Goal: Task Accomplishment & Management: Complete application form

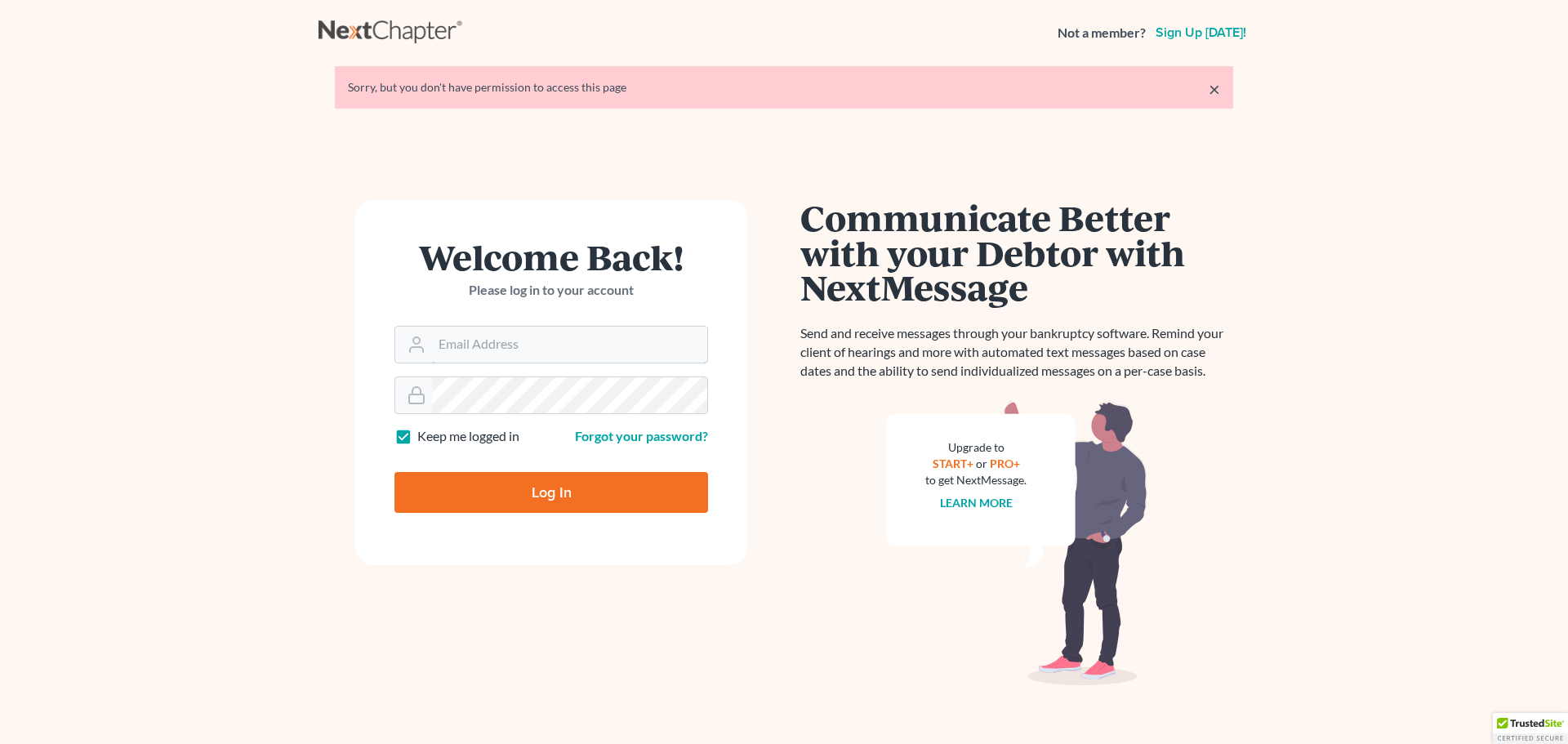
type input "nicole@daxjmiller.com"
click at [544, 489] on input "Log In" at bounding box center [551, 492] width 314 height 40
type input "Thinking..."
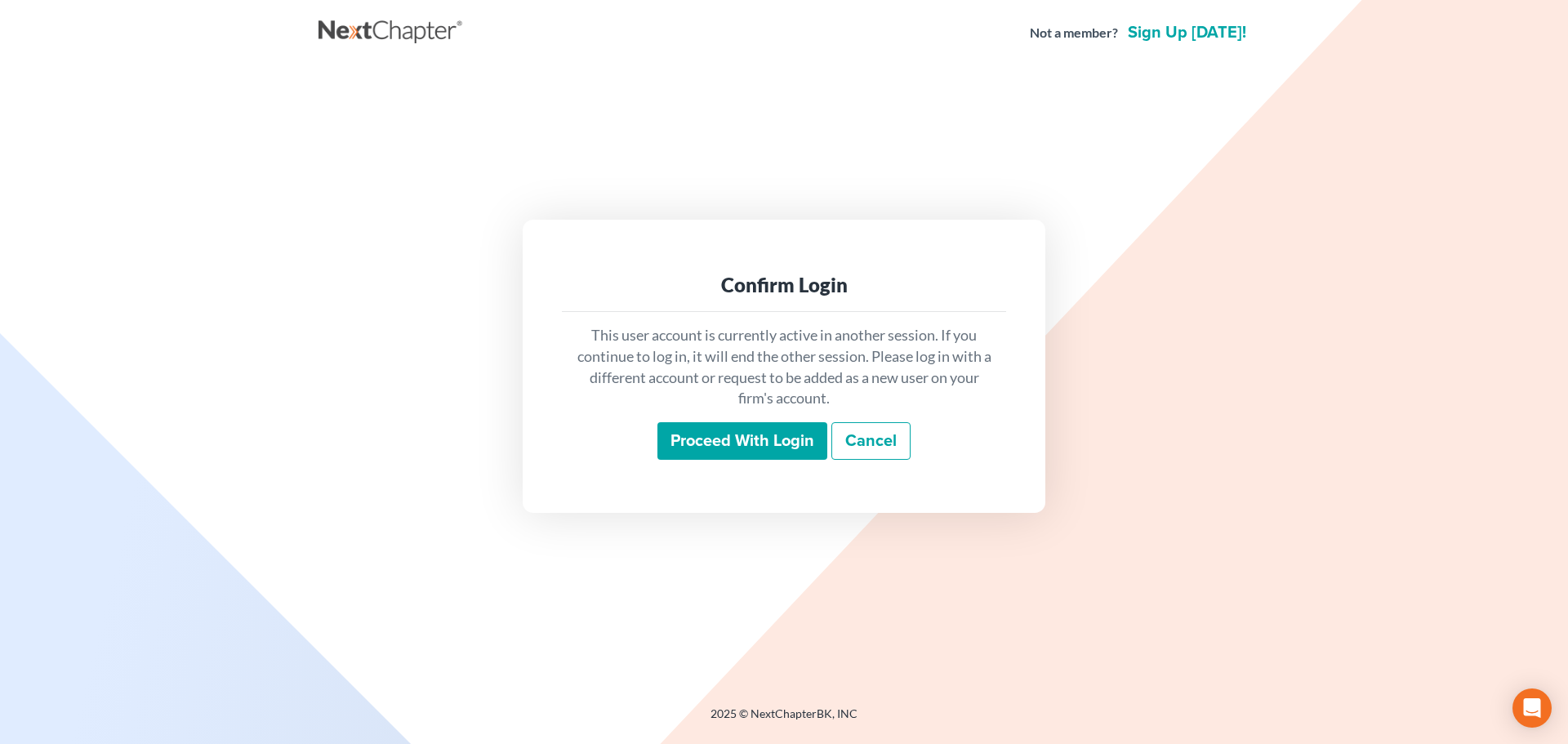
click at [708, 440] on input "Proceed with login" at bounding box center [742, 441] width 170 height 38
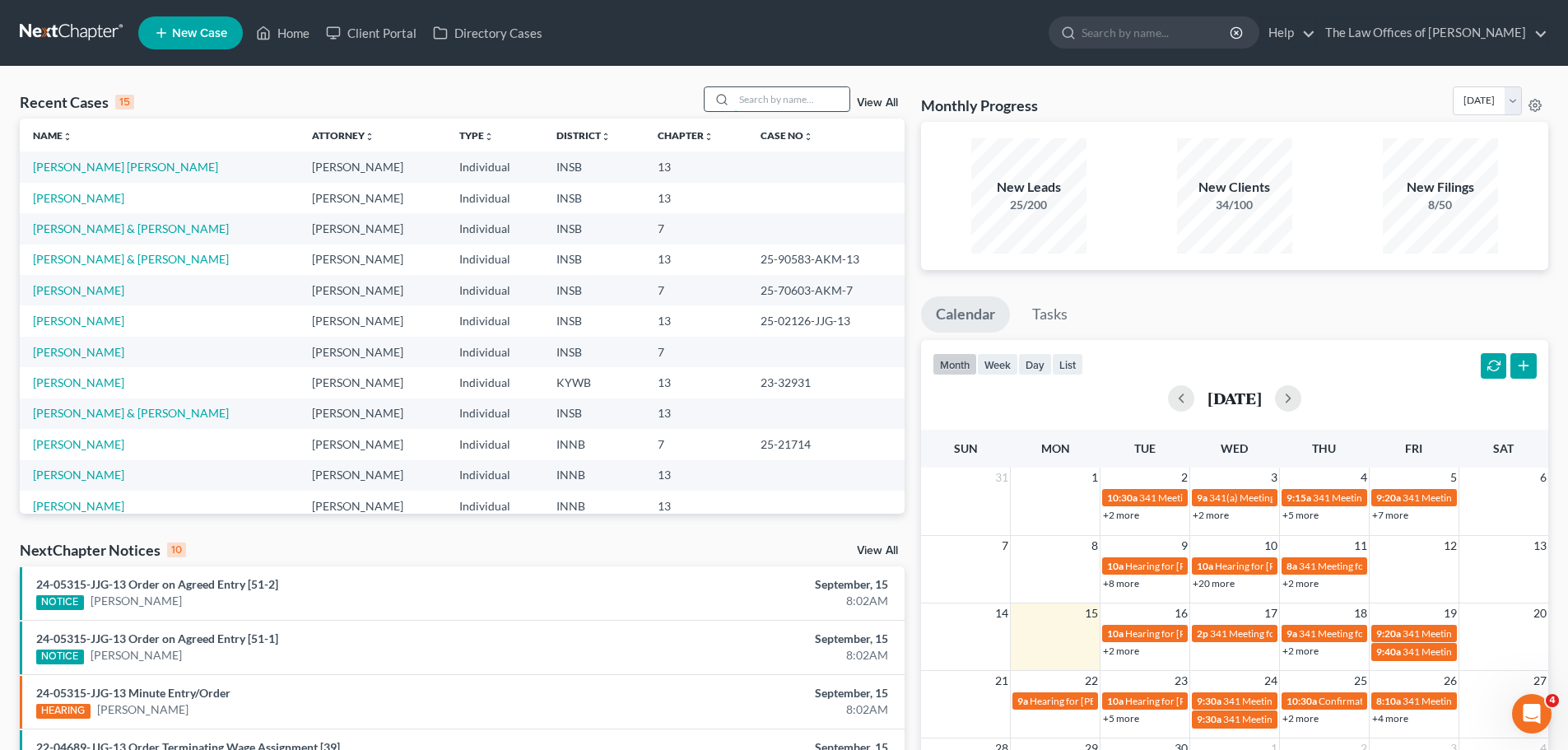
click at [776, 96] on input "search" at bounding box center [792, 99] width 115 height 24
type input "h"
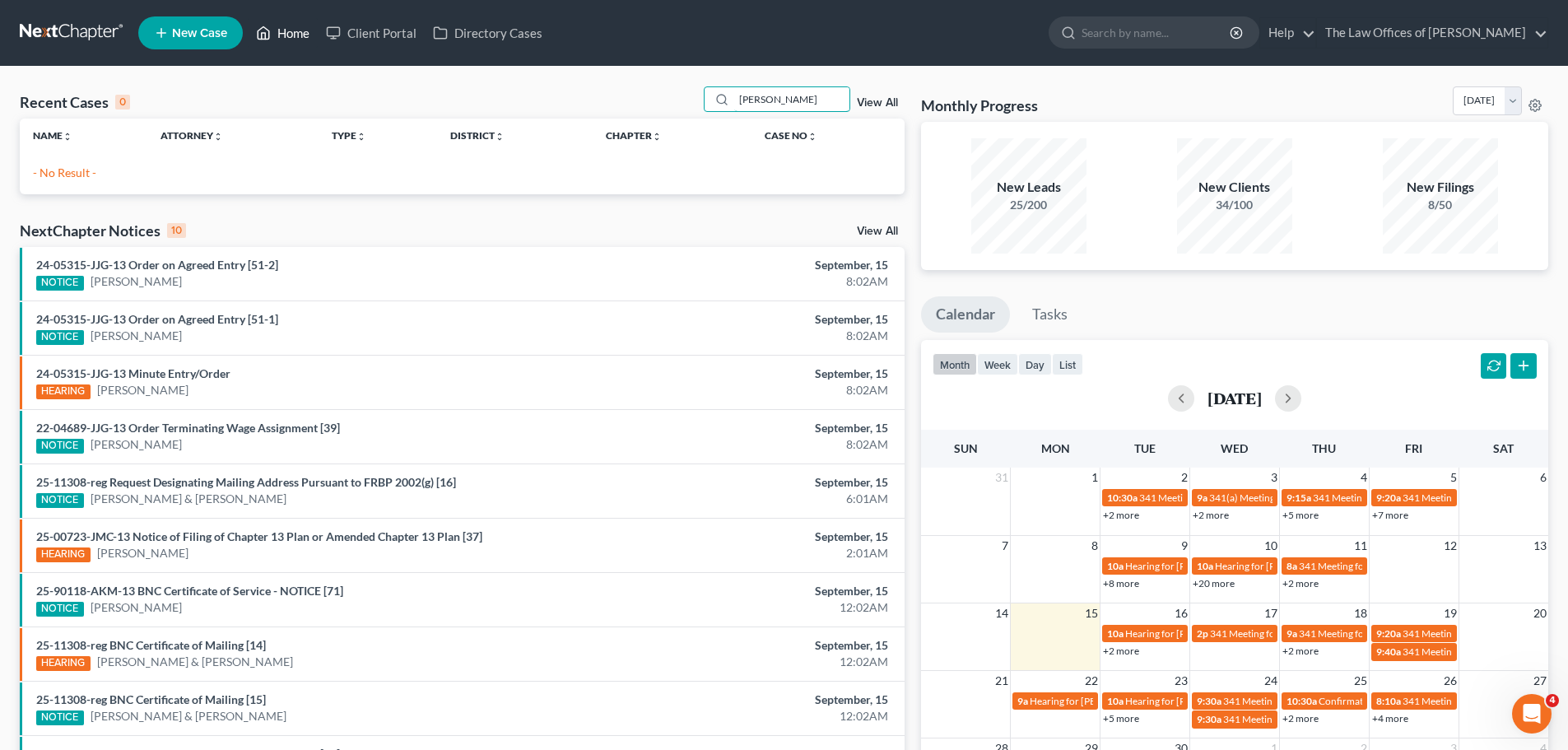
type input "[PERSON_NAME]"
click at [272, 34] on link "Home" at bounding box center [283, 32] width 70 height 29
click at [293, 29] on link "Home" at bounding box center [283, 32] width 70 height 29
click at [207, 23] on link "New Case" at bounding box center [191, 32] width 104 height 33
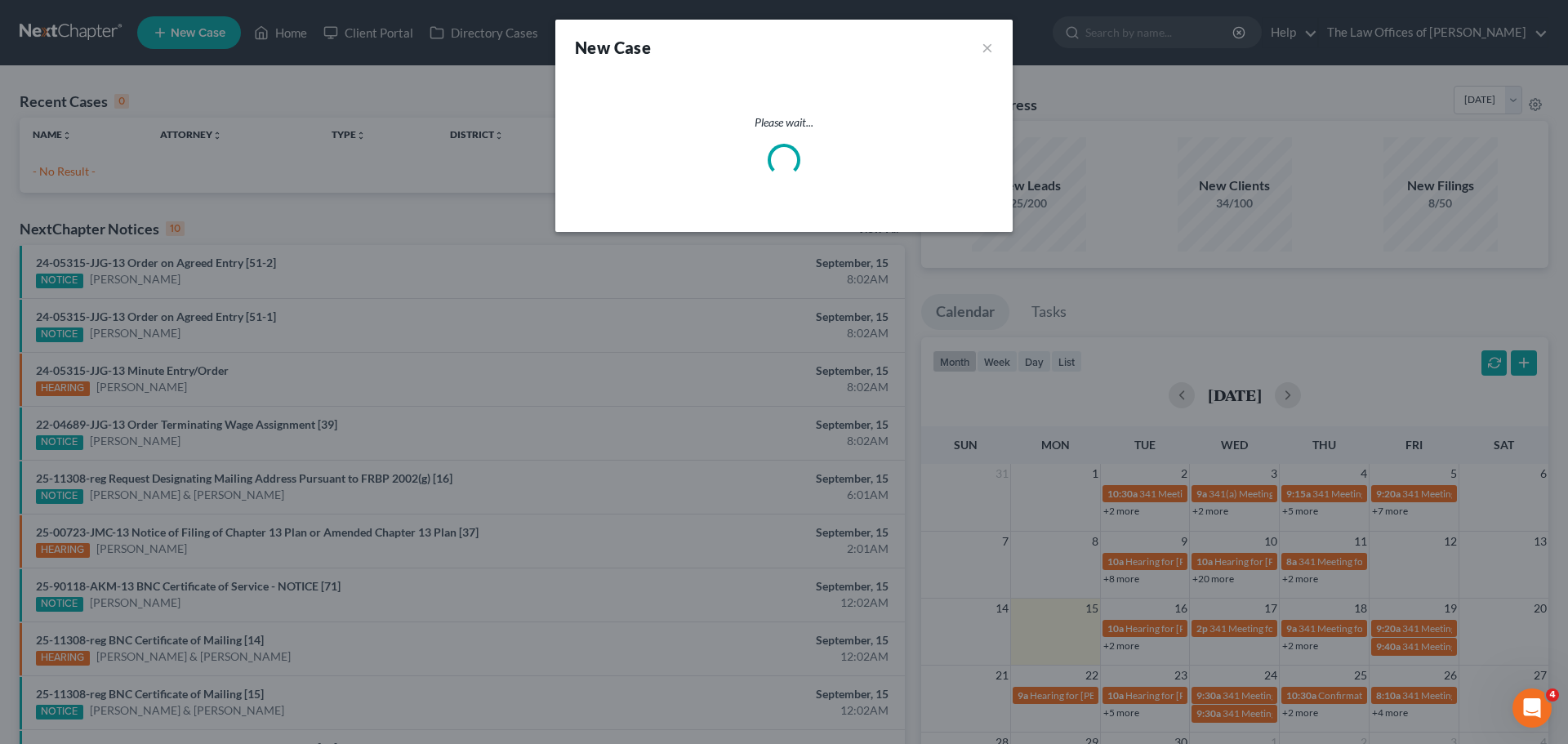
select select "28"
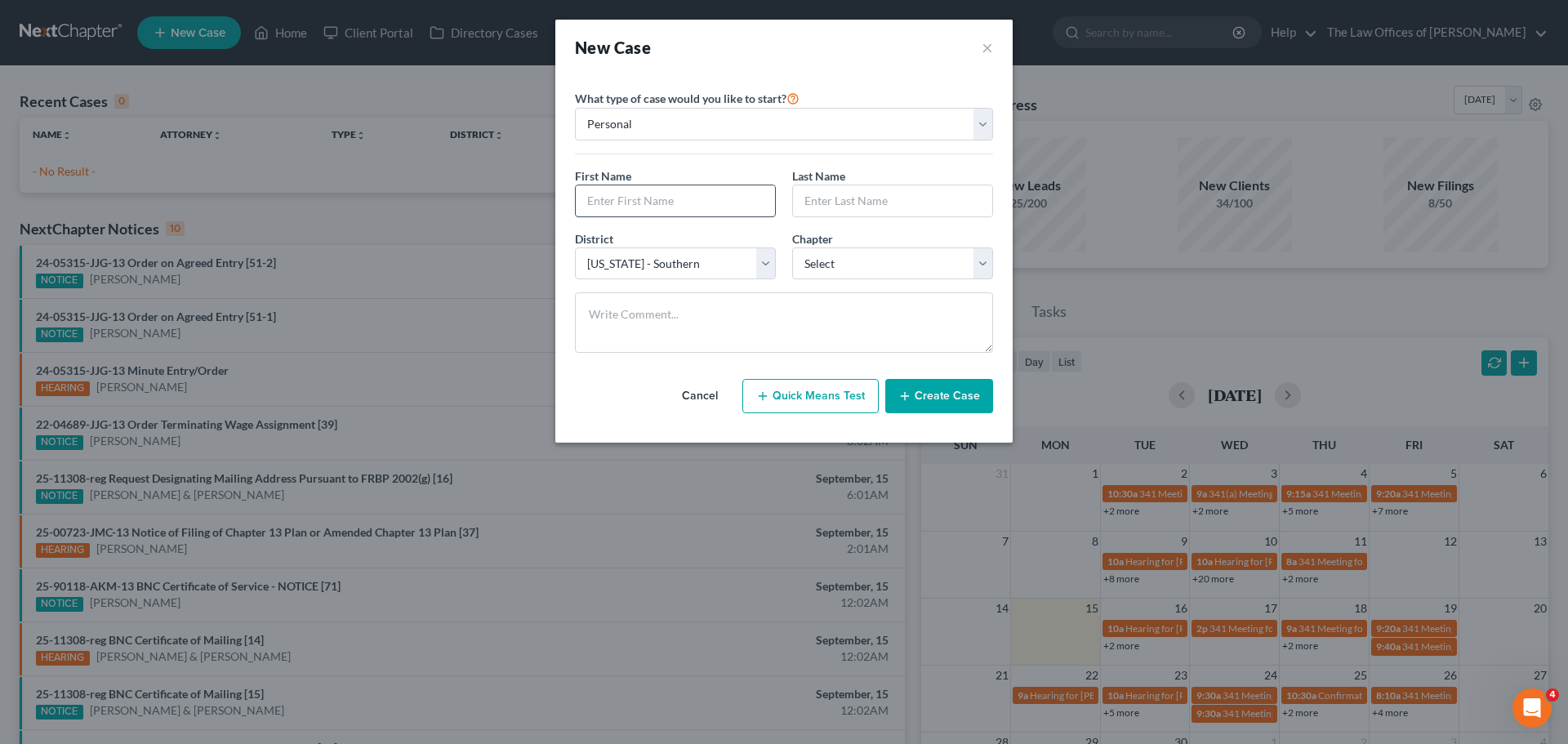
click at [640, 207] on input "text" at bounding box center [675, 201] width 200 height 31
type input "[PERSON_NAME]"
type input "j"
click at [854, 204] on input "text" at bounding box center [893, 201] width 200 height 31
type input "j"
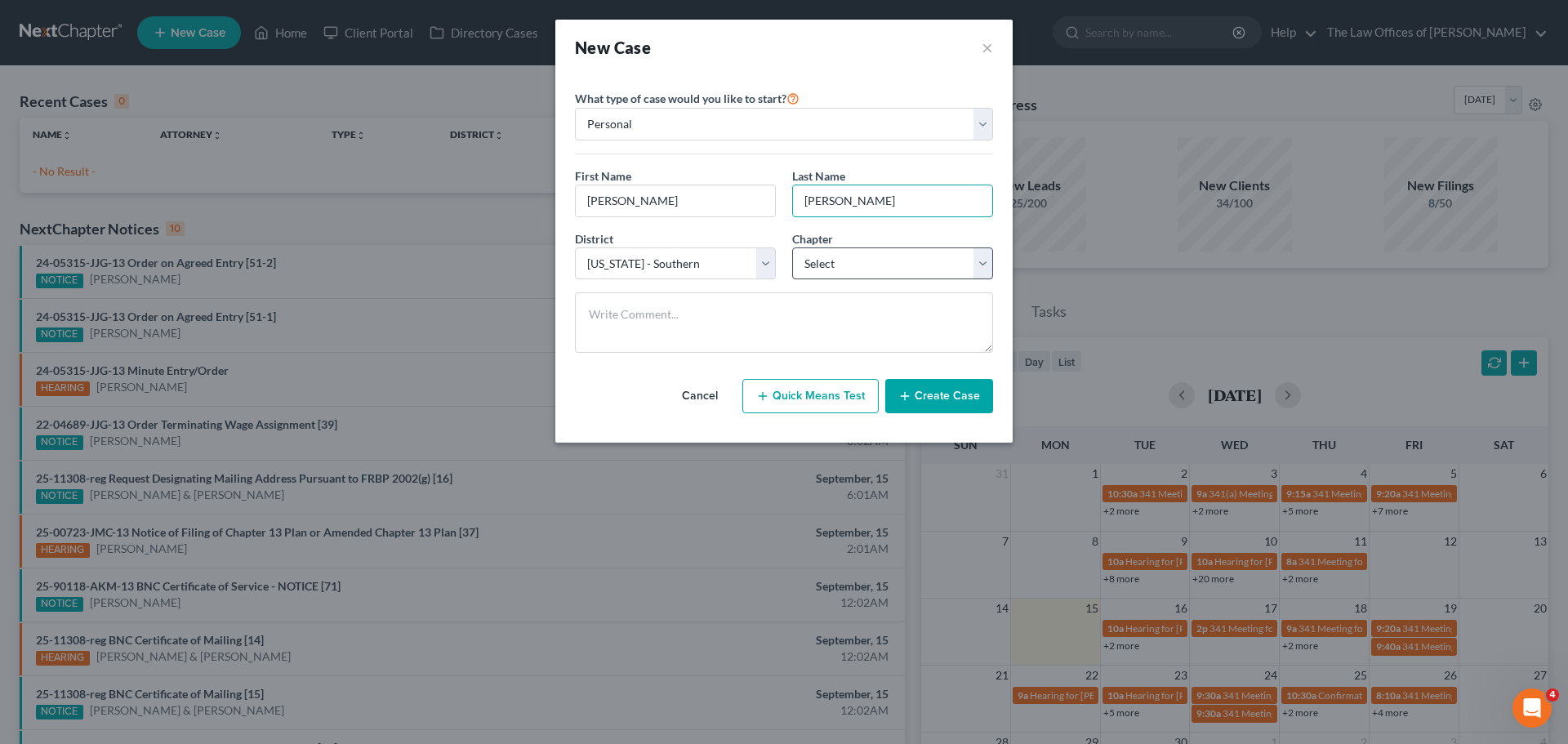
type input "[PERSON_NAME]"
click at [856, 259] on select "Select 7 11 12 13" at bounding box center [892, 264] width 201 height 33
select select "0"
click at [792, 248] on select "Select 7 11 12 13" at bounding box center [892, 264] width 201 height 33
click at [935, 395] on button "Create Case" at bounding box center [939, 396] width 107 height 34
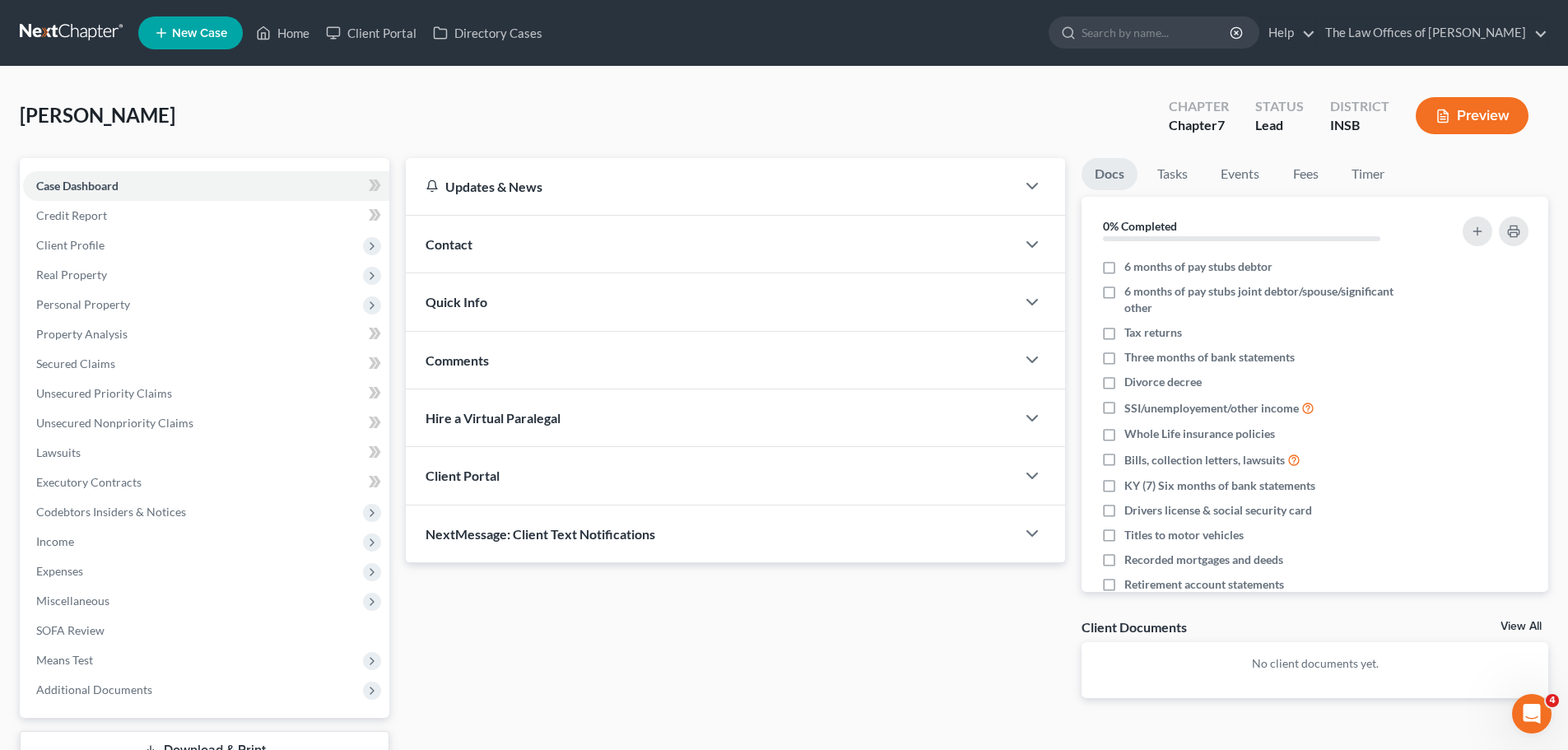
click at [895, 245] on div "Contact" at bounding box center [711, 244] width 610 height 57
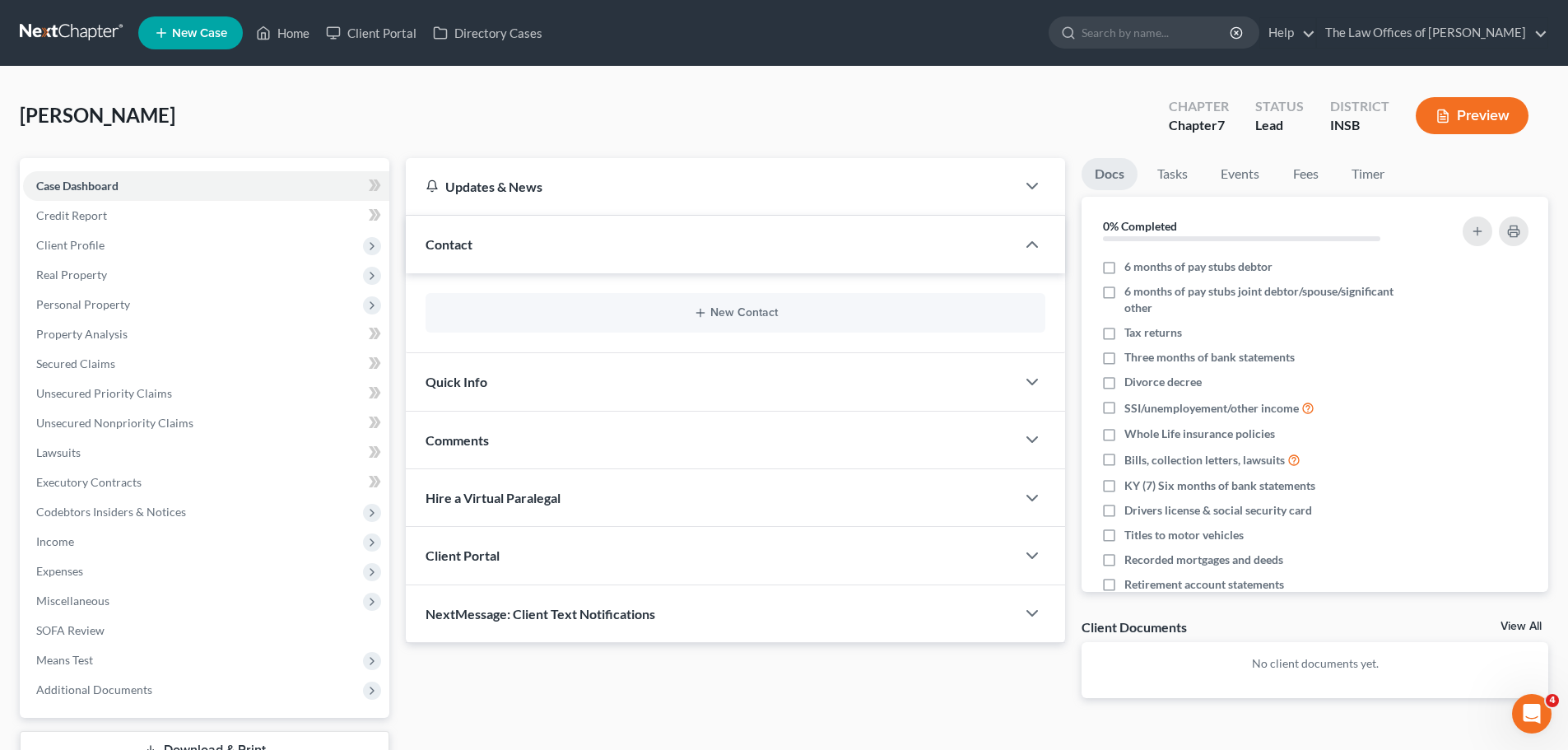
click at [900, 239] on div "Contact" at bounding box center [711, 244] width 610 height 57
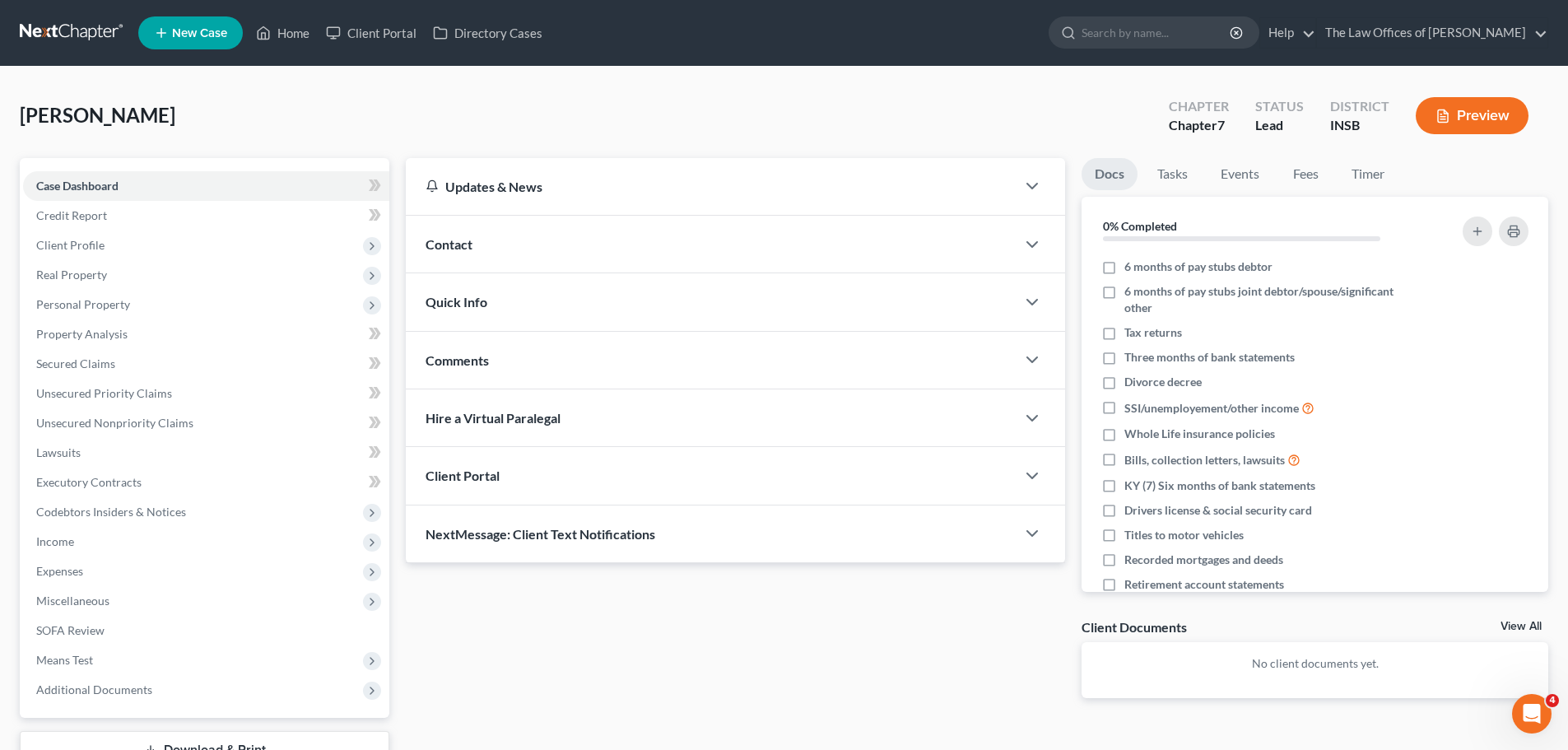
click at [878, 326] on div "Quick Info" at bounding box center [711, 302] width 610 height 57
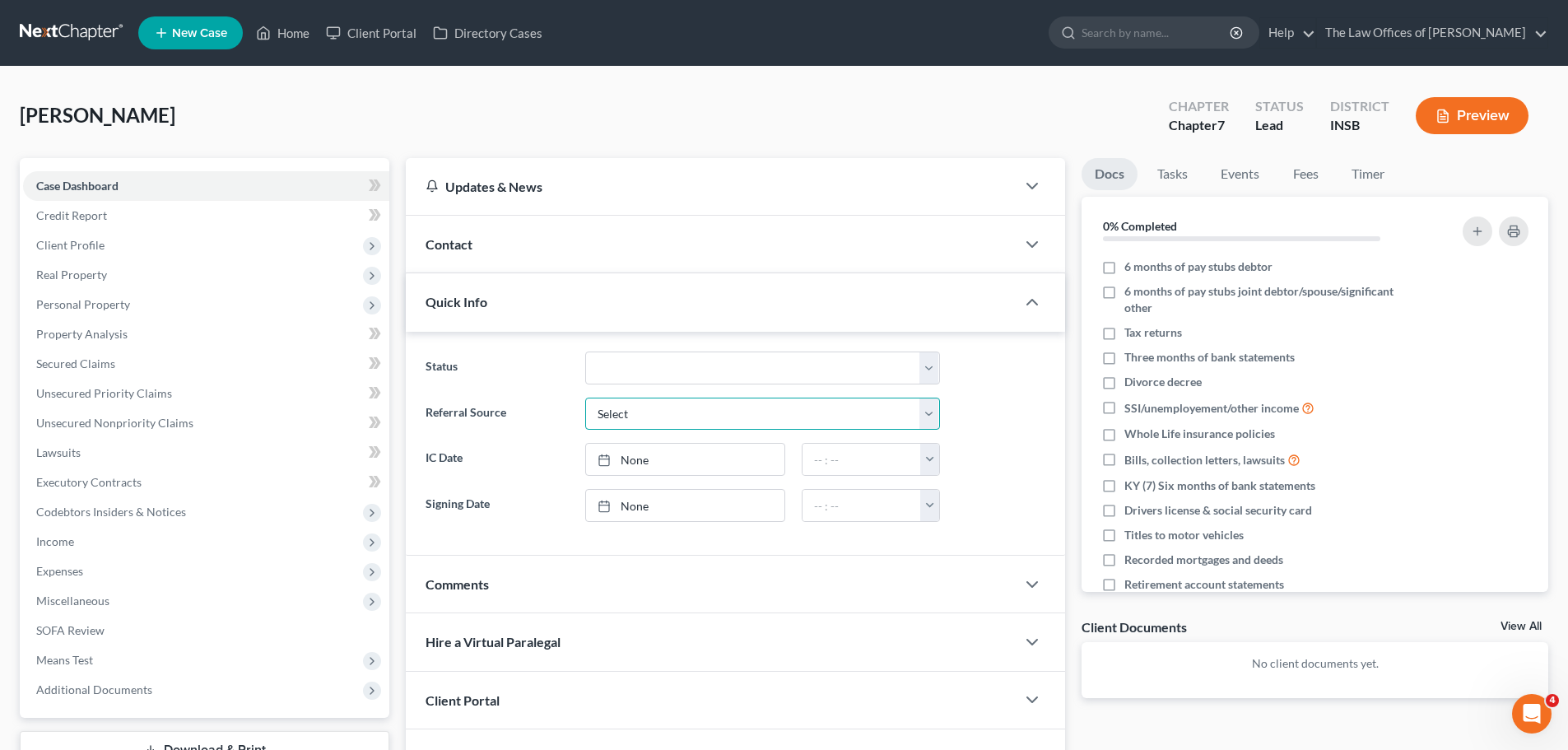
click at [695, 418] on select "Select Word Of Mouth Previous Clients Direct Mail Website Google Search Modern …" at bounding box center [763, 414] width 355 height 33
click at [681, 410] on select "Select Word Of Mouth Previous Clients Direct Mail Website Google Search Modern …" at bounding box center [763, 414] width 355 height 33
drag, startPoint x: 693, startPoint y: 368, endPoint x: 694, endPoint y: 376, distance: 8.1
click at [693, 368] on select "Confirmed Discharged Dismissed Filed In Progress Means Test Objection to Confir…" at bounding box center [763, 367] width 355 height 33
select select "5"
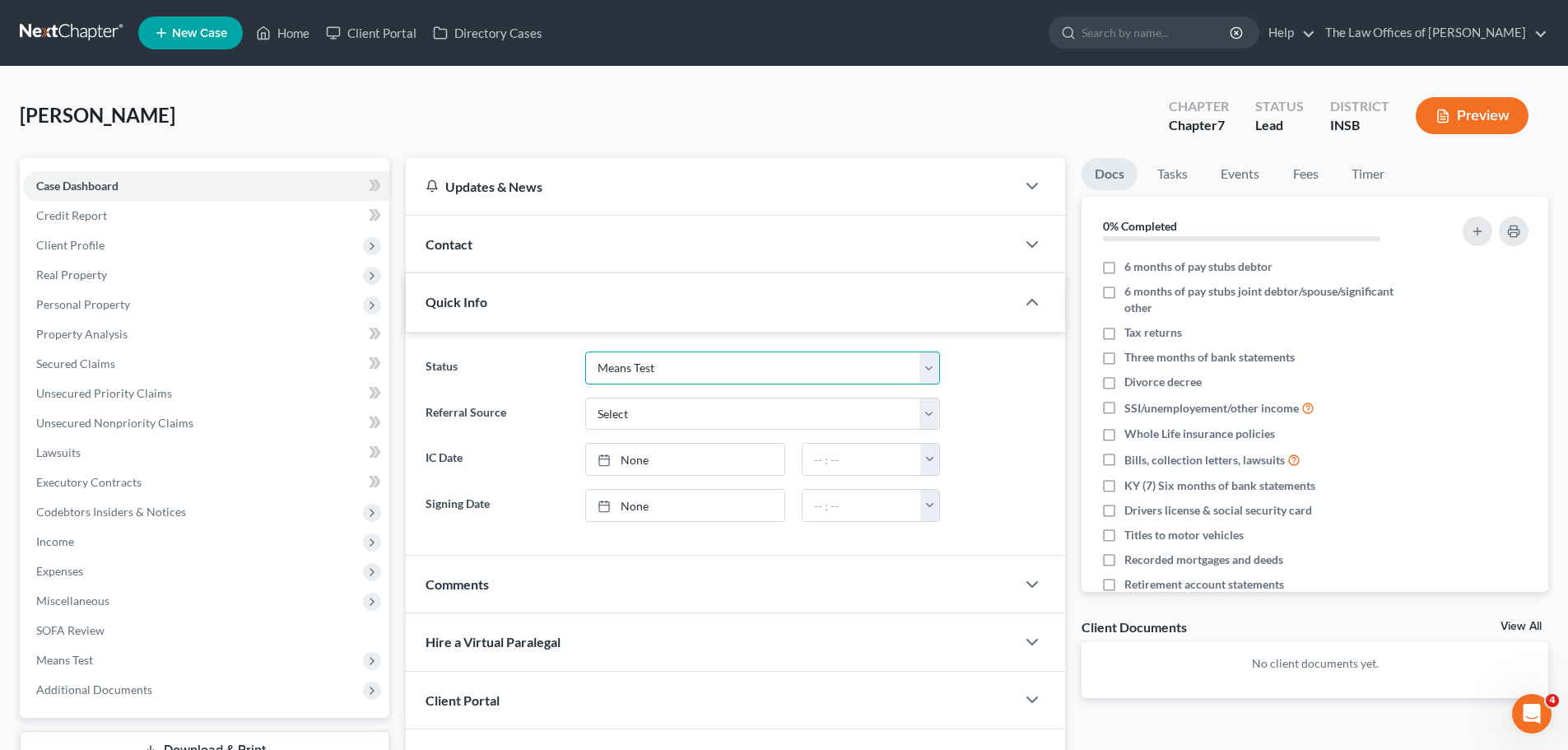
click at [586, 351] on select "Confirmed Discharged Dismissed Filed In Progress Means Test Objection to Confir…" at bounding box center [763, 367] width 355 height 33
click at [679, 369] on select "Confirmed Discharged Dismissed Filed In Progress Means Test Objection to Confir…" at bounding box center [763, 367] width 355 height 33
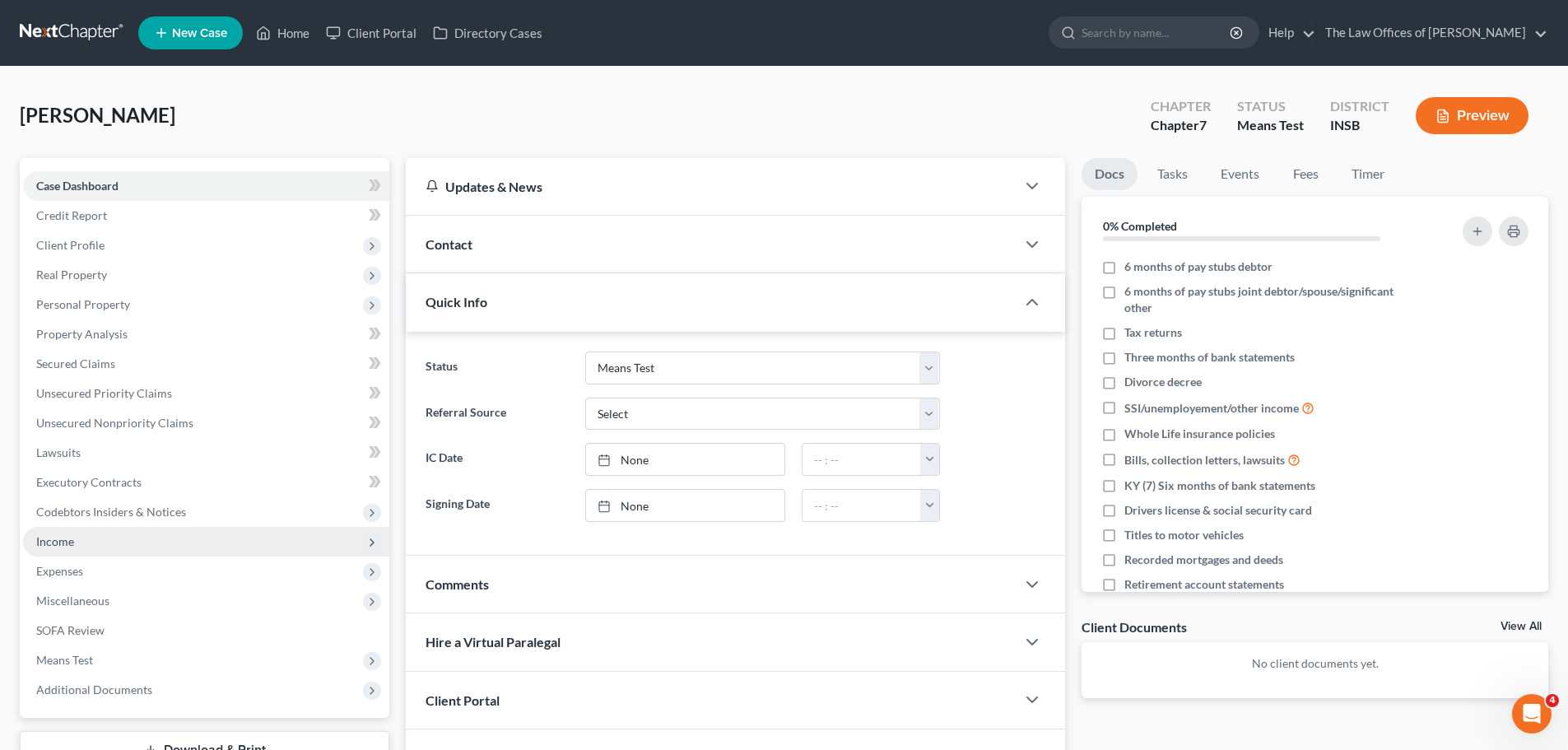
click at [163, 543] on span "Income" at bounding box center [206, 541] width 366 height 29
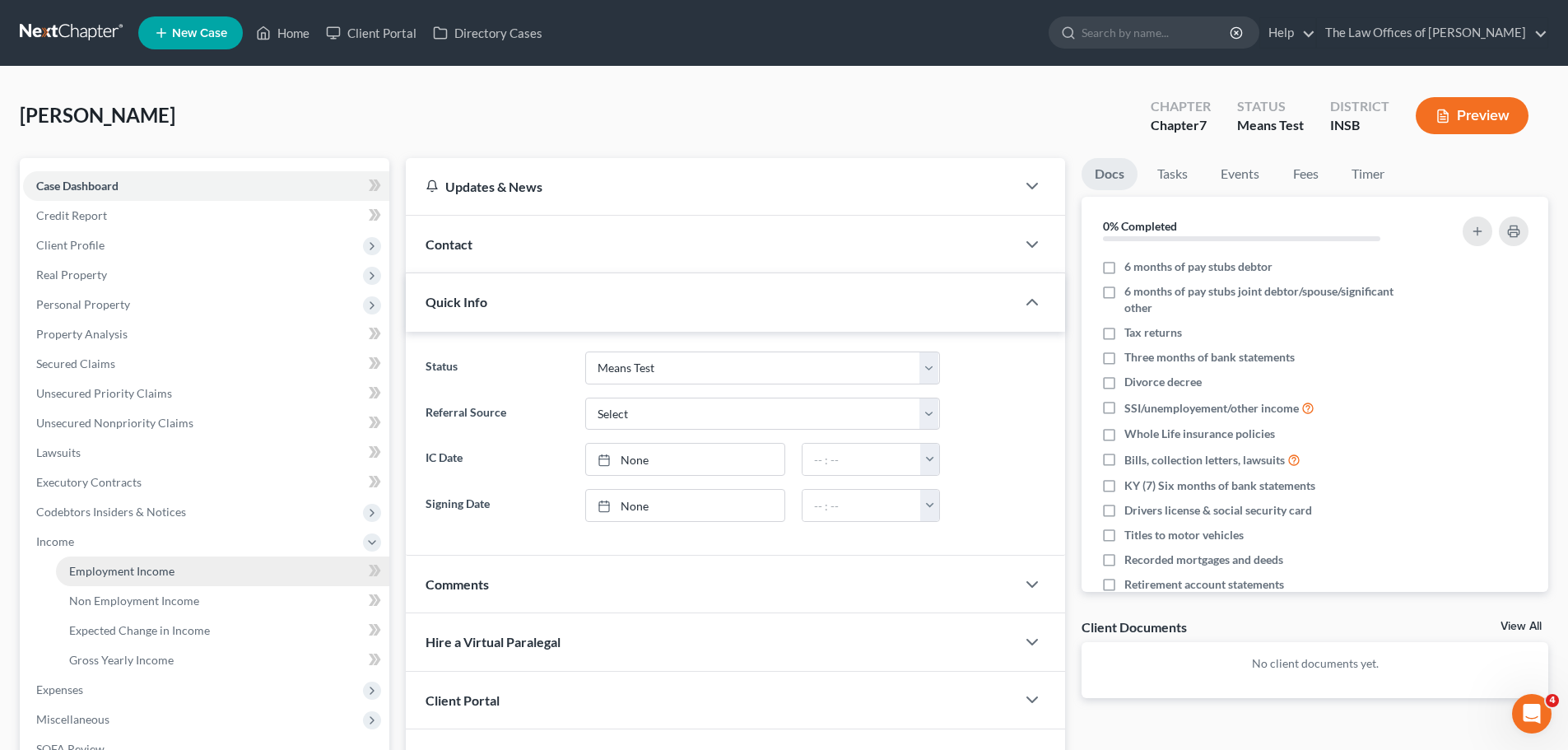
click at [153, 572] on span "Employment Income" at bounding box center [121, 571] width 105 height 14
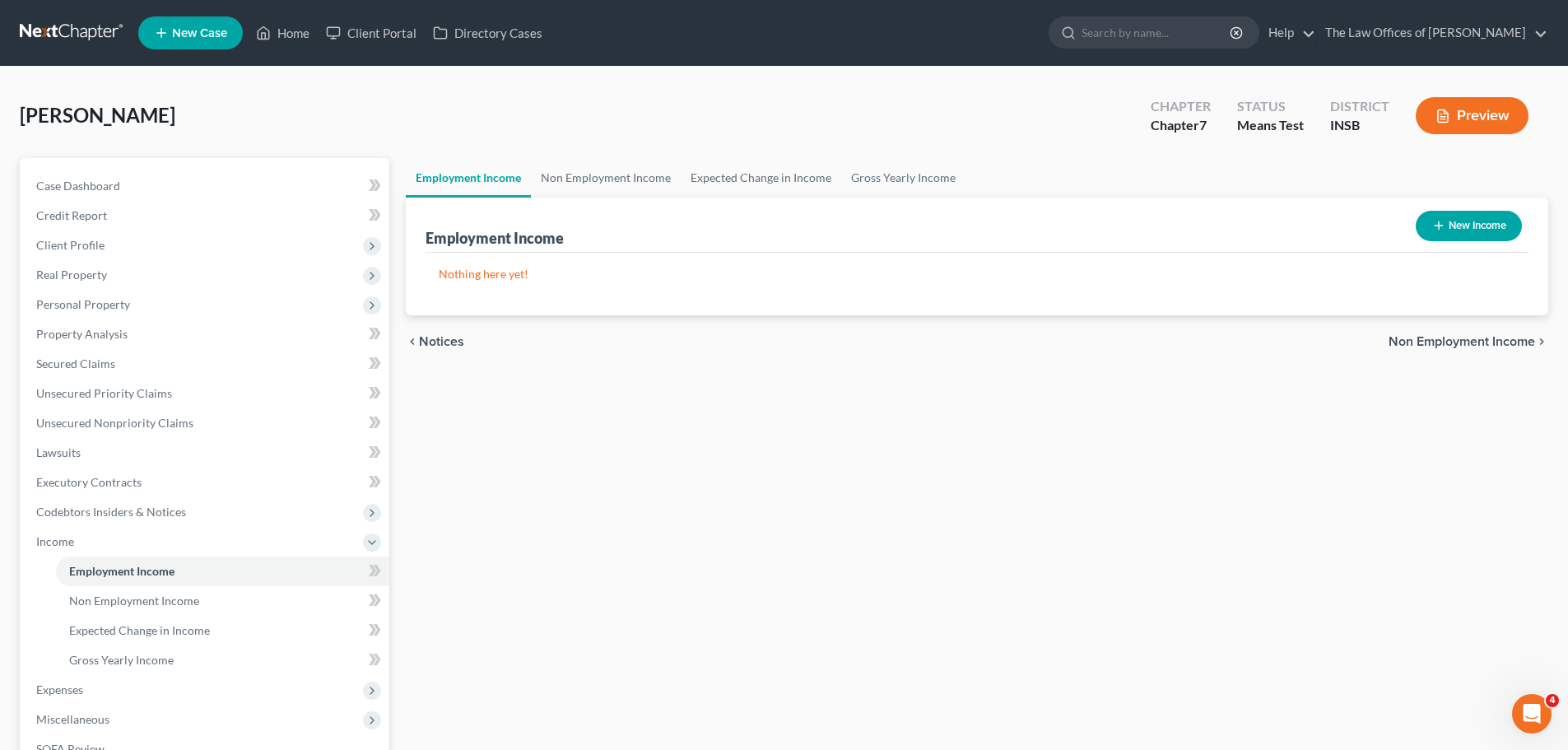
click at [1482, 234] on button "New Income" at bounding box center [1469, 226] width 106 height 30
select select "0"
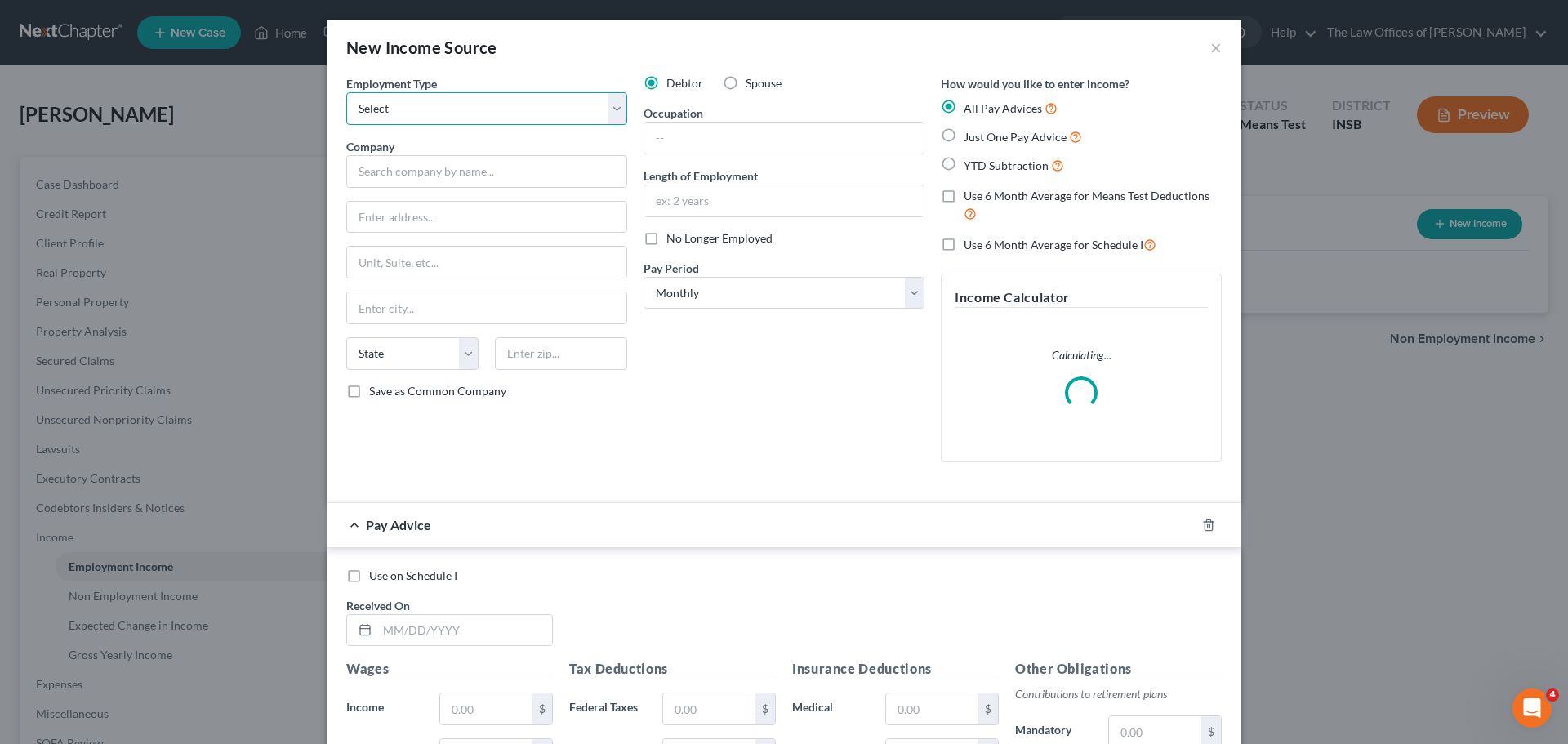
click at [476, 120] on select "Select Full or [DEMOGRAPHIC_DATA] Employment Self Employment" at bounding box center [487, 108] width 281 height 33
select select "0"
click at [347, 92] on select "Select Full or [DEMOGRAPHIC_DATA] Employment Self Employment" at bounding box center [487, 108] width 281 height 33
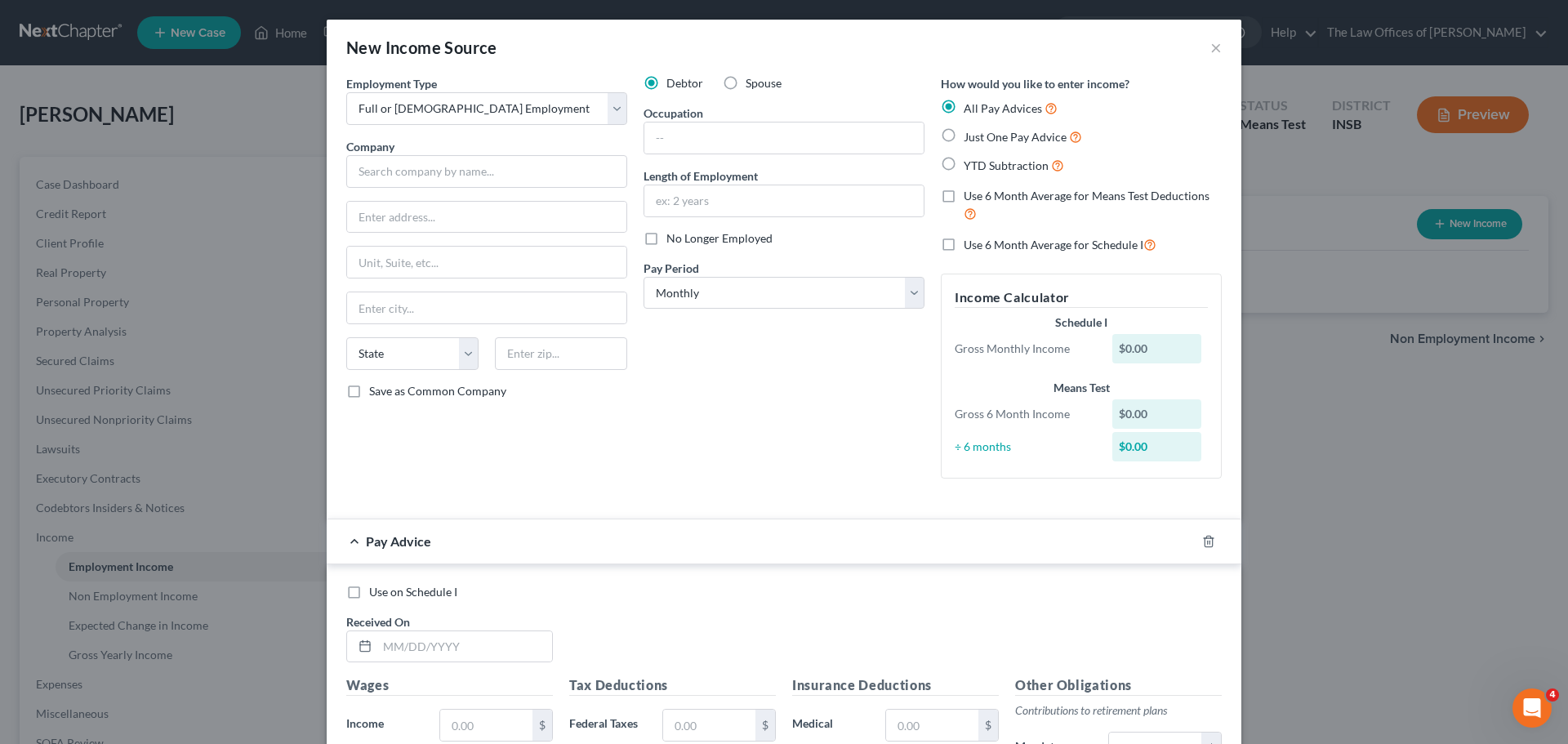
click at [963, 198] on label "Use 6 Month Average for Means Test Deductions" at bounding box center [1092, 204] width 258 height 35
click at [970, 198] on input "Use 6 Month Average for Means Test Deductions" at bounding box center [975, 192] width 10 height 10
checkbox input "true"
click at [384, 166] on input "text" at bounding box center [487, 171] width 281 height 33
type input "[PERSON_NAME] Fire & Fleet Incorporated"
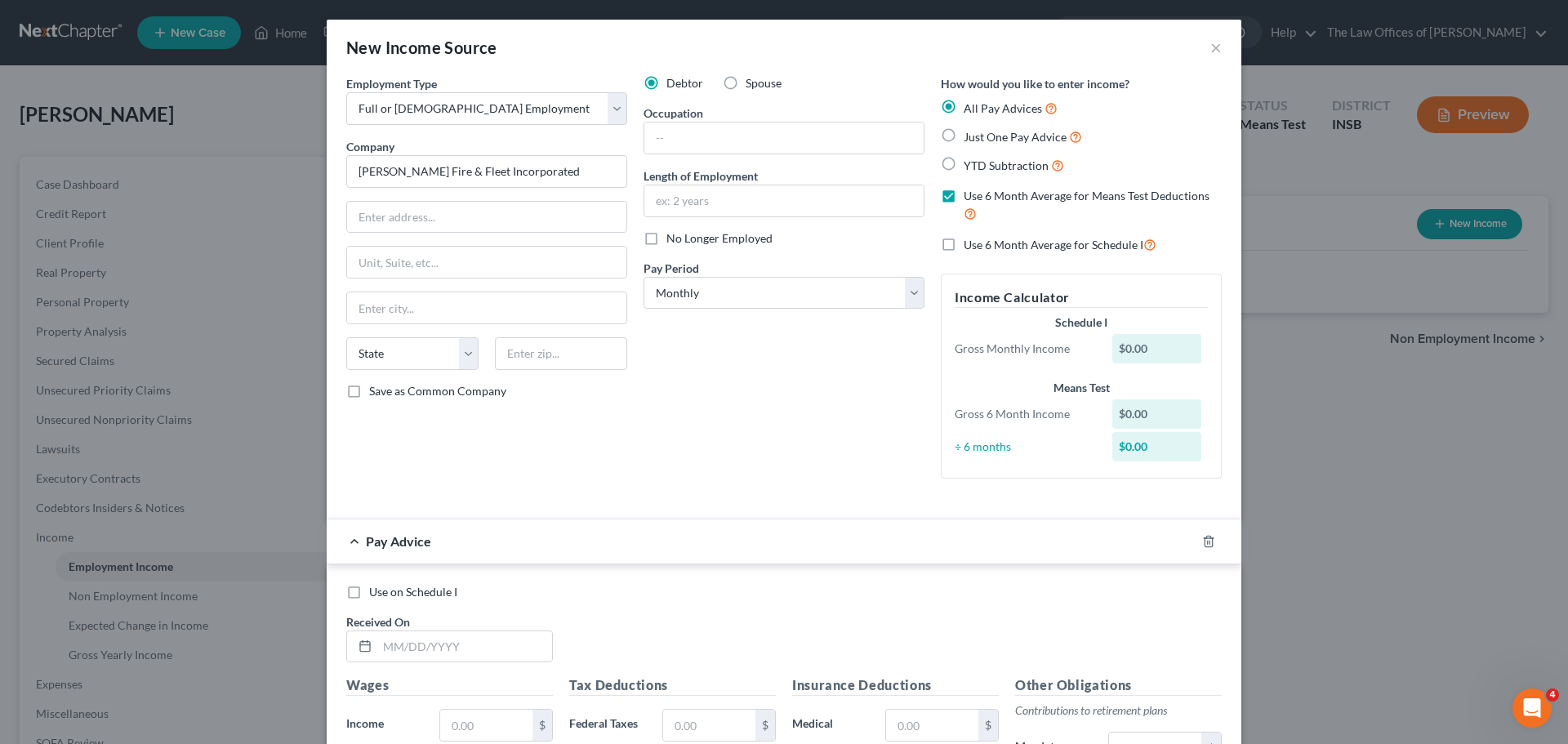
click at [477, 196] on div "Employment Type * Select Full or [DEMOGRAPHIC_DATA] Employment Self Employment …" at bounding box center [487, 283] width 298 height 416
click at [538, 343] on input "text" at bounding box center [561, 353] width 132 height 33
drag, startPoint x: 536, startPoint y: 166, endPoint x: 154, endPoint y: 182, distance: 382.3
click at [154, 184] on div "New Income Source × Employment Type * Select Full or [DEMOGRAPHIC_DATA] Employm…" at bounding box center [784, 372] width 1568 height 744
click at [596, 356] on input "text" at bounding box center [561, 353] width 132 height 33
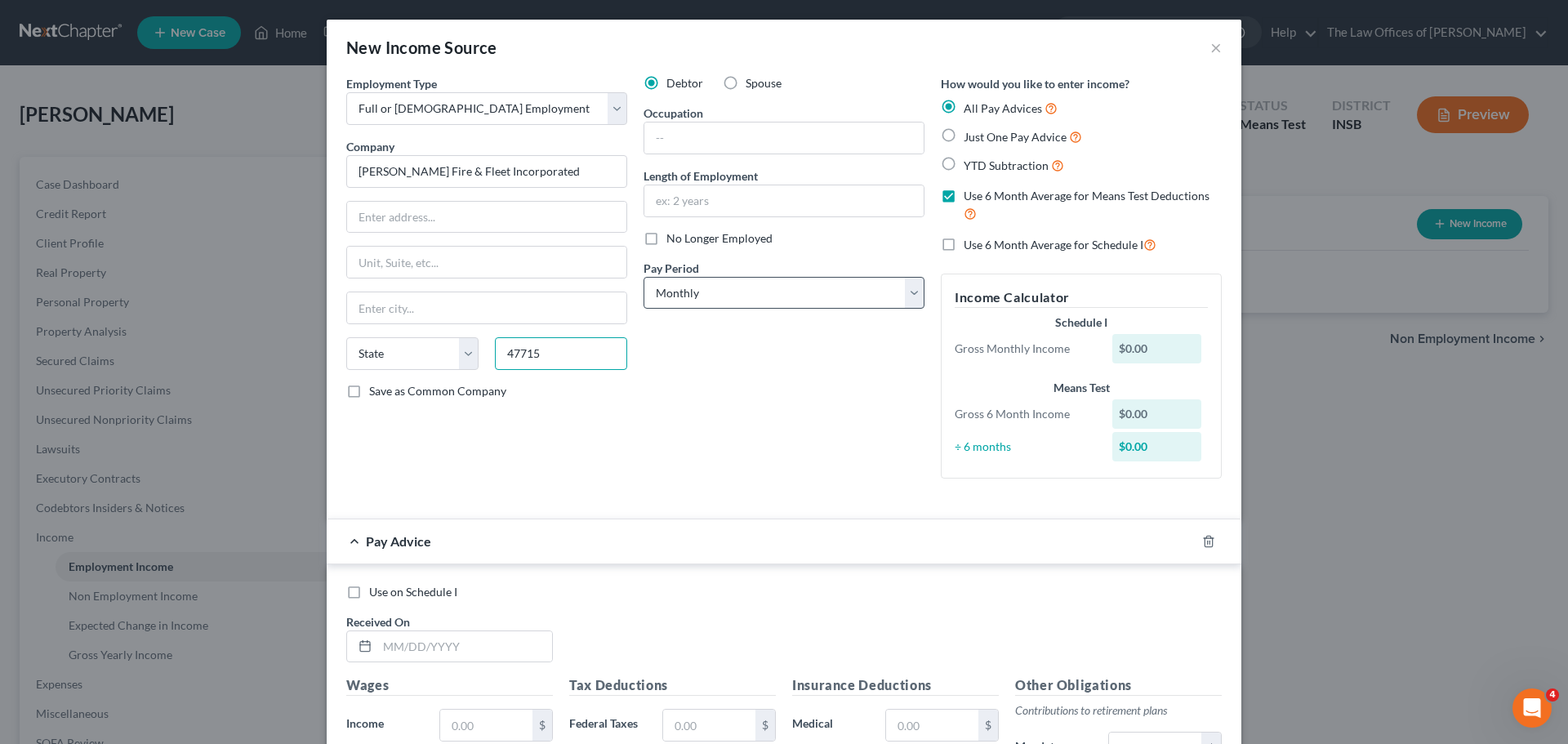
type input "47715"
click at [894, 288] on select "Select Monthly Twice Monthly Every Other Week Weekly" at bounding box center [784, 293] width 281 height 33
type input "[GEOGRAPHIC_DATA]"
select select "15"
select select "3"
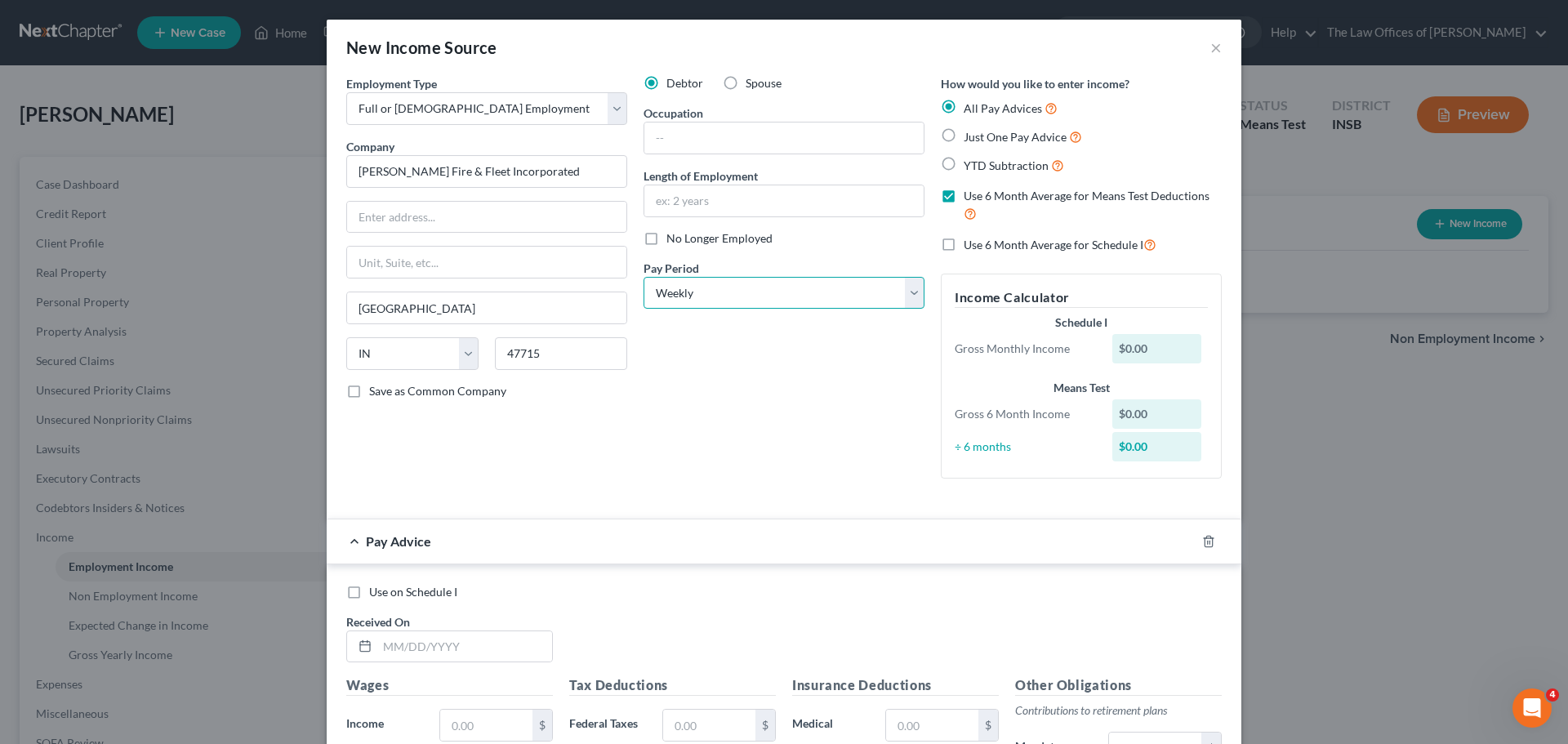
click at [643, 277] on select "Select Monthly Twice Monthly Every Other Week Weekly" at bounding box center [784, 293] width 281 height 33
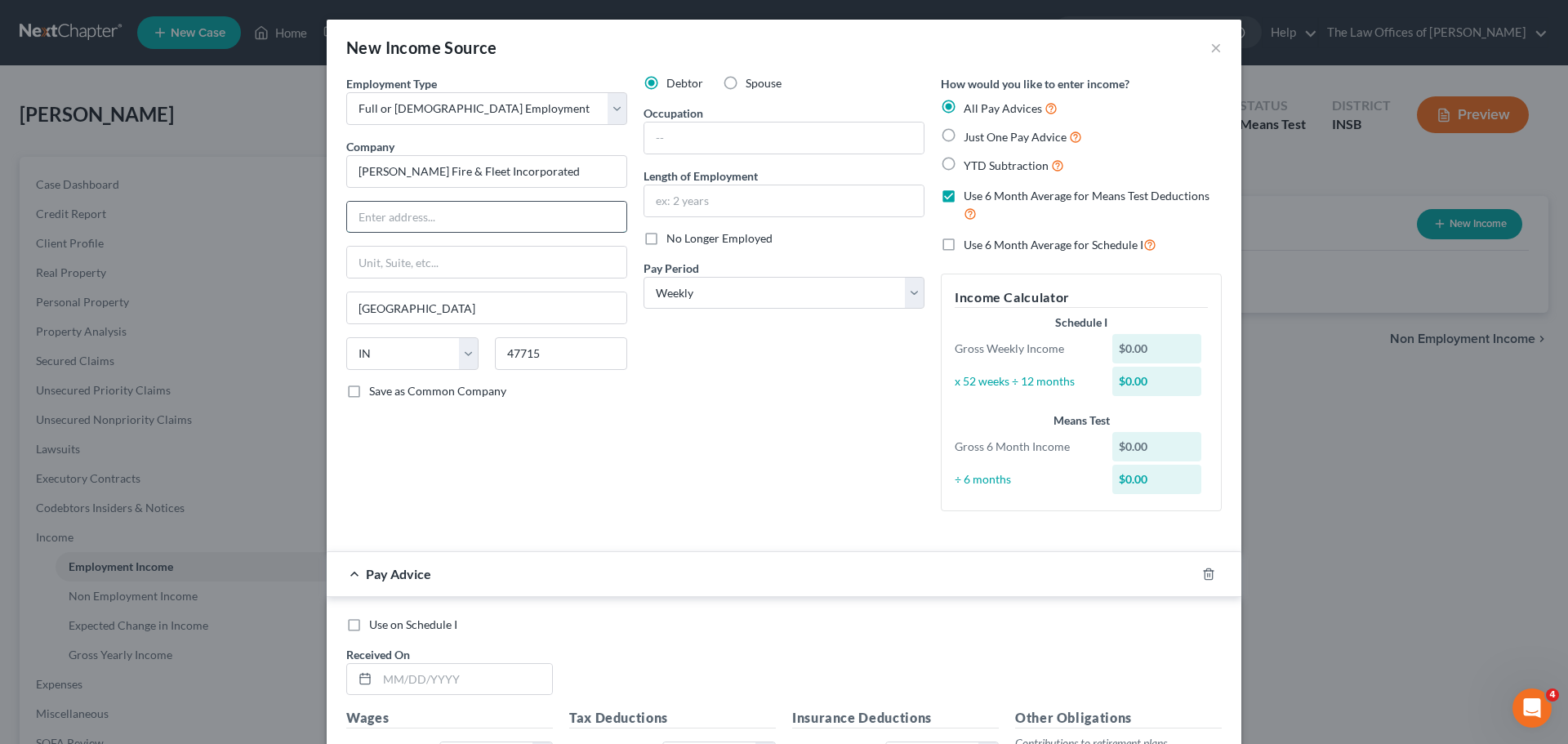
click at [438, 221] on input "text" at bounding box center [487, 217] width 280 height 31
type input "[STREET_ADDRESS][PERSON_NAME]"
click at [386, 175] on input "[PERSON_NAME] Fire & Fleet Incorporated" at bounding box center [487, 171] width 281 height 33
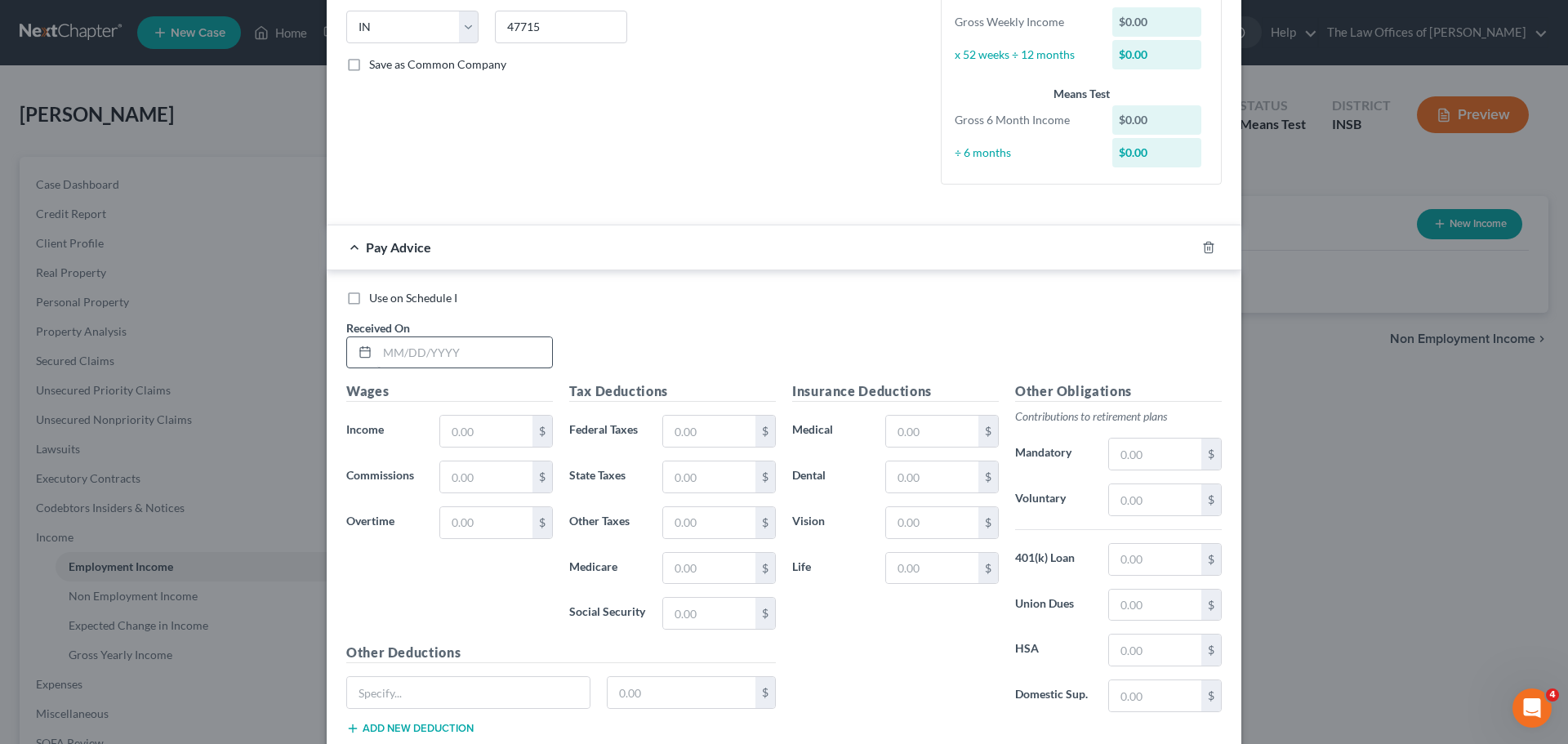
type input "[PERSON_NAME] Fire & Fleet Incorporated"
click at [401, 351] on input "text" at bounding box center [465, 352] width 175 height 31
type input "[DATE]"
click at [486, 428] on input "text" at bounding box center [486, 430] width 92 height 31
type input "635.50"
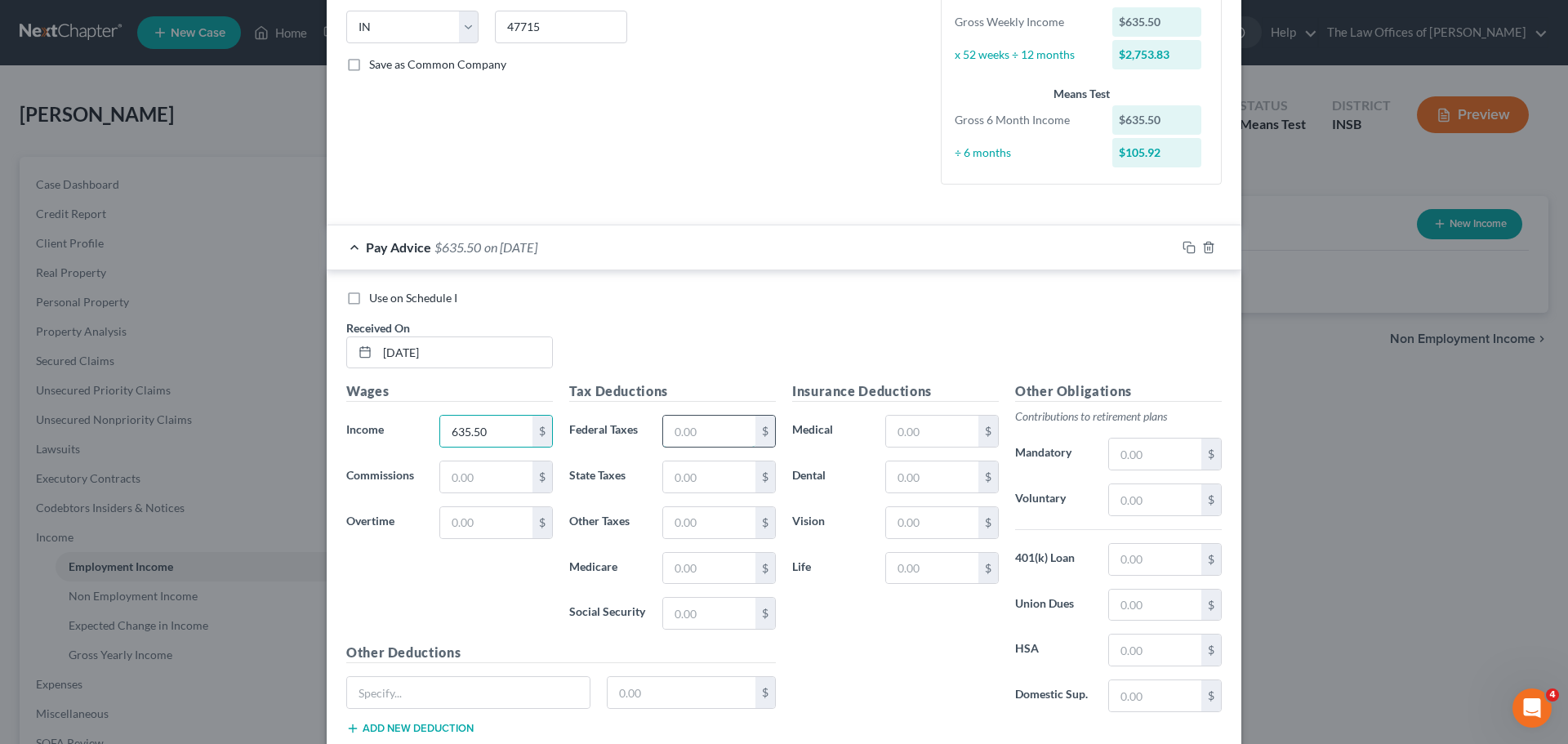
click at [672, 424] on input "text" at bounding box center [709, 430] width 92 height 31
type input "57.00"
type input "19.07"
type input "7.94"
type input "9.21"
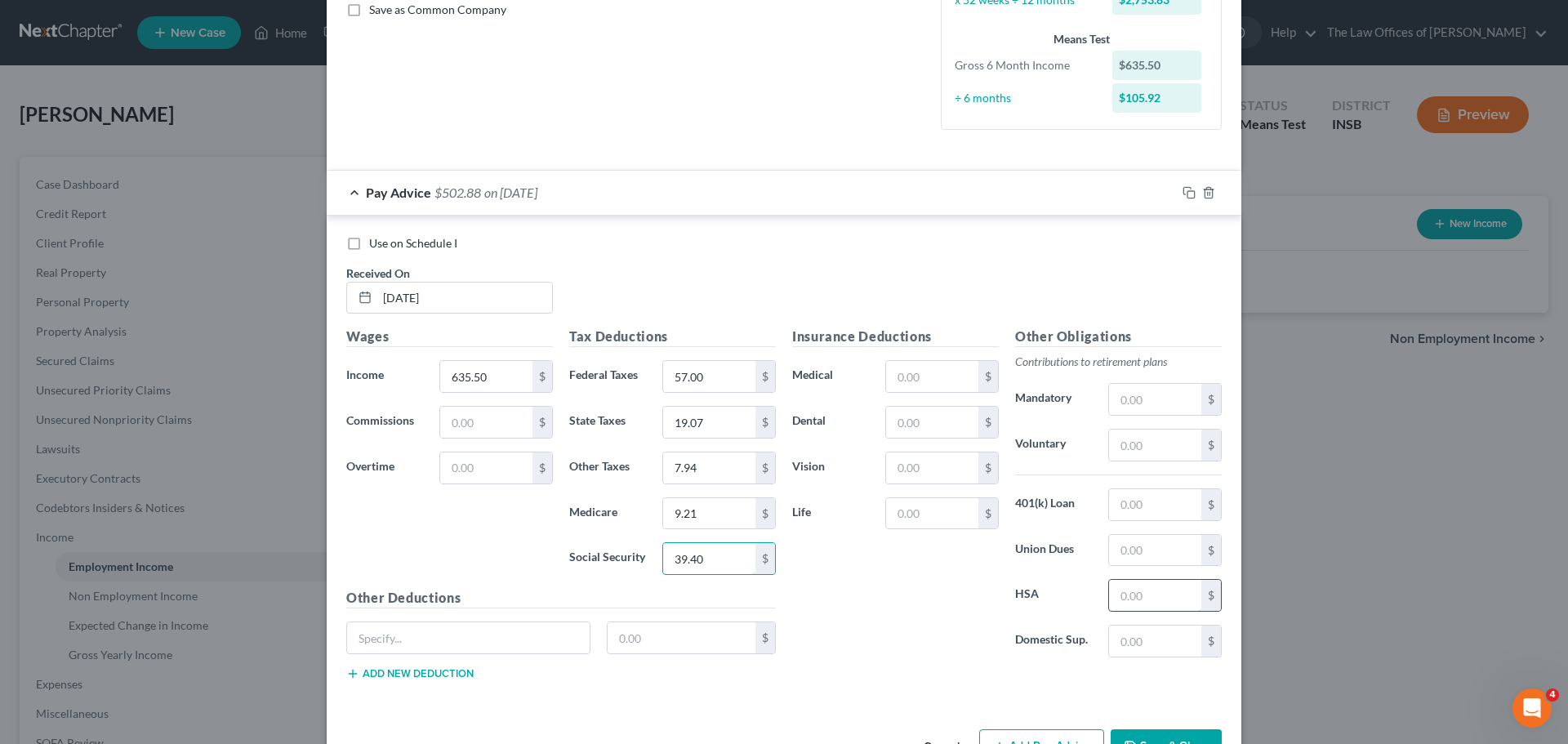
scroll to position [434, 0]
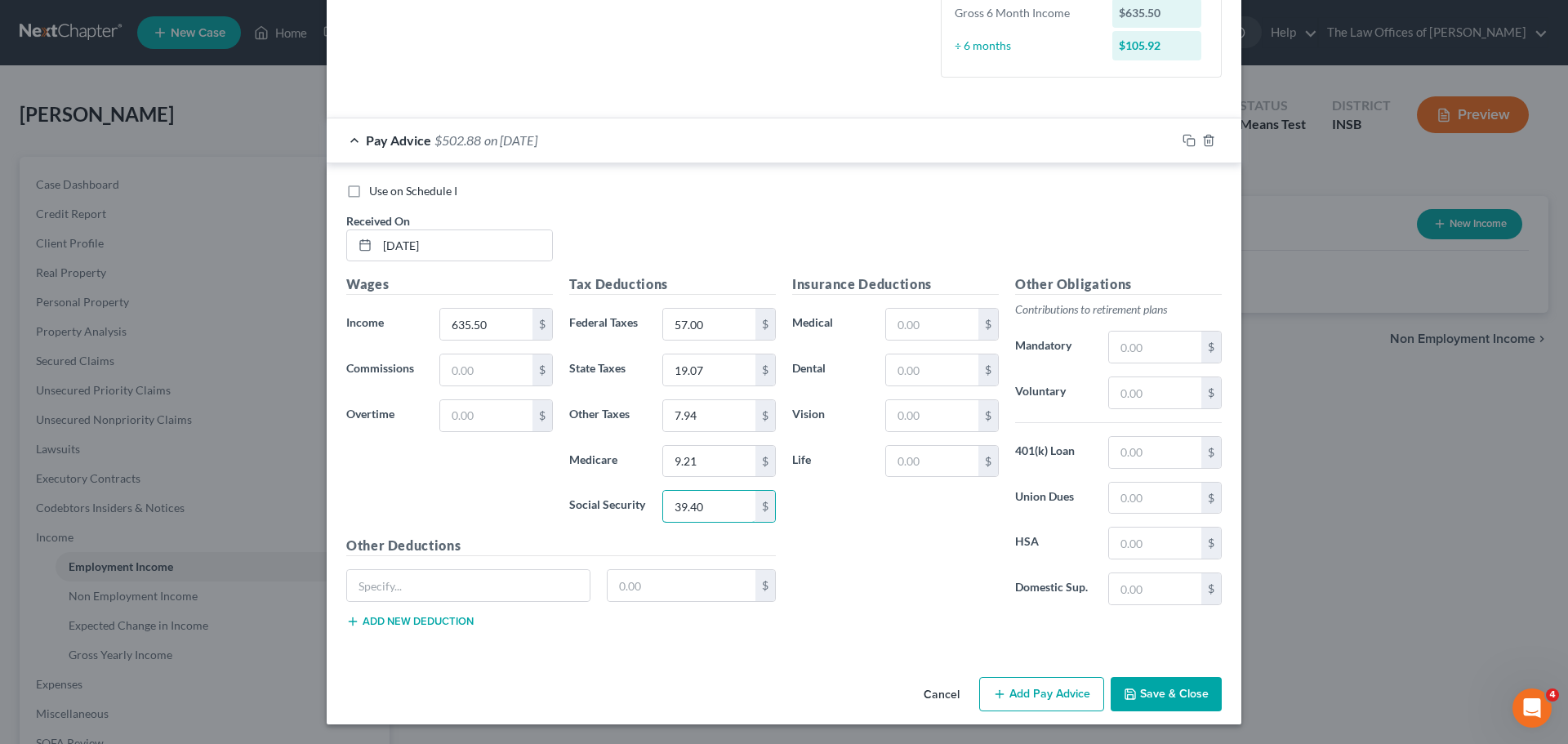
type input "39.40"
click at [1172, 693] on button "Save & Close" at bounding box center [1166, 694] width 111 height 34
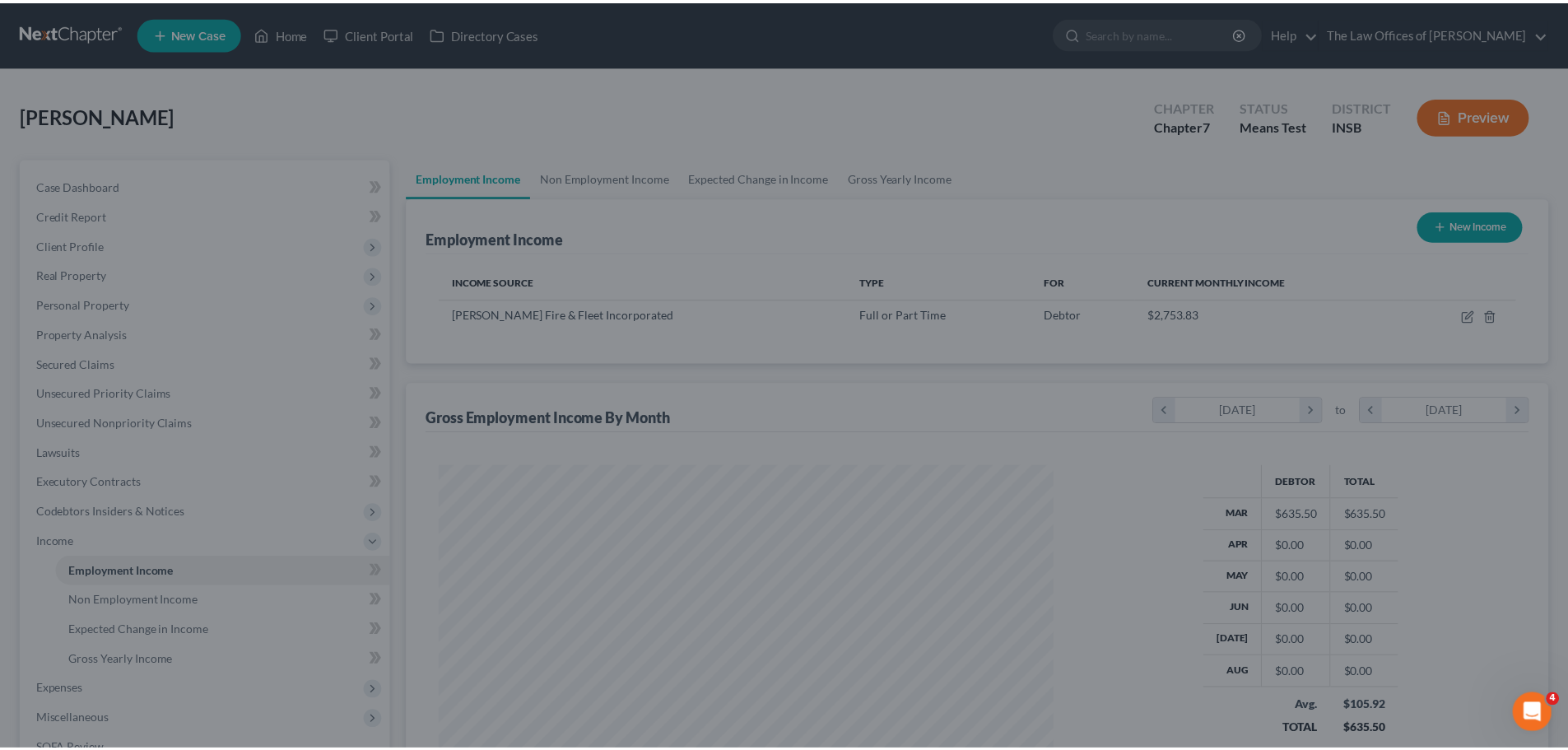
scroll to position [307, 647]
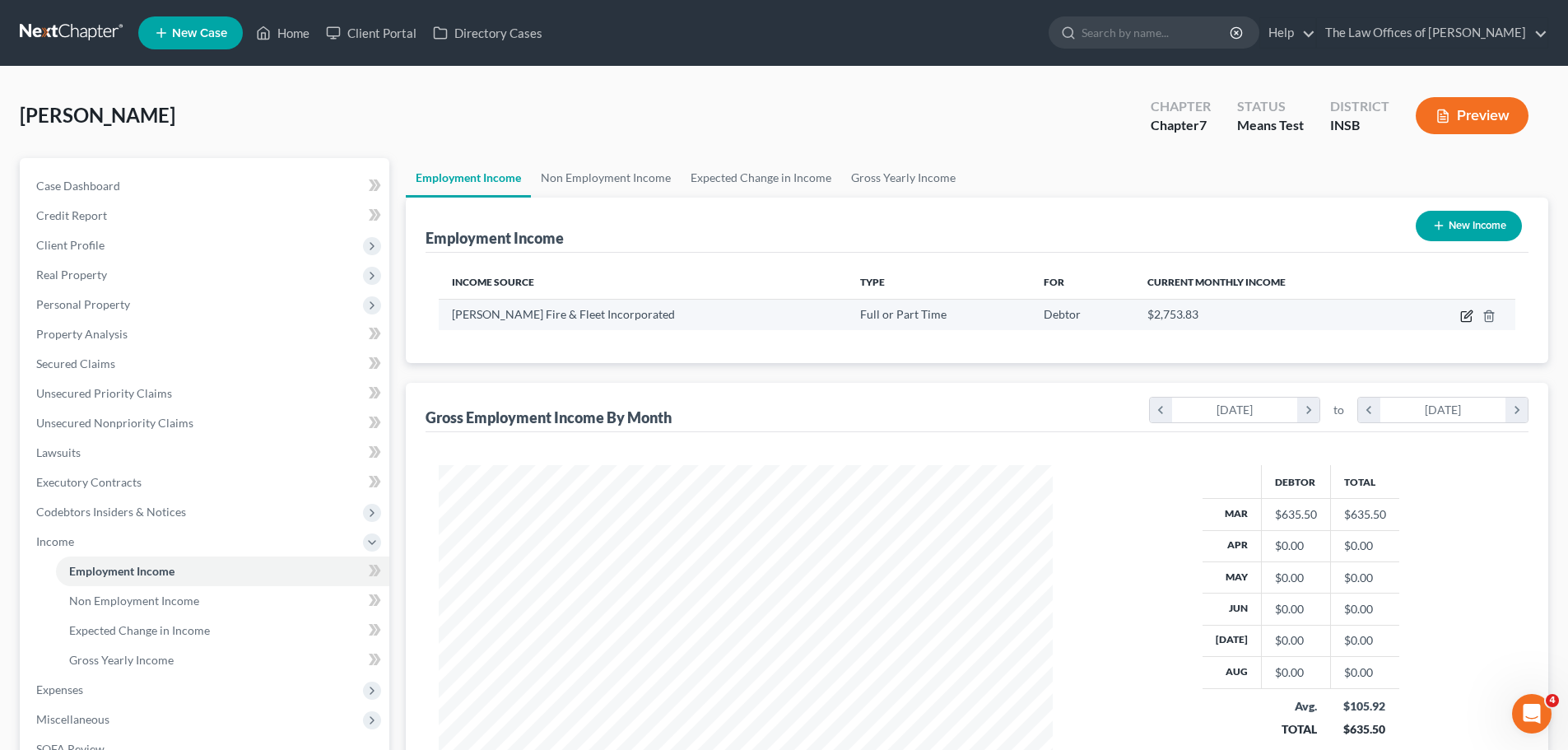
click at [1461, 309] on icon "button" at bounding box center [1467, 316] width 13 height 13
select select "0"
select select "15"
select select "3"
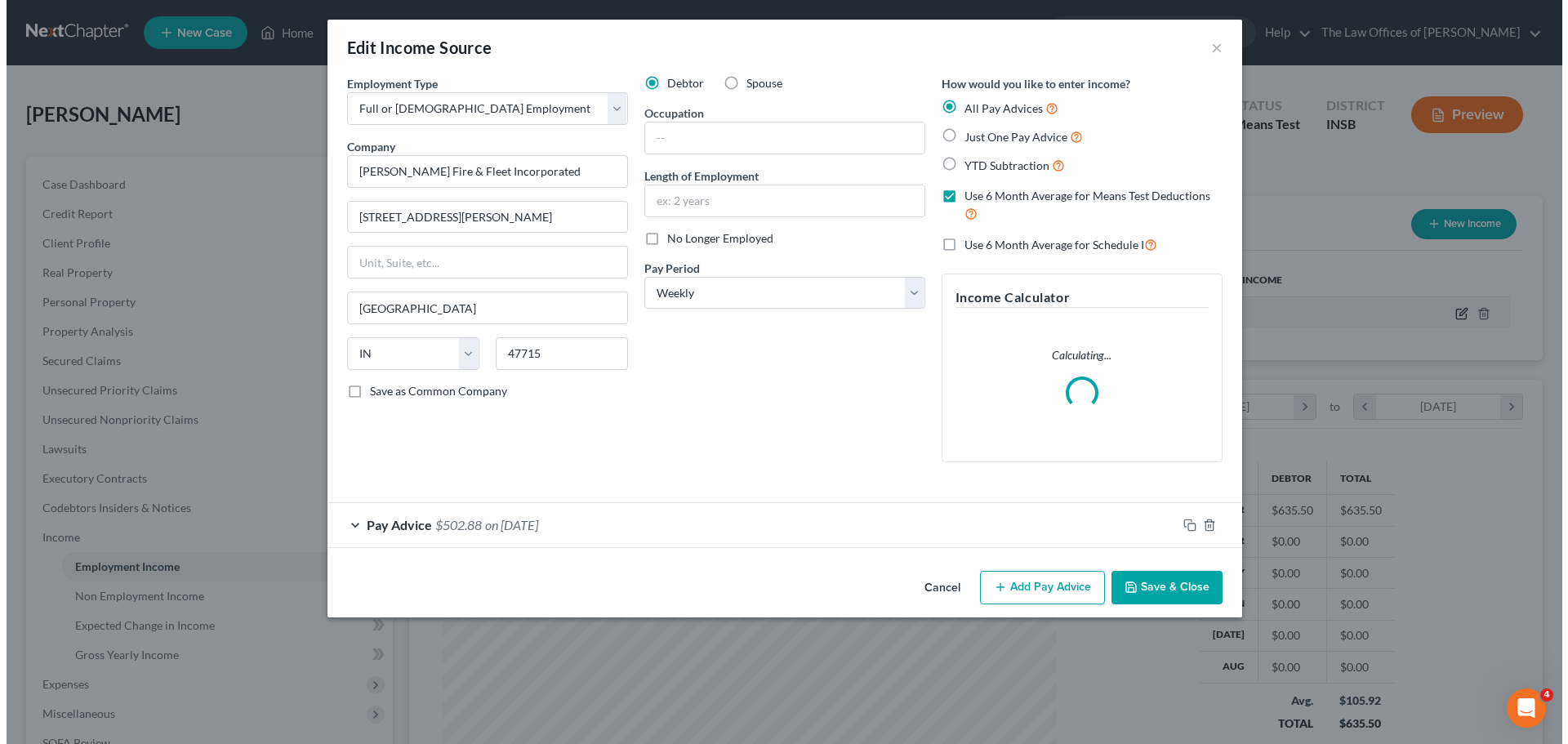
scroll to position [307, 648]
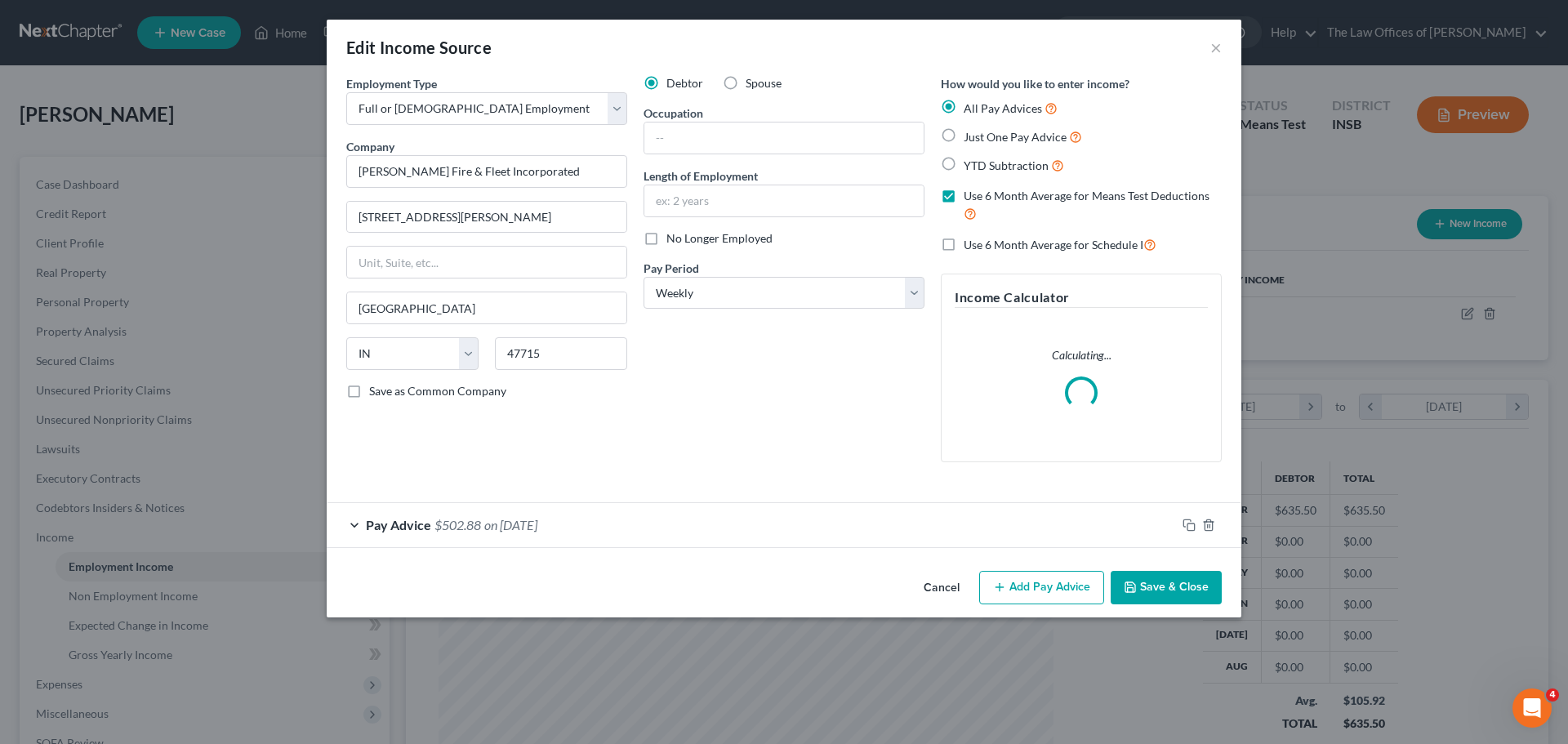
click at [1059, 589] on button "Add Pay Advice" at bounding box center [1042, 588] width 125 height 34
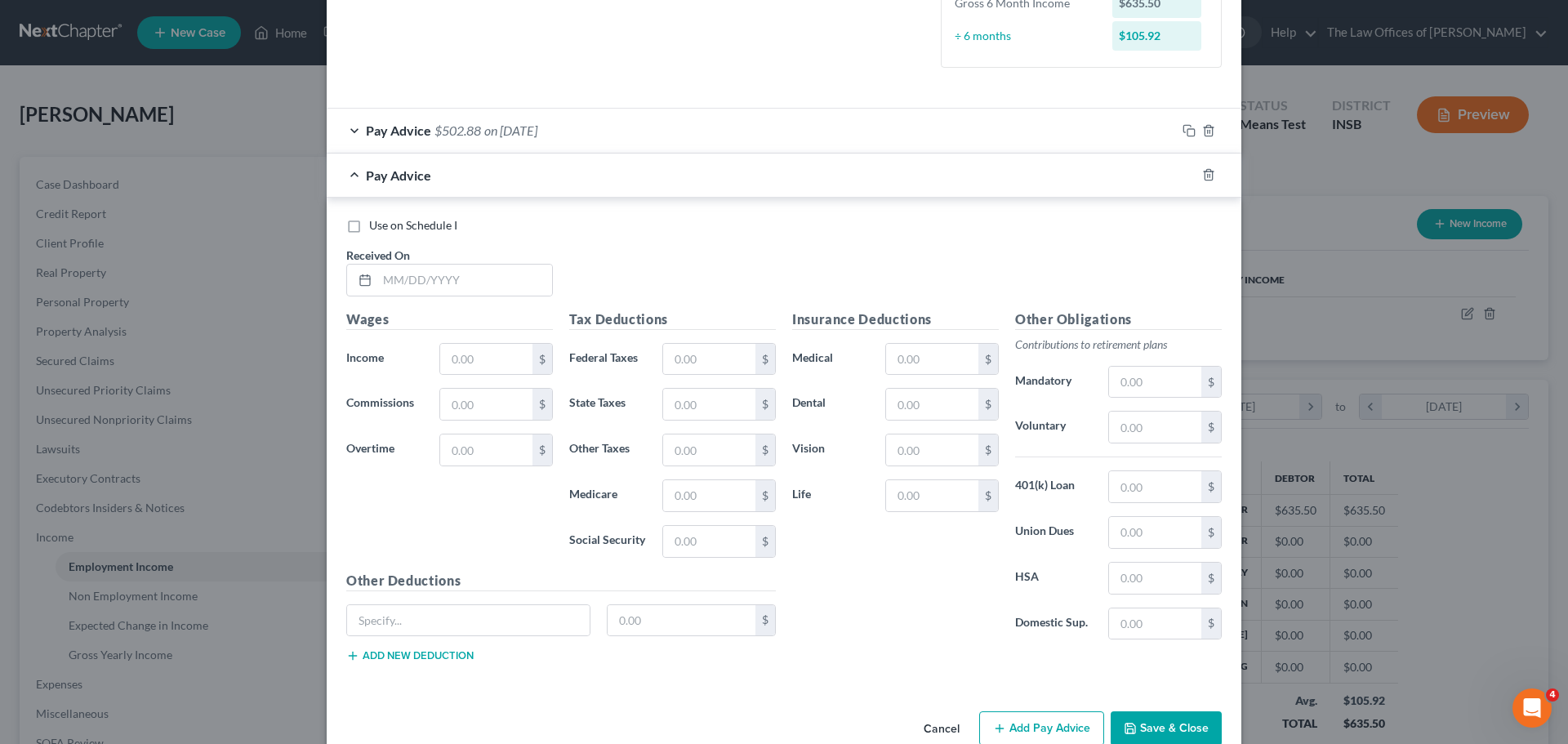
scroll to position [477, 0]
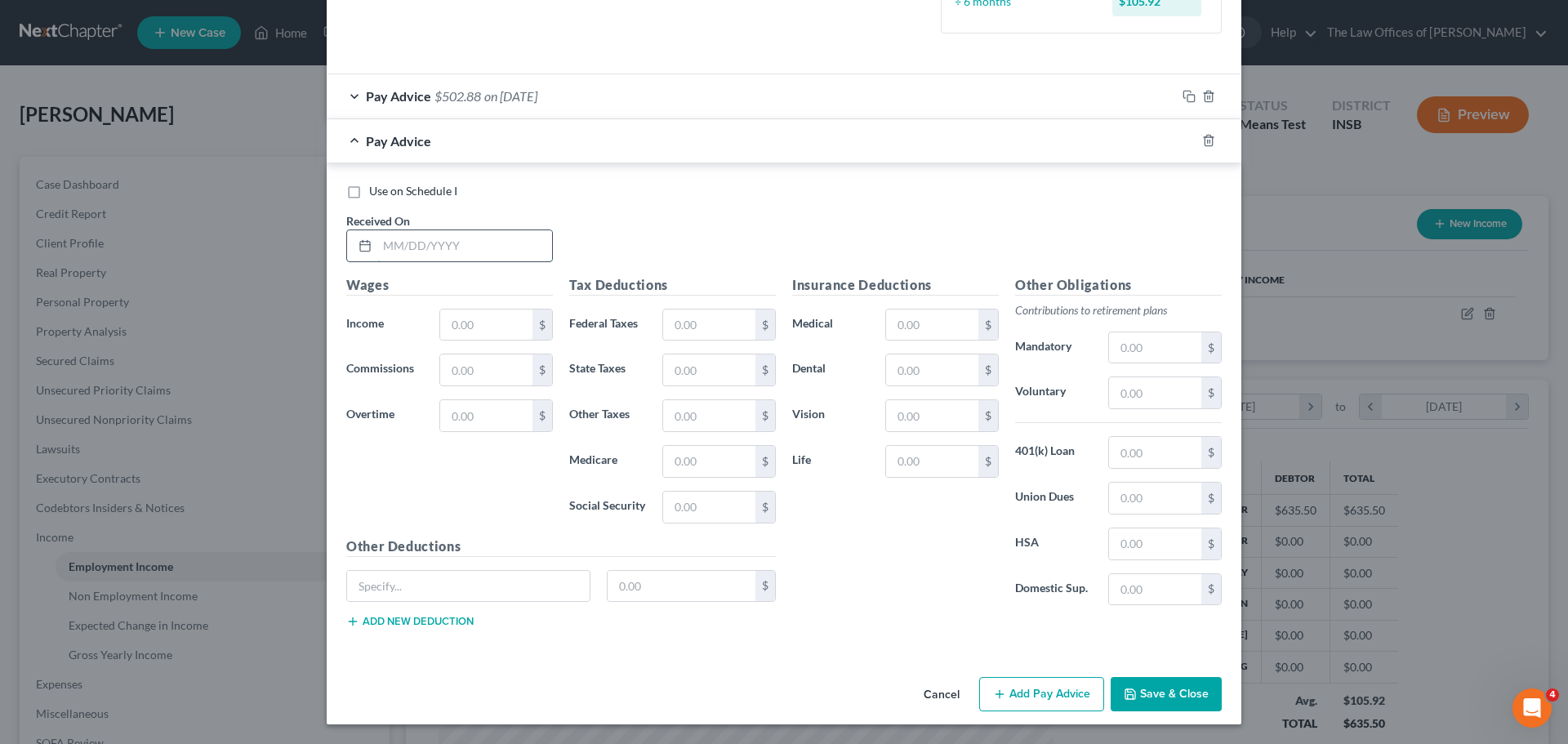
click at [392, 246] on input "text" at bounding box center [465, 246] width 175 height 31
type input "[DATE]"
click at [454, 315] on input "text" at bounding box center [486, 325] width 92 height 31
type input "1,035.25"
click at [711, 330] on input "text" at bounding box center [709, 325] width 92 height 31
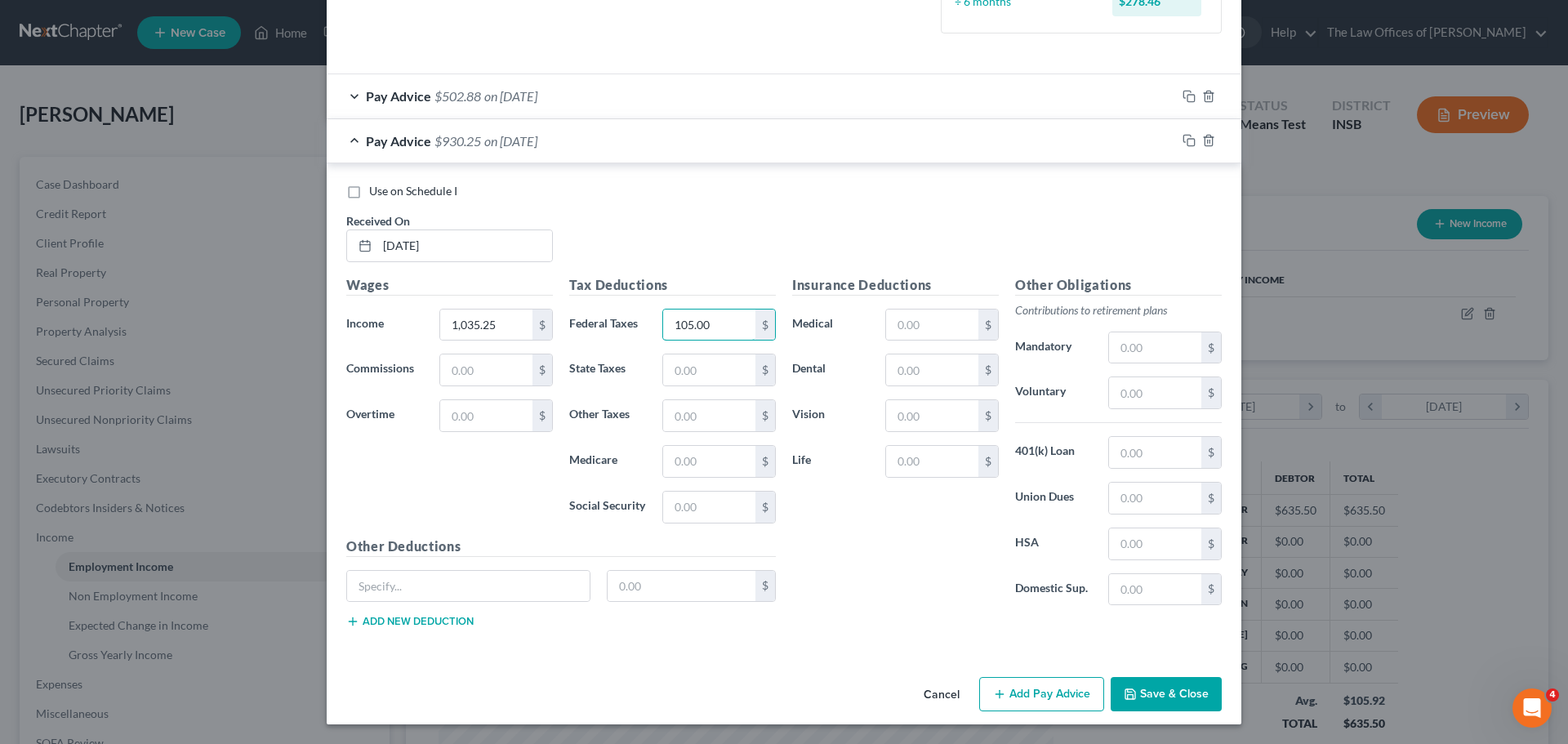
type input "105.00"
type input "31.06"
type input "12.94"
type input "15.02"
type input "64.19"
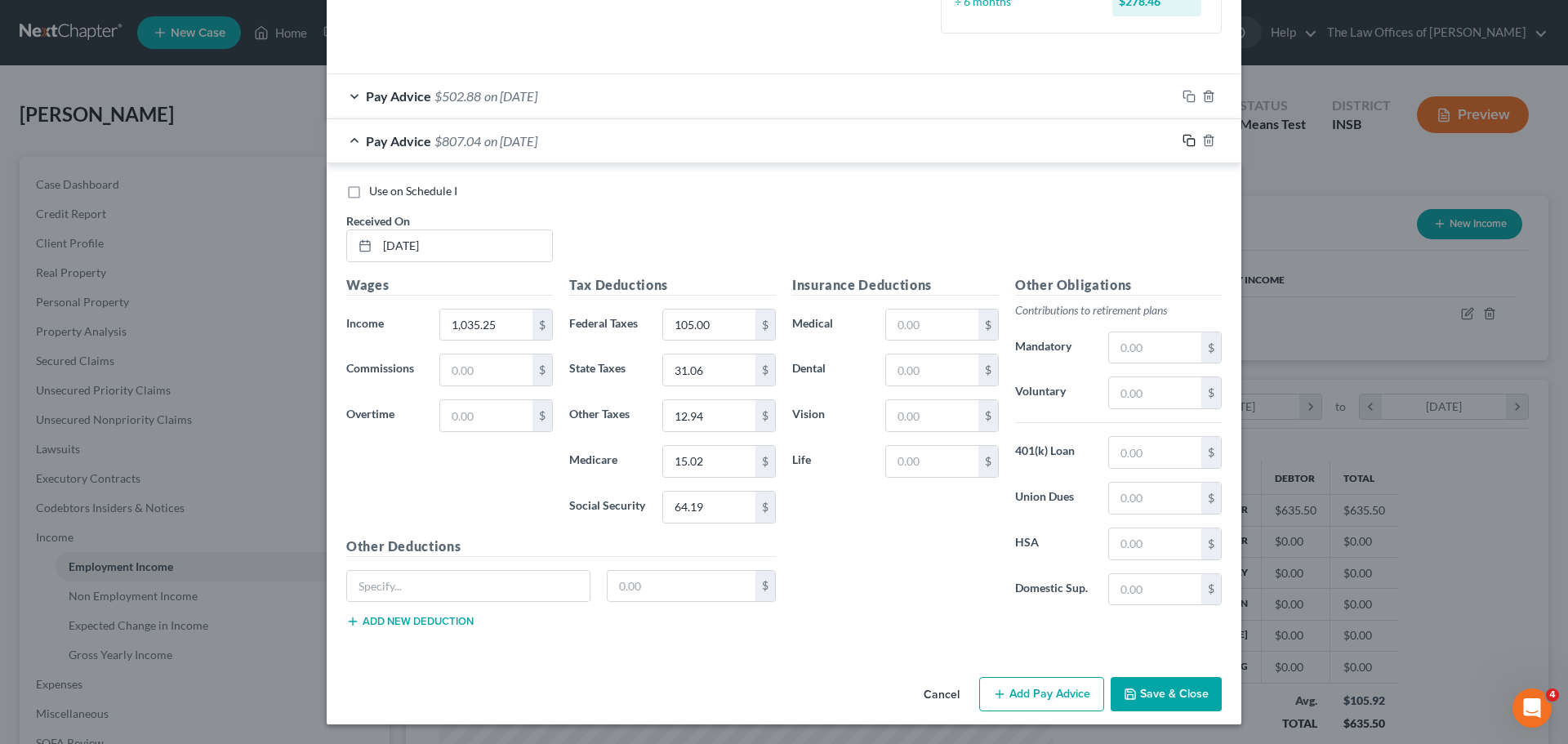
drag, startPoint x: 1178, startPoint y: 138, endPoint x: 962, endPoint y: 257, distance: 246.6
click at [1184, 138] on icon "button" at bounding box center [1188, 139] width 8 height 8
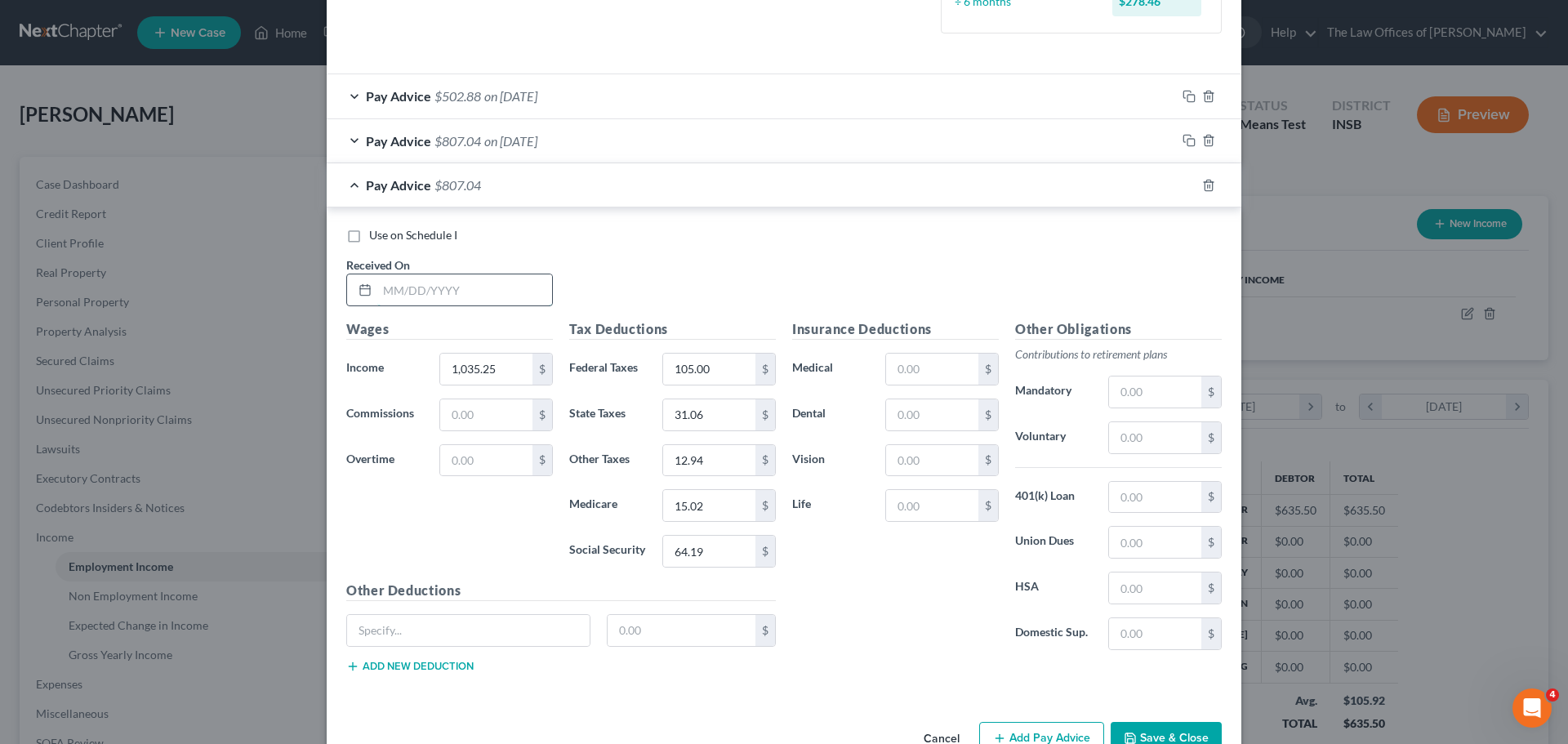
click at [384, 288] on input "text" at bounding box center [465, 289] width 175 height 31
type input "[DATE]"
type input "1,050.63"
type input "107.00"
type input "31.52"
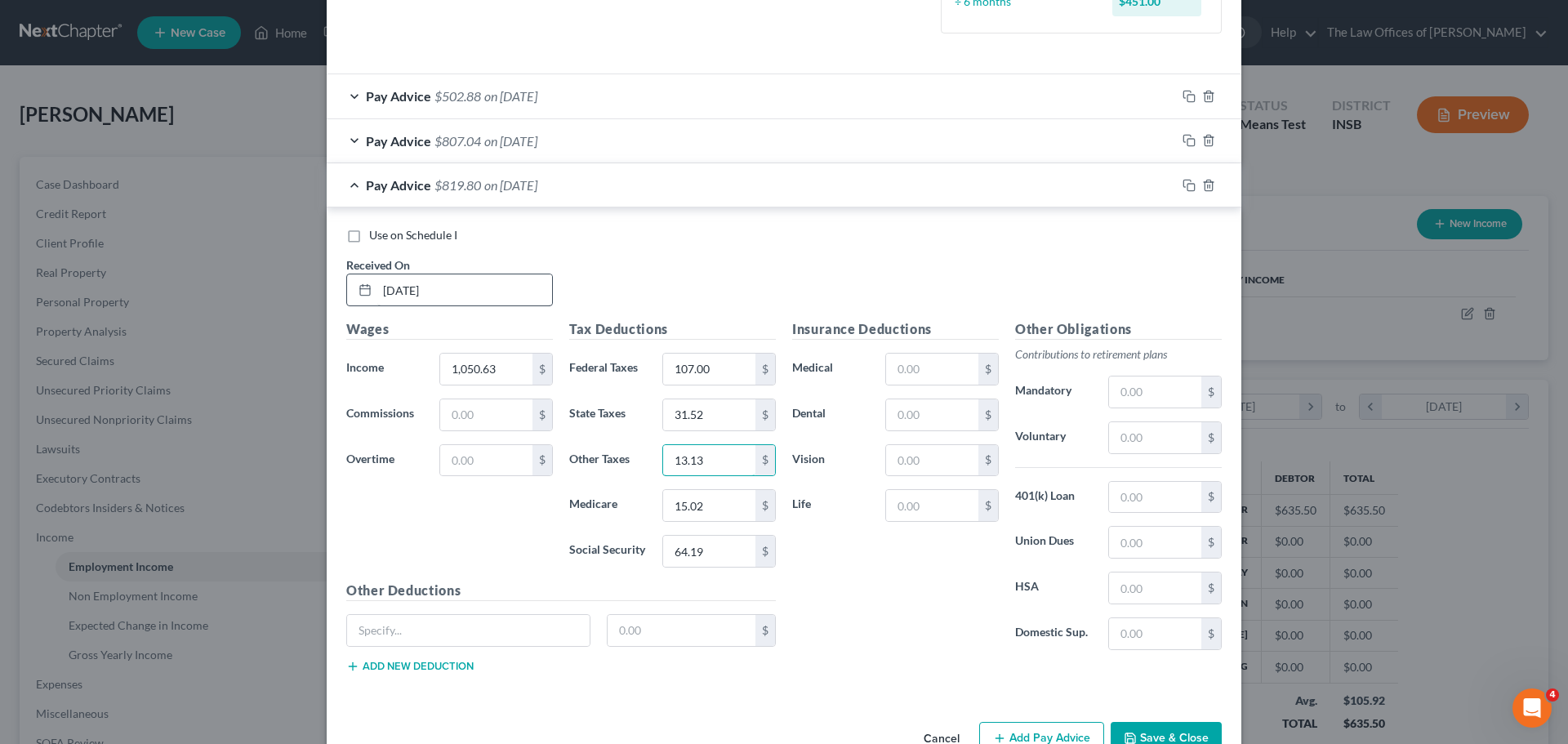
type input "13.13"
type input "15.23"
type input "65.14"
drag, startPoint x: 1183, startPoint y: 187, endPoint x: 702, endPoint y: 354, distance: 509.2
click at [1183, 187] on icon "button" at bounding box center [1189, 186] width 13 height 13
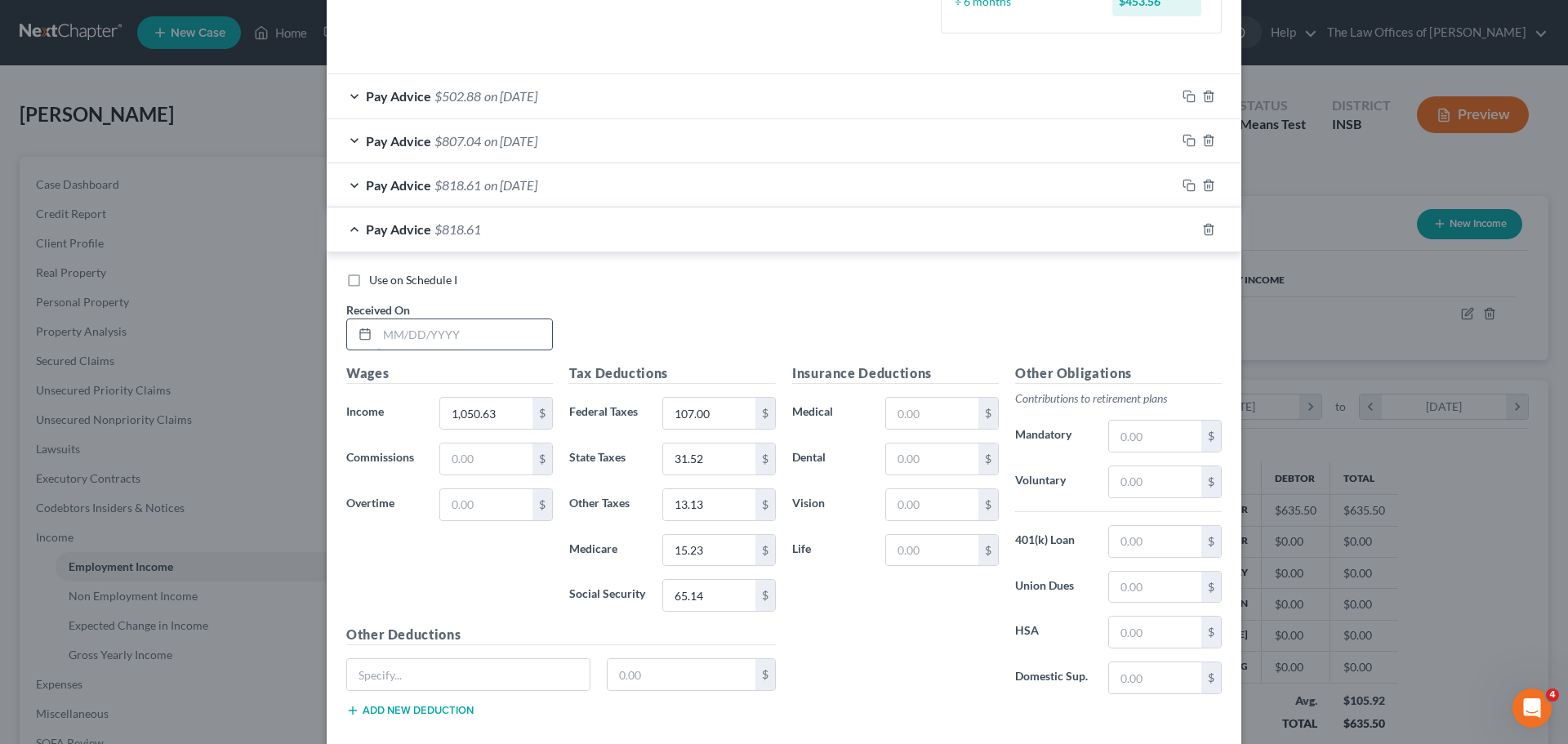
drag, startPoint x: 385, startPoint y: 332, endPoint x: 381, endPoint y: 340, distance: 8.9
click at [385, 332] on input "text" at bounding box center [465, 334] width 175 height 31
type input "[DATE]"
type input "1,073.69"
type input "111.00"
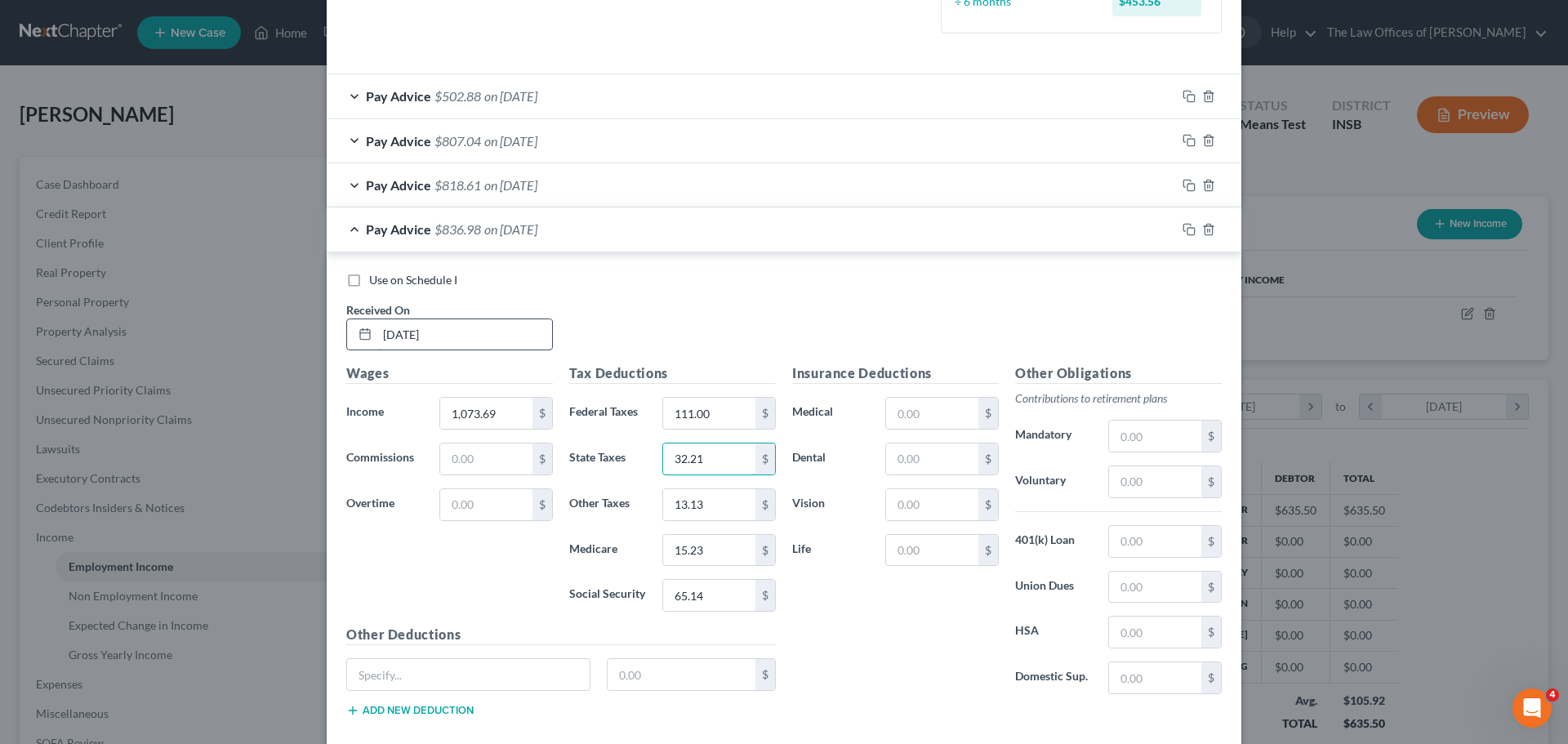
type input "32.21"
type input "13.42"
type input "15.57"
type input "66.56"
click at [1188, 230] on rect "button" at bounding box center [1191, 232] width 8 height 8
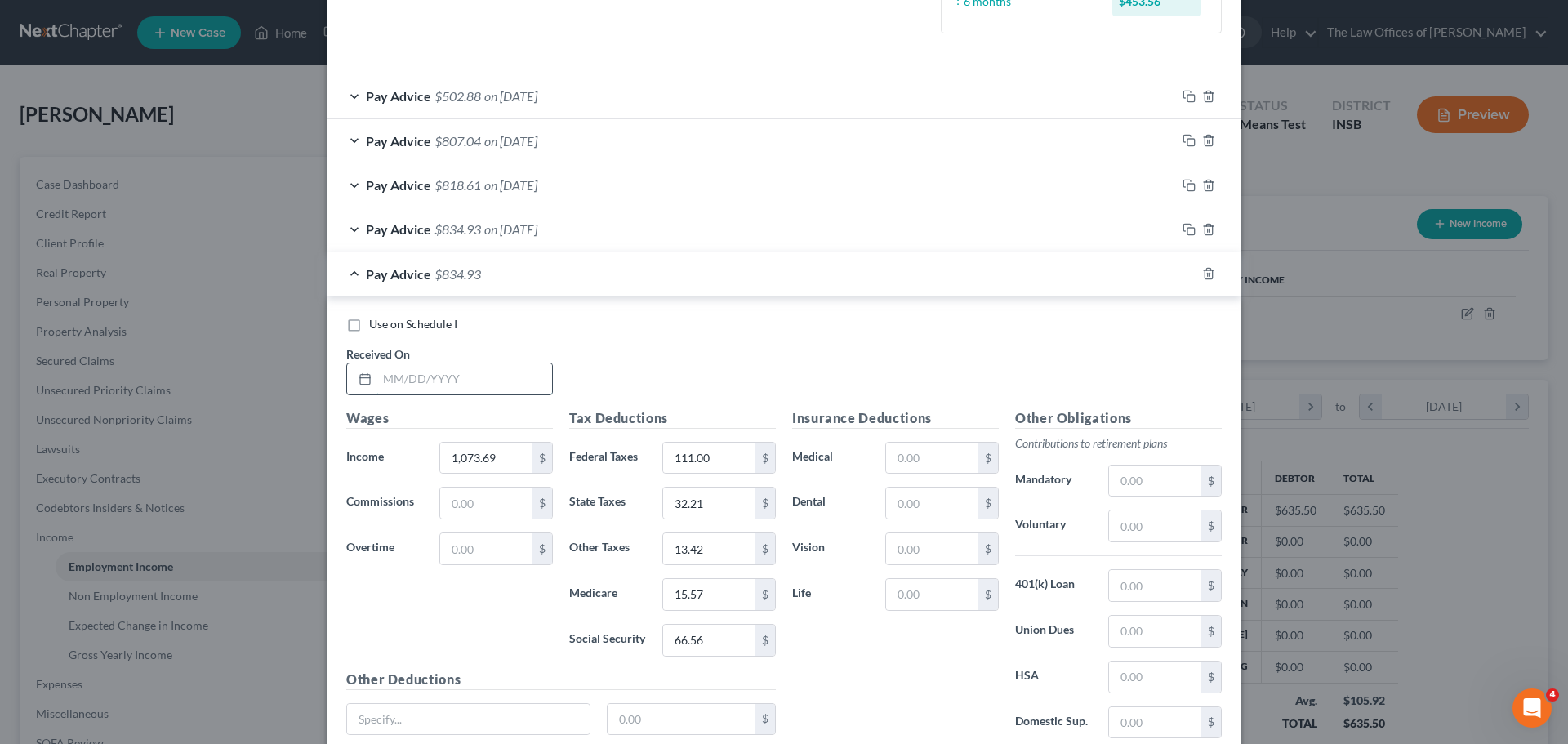
drag, startPoint x: 389, startPoint y: 377, endPoint x: 389, endPoint y: 385, distance: 8.0
click at [389, 377] on input "text" at bounding box center [465, 379] width 175 height 31
type input "[DATE]"
type input "1,066.00"
type input "110.00"
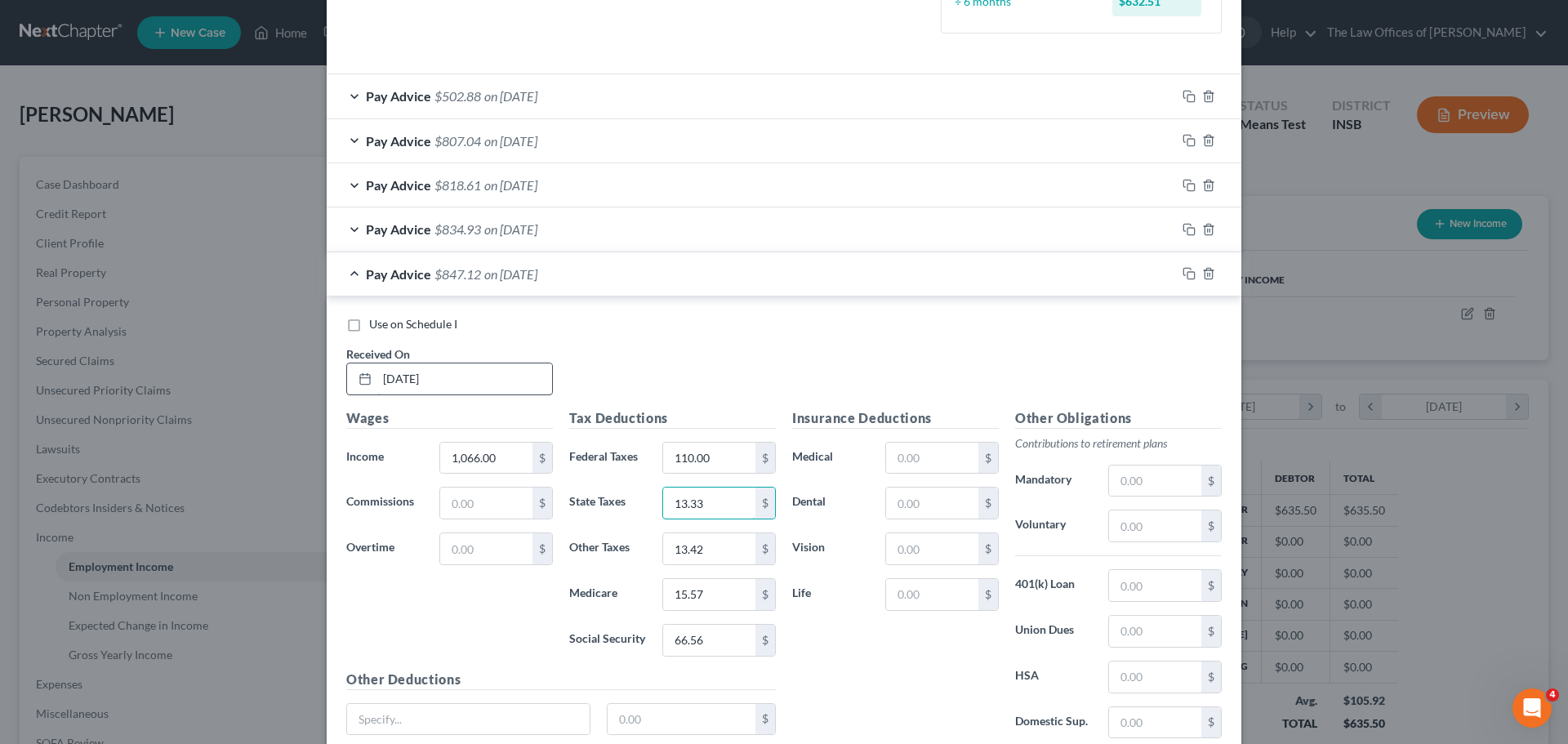
type input "13.33"
type input "31.98"
type input "15.46"
type input "66.10"
drag, startPoint x: 1179, startPoint y: 273, endPoint x: 711, endPoint y: 355, distance: 475.1
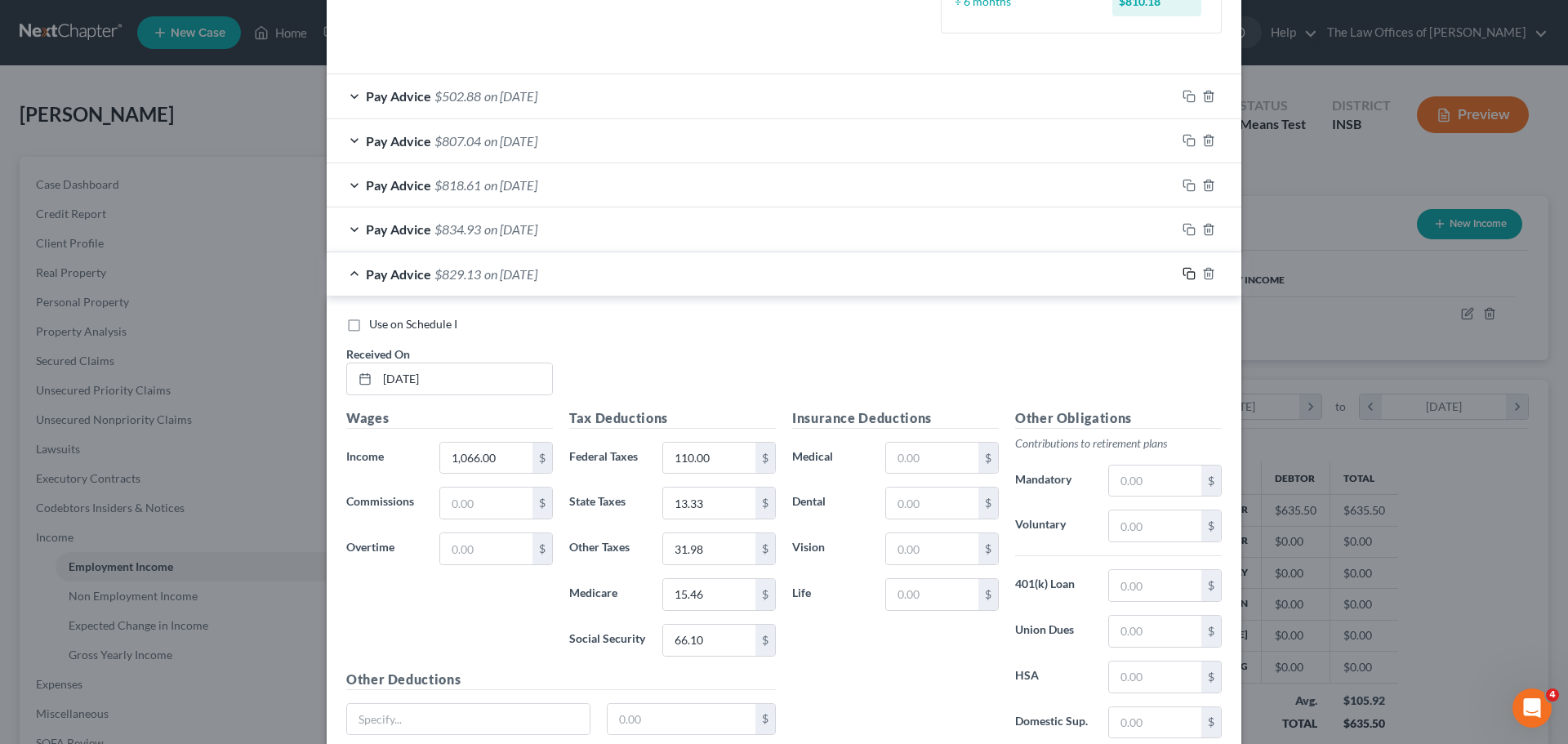
click at [1183, 273] on icon "button" at bounding box center [1189, 274] width 13 height 13
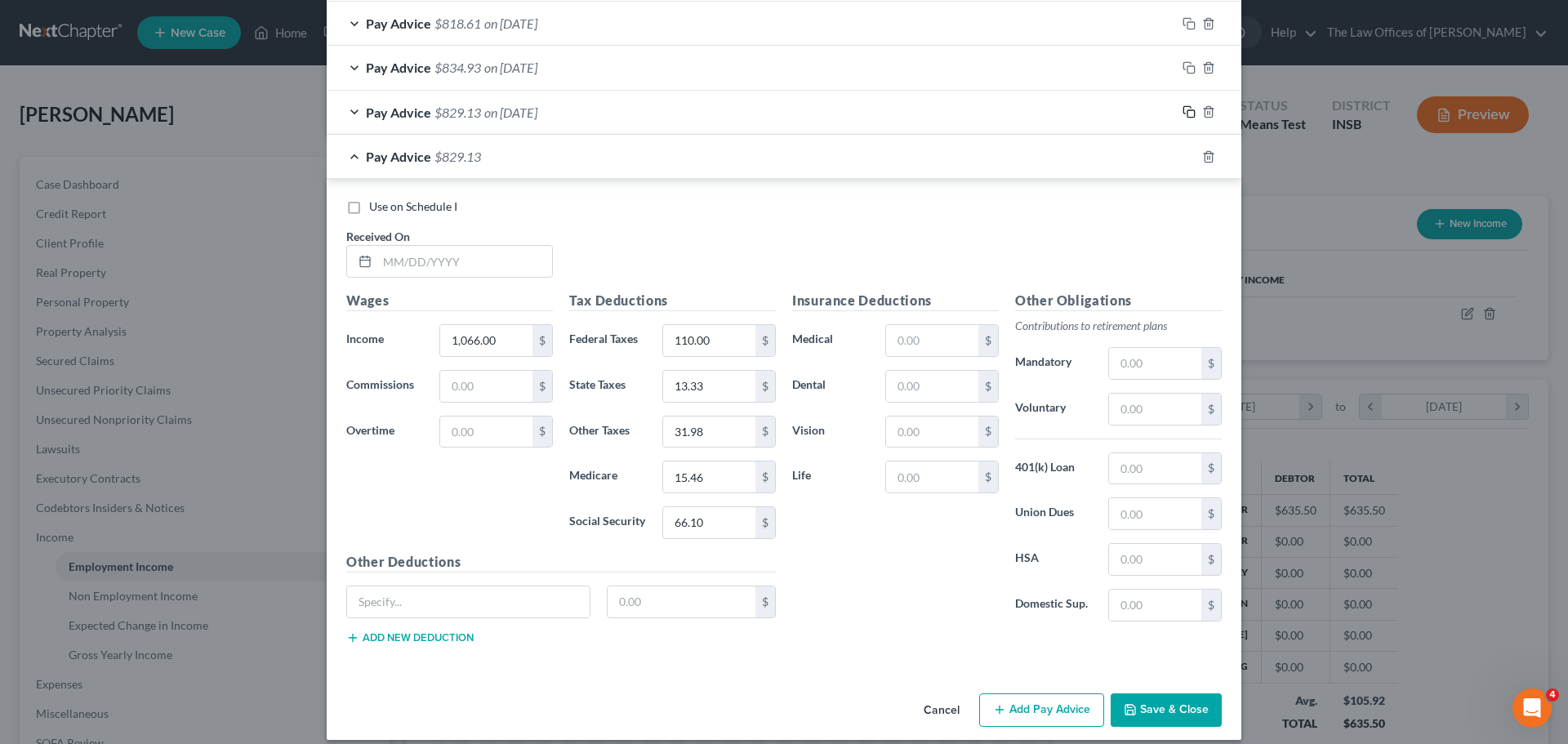
scroll to position [641, 0]
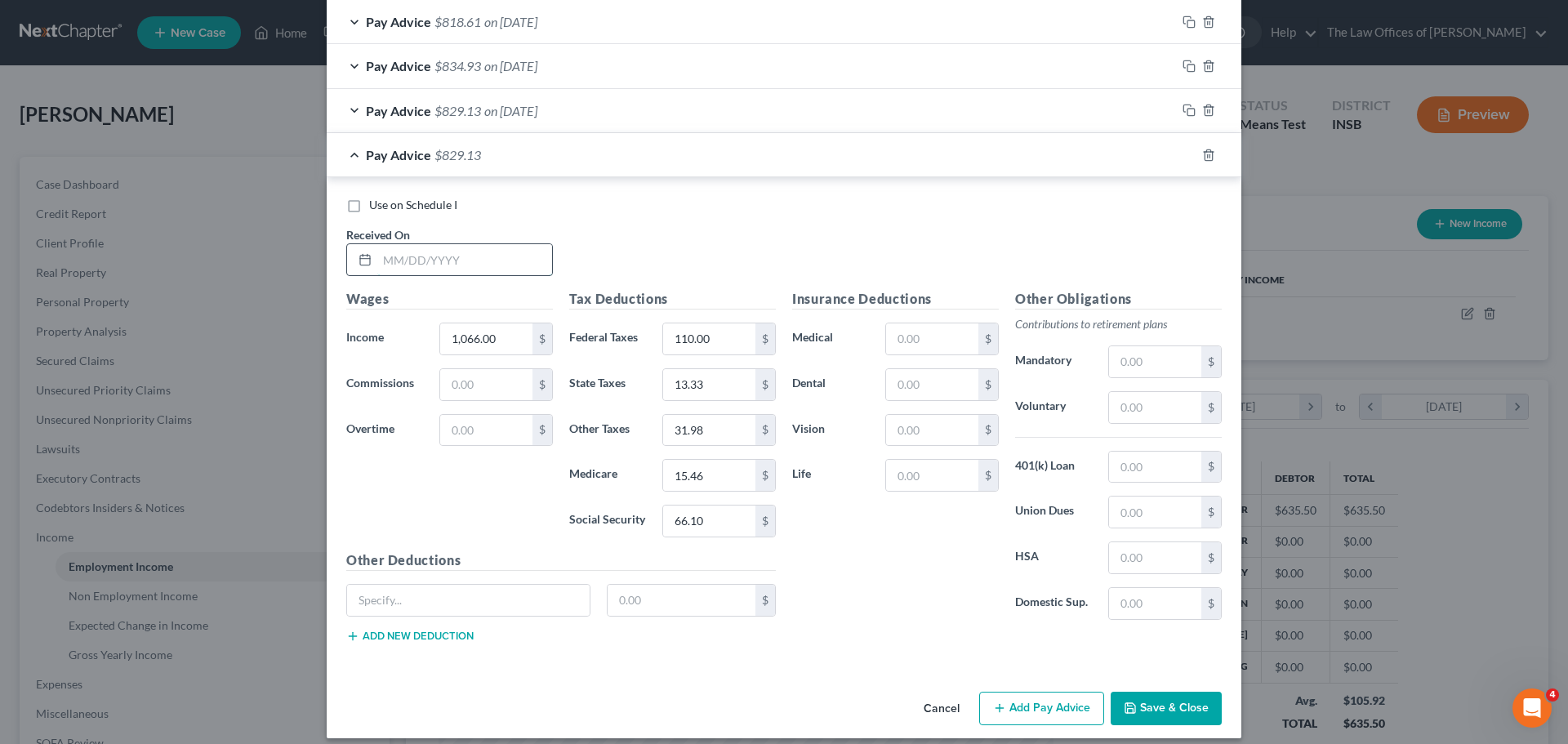
click at [391, 266] on input "text" at bounding box center [465, 259] width 175 height 31
type input "[DATE]"
type input "1,073.69"
type input "111.00"
type input "32.21"
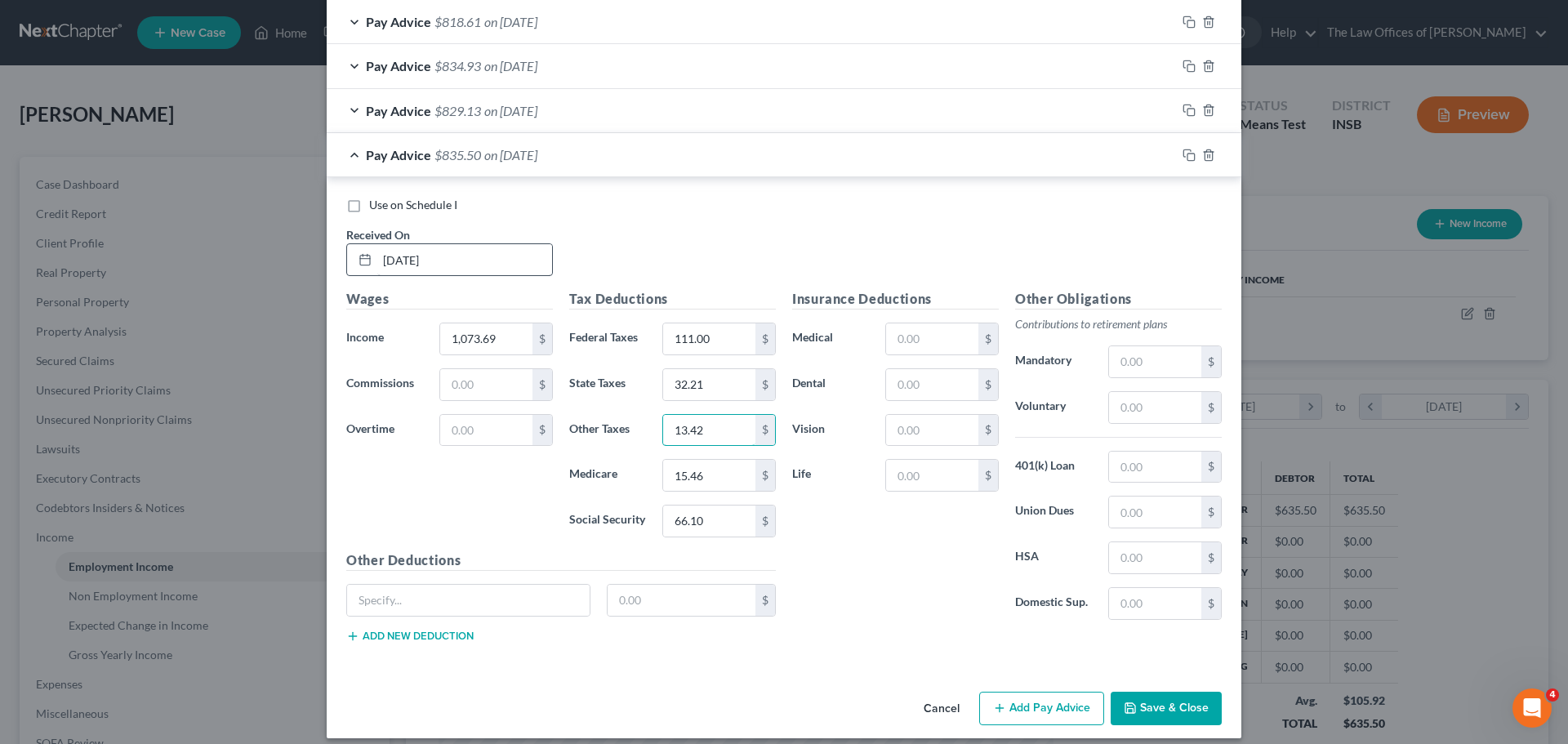
type input "13.42"
type input "15.56"
type input "66.57"
drag, startPoint x: 1182, startPoint y: 156, endPoint x: 953, endPoint y: 495, distance: 409.1
click at [1188, 156] on rect "button" at bounding box center [1191, 157] width 8 height 8
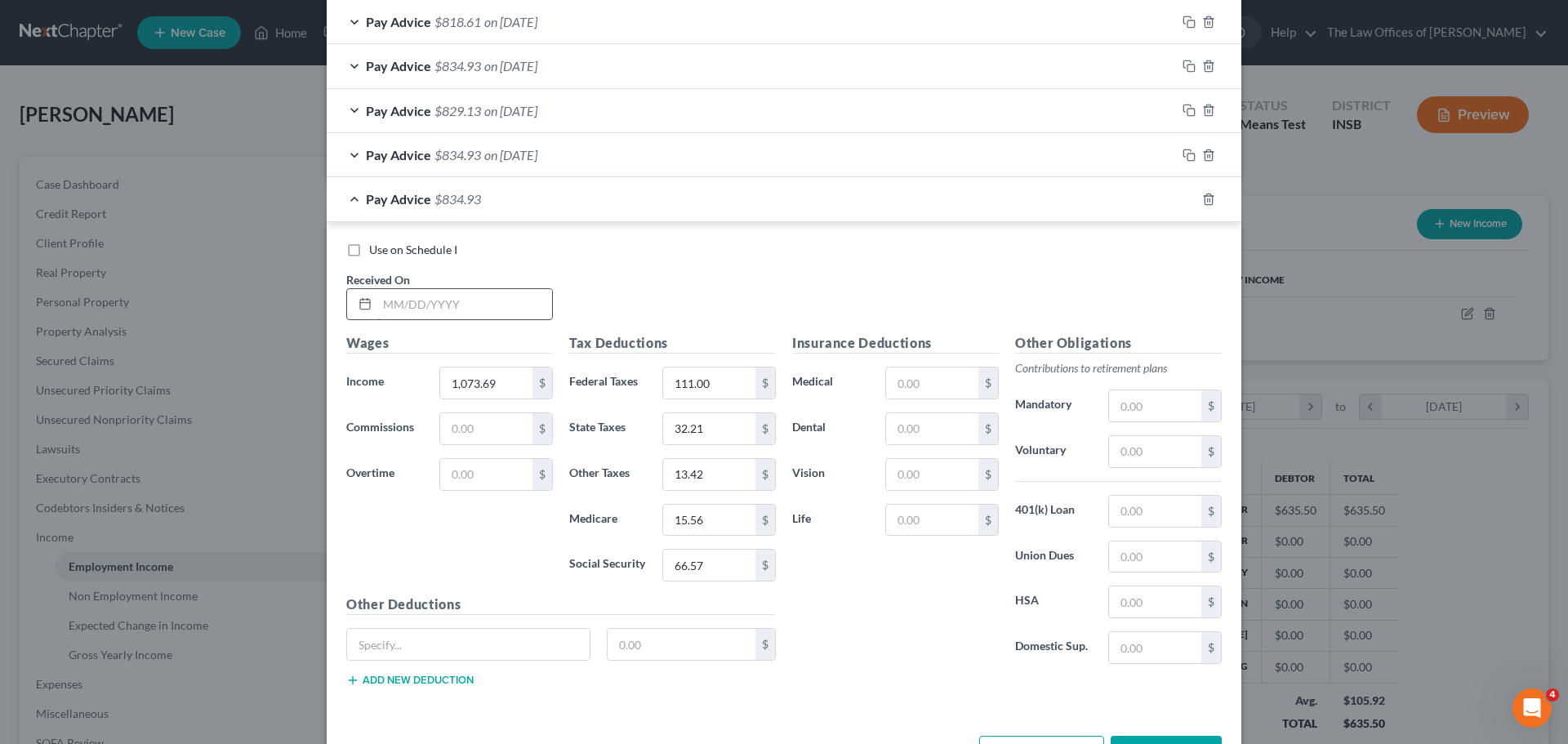
click at [387, 301] on input "text" at bounding box center [465, 304] width 175 height 31
type input "[DATE]"
type input "1,073.69"
type input "111.00"
type input "32.21"
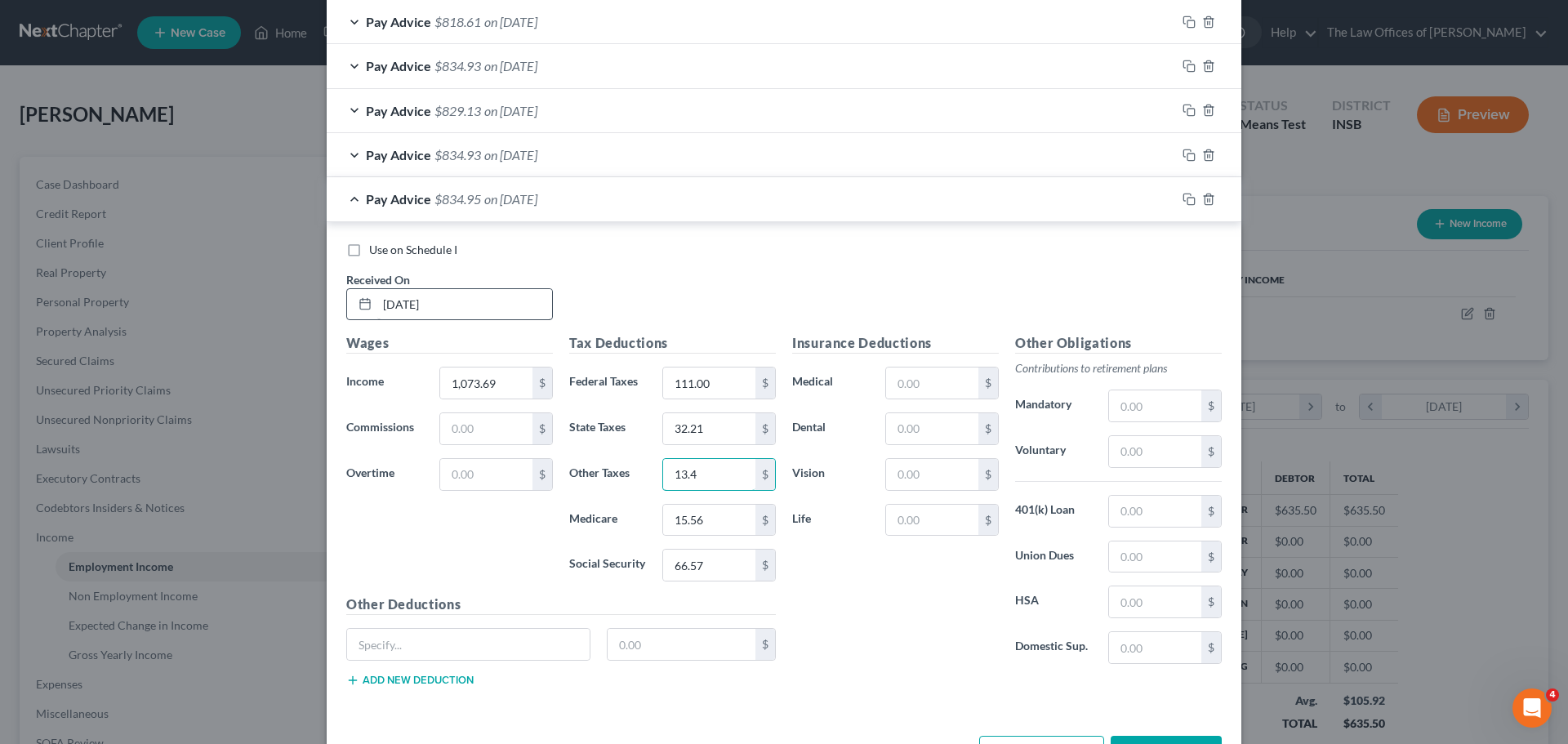
type input "13.42"
type input "15.57"
type input "66.56"
drag, startPoint x: 1185, startPoint y: 197, endPoint x: 686, endPoint y: 380, distance: 531.5
click at [1185, 196] on icon "button" at bounding box center [1189, 200] width 13 height 13
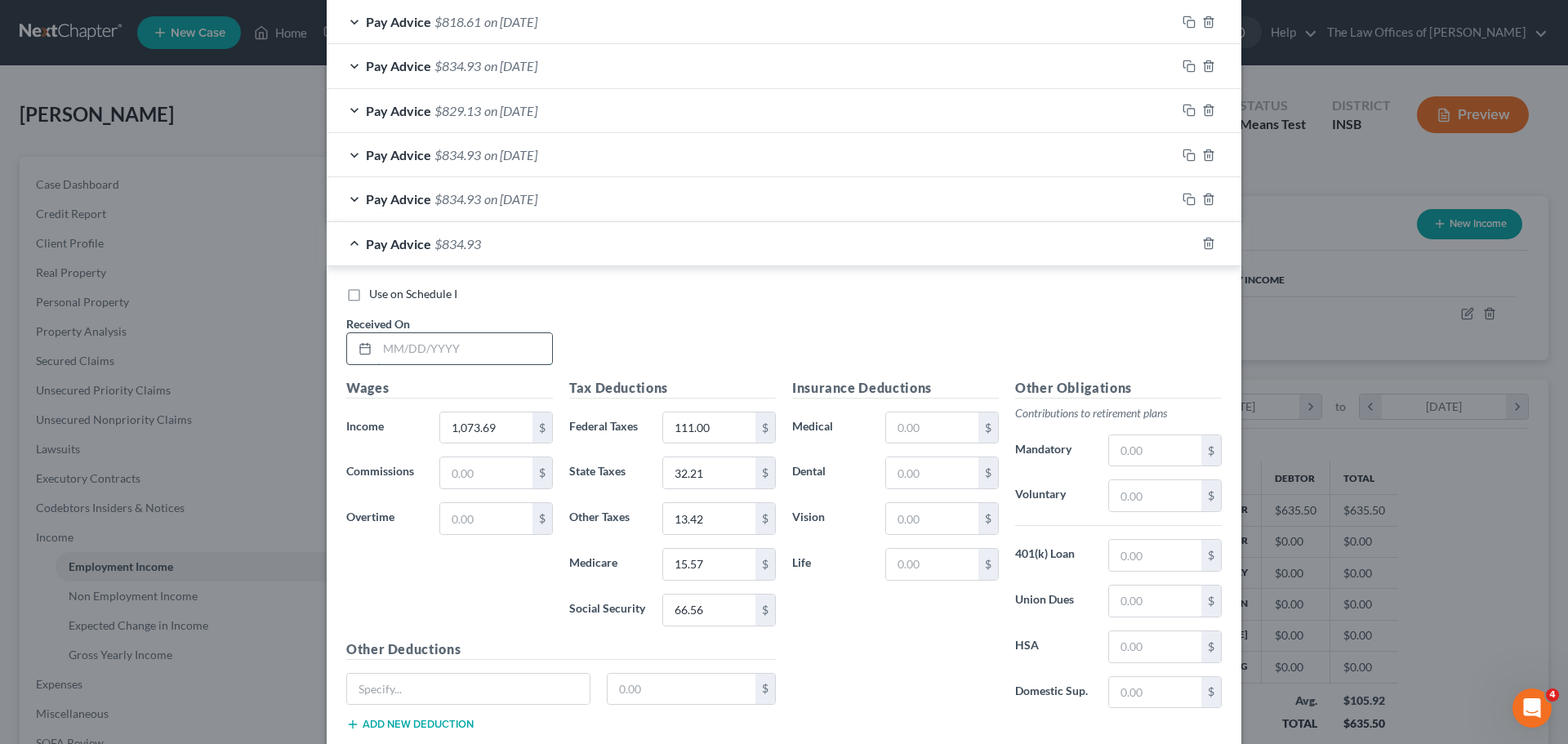
click at [392, 348] on input "text" at bounding box center [465, 348] width 175 height 31
type input "[DATE]"
type input "1,004.50"
type input "101.00"
type input "30.14"
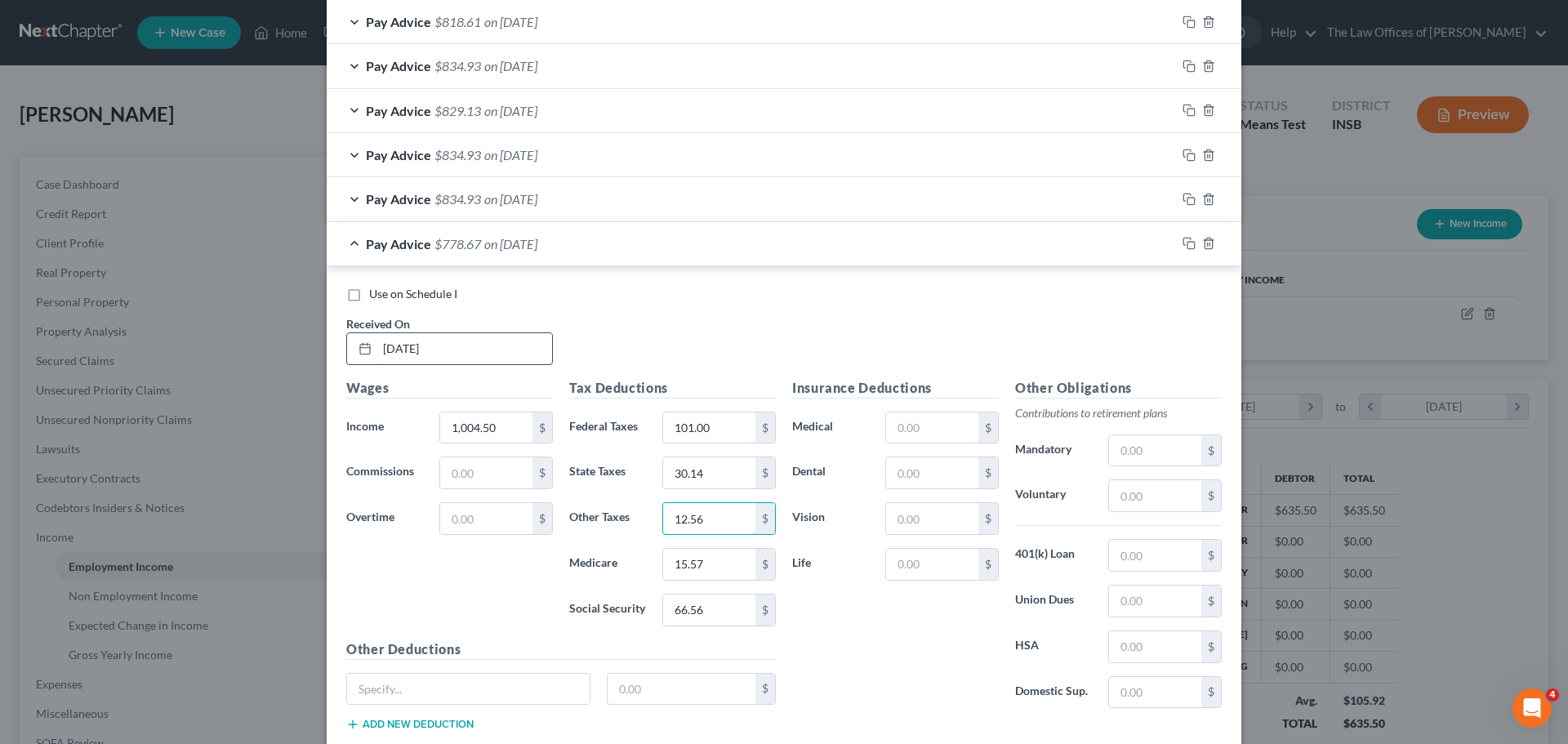
type input "12.56"
type input "14.57"
type input "62.28"
drag, startPoint x: 1182, startPoint y: 242, endPoint x: 835, endPoint y: 296, distance: 351.2
click at [1188, 242] on rect "button" at bounding box center [1191, 246] width 8 height 8
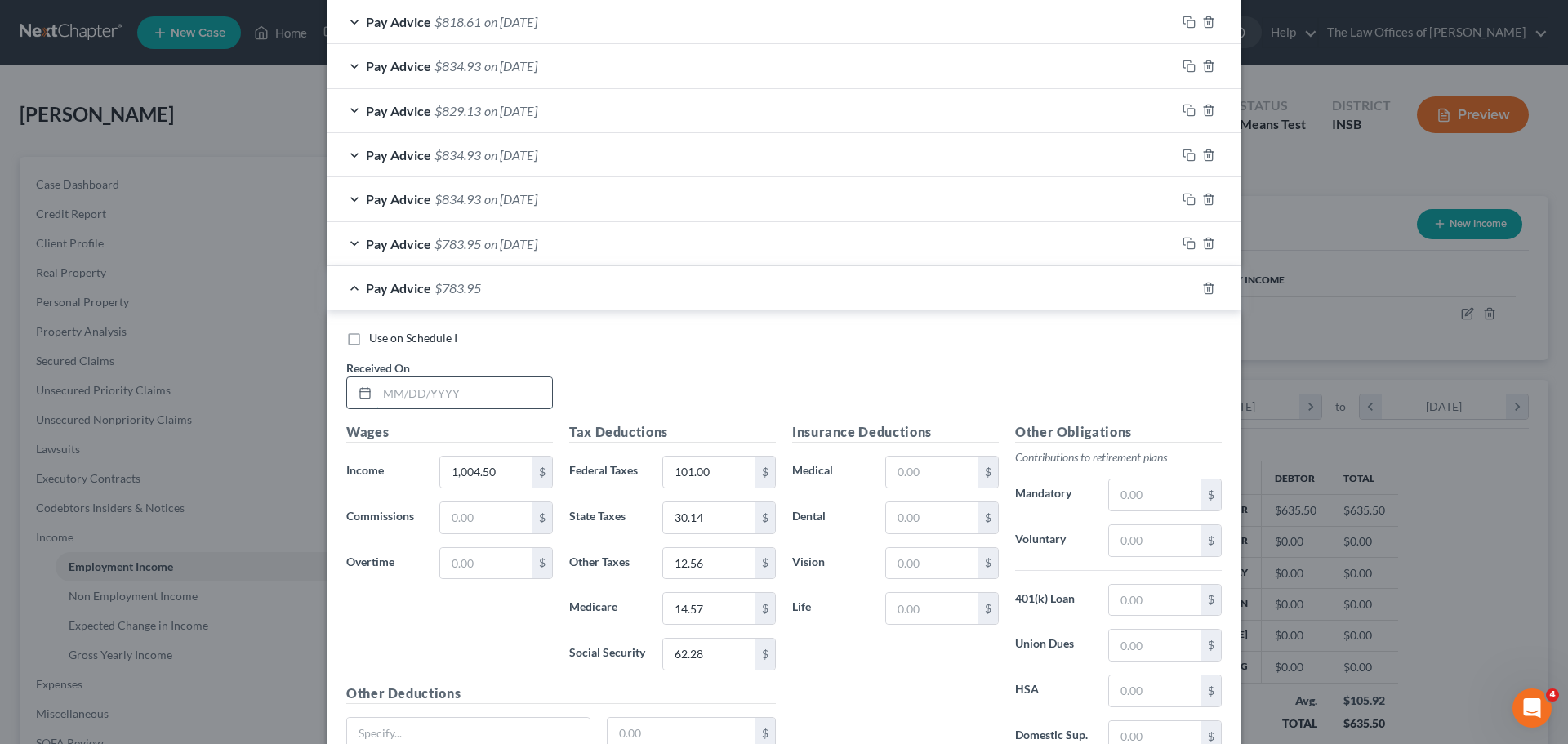
click at [389, 396] on input "text" at bounding box center [465, 393] width 175 height 31
type input "[DATE]"
type input "1,119.25"
type input "121.00"
type input "33.58"
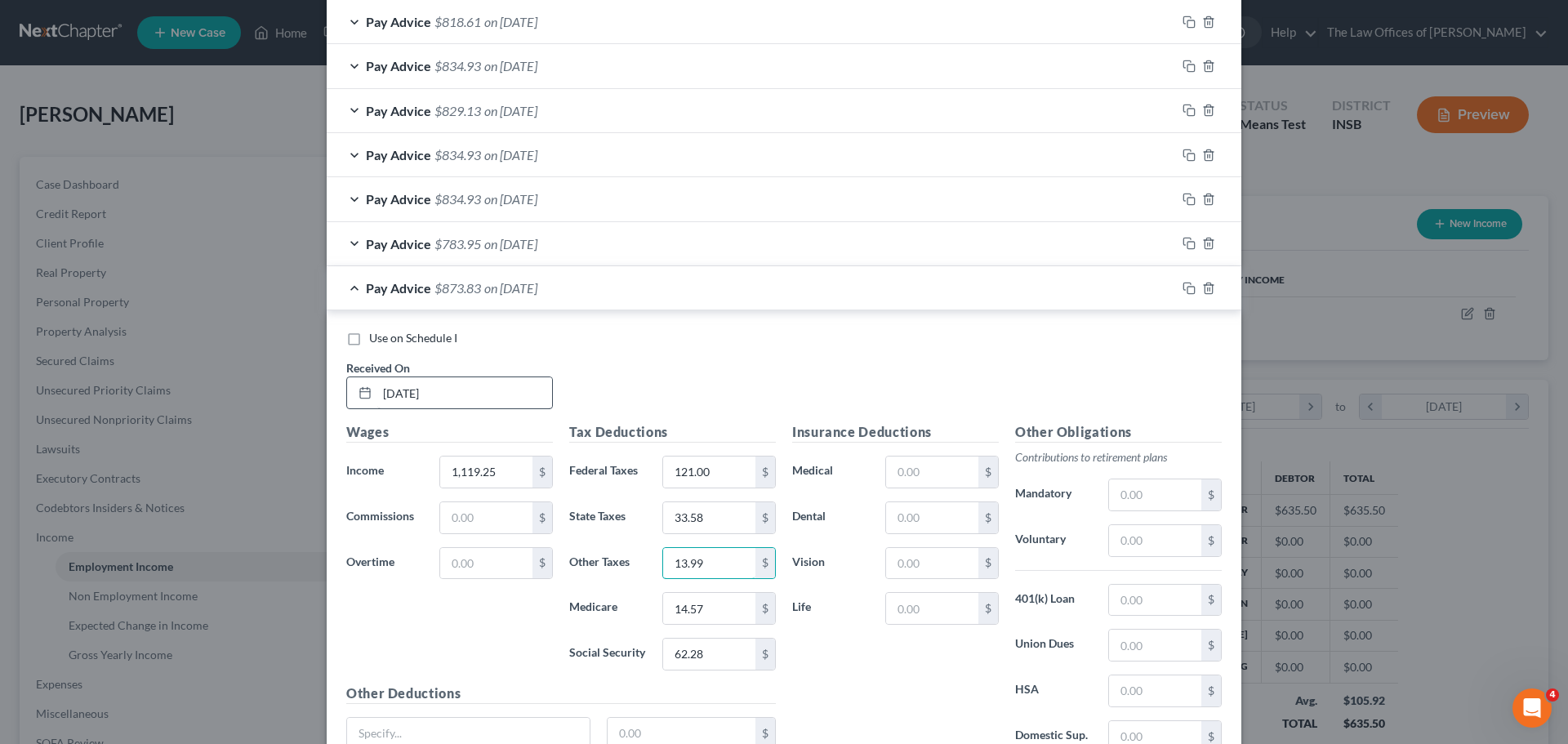
type input "13.99"
type input "16.23"
type input "33.58"
click at [722, 612] on input "16.23" at bounding box center [709, 608] width 92 height 31
click at [723, 573] on input "13.99" at bounding box center [709, 563] width 92 height 31
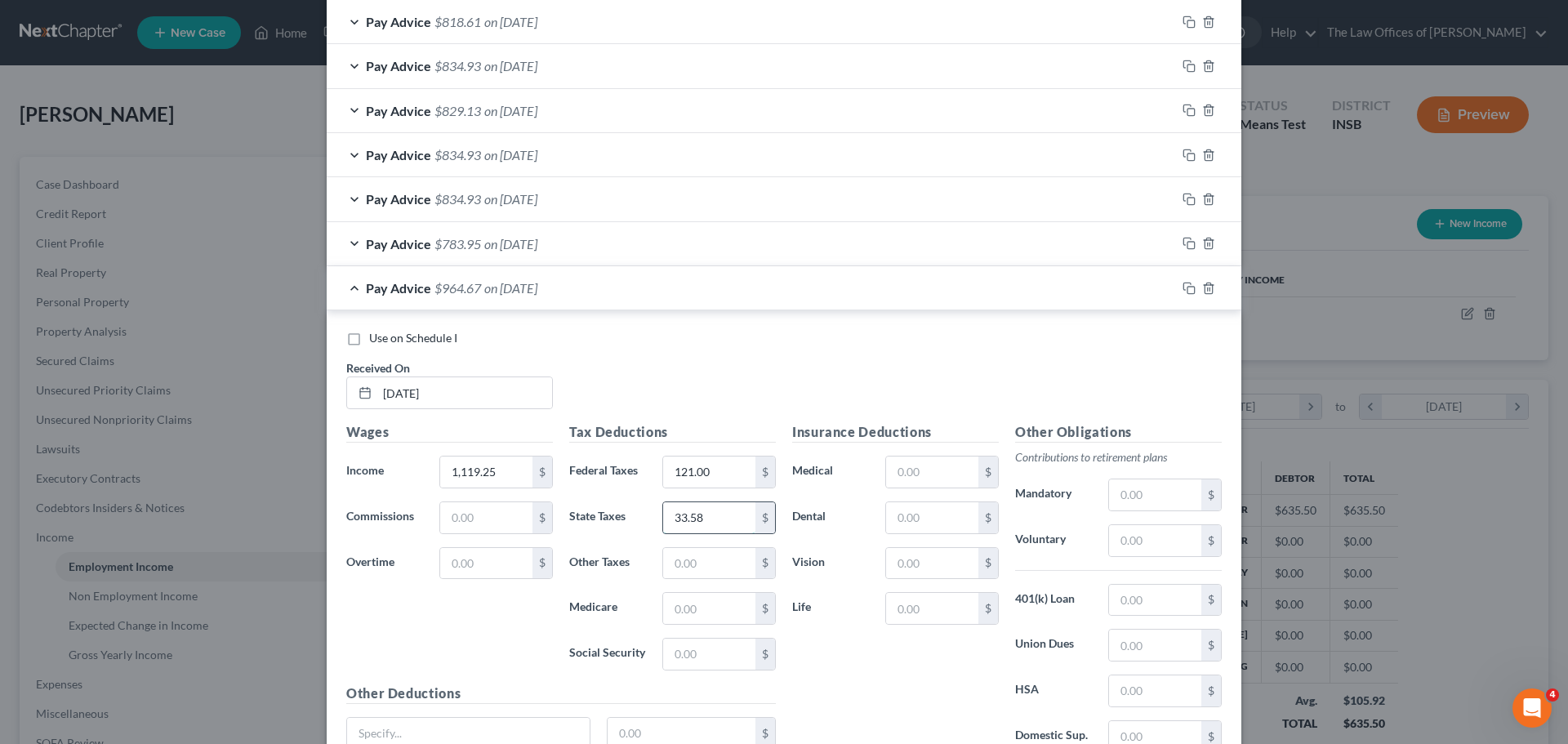
click at [722, 520] on input "33.58" at bounding box center [709, 517] width 92 height 31
type input "33.58"
type input "13.99"
type input "16.23"
type input "69.40"
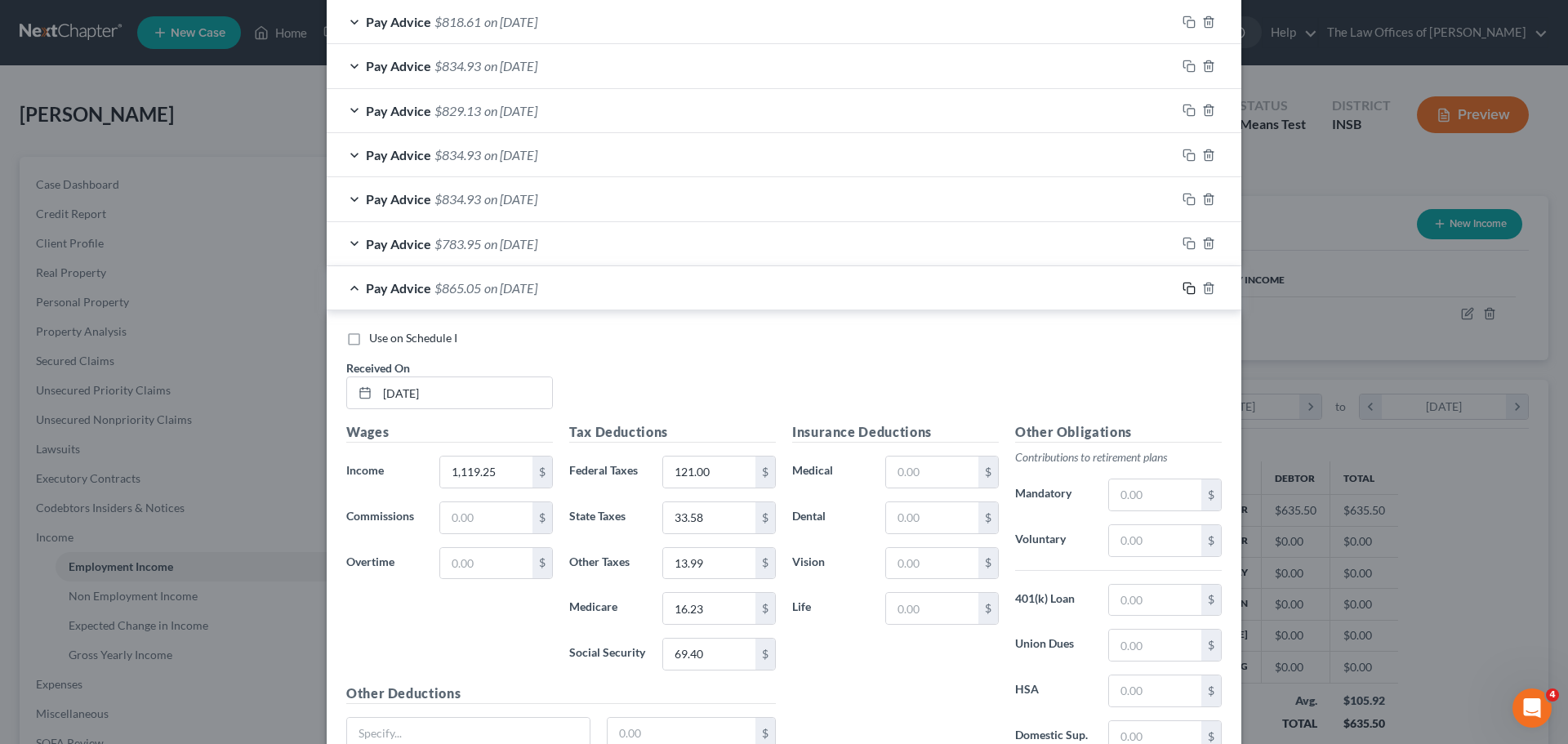
drag, startPoint x: 1182, startPoint y: 290, endPoint x: 918, endPoint y: 335, distance: 267.8
click at [1188, 290] on rect "button" at bounding box center [1191, 290] width 8 height 8
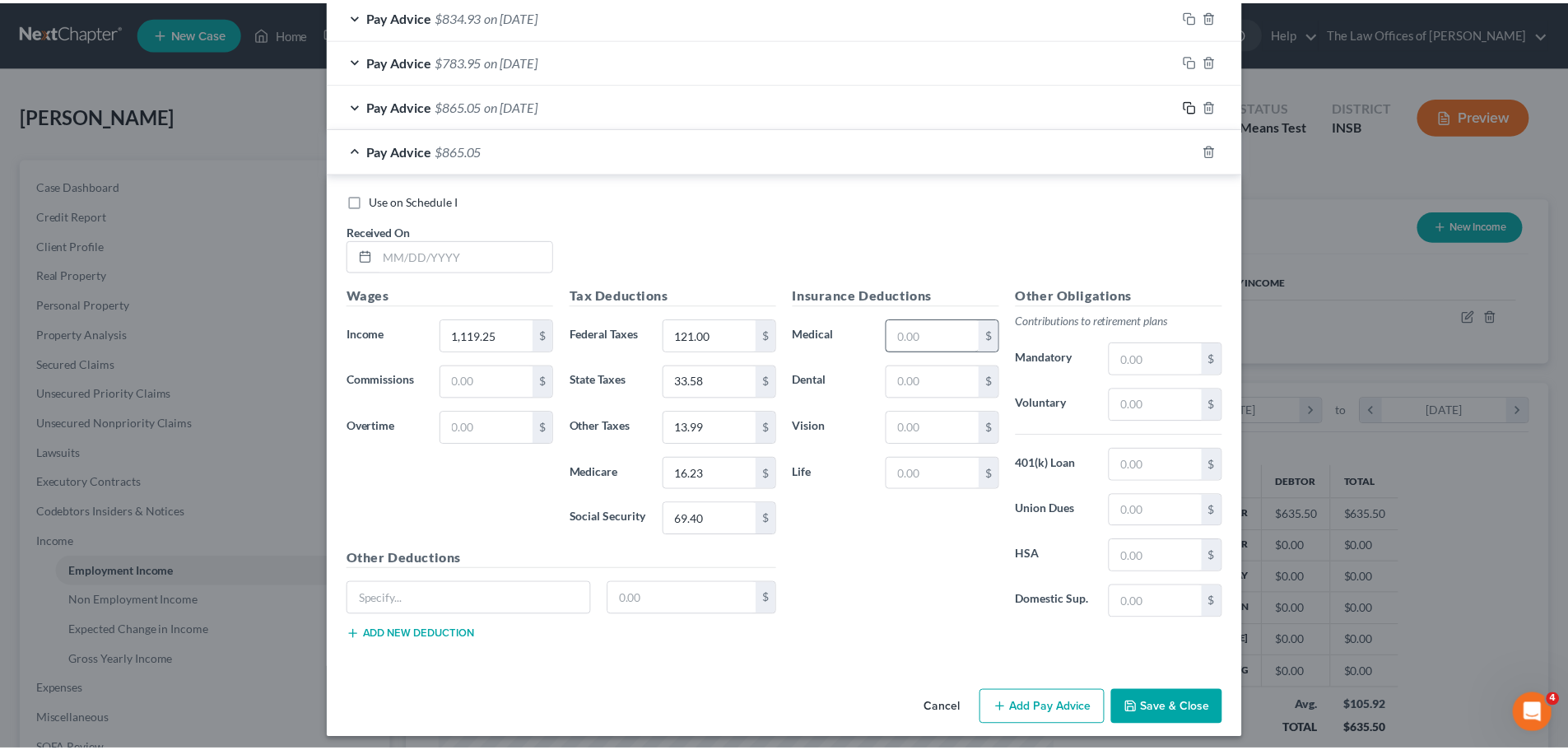
scroll to position [840, 0]
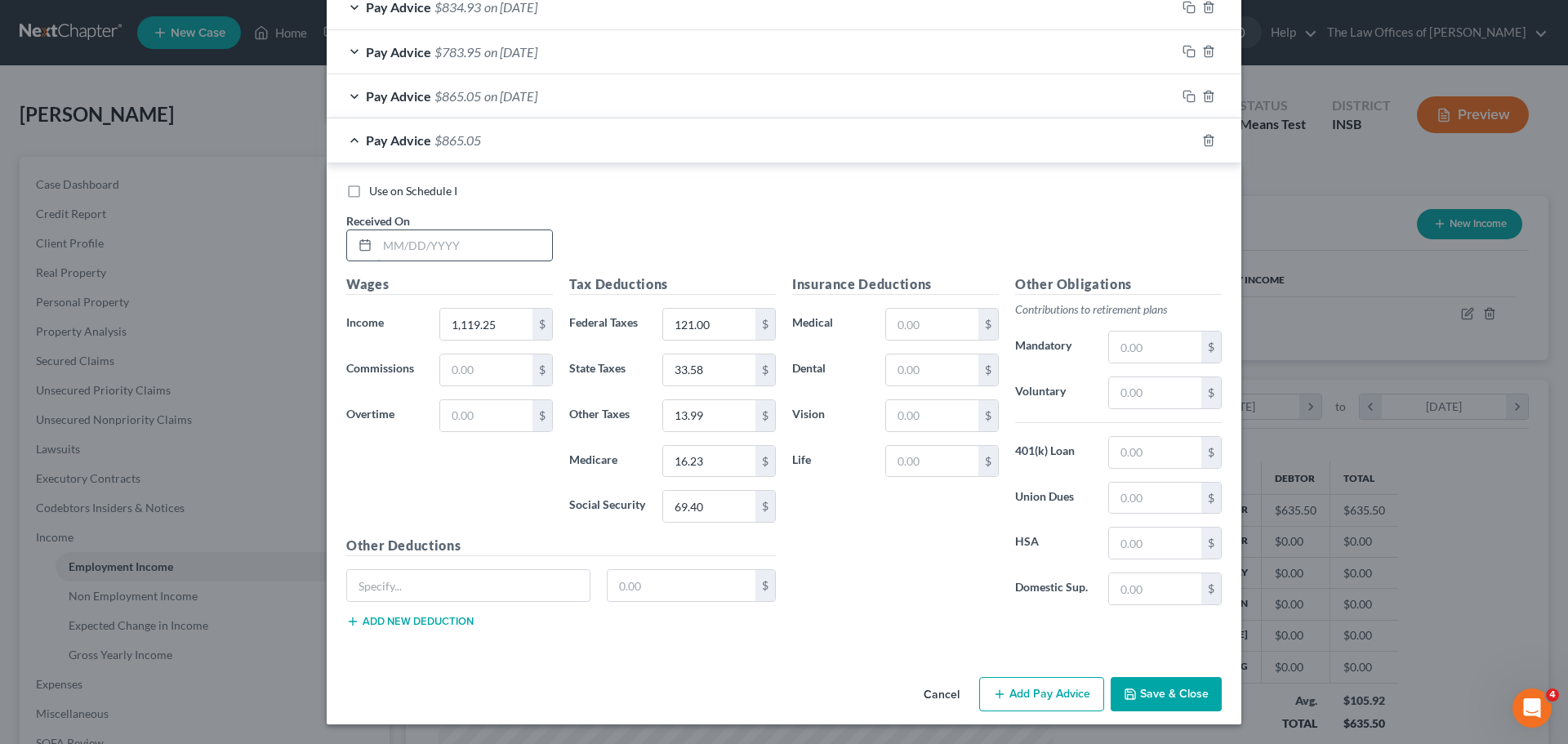
click at [379, 258] on input "text" at bounding box center [465, 246] width 175 height 31
type input "[DATE]"
click at [445, 319] on input "text" at bounding box center [486, 324] width 92 height 31
type input "1,144.00"
click at [709, 330] on input "121.00" at bounding box center [709, 324] width 92 height 31
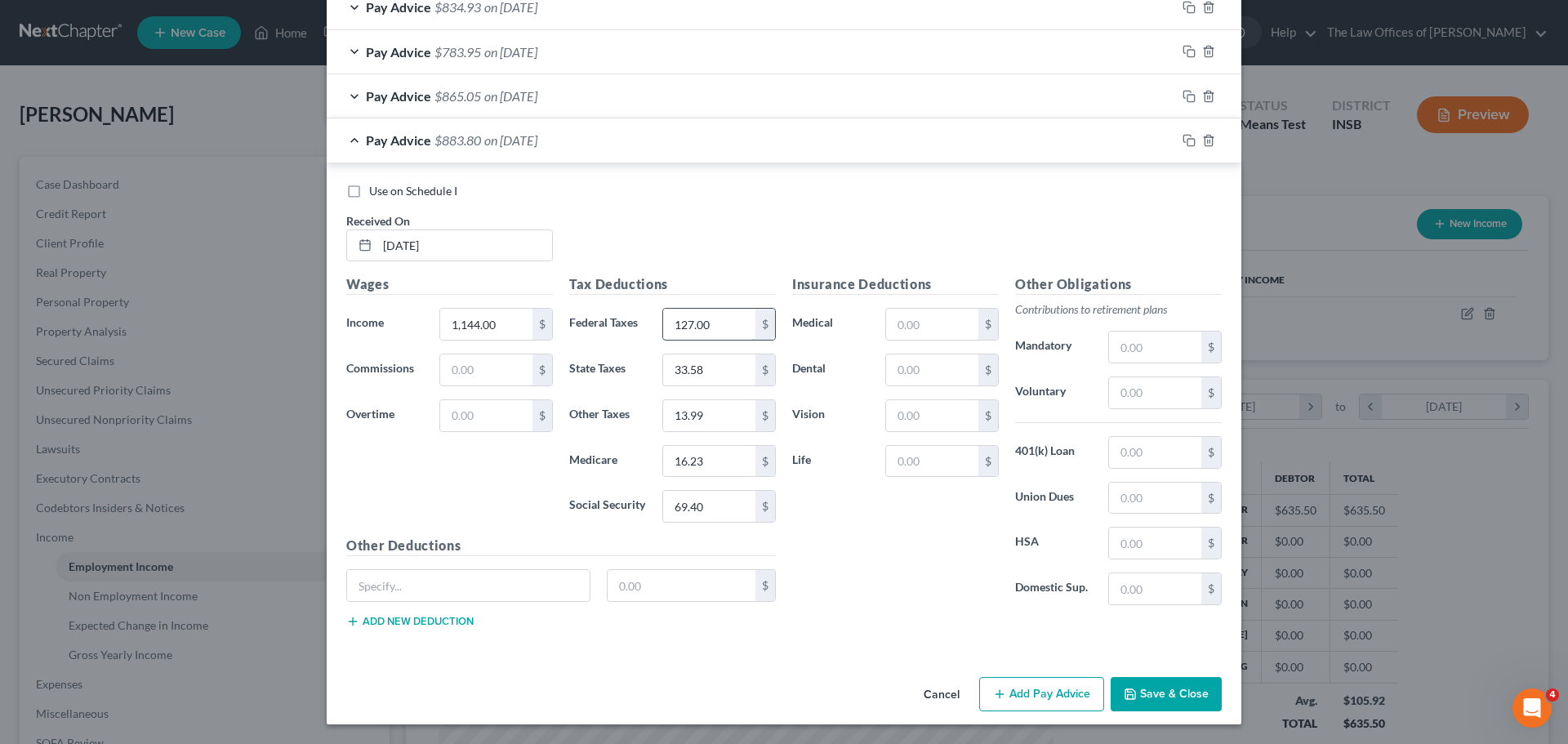
type input "127.00"
type input "34.32"
type input "14.30"
type input "16.58"
type input "70.92"
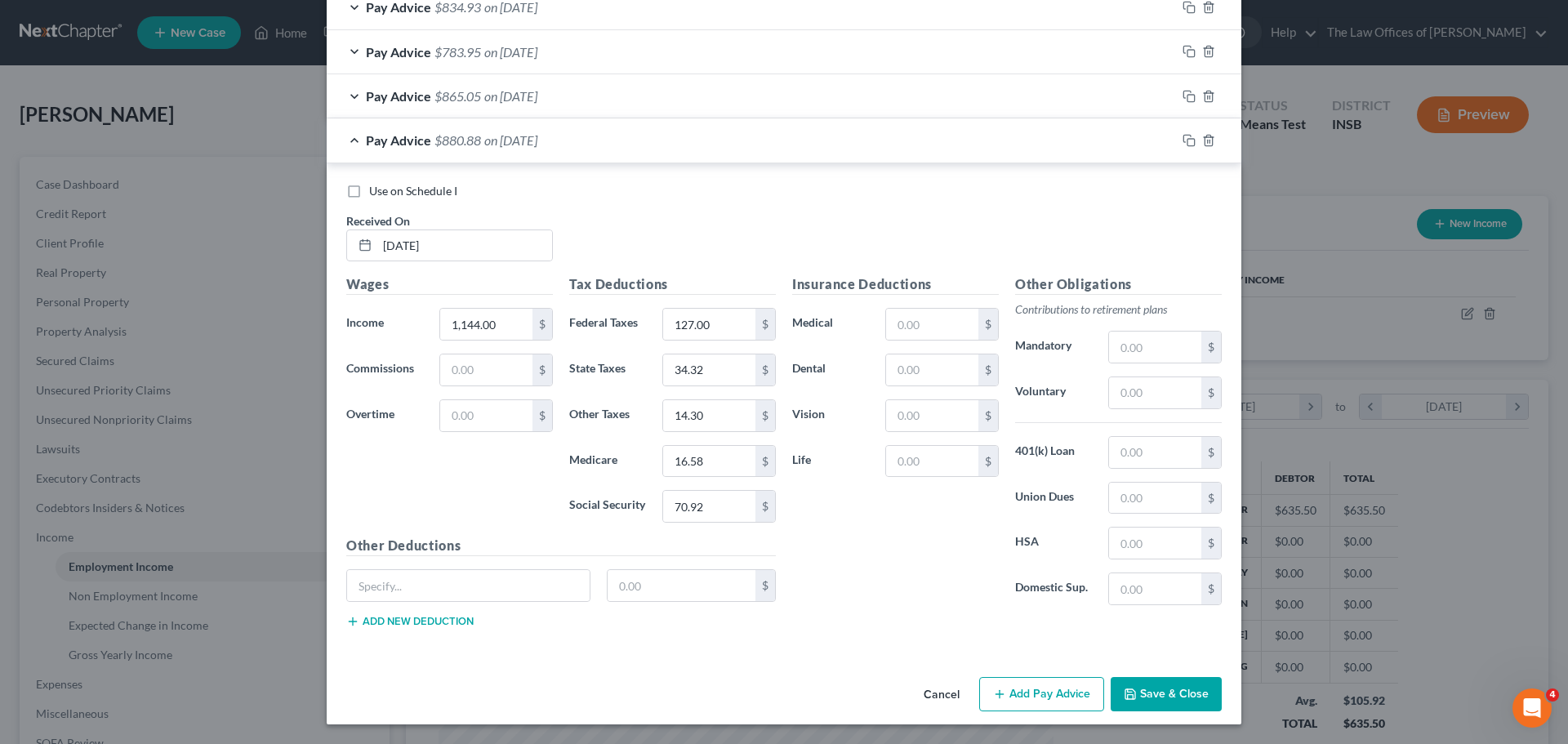
click at [1160, 697] on button "Save & Close" at bounding box center [1166, 694] width 111 height 34
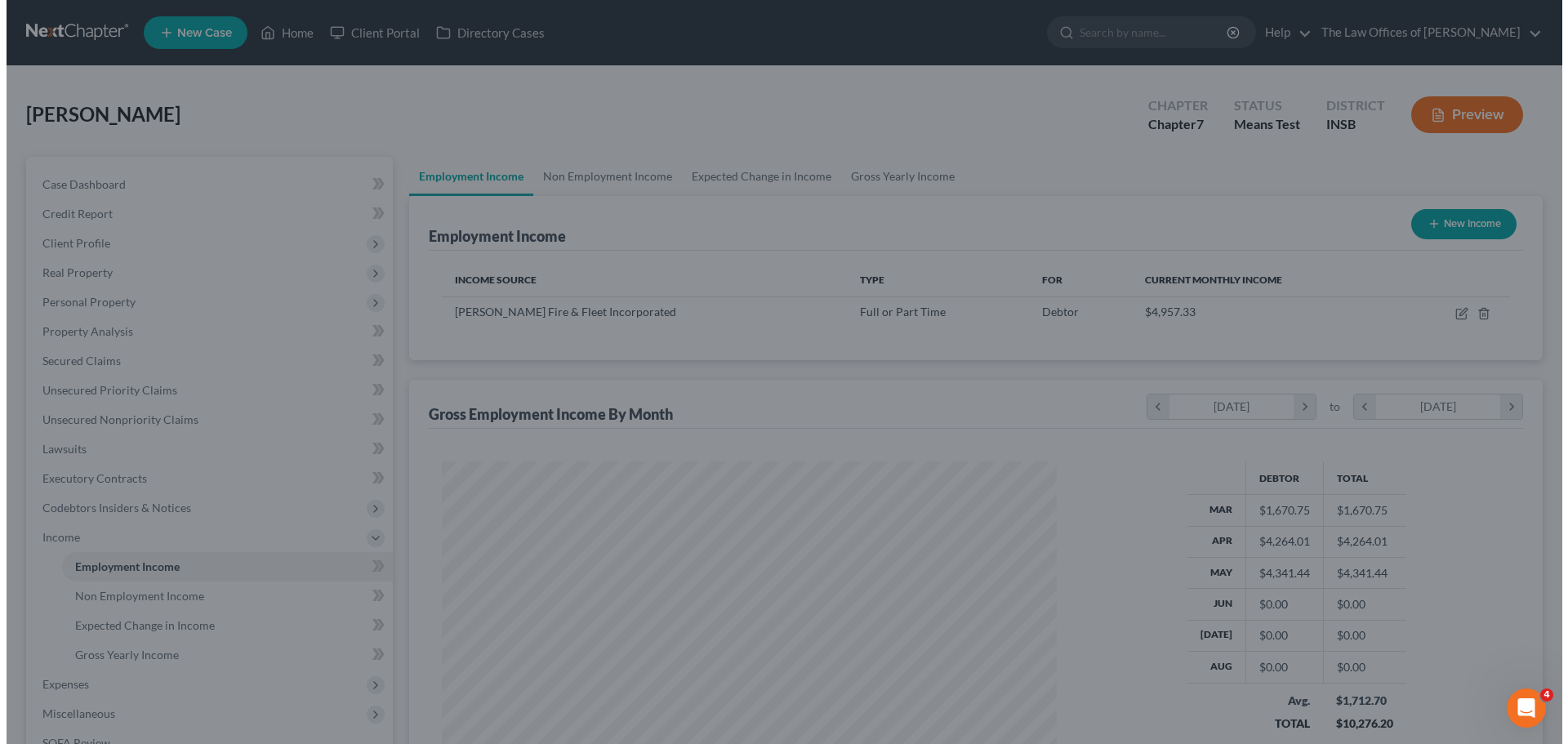
scroll to position [816461, 816097]
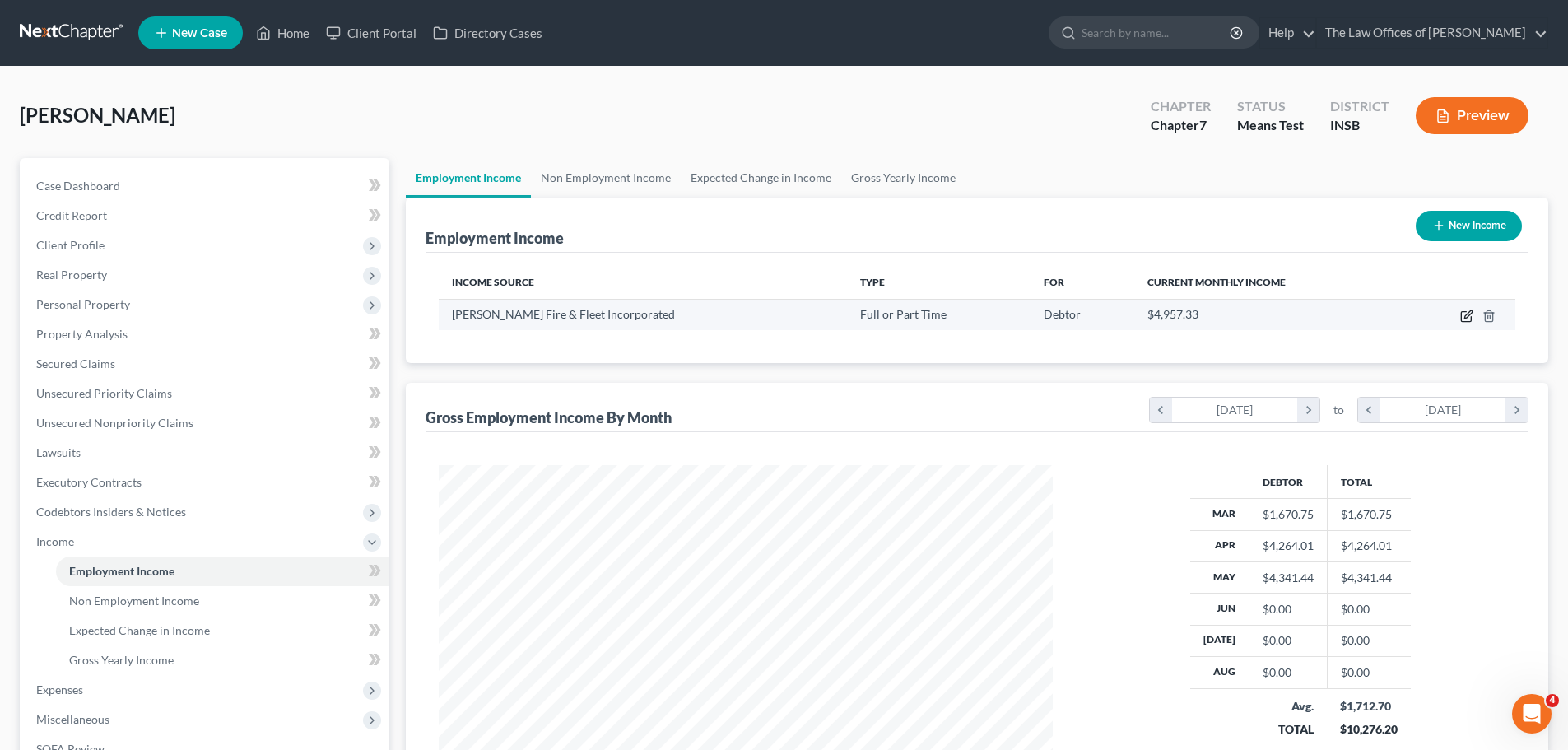
click at [1467, 313] on icon "button" at bounding box center [1467, 316] width 13 height 13
select select "0"
select select "15"
select select "3"
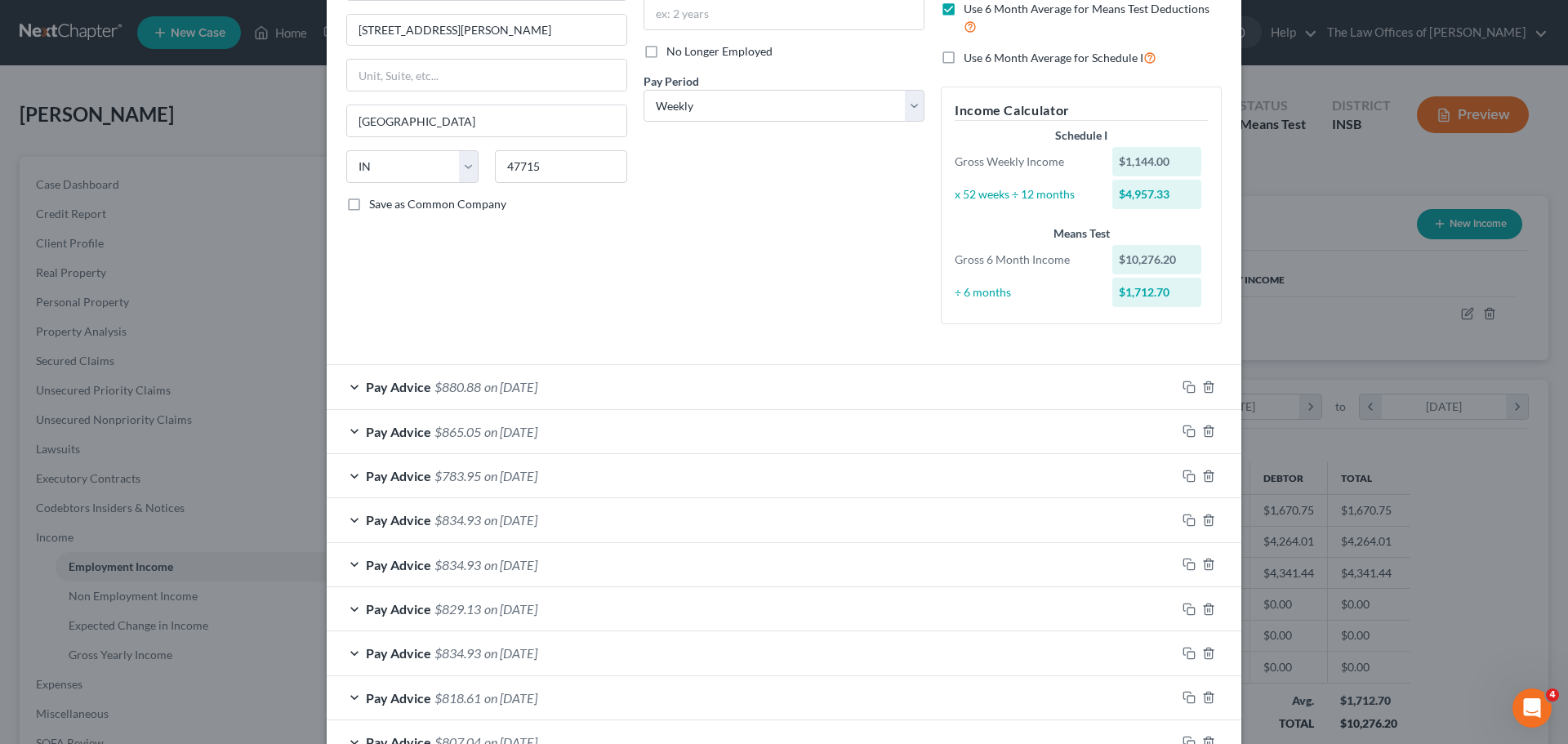
scroll to position [342, 0]
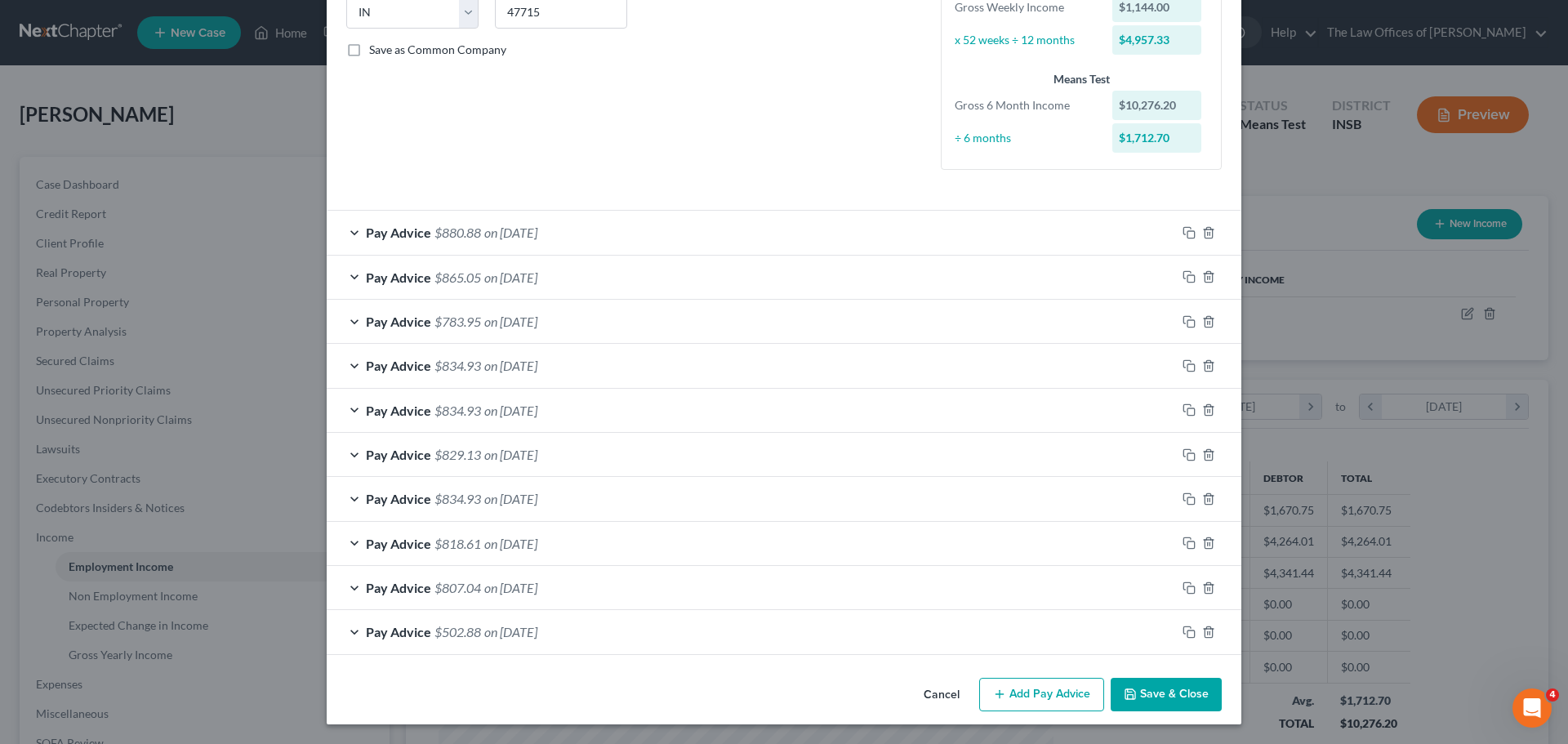
drag, startPoint x: 1059, startPoint y: 699, endPoint x: 1048, endPoint y: 549, distance: 150.4
click at [1059, 697] on button "Add Pay Advice" at bounding box center [1042, 695] width 125 height 34
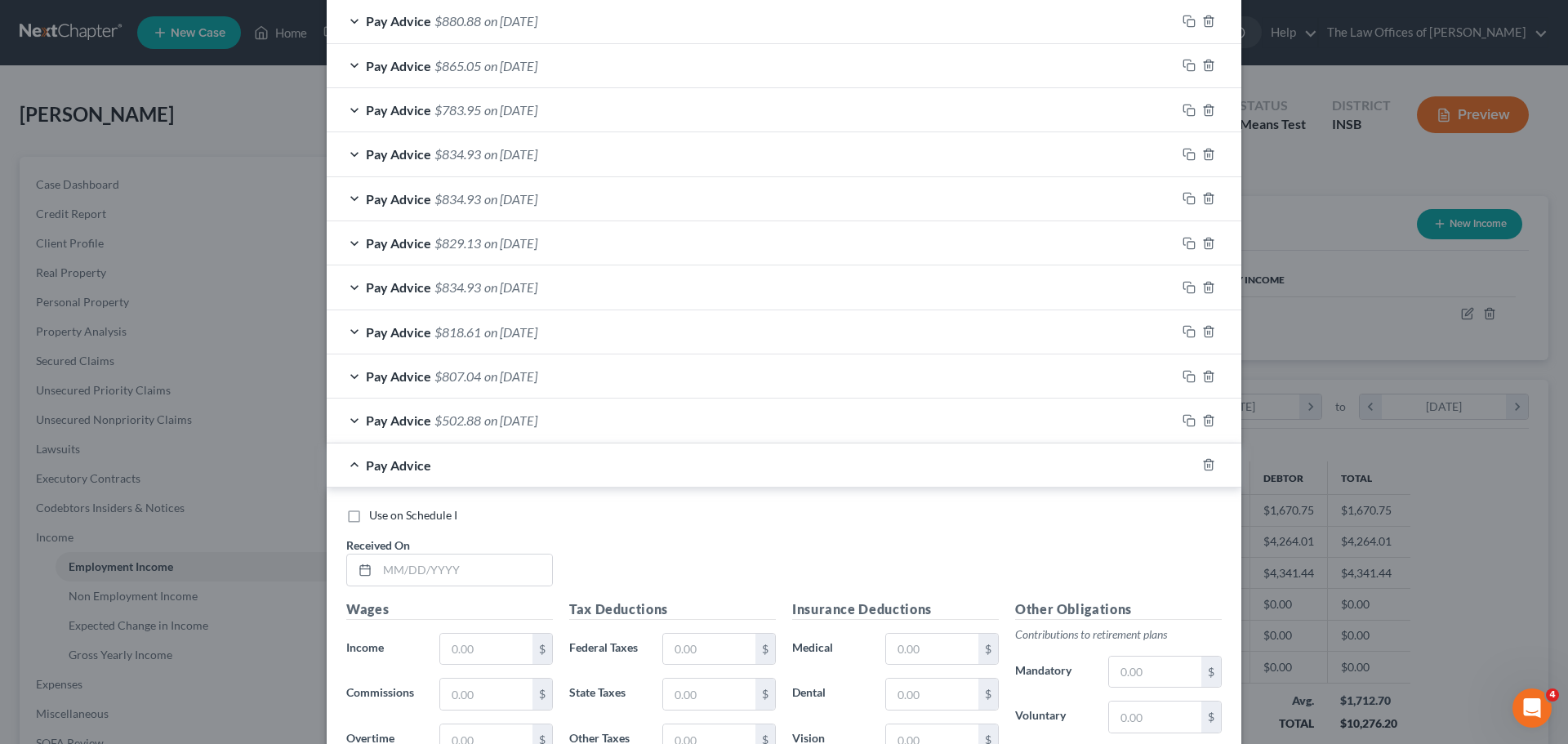
scroll to position [877, 0]
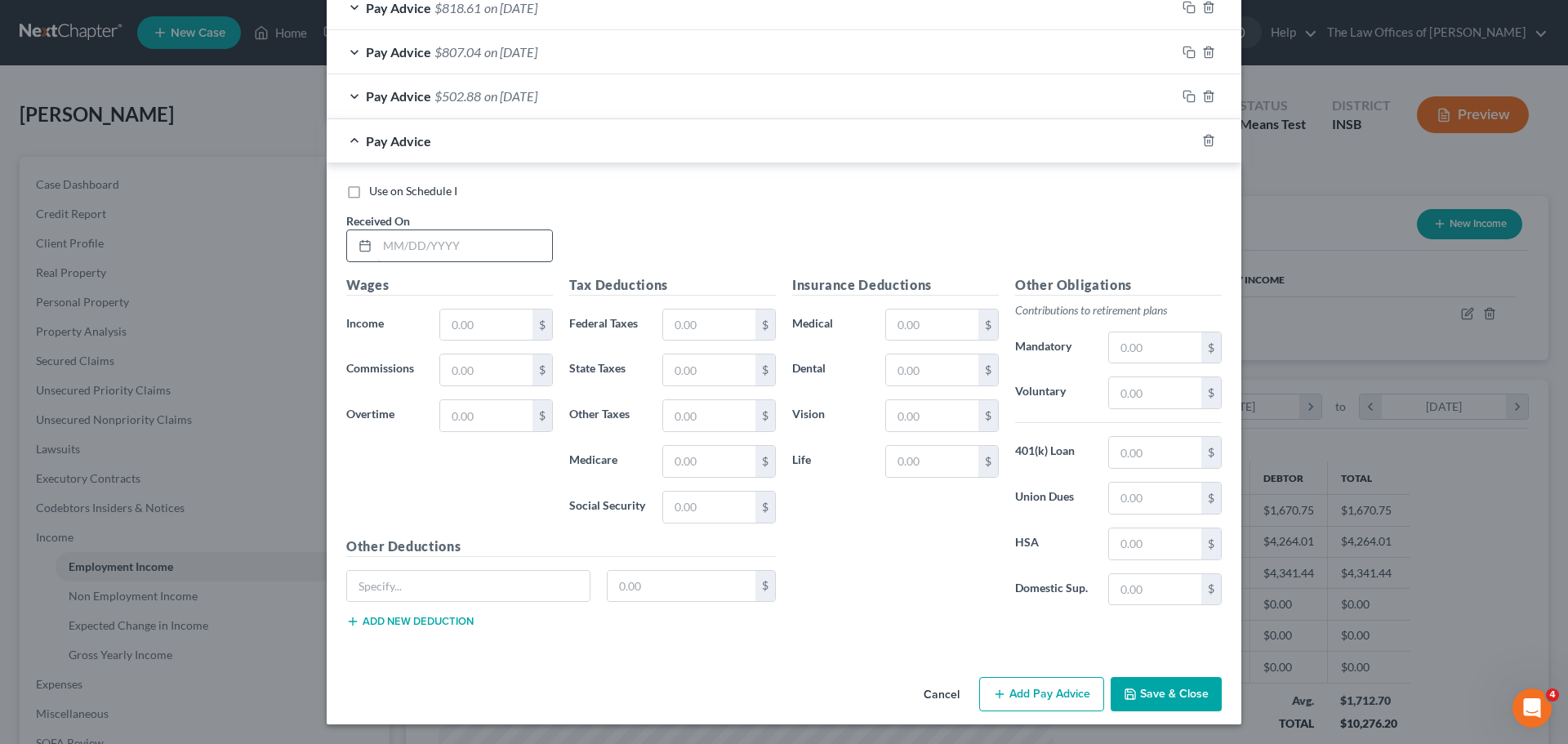
click at [384, 244] on input "text" at bounding box center [465, 246] width 175 height 31
type input "5"
type input "[DATE]"
click at [464, 328] on input "text" at bounding box center [486, 325] width 92 height 31
type input "990.00"
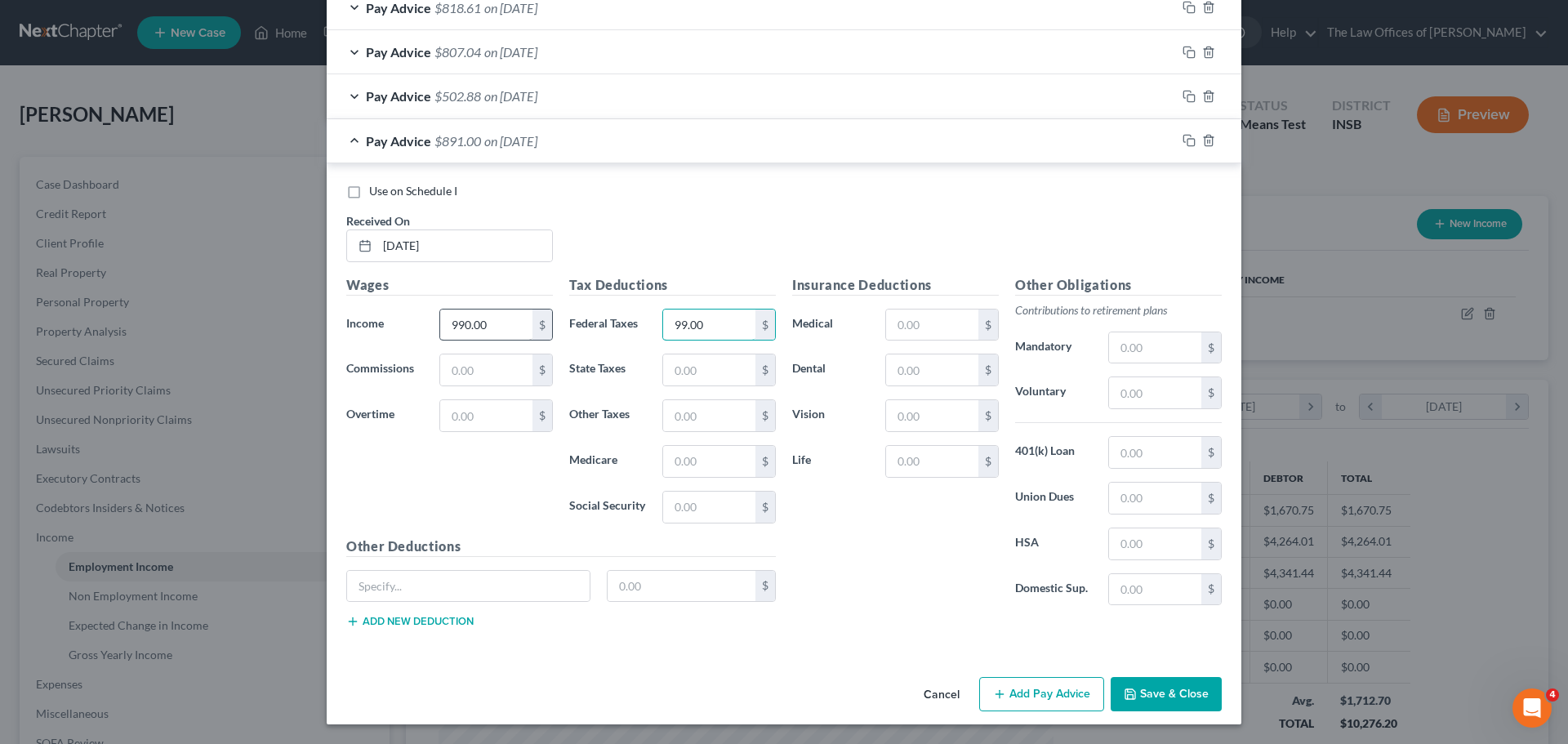
type input "99.00"
type input "29.70"
type input "12.38"
type input "14.36"
type input "61.38"
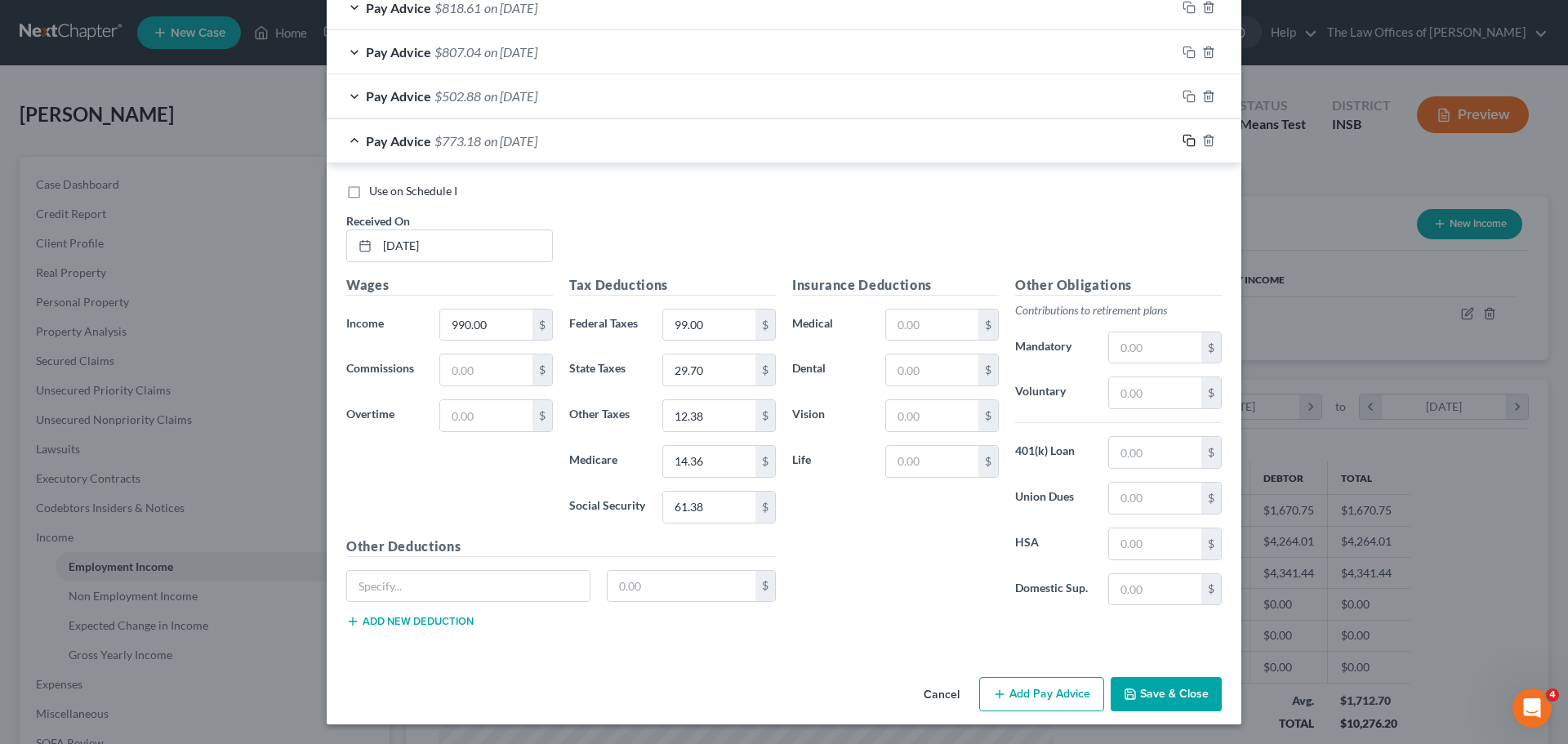
click at [1184, 142] on icon "button" at bounding box center [1188, 138] width 8 height 8
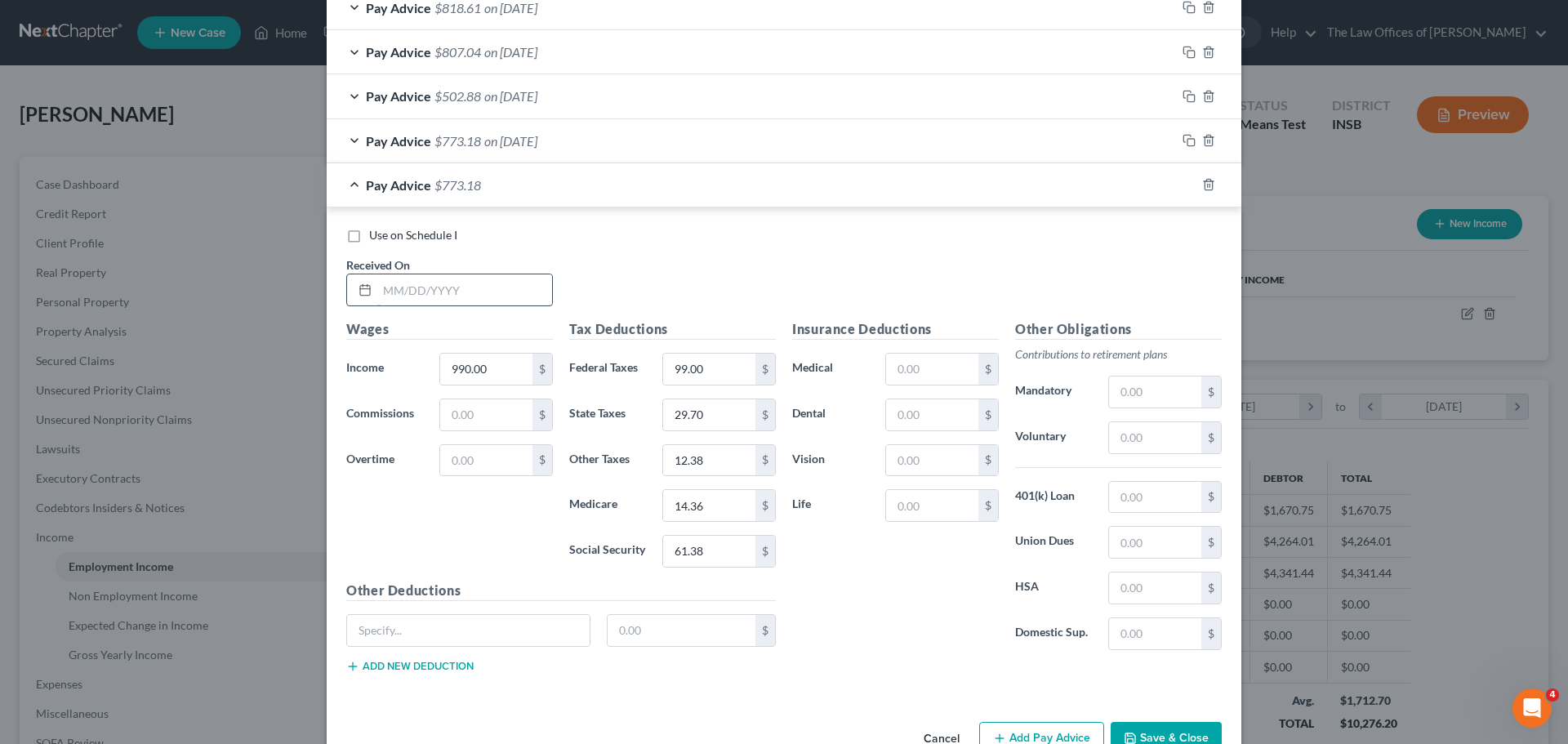
click at [396, 291] on input "text" at bounding box center [465, 289] width 175 height 31
type input "[DATE]"
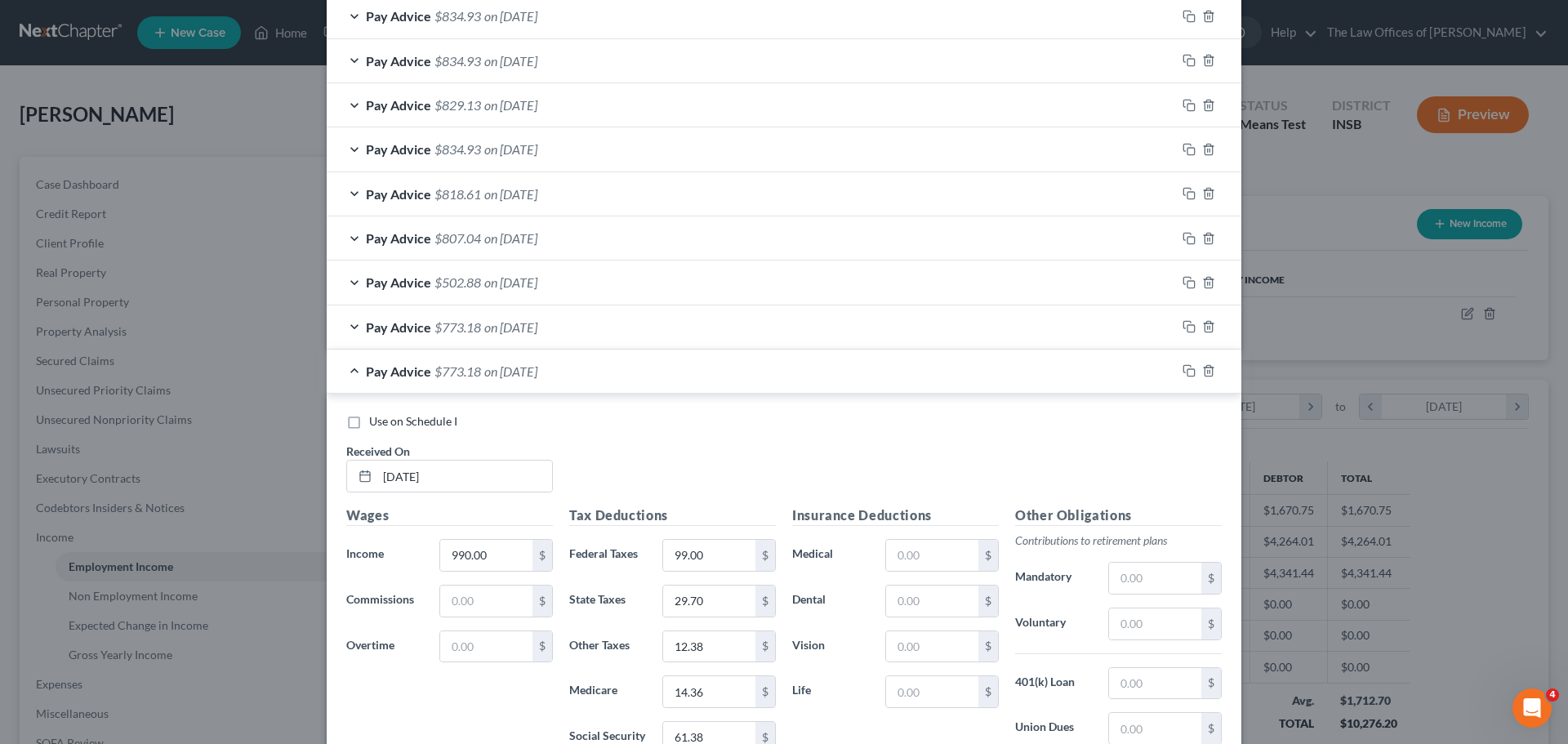
scroll to position [921, 0]
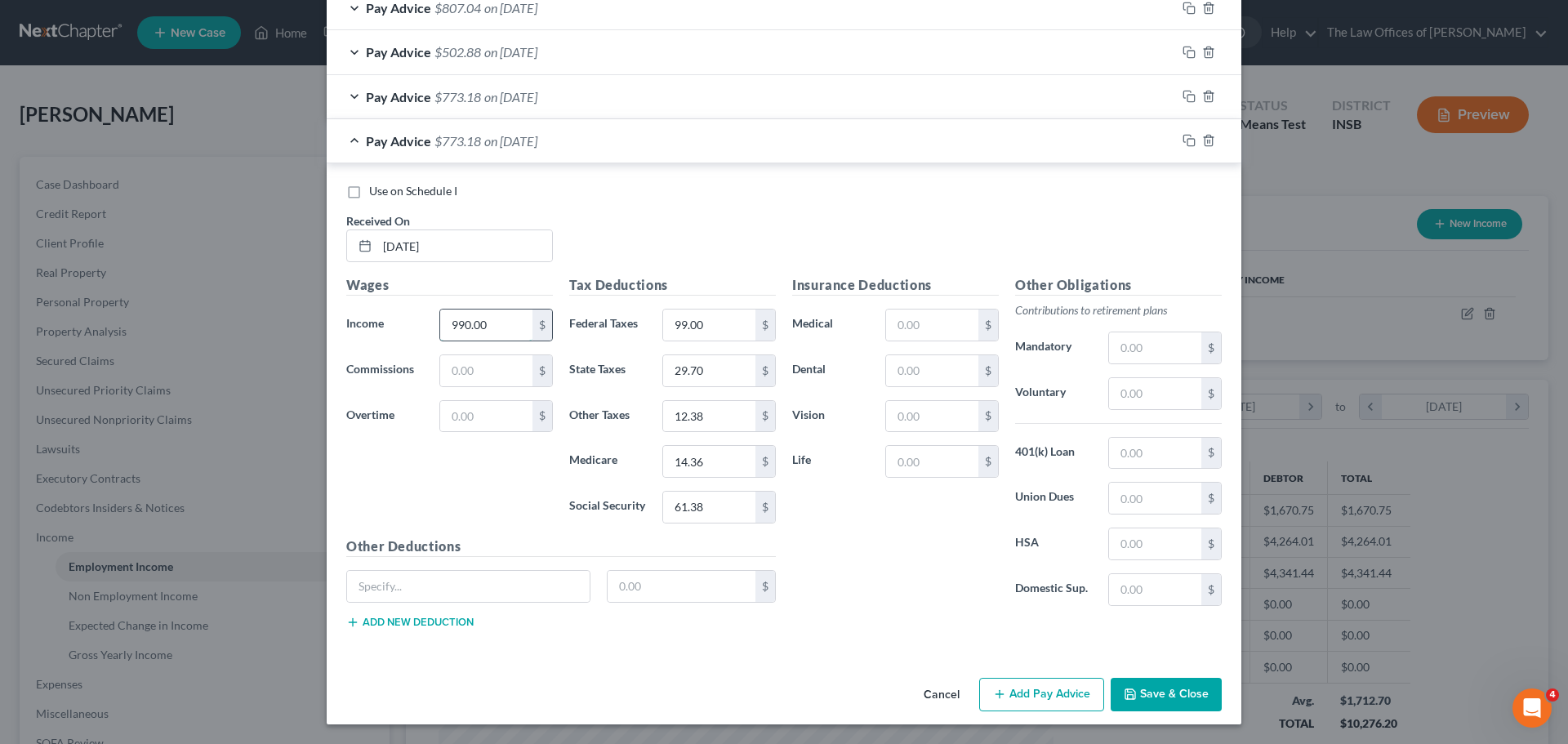
click at [496, 323] on input "990.00" at bounding box center [486, 325] width 92 height 31
type input "1,177.00"
type input "134.00"
type input "35.31"
type input "14.71"
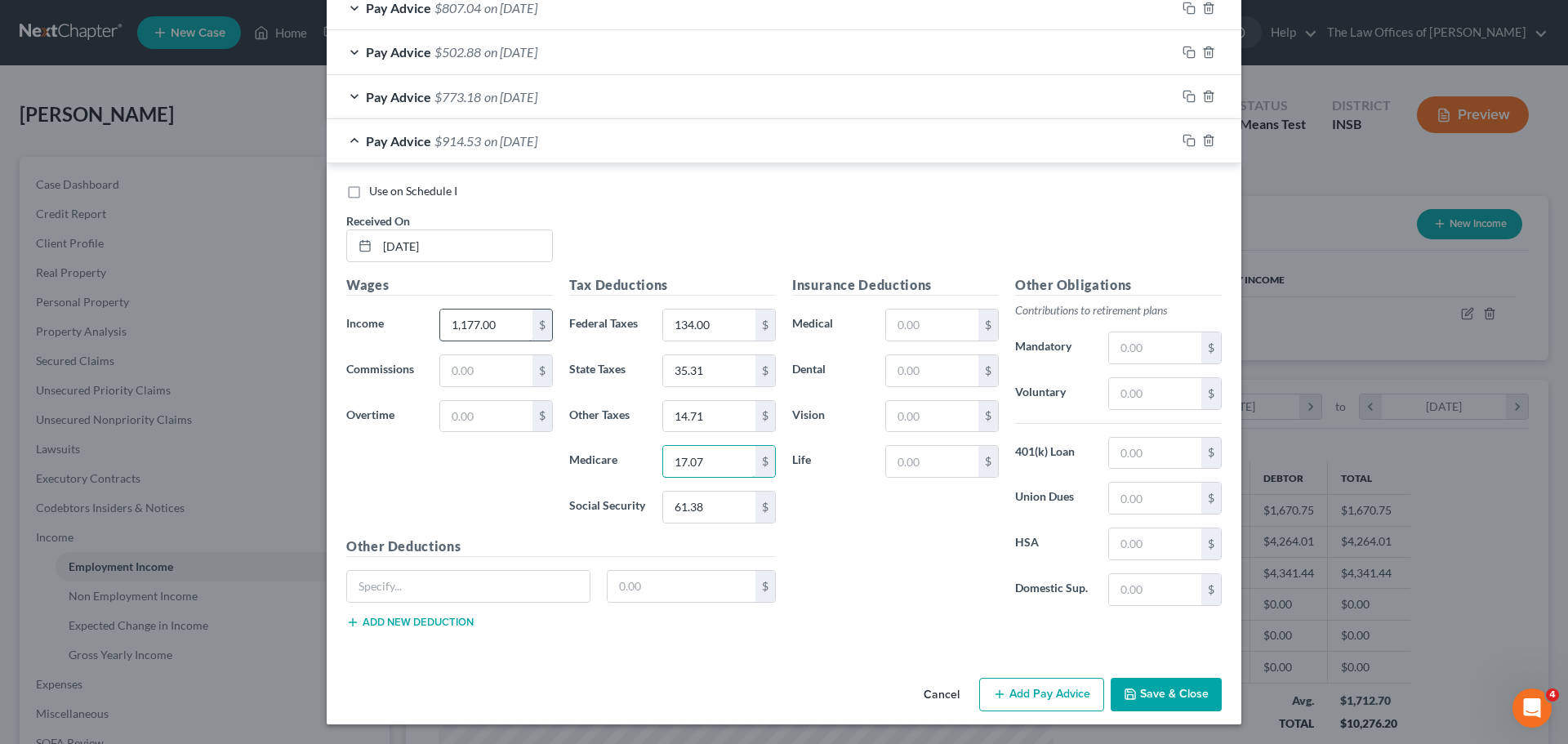
type input "17.07"
type input "72.98"
drag, startPoint x: 1183, startPoint y: 139, endPoint x: 913, endPoint y: 294, distance: 311.3
click at [1188, 139] on rect "button" at bounding box center [1191, 142] width 8 height 8
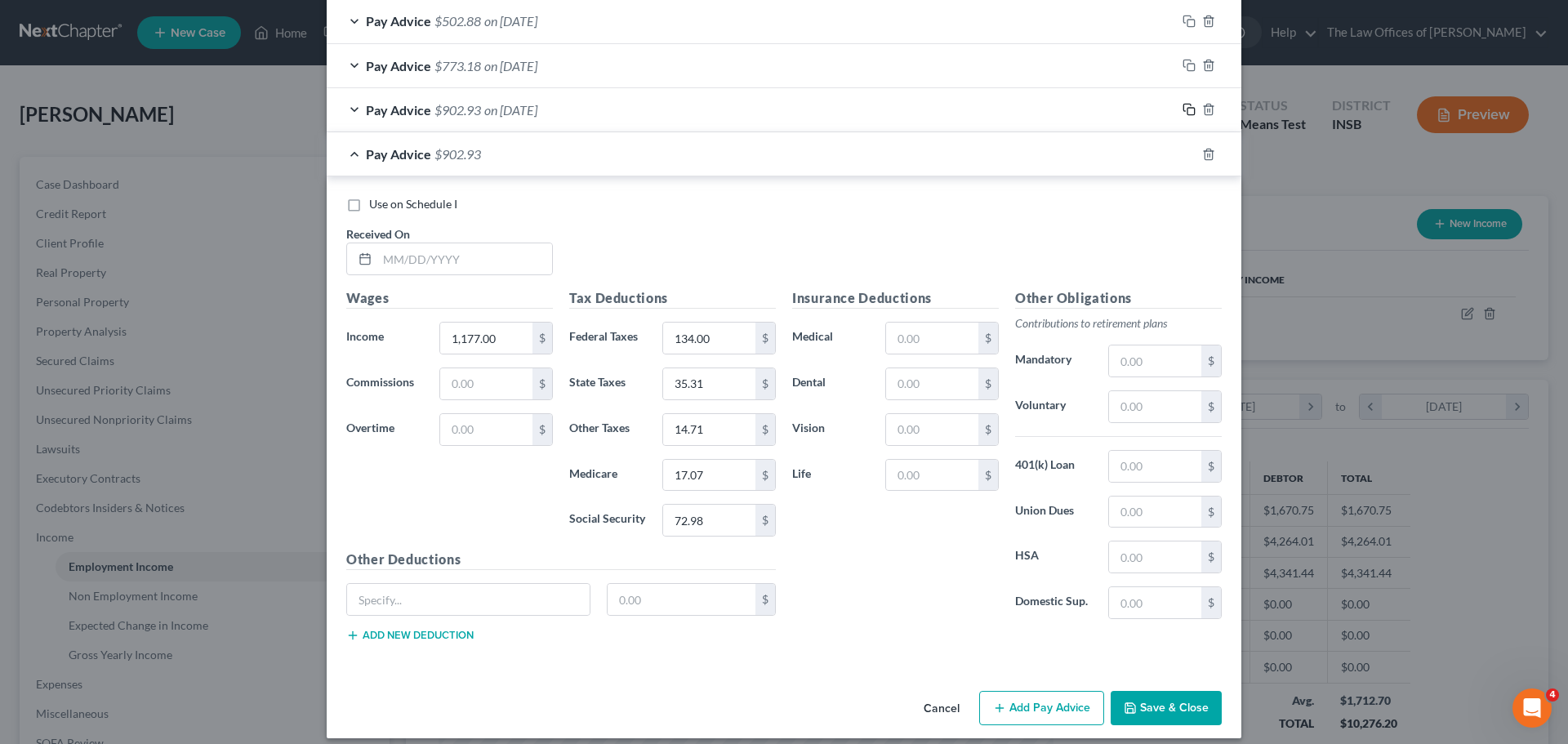
scroll to position [966, 0]
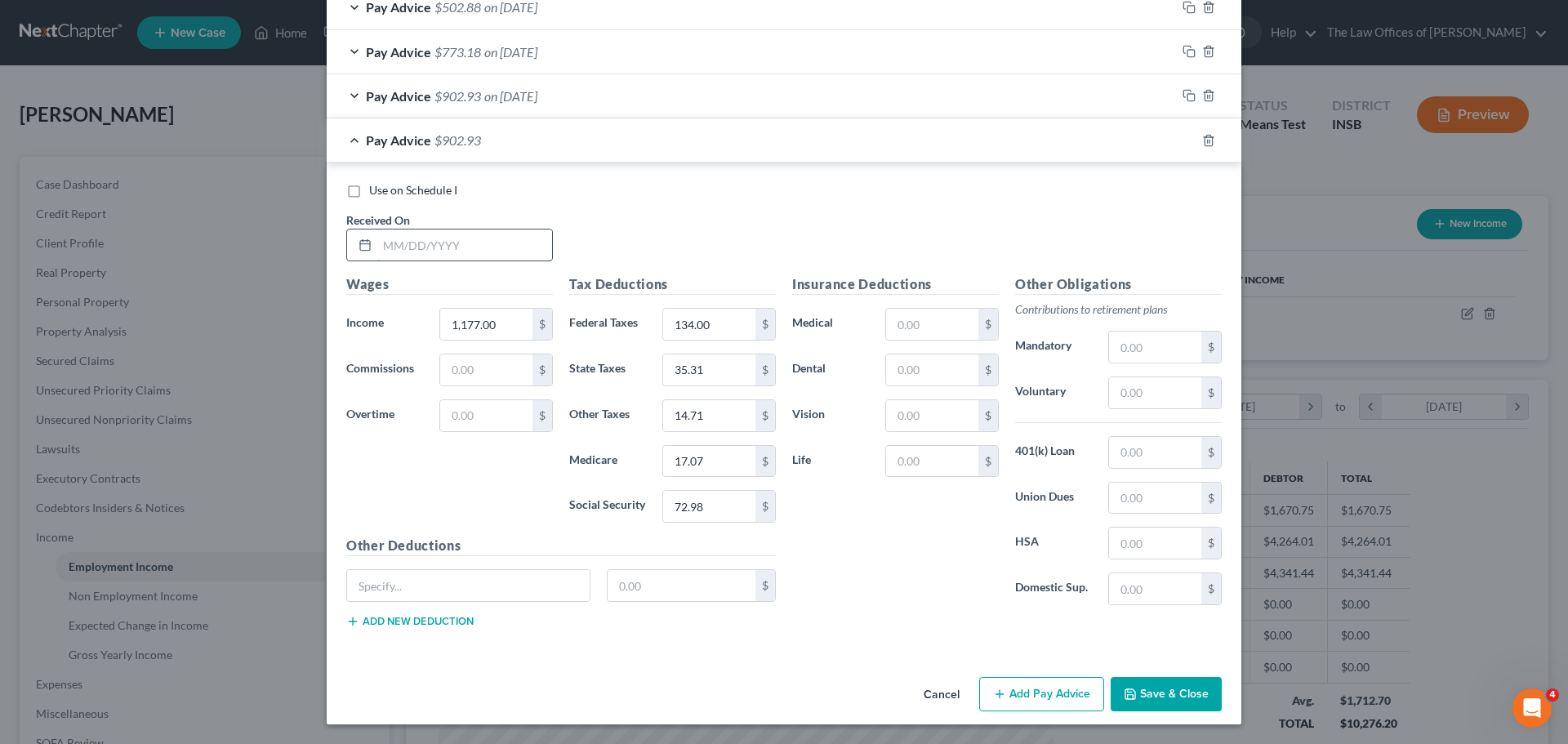
click at [391, 244] on input "text" at bounding box center [465, 245] width 175 height 31
type input "[DATE]"
type input "1,201.75"
type input "140.00"
type input "36.05"
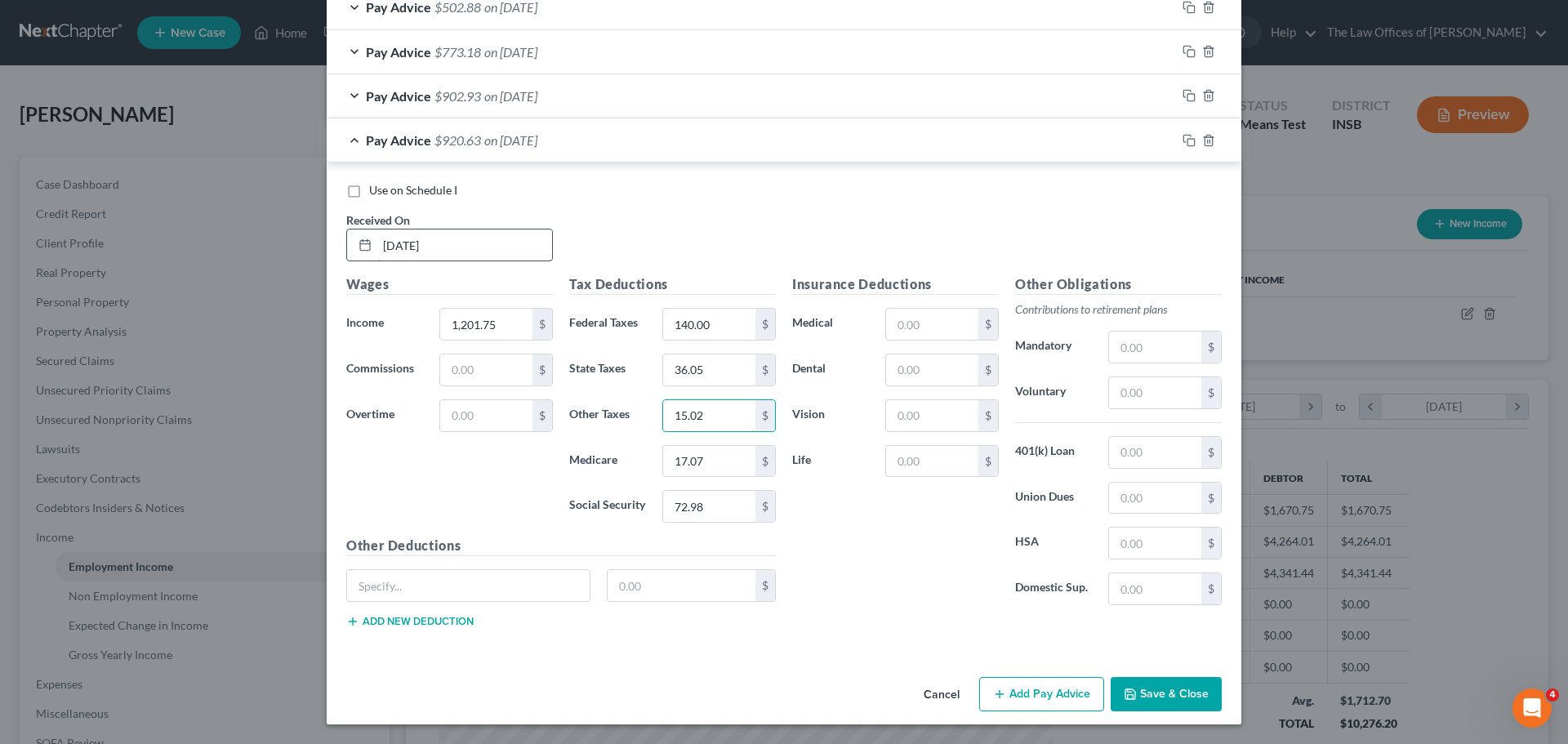
type input "15.02"
type input "17.42"
type input "74.51"
click at [1185, 141] on icon "button" at bounding box center [1189, 140] width 13 height 13
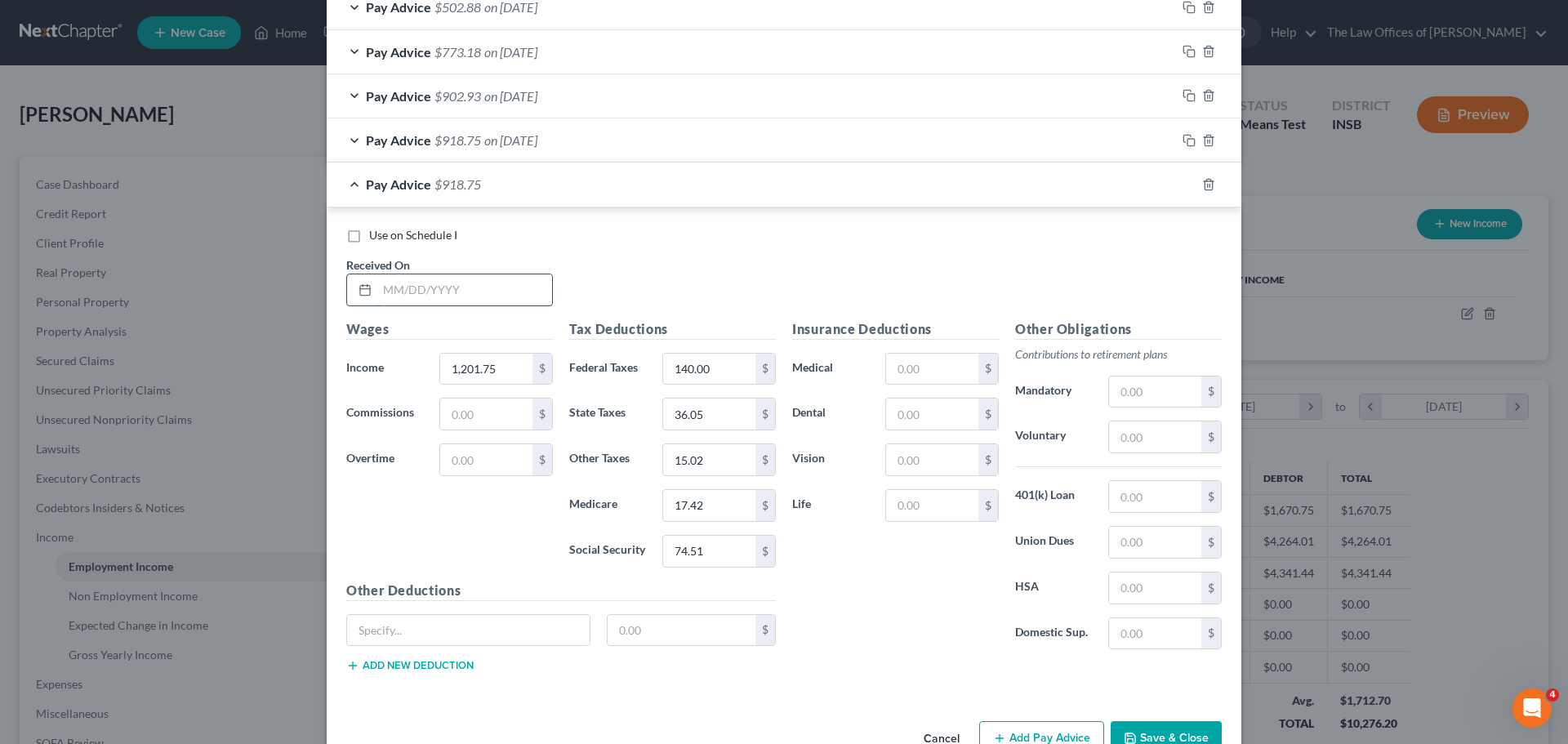
click at [385, 295] on input "text" at bounding box center [465, 289] width 175 height 31
type input "[DATE]"
type input "1,144.00"
type input "127.00"
type input "34.32"
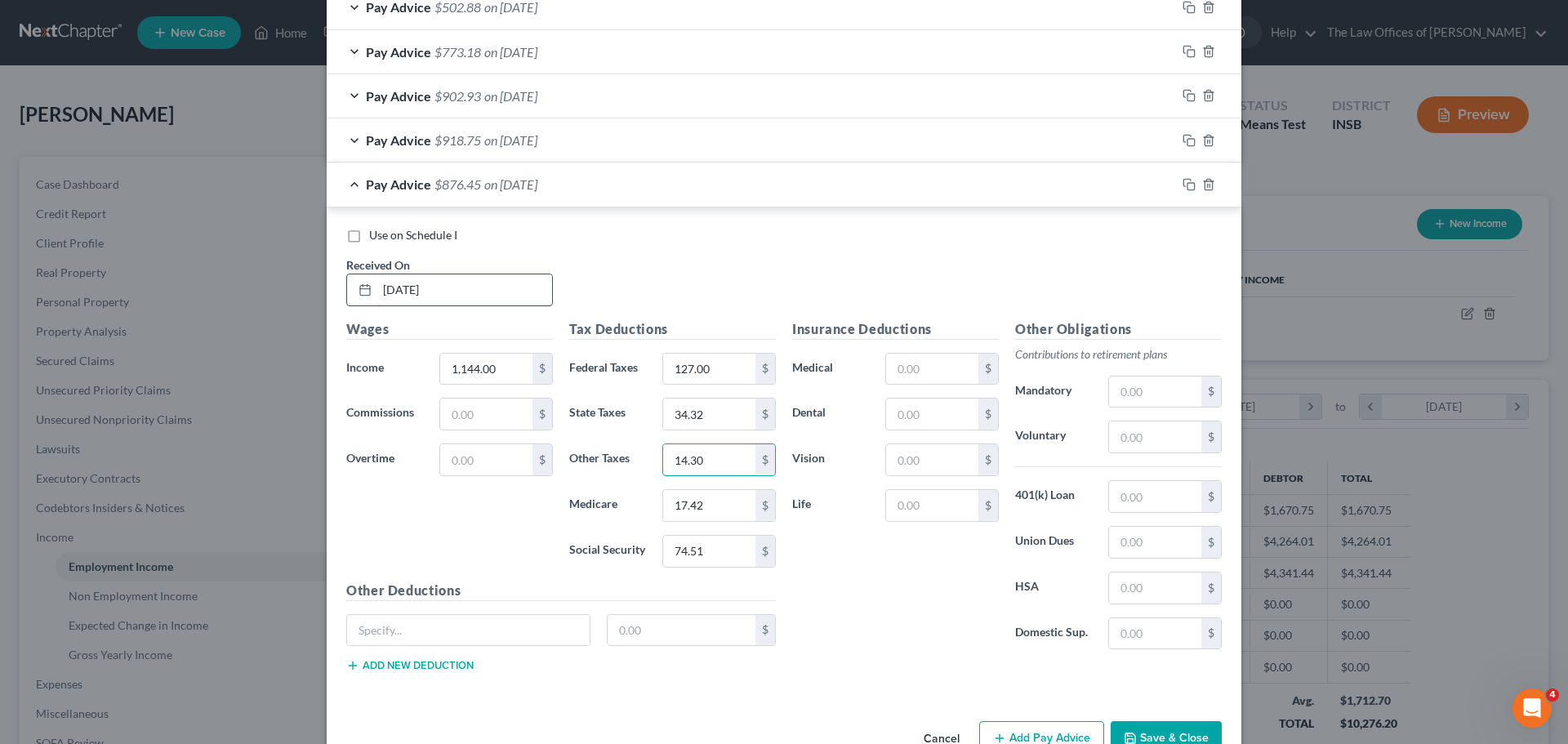
type input "14.30"
type input "16.59"
type input "70.92"
click at [1144, 393] on input "text" at bounding box center [1156, 392] width 92 height 31
type input "3"
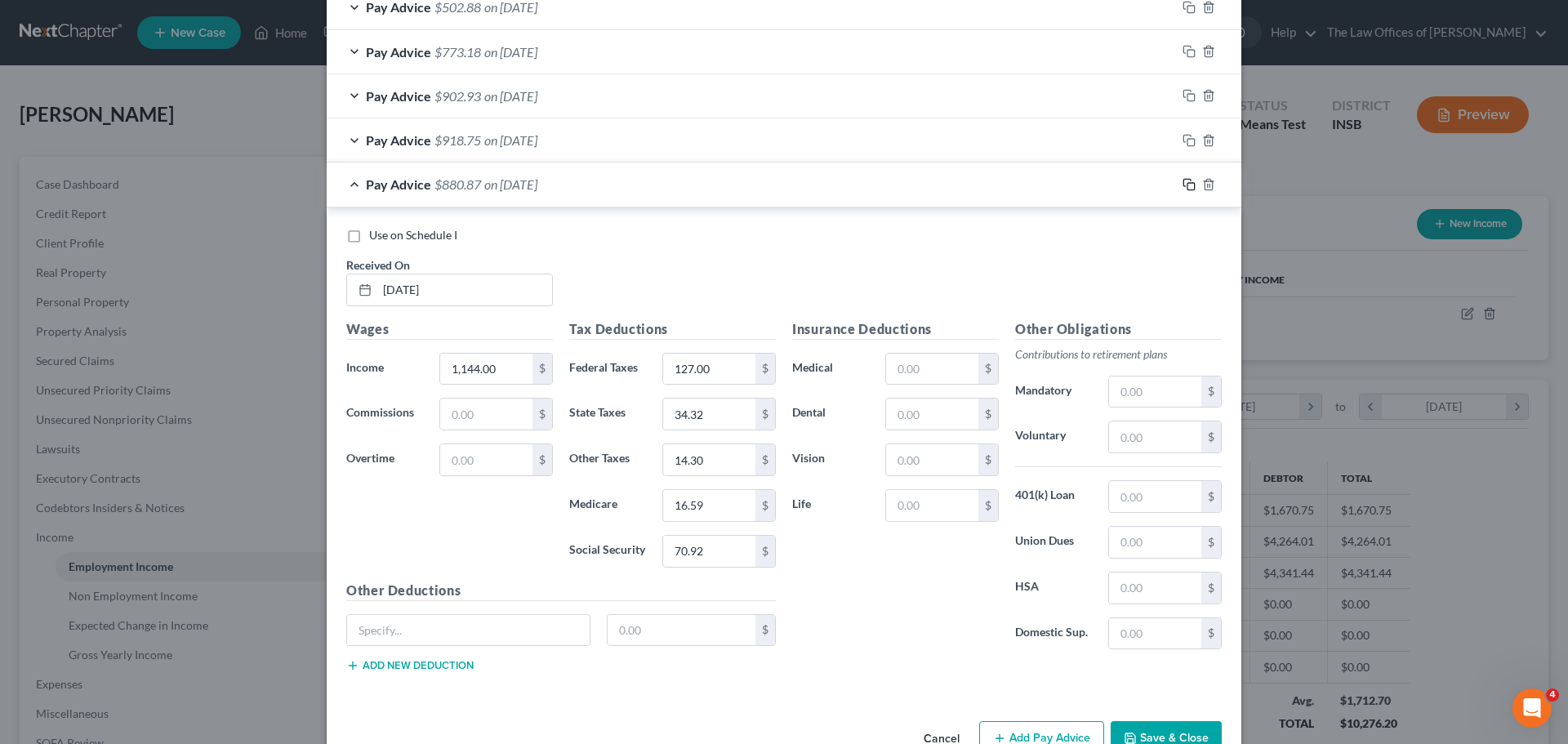
drag, startPoint x: 1186, startPoint y: 185, endPoint x: 309, endPoint y: 331, distance: 889.1
click at [1186, 185] on icon "button" at bounding box center [1189, 185] width 13 height 13
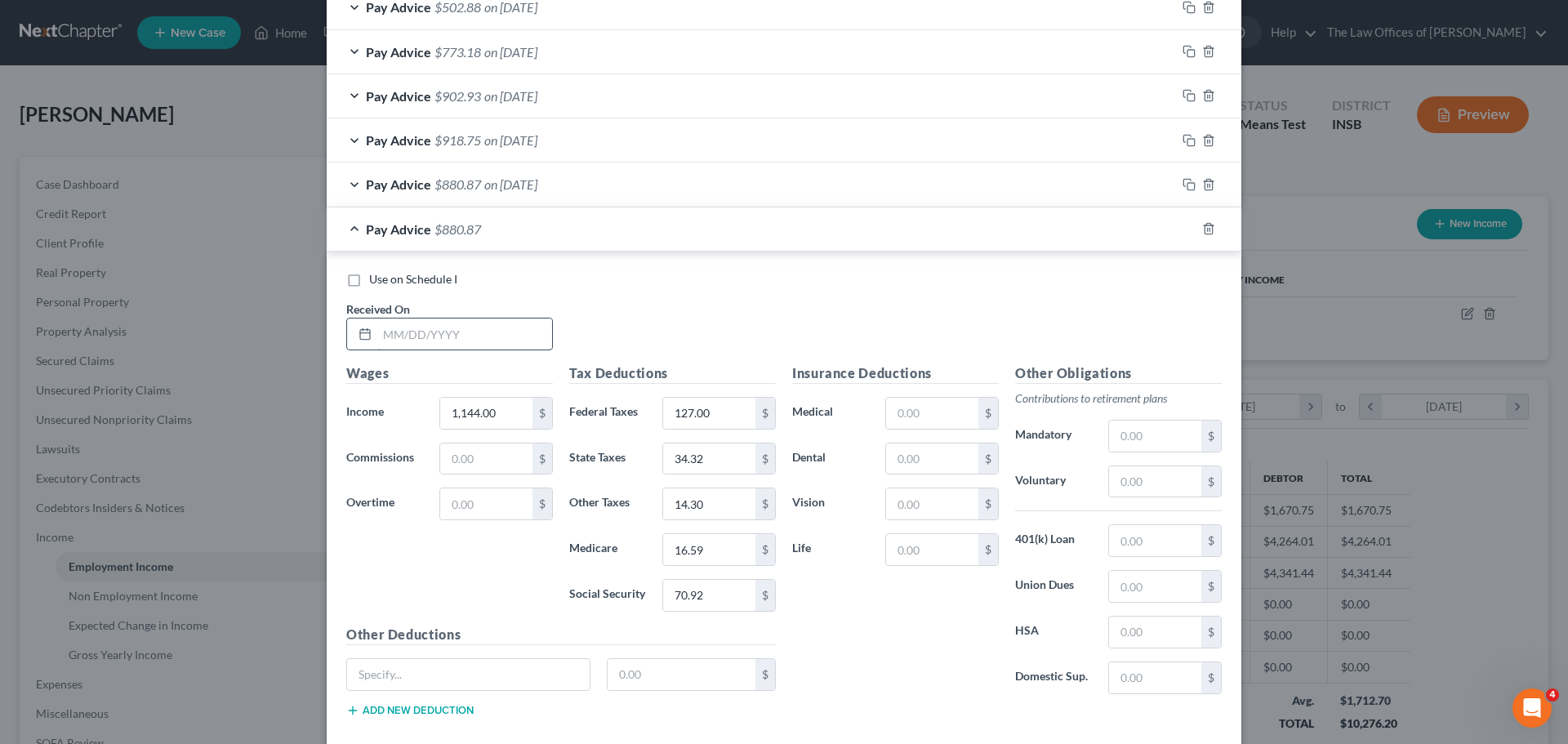
click at [388, 327] on input "text" at bounding box center [465, 333] width 175 height 31
type input "[DATE]"
type input "1,152.25"
type input "129.00"
type input "34.57"
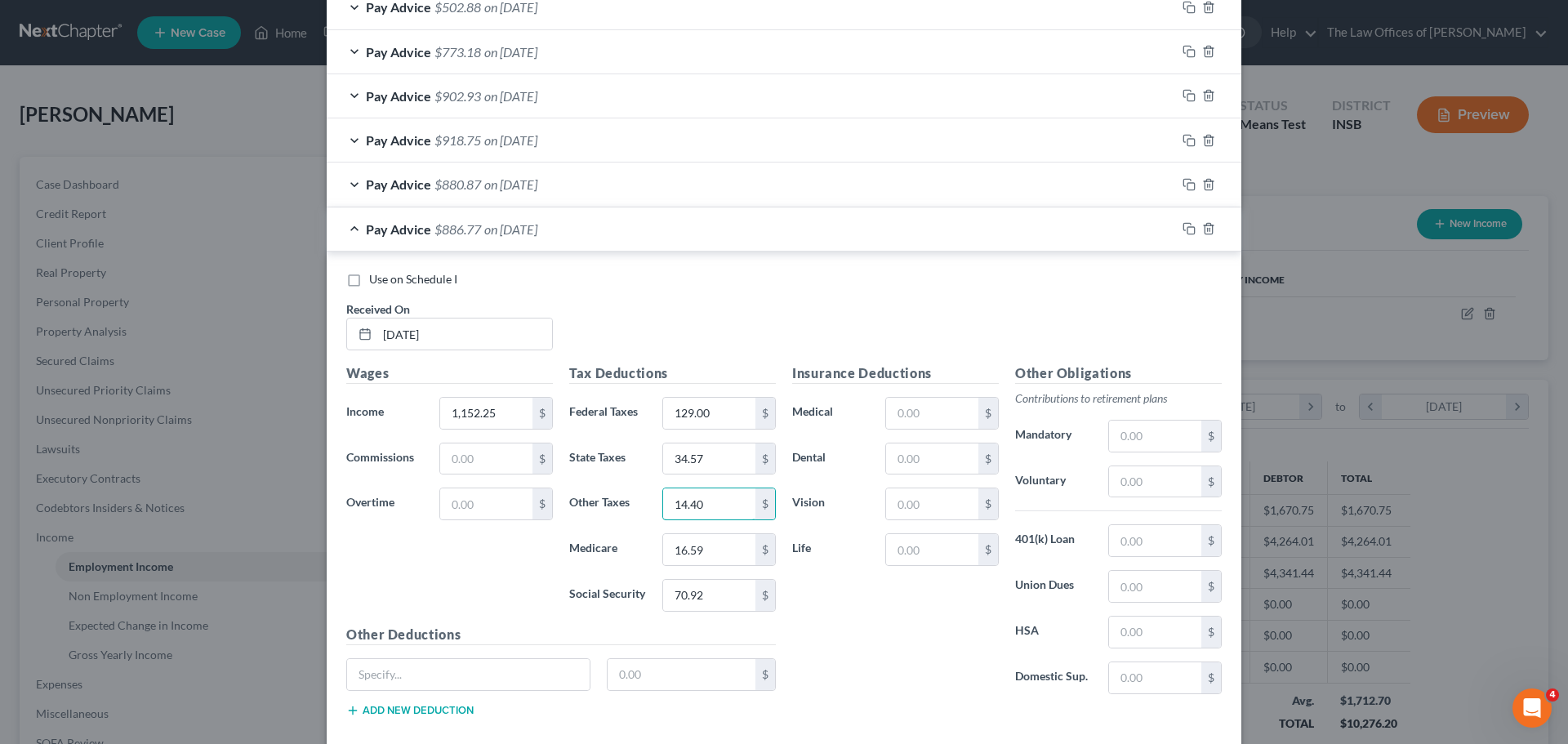
type input "14.40"
type input "16.71"
type input "71.44"
click at [1184, 230] on icon "button" at bounding box center [1189, 229] width 13 height 13
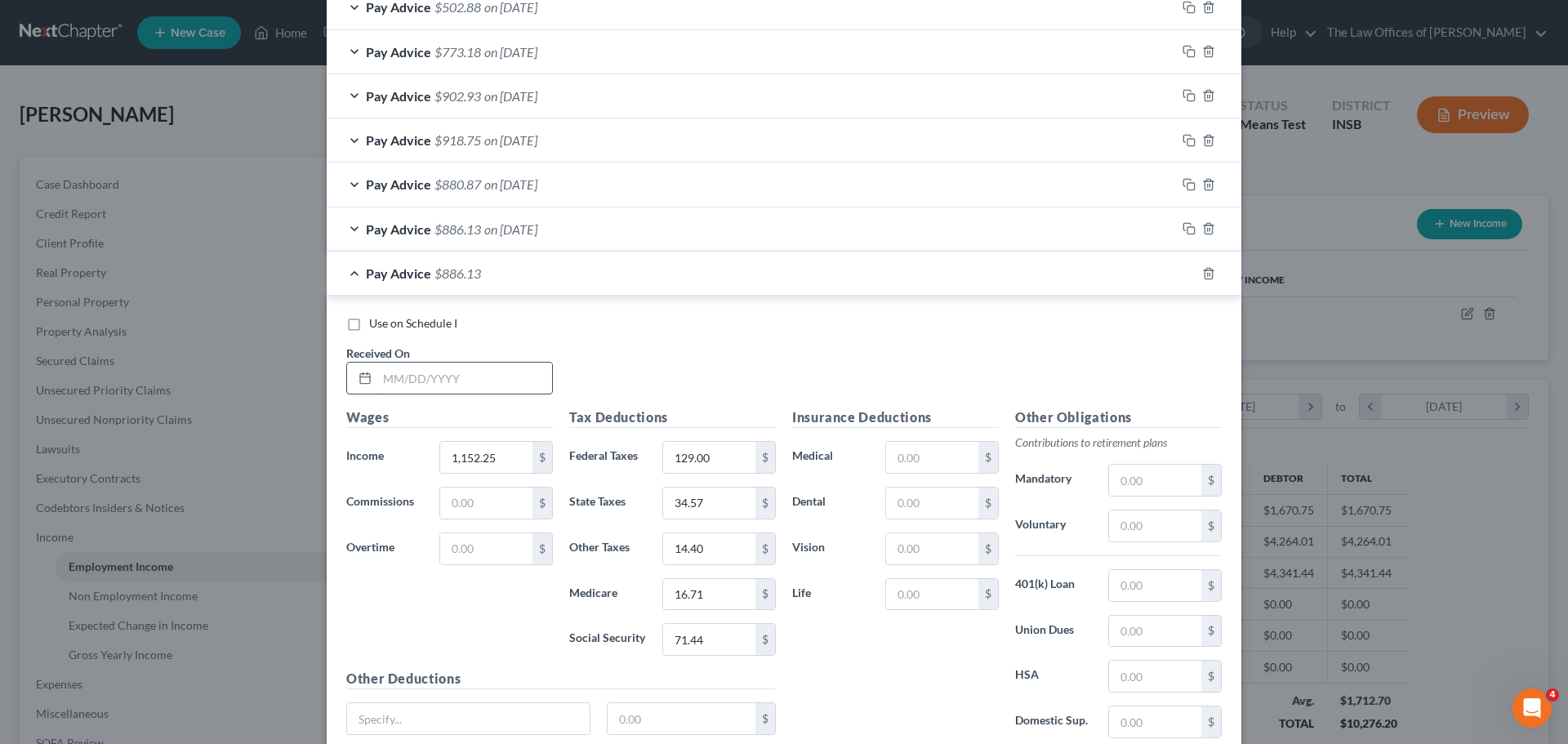
drag, startPoint x: 382, startPoint y: 396, endPoint x: 388, endPoint y: 382, distance: 15.2
click at [383, 396] on div "Use on Schedule I Received On *" at bounding box center [784, 362] width 892 height 92
click at [388, 381] on input "text" at bounding box center [465, 378] width 175 height 31
type input "[DATE]"
type input "1,177.00"
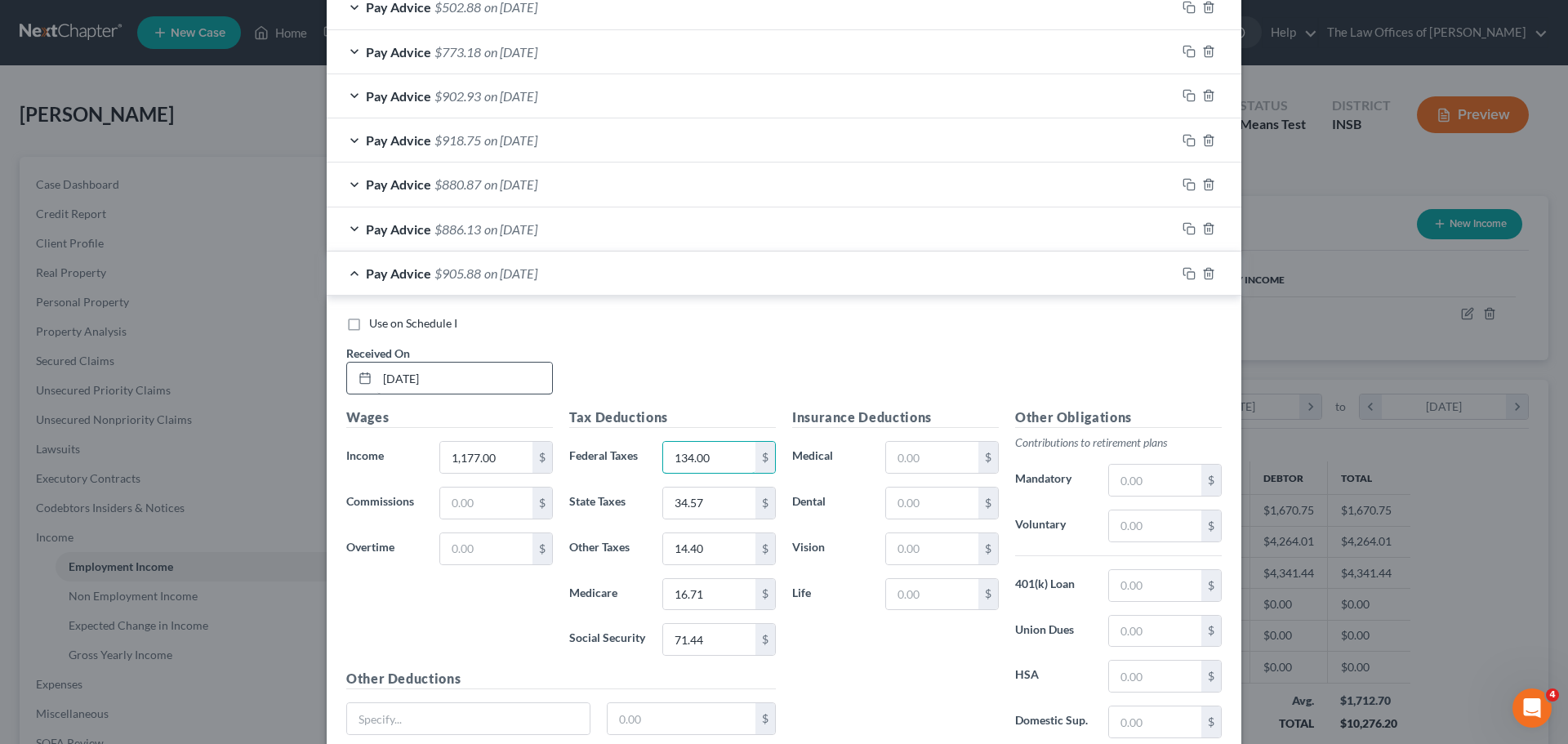
type input "134.00"
type input "35.31"
type input "14.71"
type input "17.06"
type input "72.98"
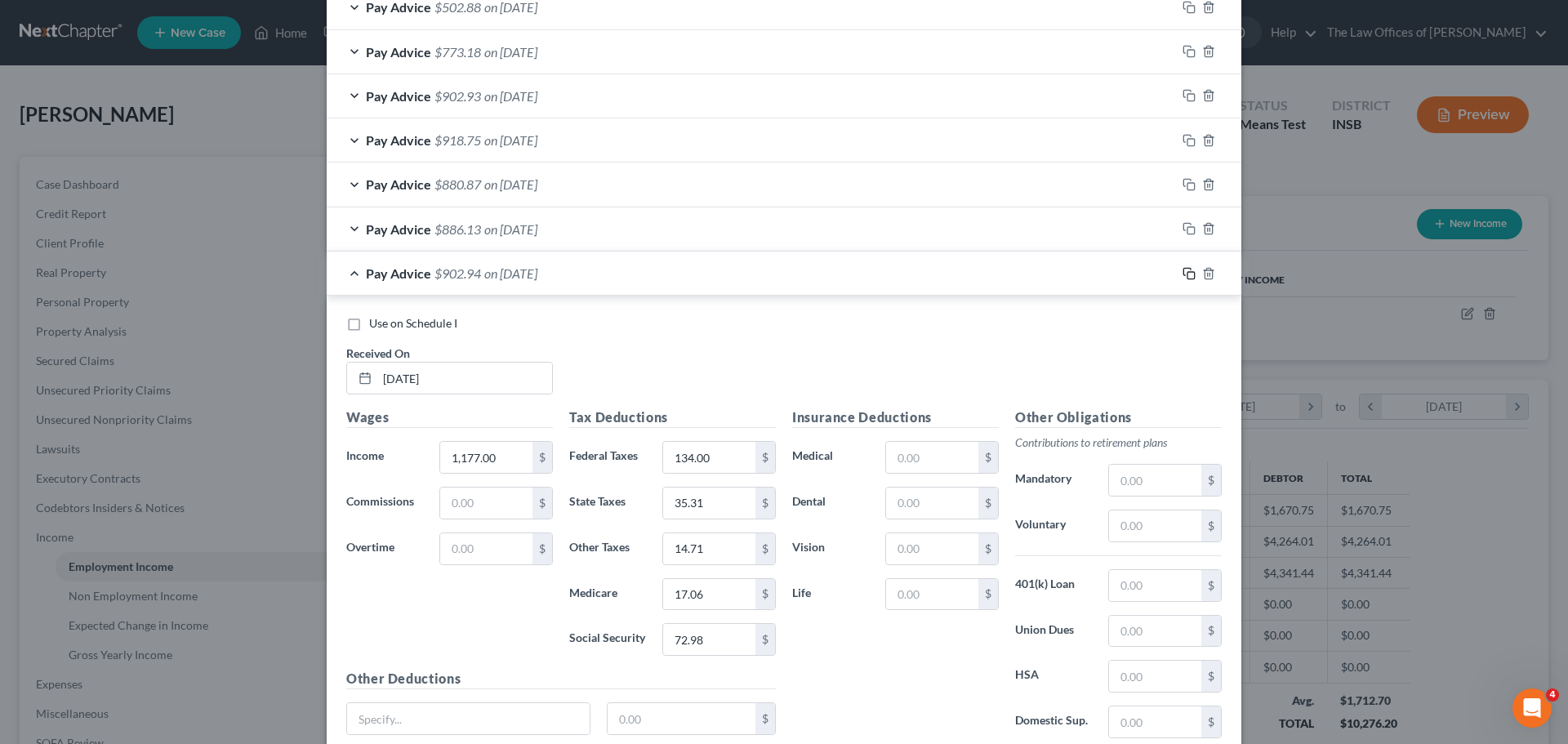
click at [1184, 276] on icon "button" at bounding box center [1189, 274] width 13 height 13
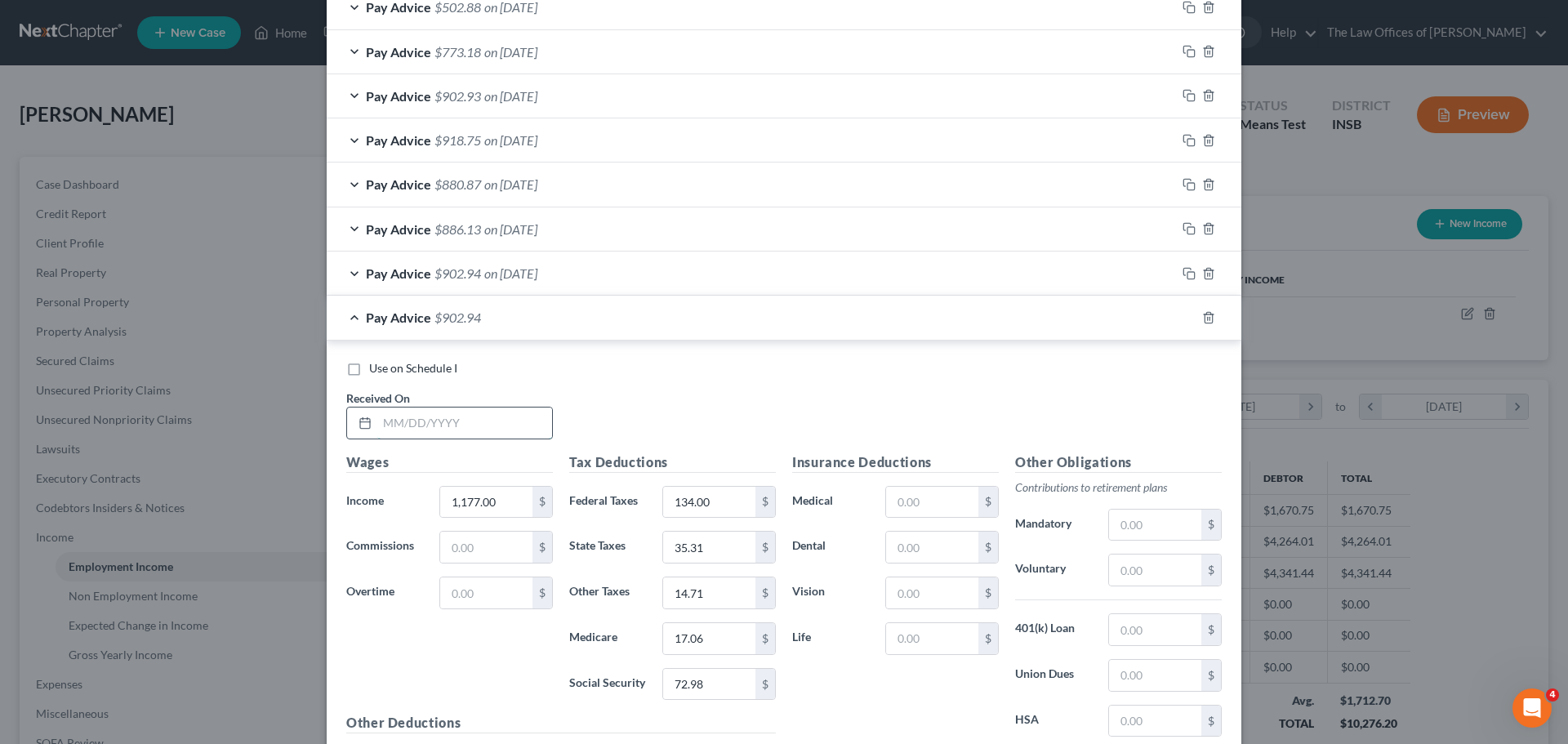
click at [389, 415] on input "text" at bounding box center [465, 423] width 175 height 31
type input "[DATE]"
type input "902.00"
type input "2"
type input "89.00"
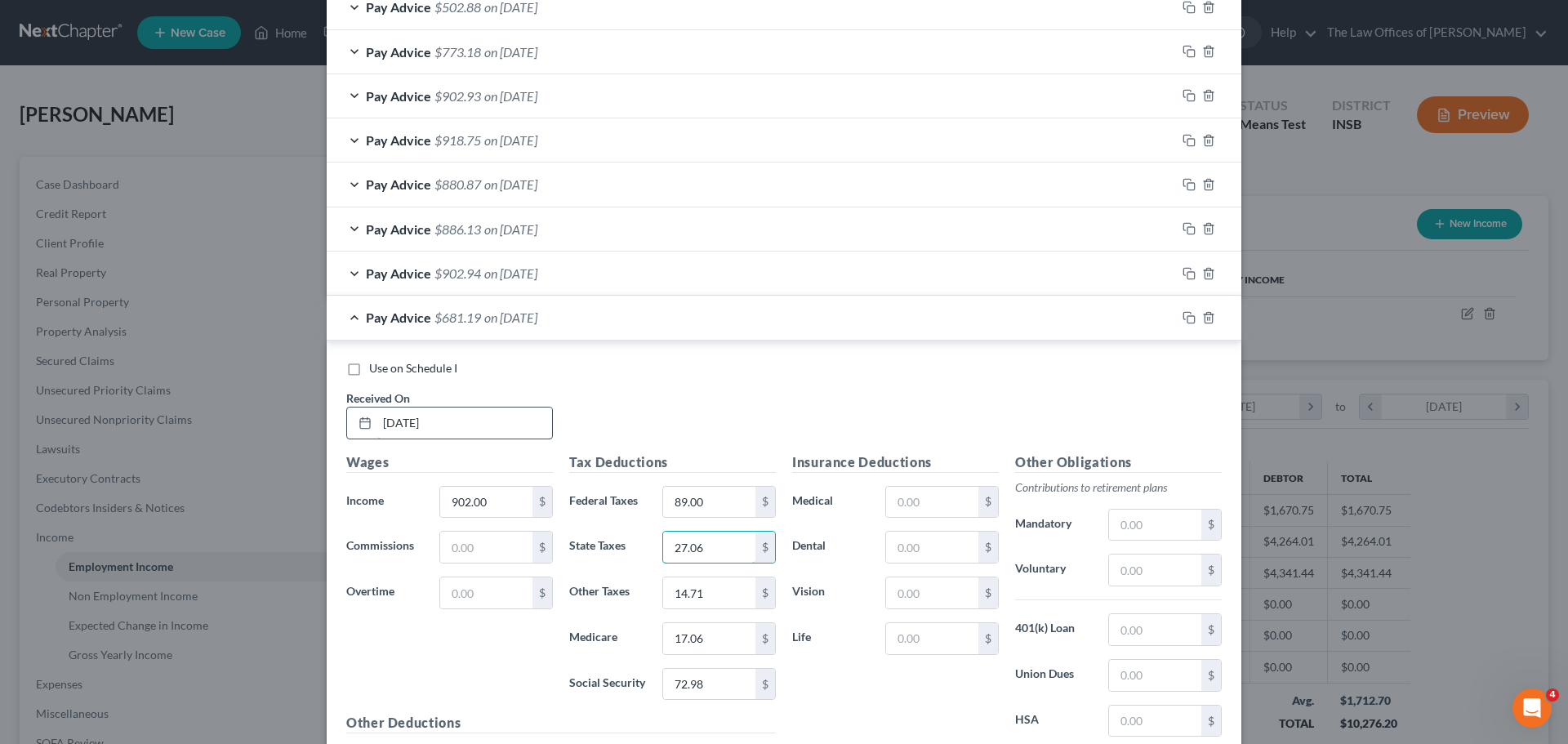
type input "27.06"
type input "11.28"
type input "13.08"
type input "55.92"
click at [1144, 526] on input "text" at bounding box center [1156, 525] width 92 height 31
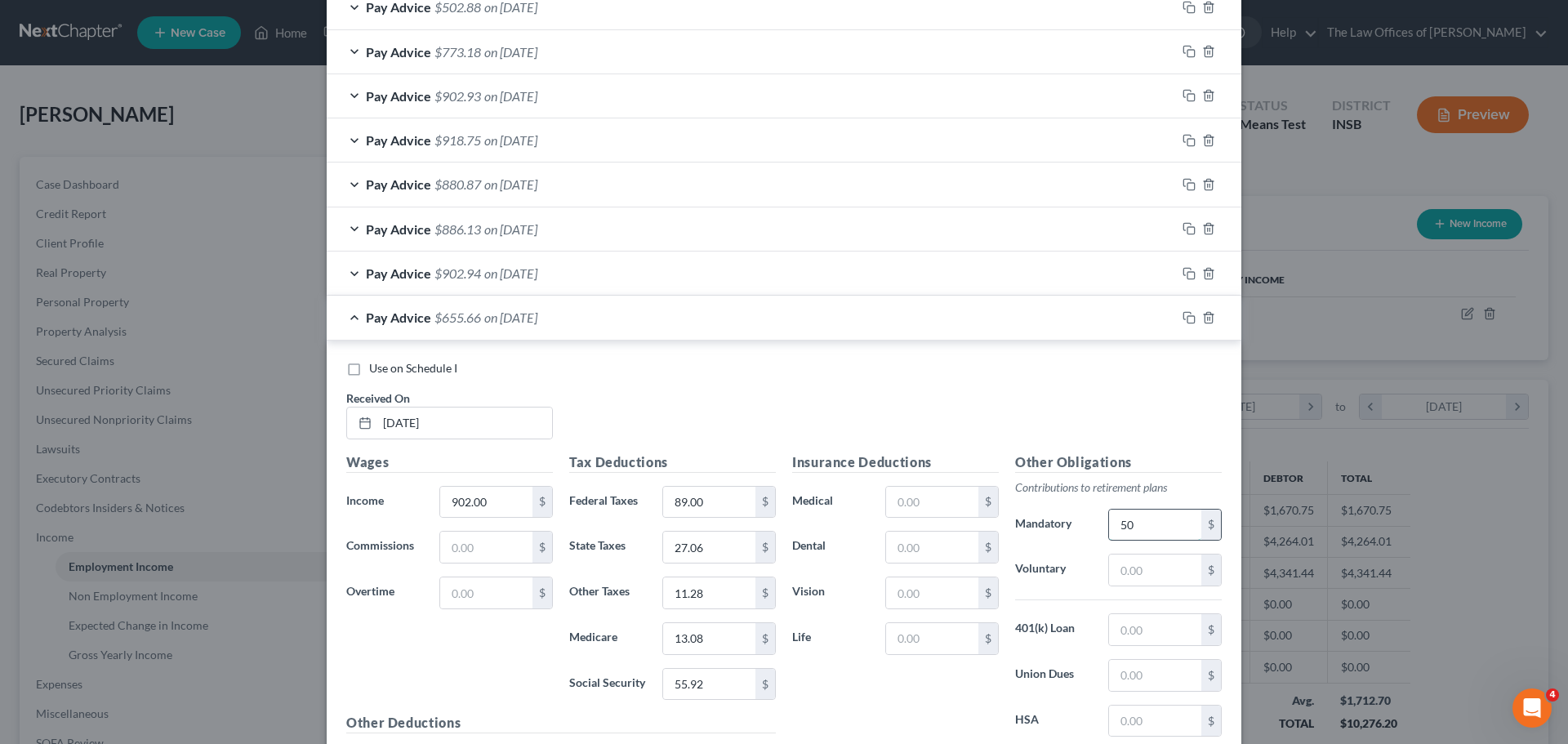
type input "5"
drag, startPoint x: 1184, startPoint y: 316, endPoint x: 576, endPoint y: 496, distance: 634.1
click at [1184, 316] on icon "button" at bounding box center [1189, 317] width 13 height 13
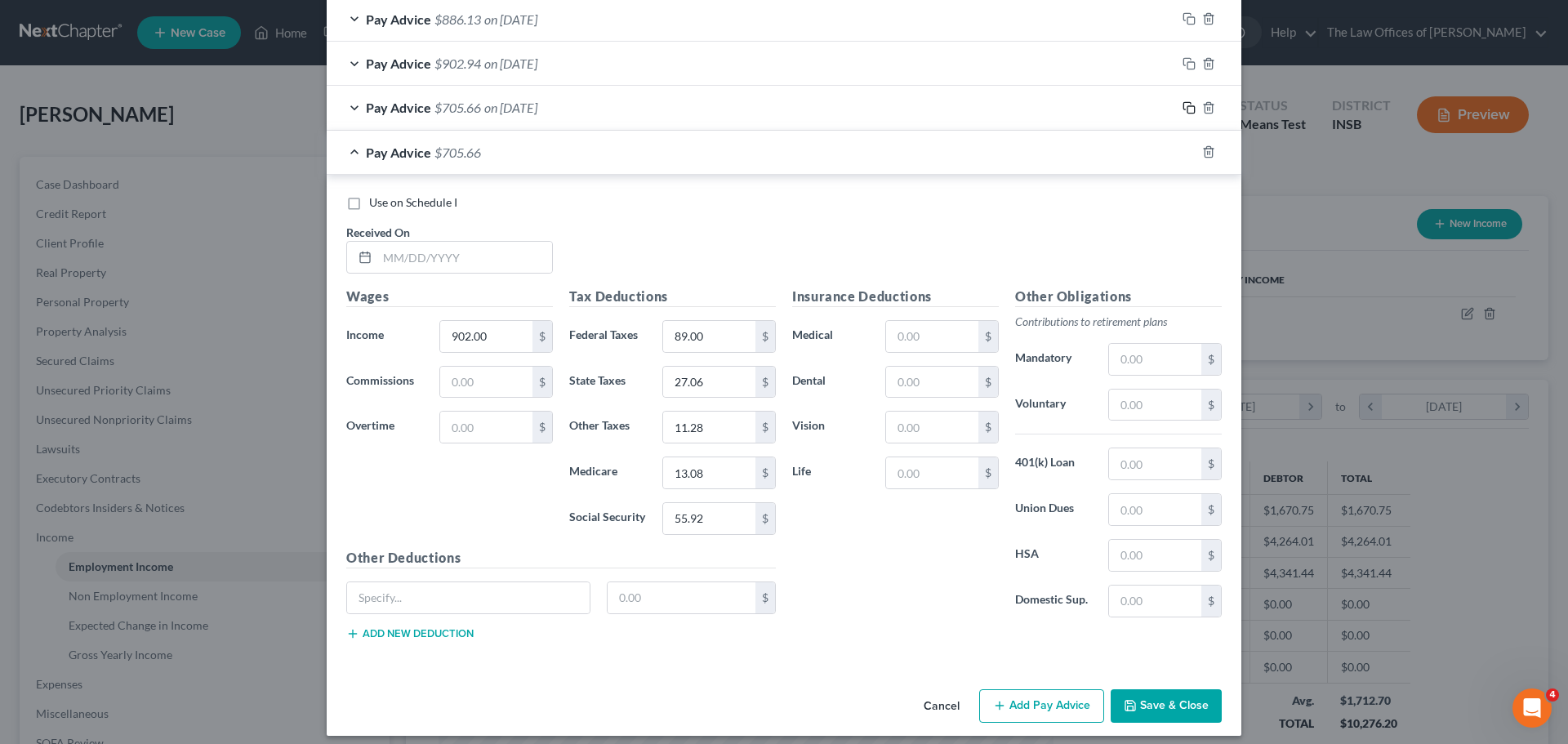
scroll to position [1188, 0]
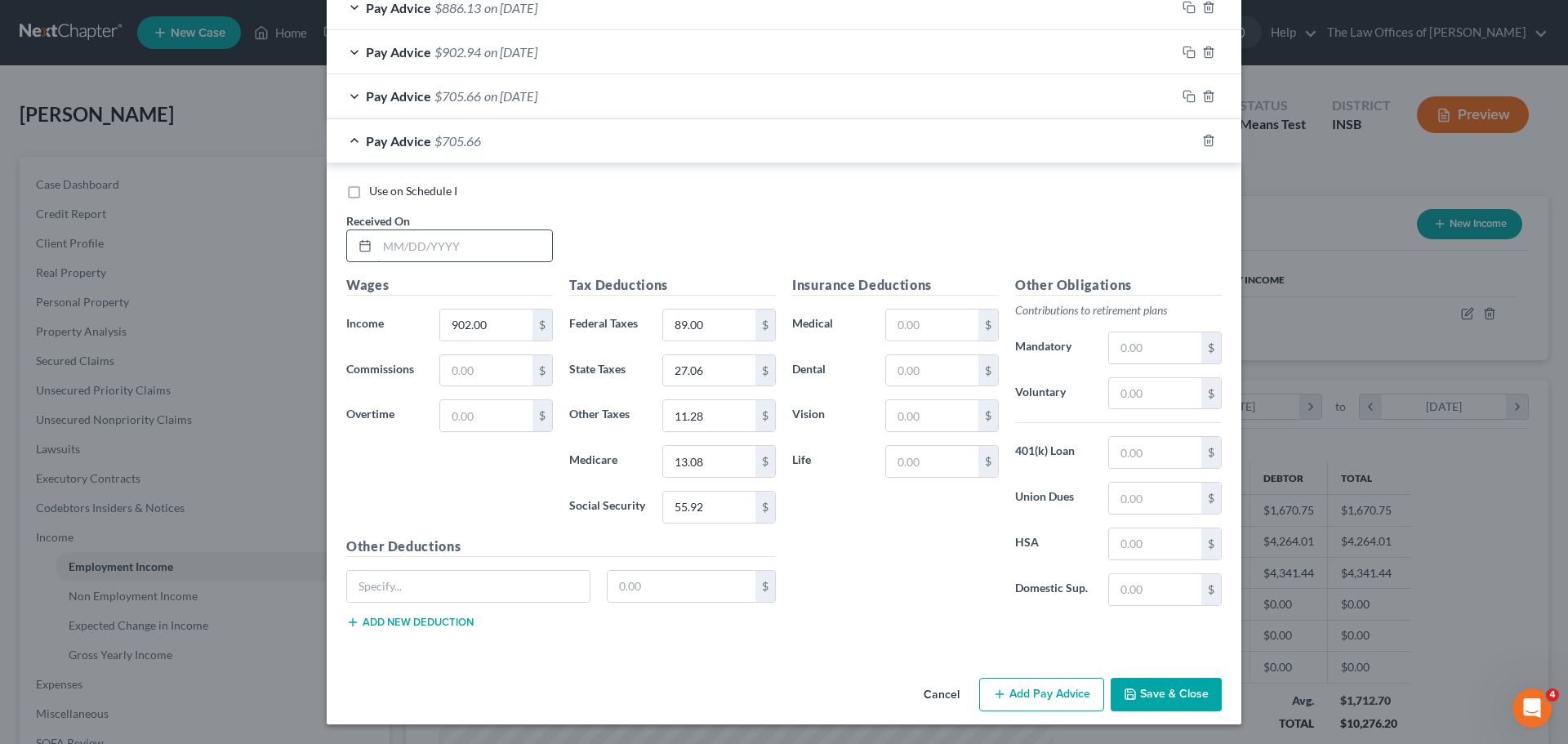
click at [387, 243] on input "text" at bounding box center [465, 246] width 175 height 31
type input "[DATE]"
type input "1,144.00"
type input "127.00"
type input "7"
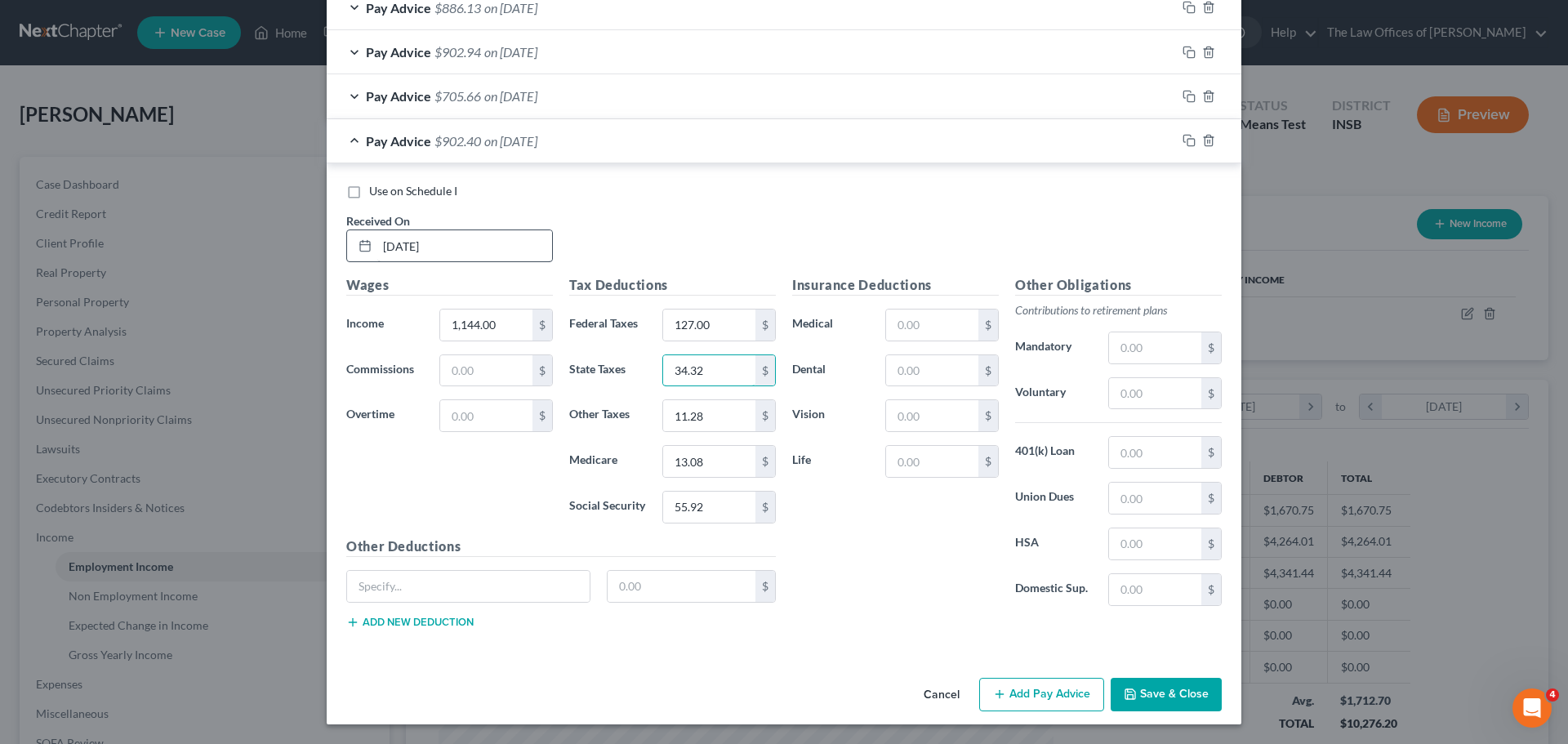
type input "34.32"
type input "14.30"
type input "16.59"
type input "70.93"
click at [1152, 350] on input "text" at bounding box center [1156, 348] width 92 height 31
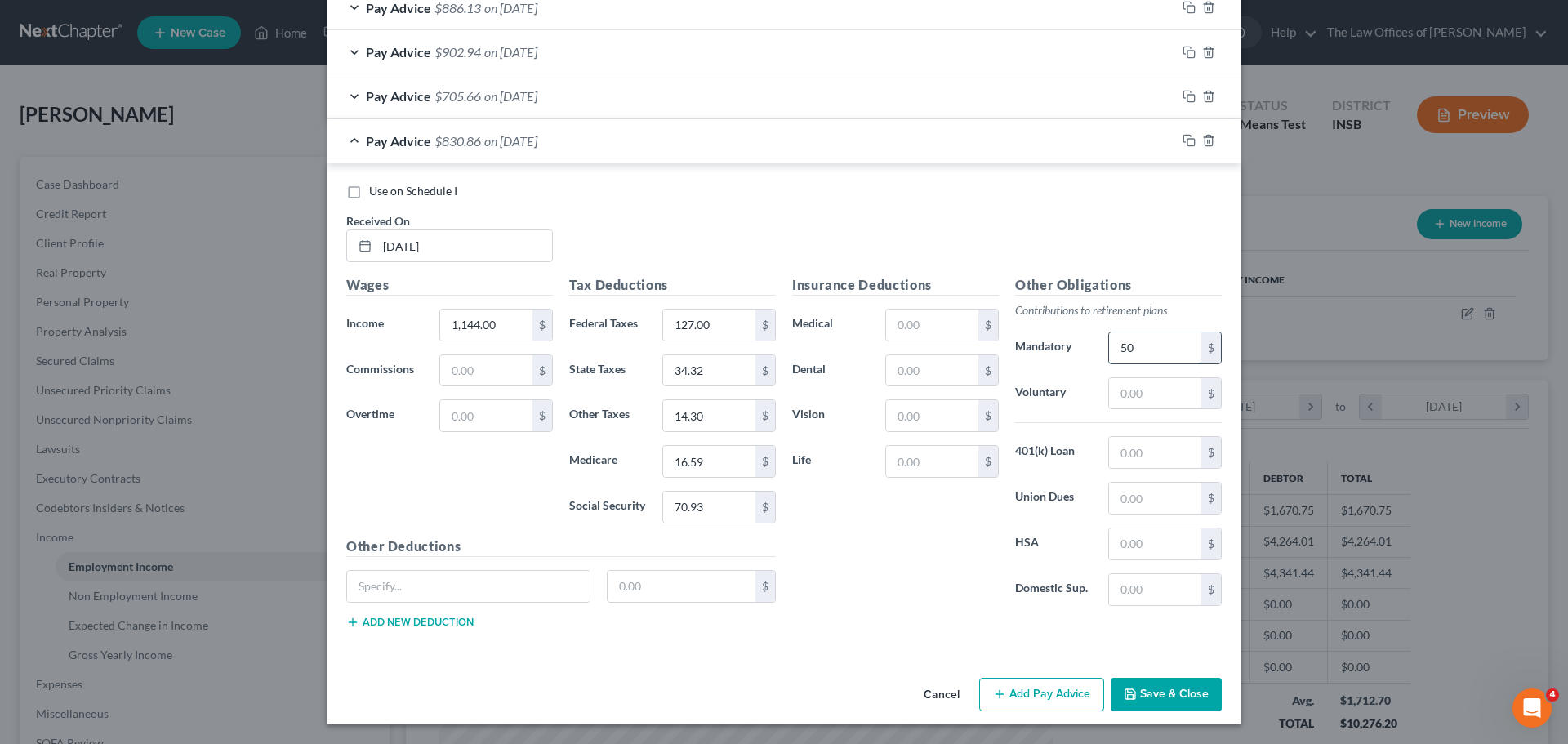
type input "5"
click at [1188, 138] on rect "button" at bounding box center [1191, 142] width 8 height 8
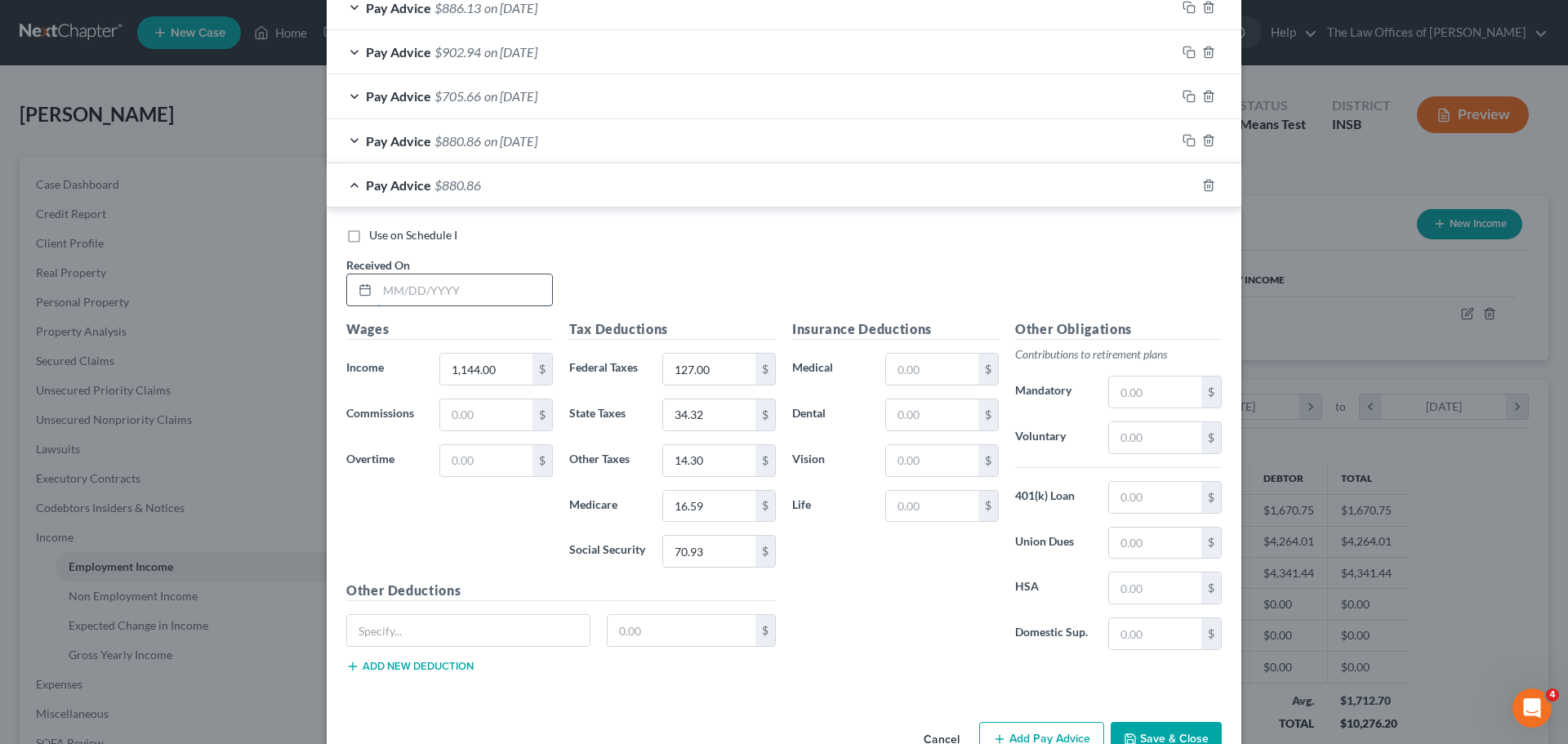
click at [392, 294] on input "text" at bounding box center [465, 289] width 175 height 31
type input "[DATE]"
type input "1,177.00"
type input "134.00"
type input "35.31"
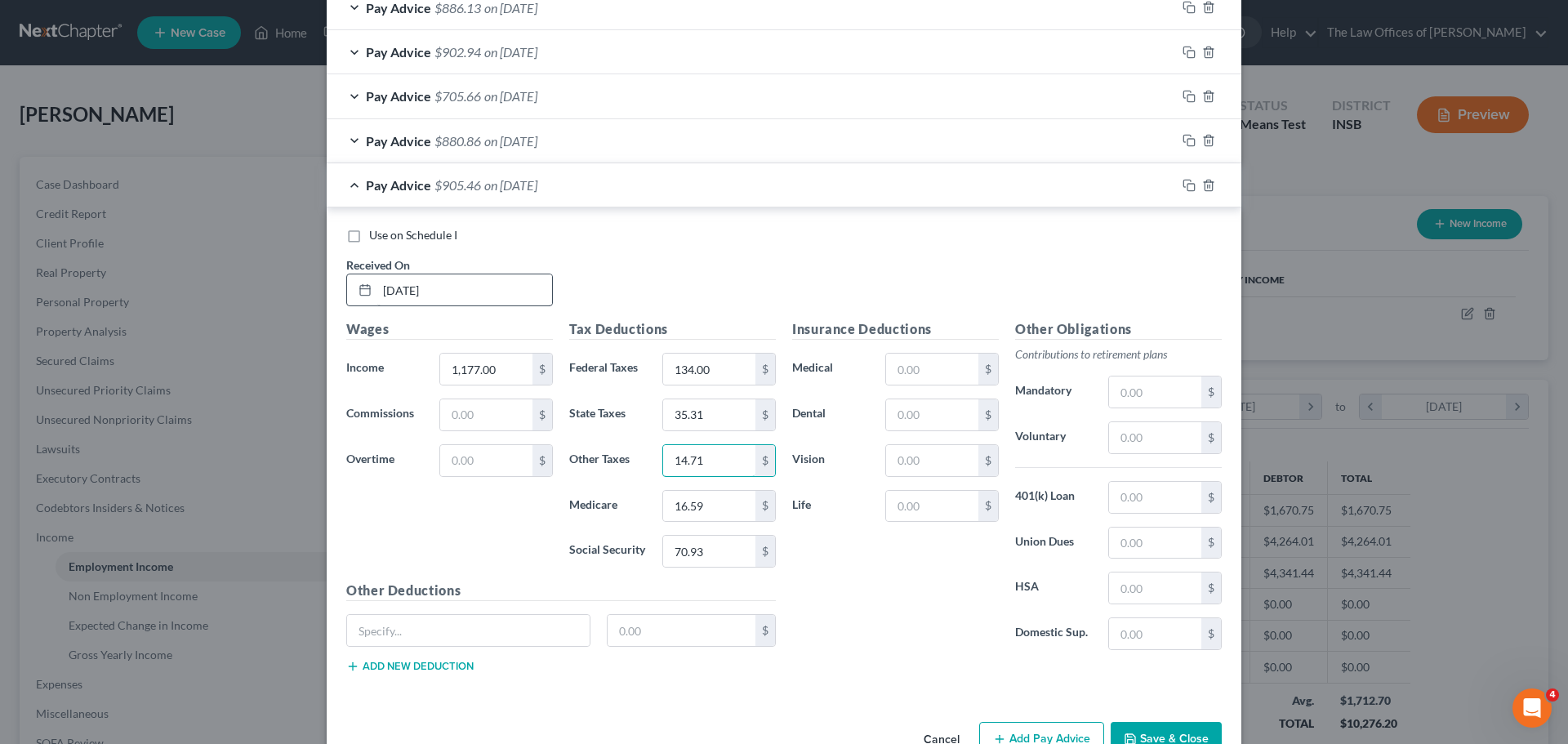
type input "14.71"
type input "17.07"
type input "72.97"
click at [1171, 398] on input "text" at bounding box center [1156, 392] width 92 height 31
type input "5"
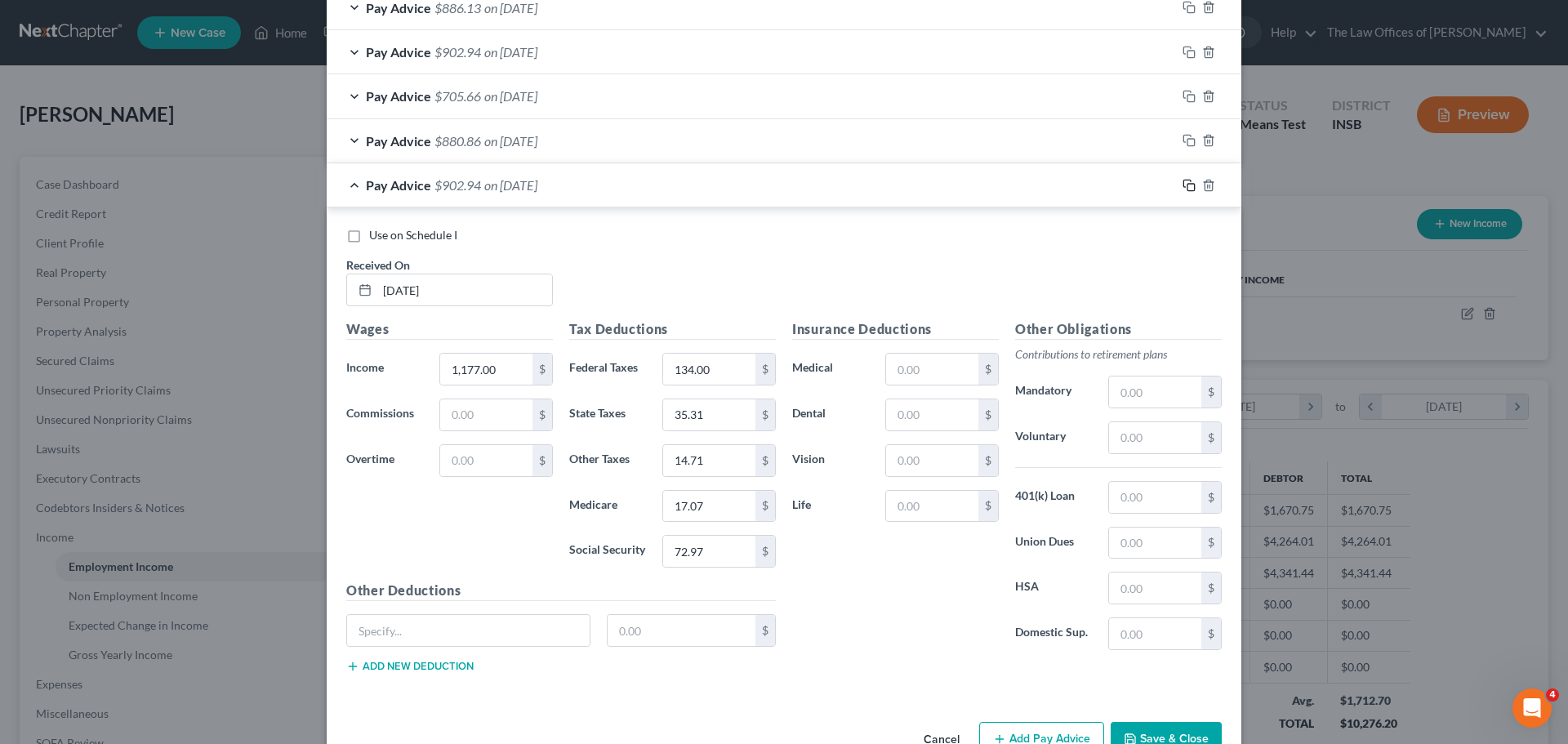
drag, startPoint x: 1182, startPoint y: 185, endPoint x: 968, endPoint y: 525, distance: 401.7
click at [1188, 185] on rect "button" at bounding box center [1191, 187] width 8 height 8
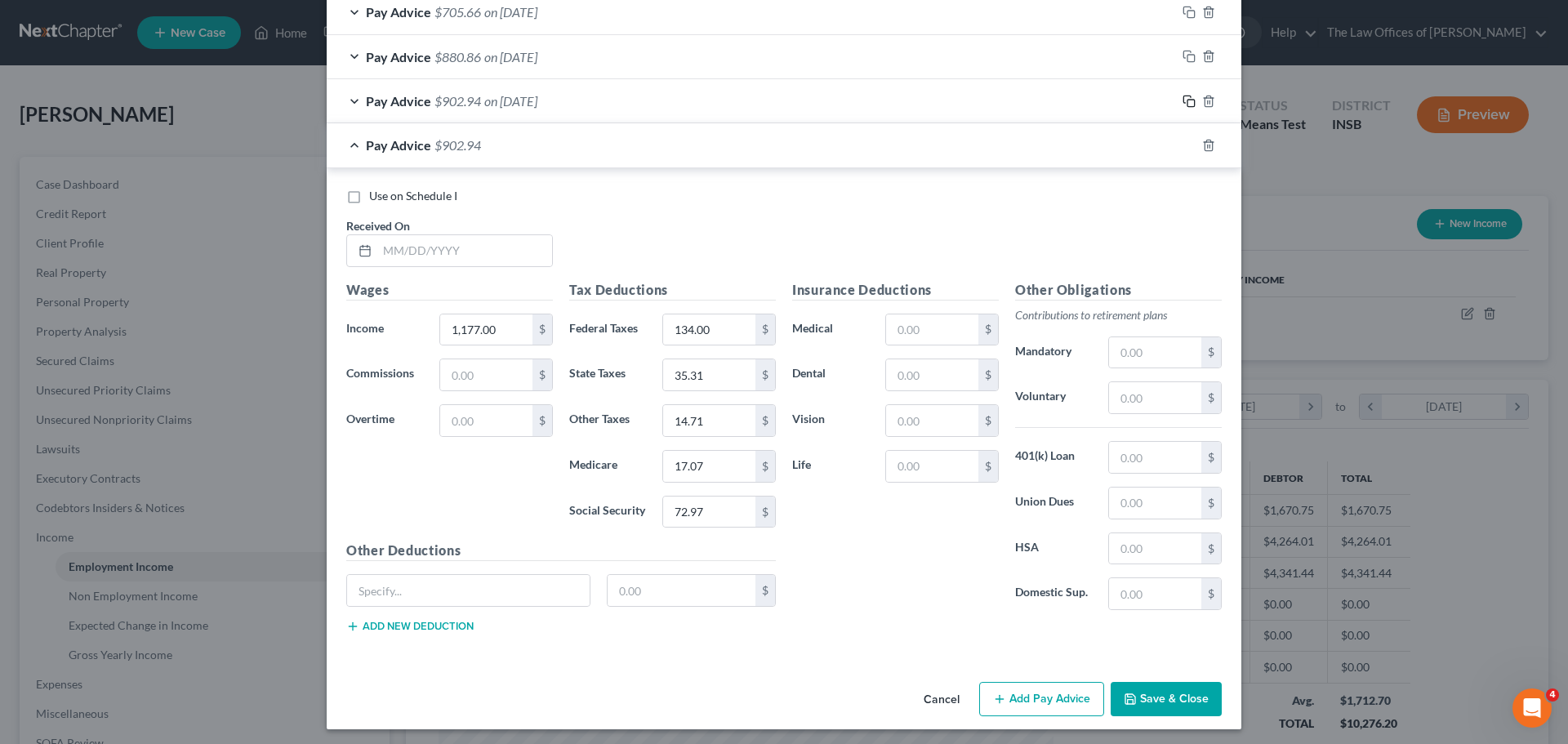
scroll to position [1277, 0]
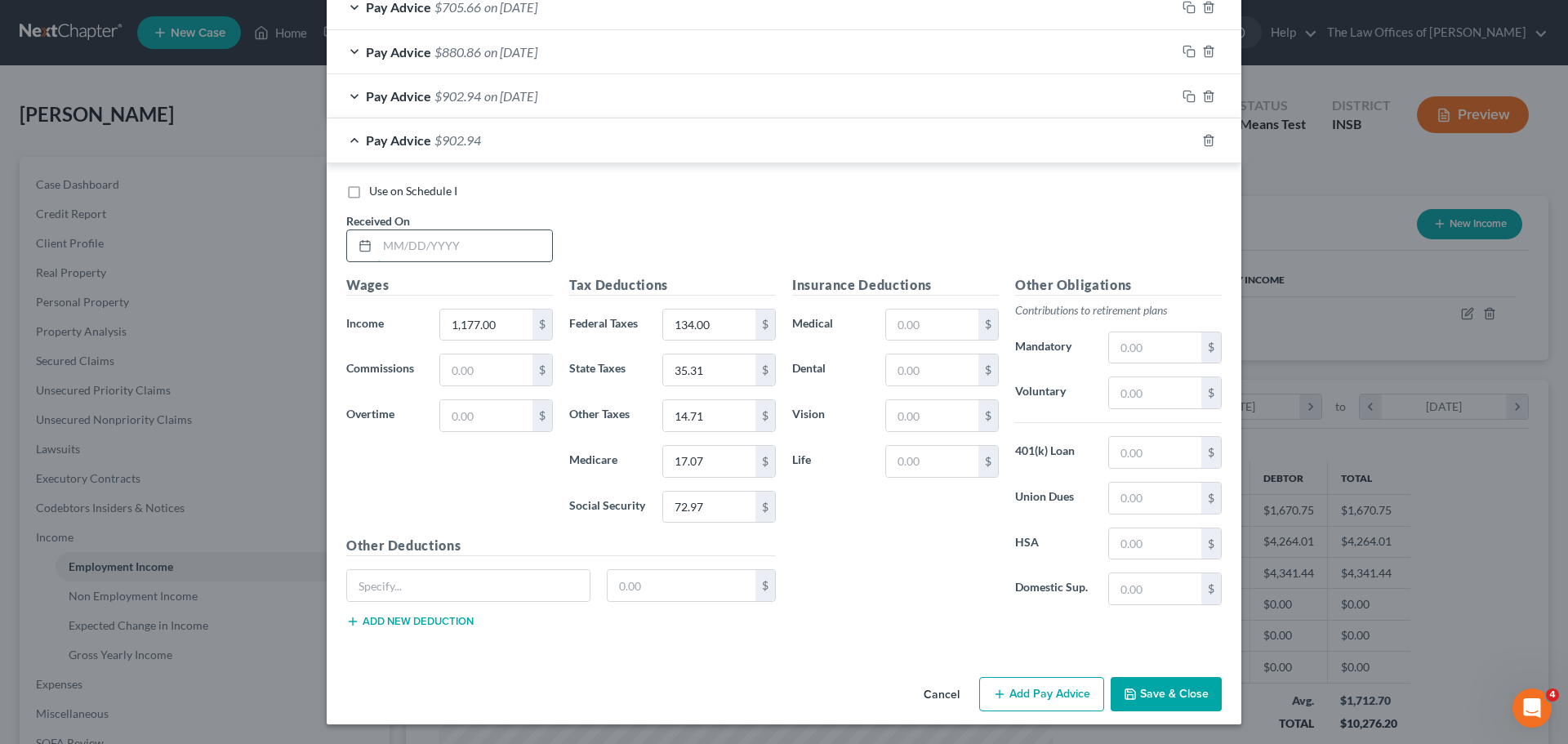
click at [390, 246] on input "text" at bounding box center [465, 246] width 175 height 31
type input "[DATE]"
type input "1,276.00"
type input "156.00"
type input "38.28"
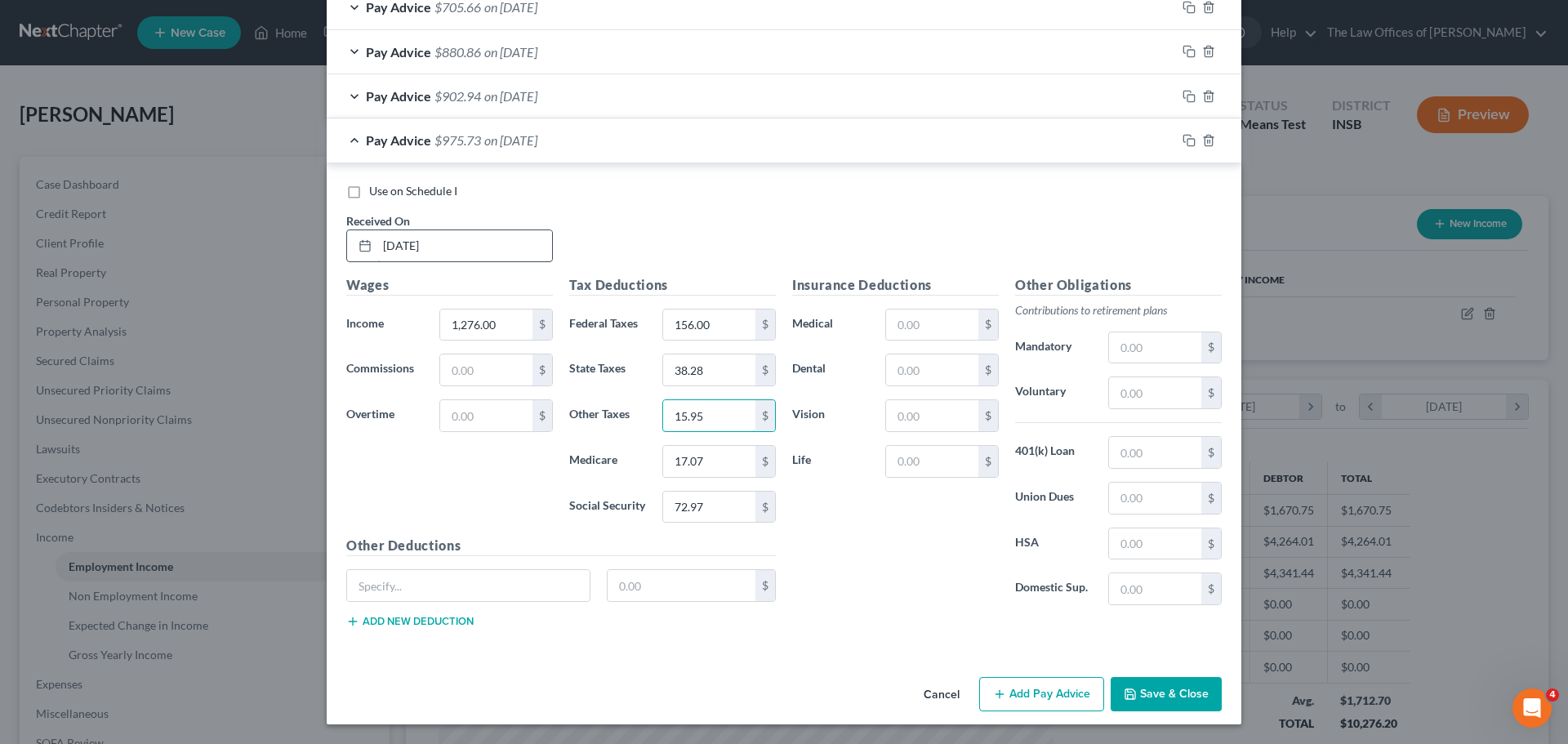
type input "15.95"
type input "18.50"
type input "79.12"
click at [1156, 348] on input "text" at bounding box center [1156, 348] width 92 height 31
type input "5"
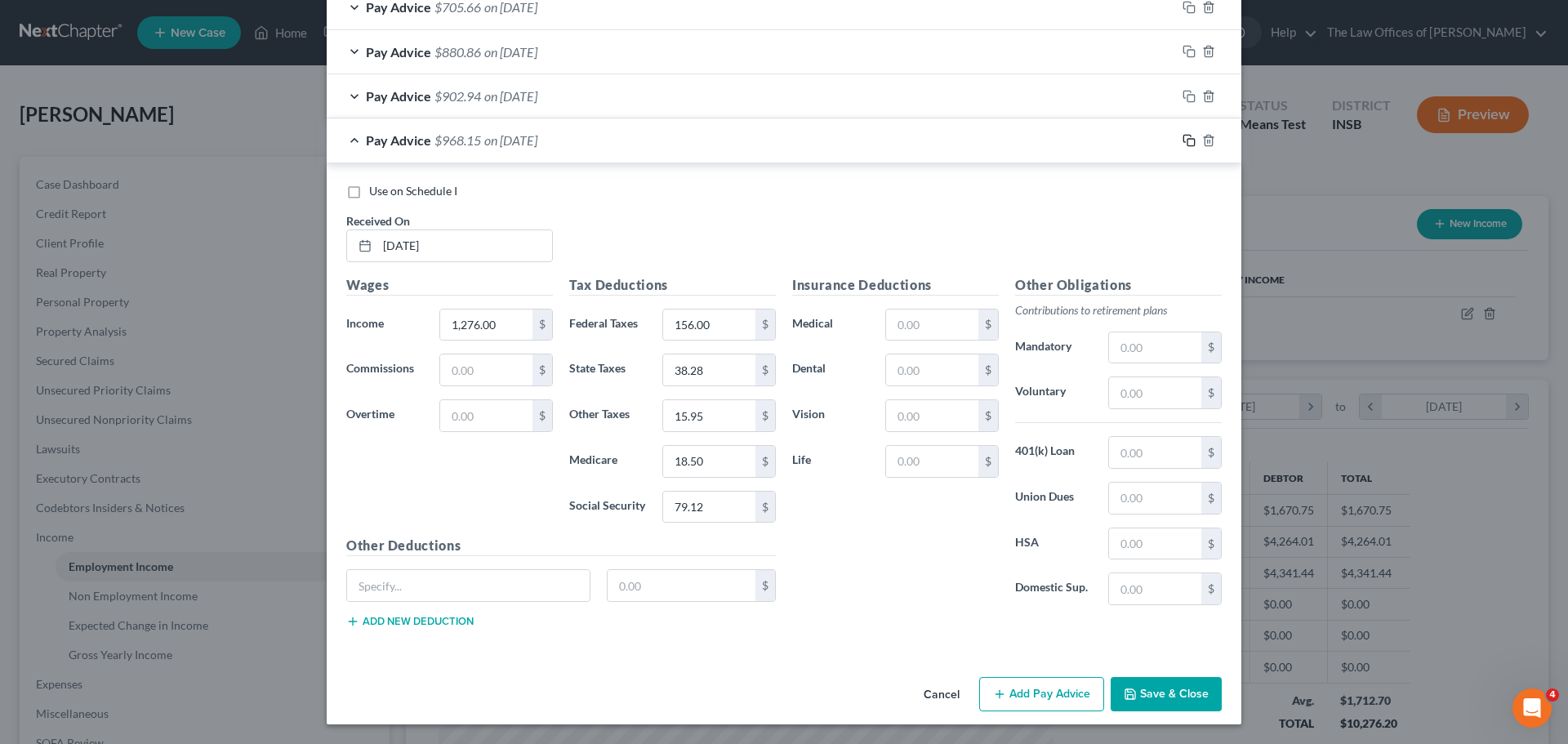
click at [1183, 139] on icon "button" at bounding box center [1189, 140] width 13 height 13
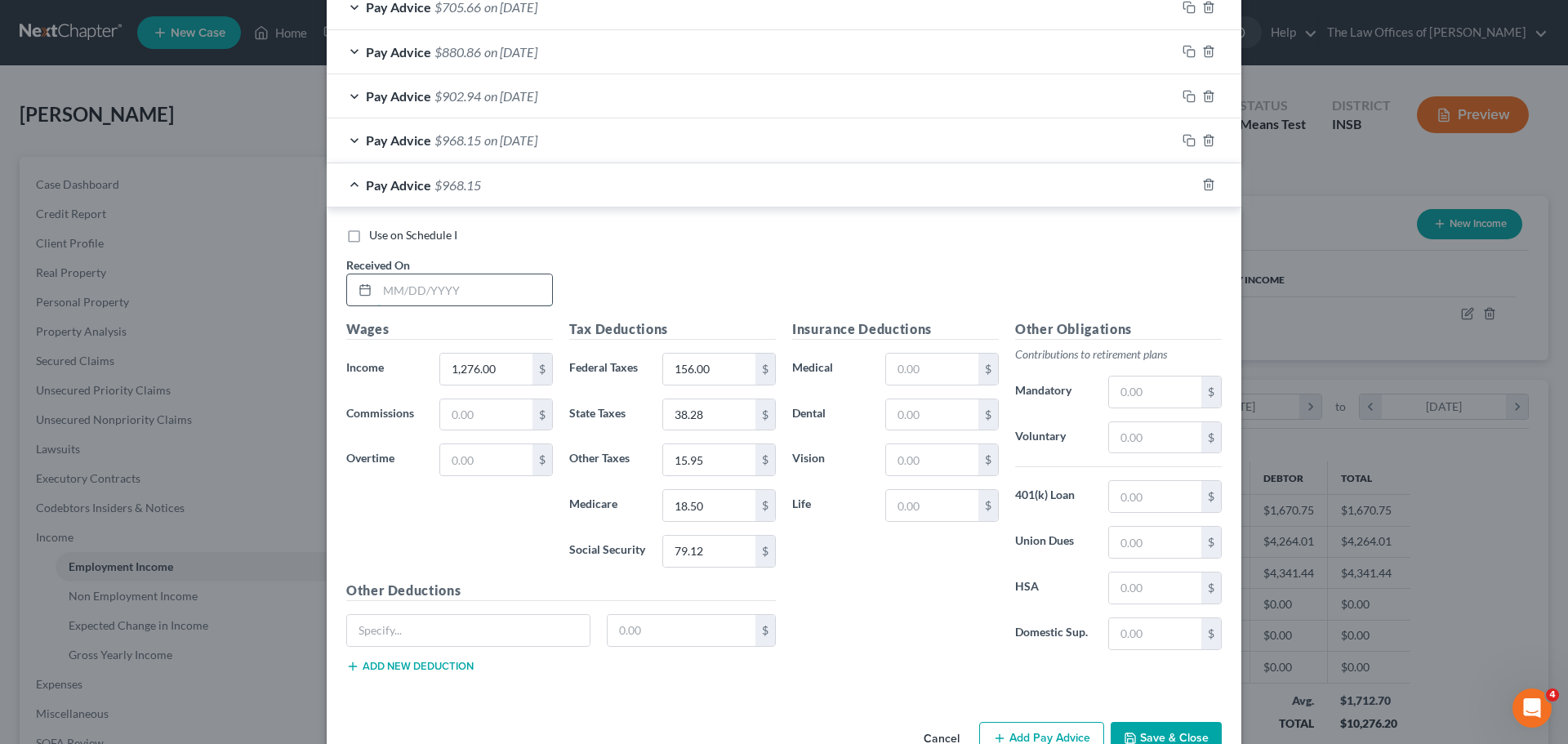
click at [379, 290] on input "text" at bounding box center [465, 289] width 175 height 31
click at [384, 283] on input "text" at bounding box center [465, 289] width 175 height 31
type input "[DATE]"
type input "1,210.00"
type input "141.00"
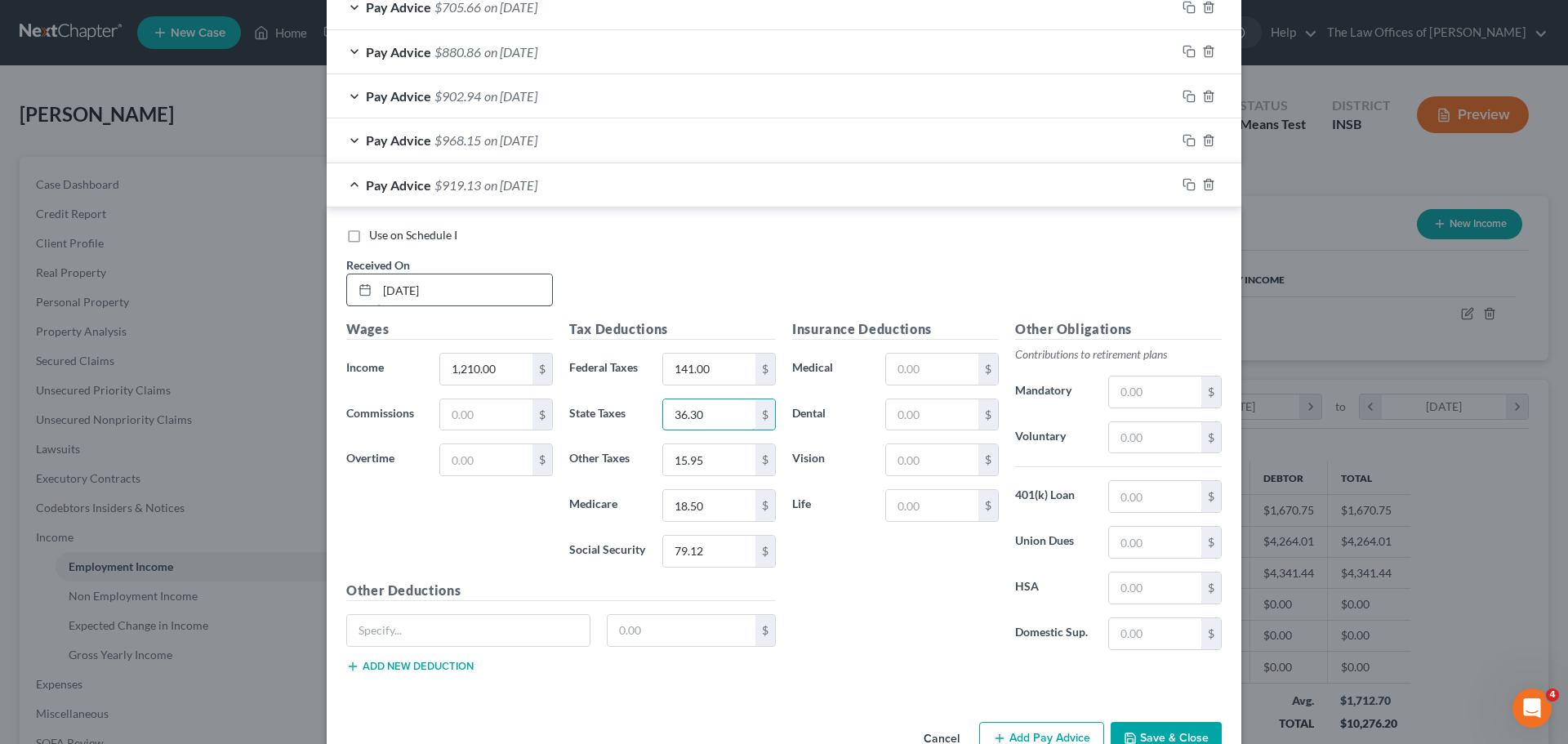
type input "36.30"
type input "15.13"
type input "17.54"
type input "75.02"
drag, startPoint x: 1106, startPoint y: 370, endPoint x: 1125, endPoint y: 391, distance: 28.3
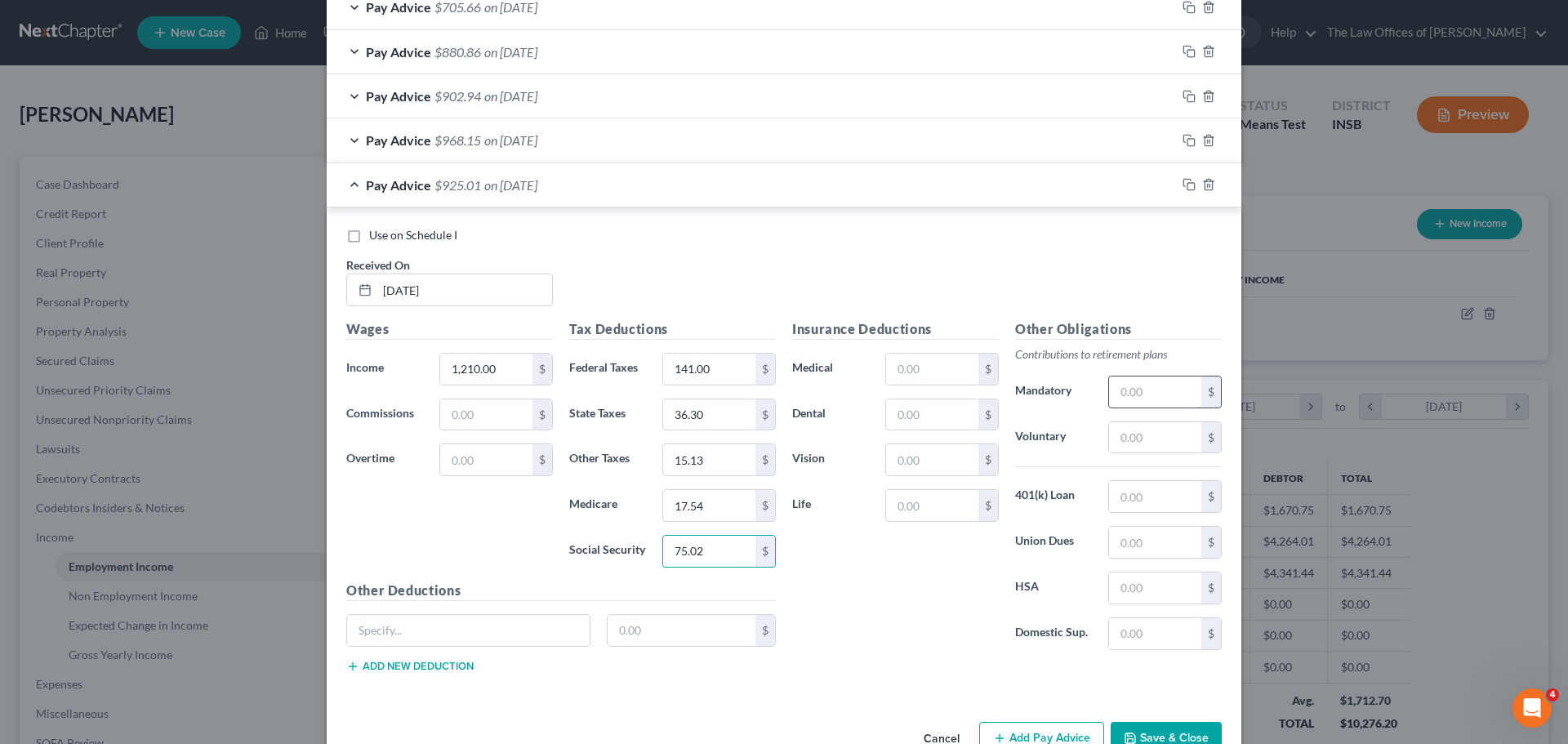
click at [1121, 389] on div "Other Obligations Contributions to retirement plans Mandatory $ Voluntary $ 401…" at bounding box center [1118, 491] width 223 height 344
click at [1155, 394] on input "text" at bounding box center [1156, 392] width 92 height 31
click at [1161, 396] on input "text" at bounding box center [1156, 392] width 92 height 31
click at [1162, 396] on input "text" at bounding box center [1156, 392] width 92 height 31
type input "5"
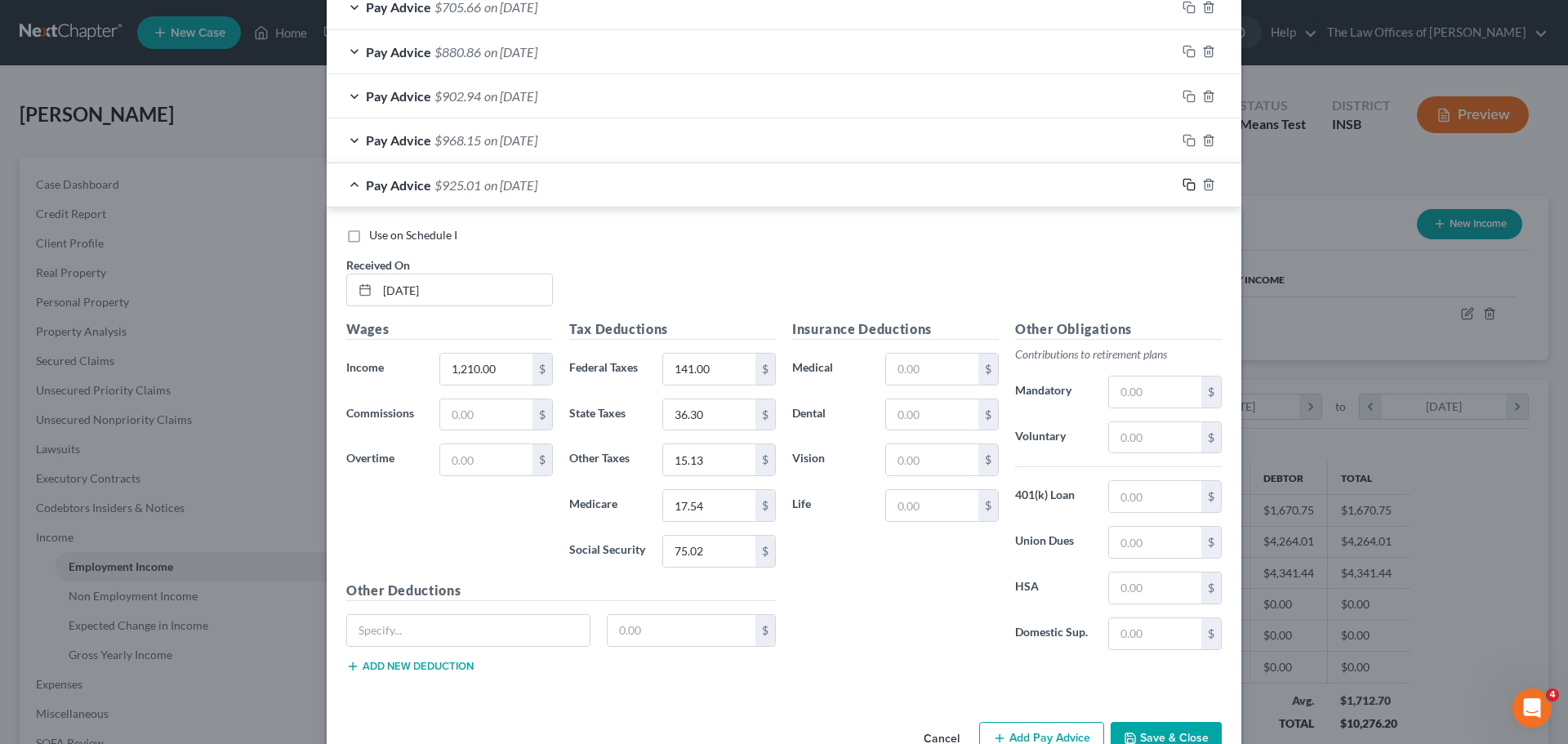
click at [1184, 185] on icon "button" at bounding box center [1189, 185] width 13 height 13
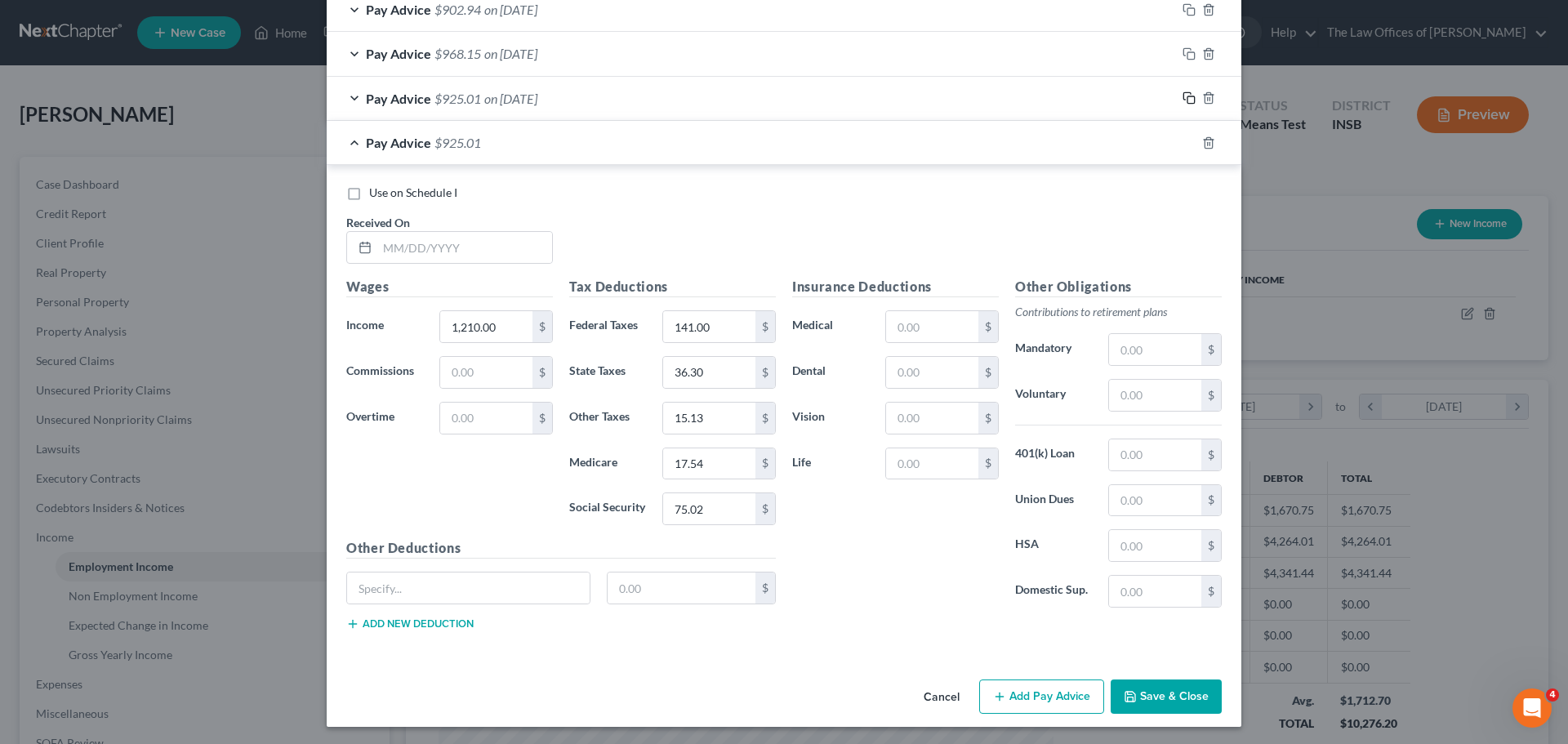
scroll to position [1366, 0]
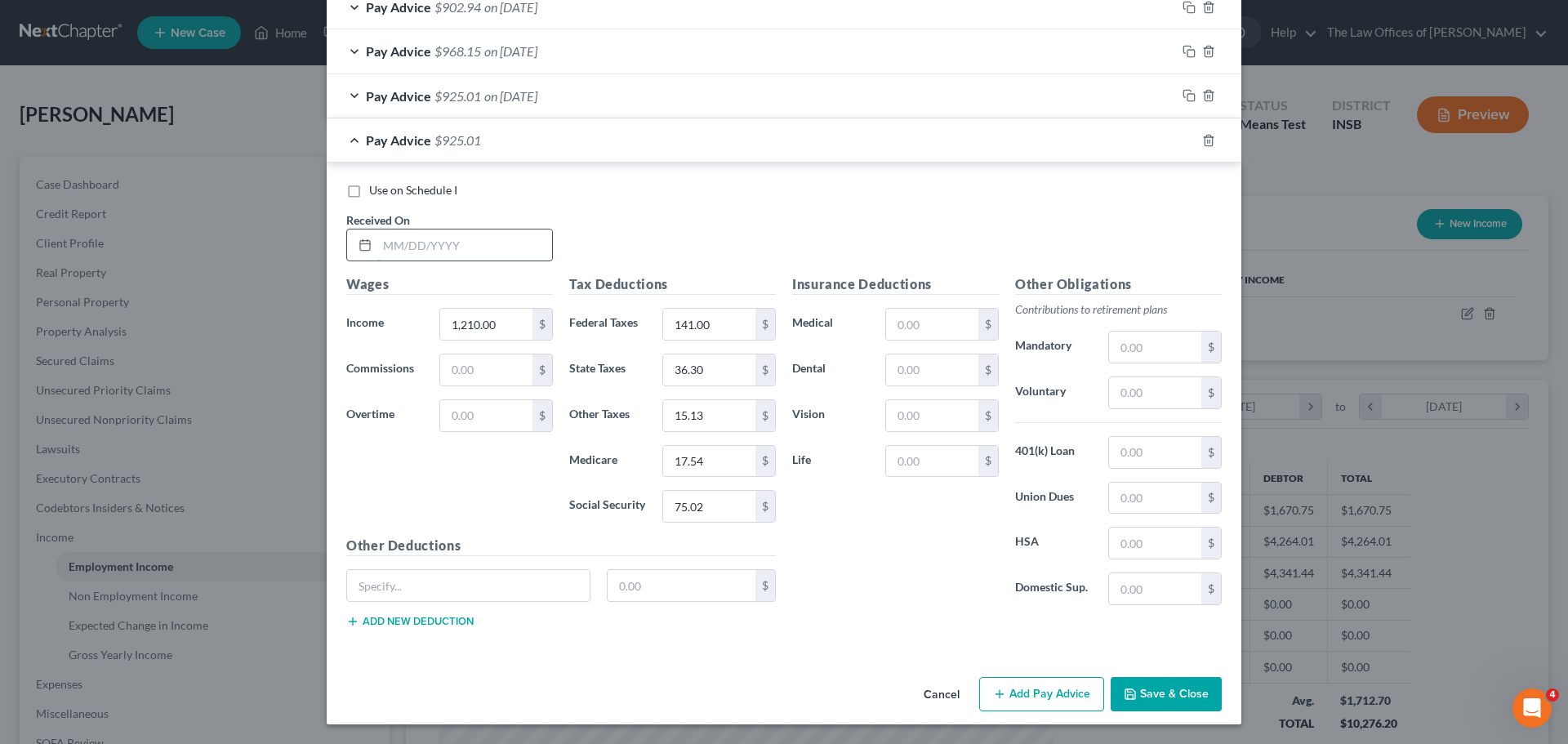
click at [391, 237] on input "text" at bounding box center [465, 245] width 175 height 31
type input "[DATE]"
type input "1,267.75"
type input "154.00"
click at [698, 369] on input "18.39" at bounding box center [709, 369] width 92 height 31
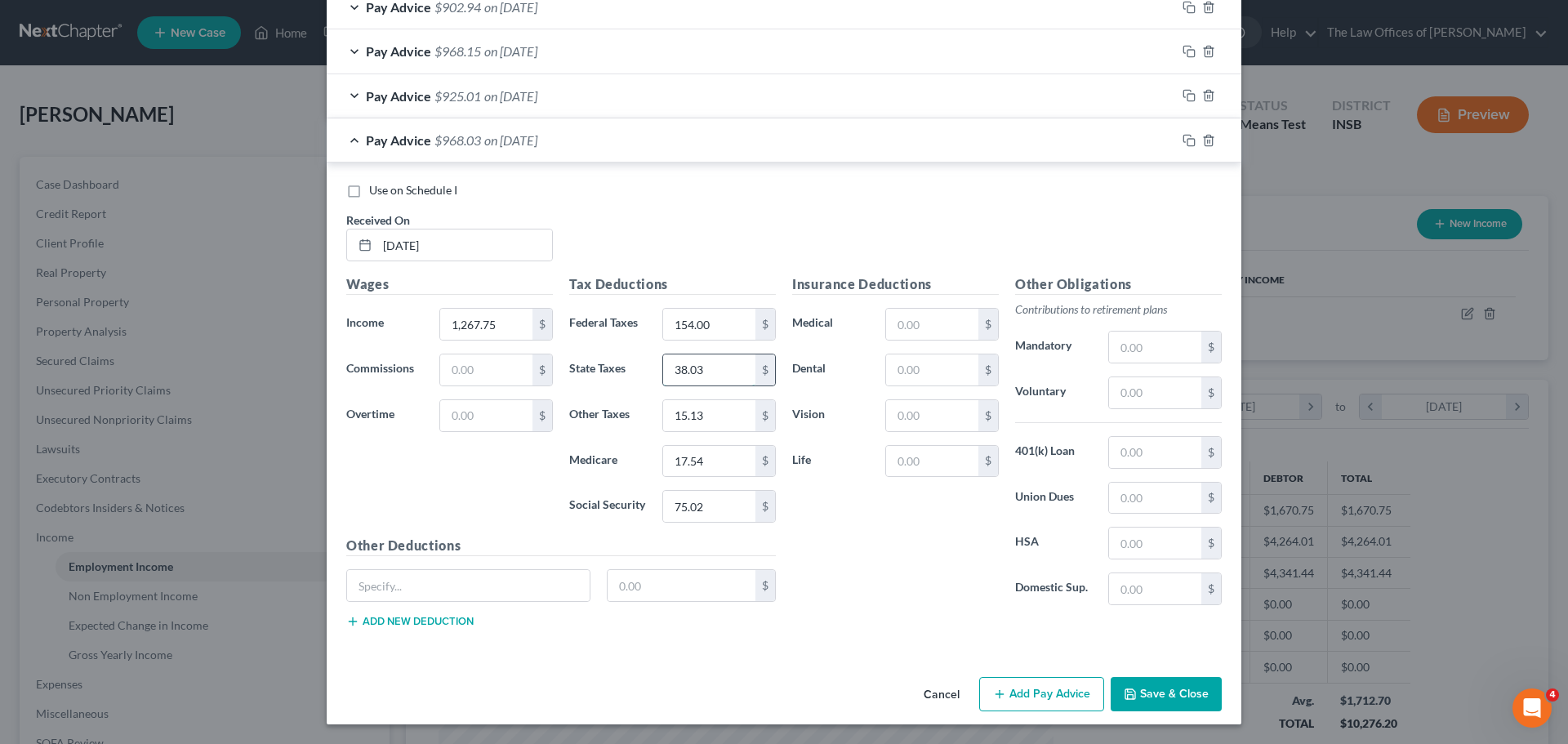
type input "38.03"
type input "15.85"
click at [1166, 342] on input "text" at bounding box center [1156, 347] width 92 height 31
click at [1177, 132] on div at bounding box center [1208, 140] width 65 height 26
click at [1183, 140] on icon "button" at bounding box center [1189, 140] width 13 height 13
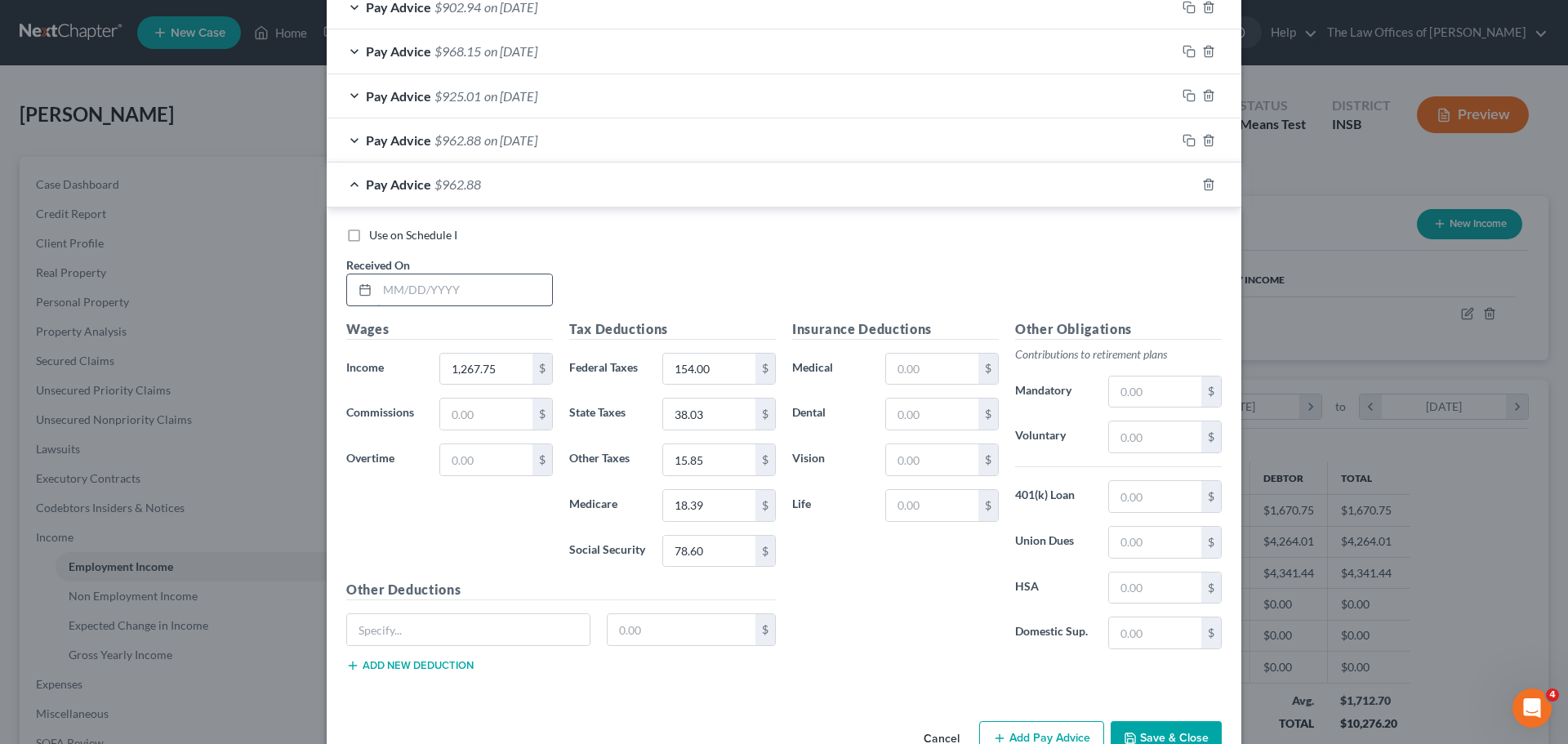
click at [388, 291] on input "text" at bounding box center [465, 289] width 175 height 31
click at [1154, 402] on input "text" at bounding box center [1156, 392] width 92 height 31
drag, startPoint x: 1182, startPoint y: 184, endPoint x: 383, endPoint y: 308, distance: 808.6
click at [1188, 184] on rect "button" at bounding box center [1191, 186] width 8 height 8
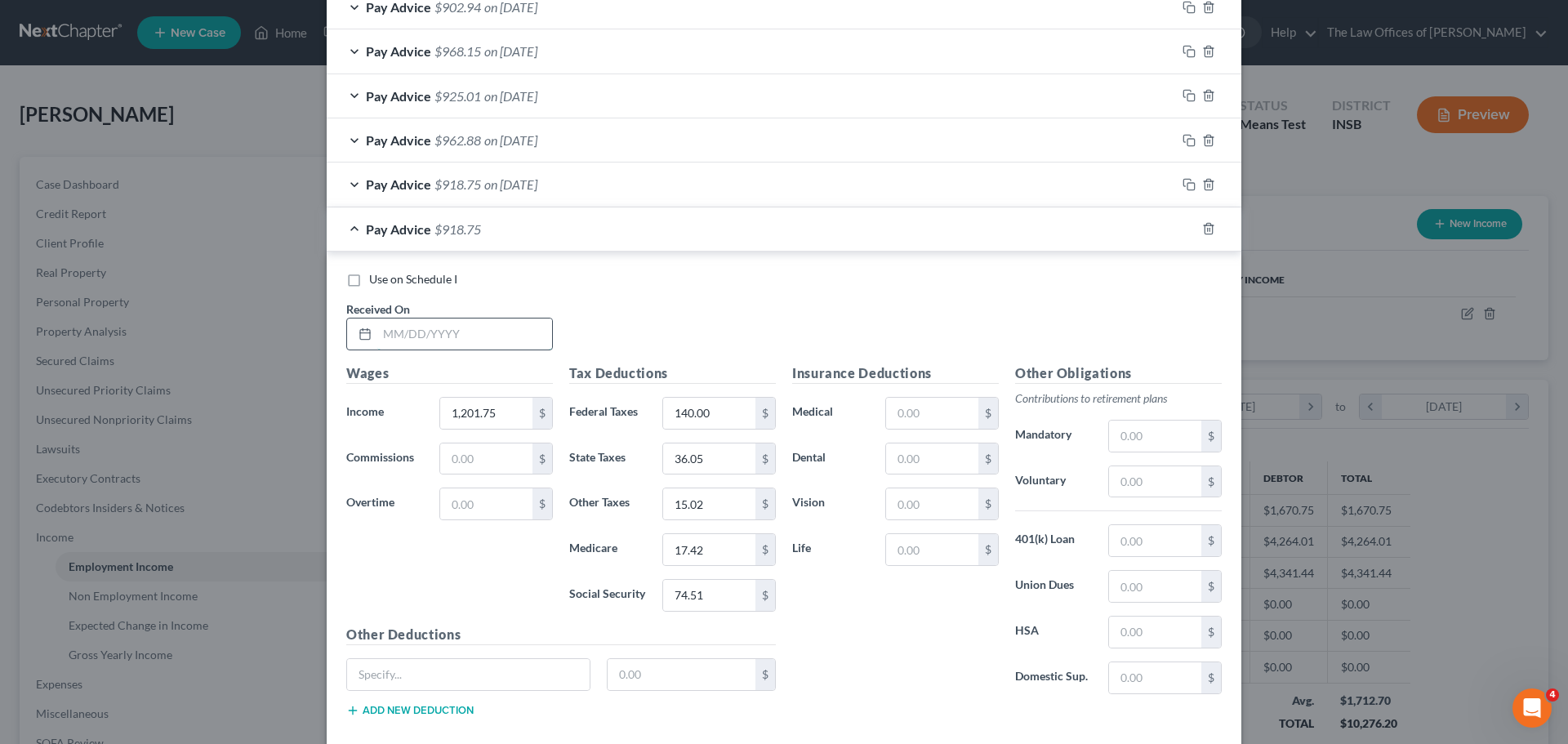
click at [384, 339] on input "text" at bounding box center [465, 333] width 175 height 31
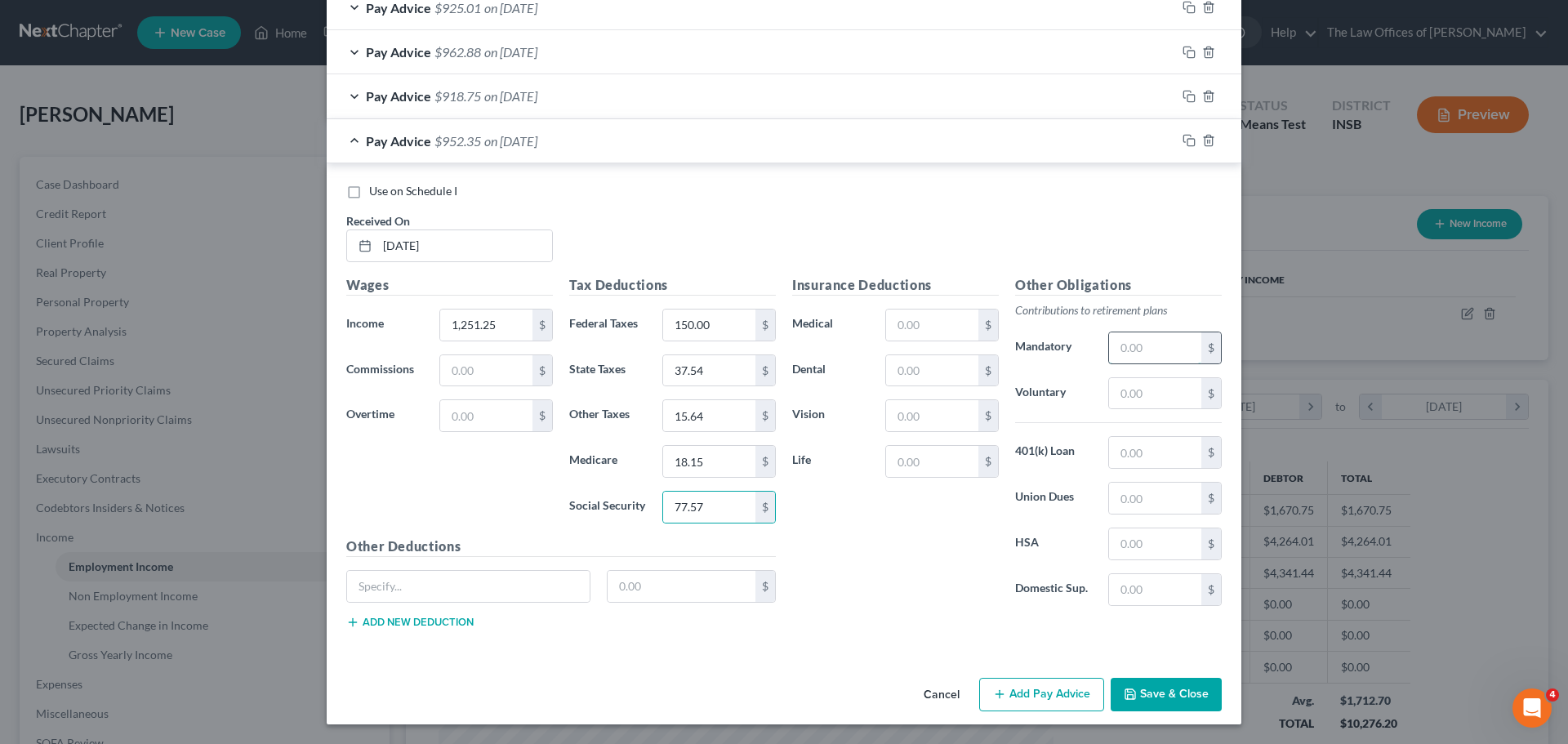
click at [1163, 335] on input "text" at bounding box center [1156, 348] width 92 height 31
click at [1183, 140] on icon "button" at bounding box center [1189, 140] width 13 height 13
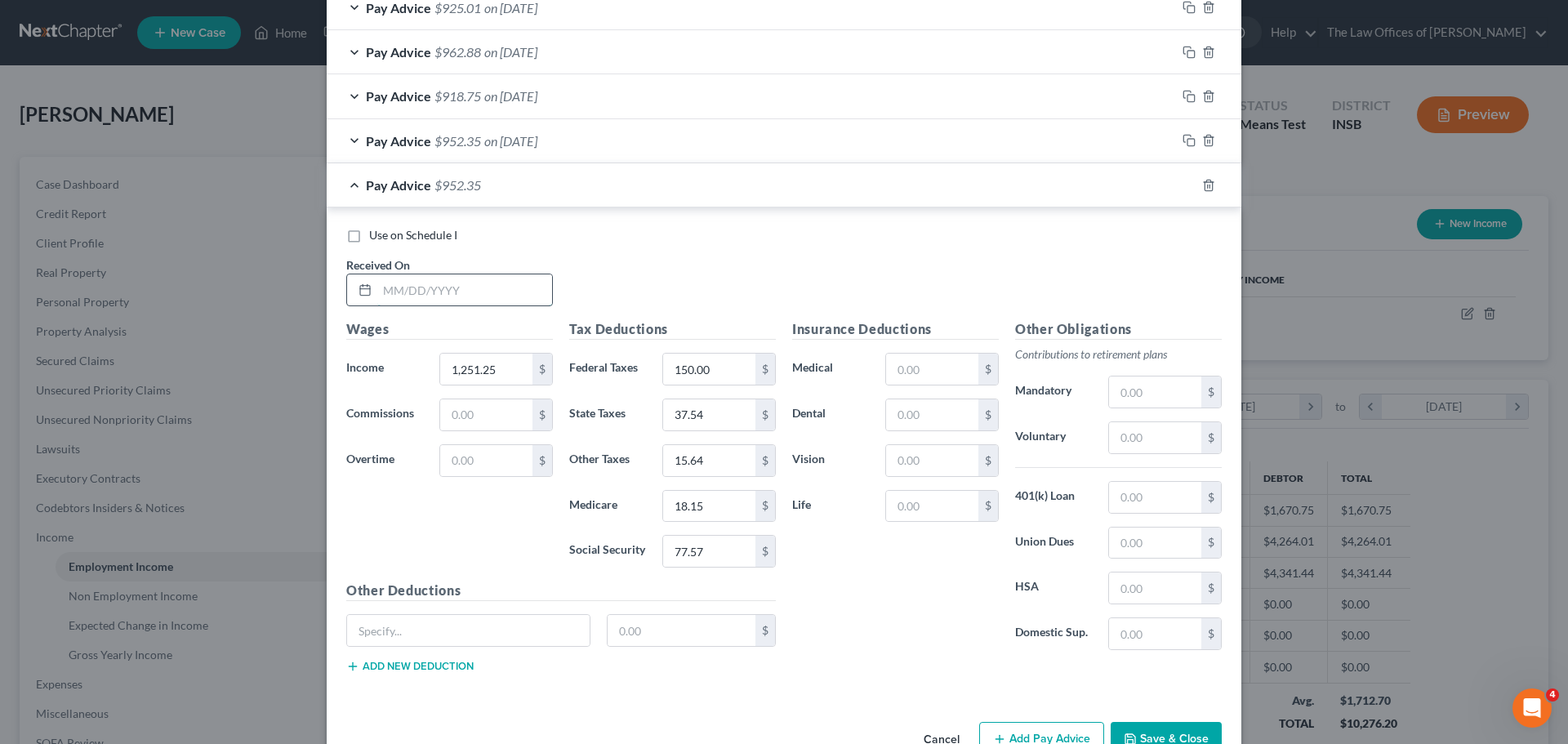
click at [391, 289] on input "text" at bounding box center [465, 289] width 175 height 31
click at [1136, 385] on input "text" at bounding box center [1156, 392] width 92 height 31
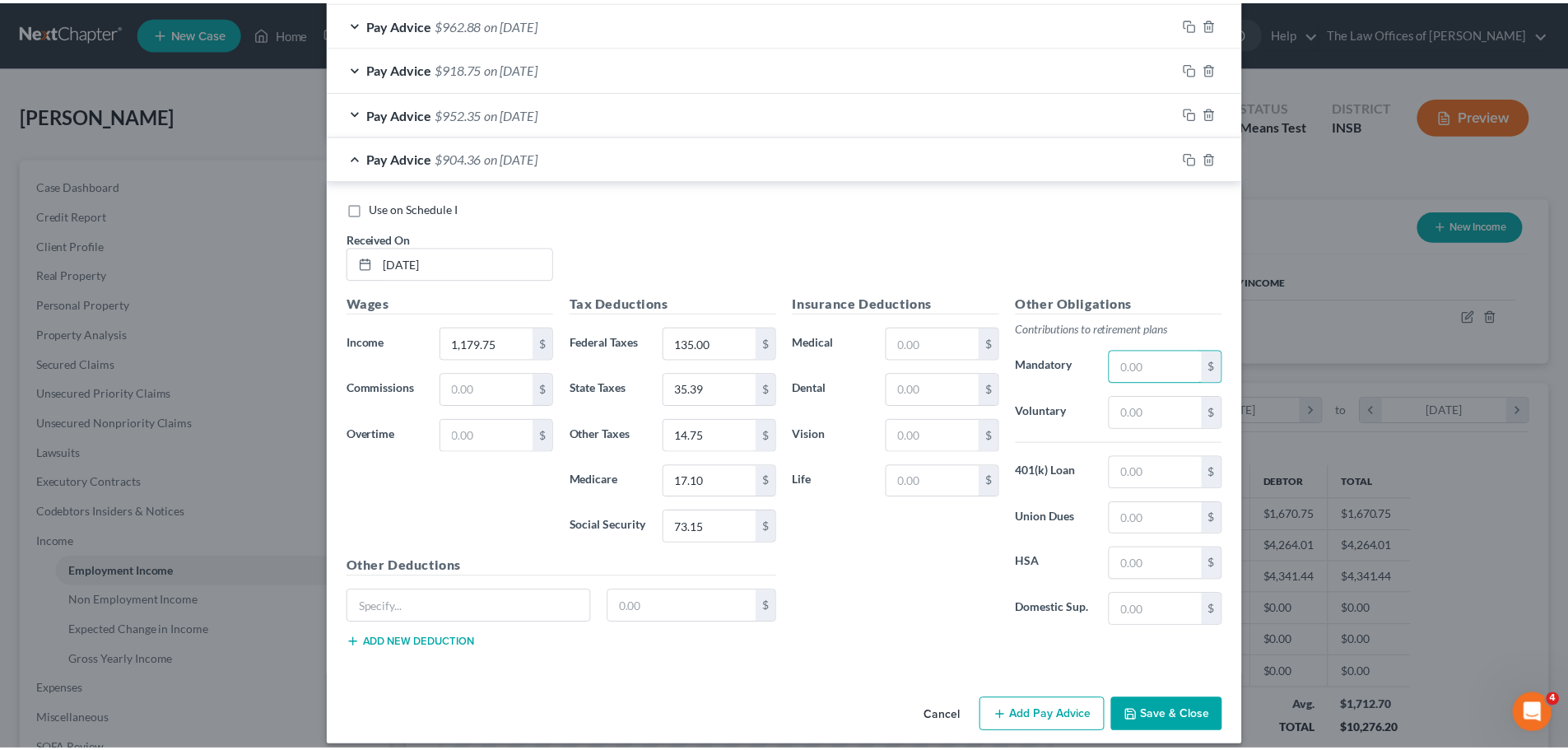
scroll to position [1510, 0]
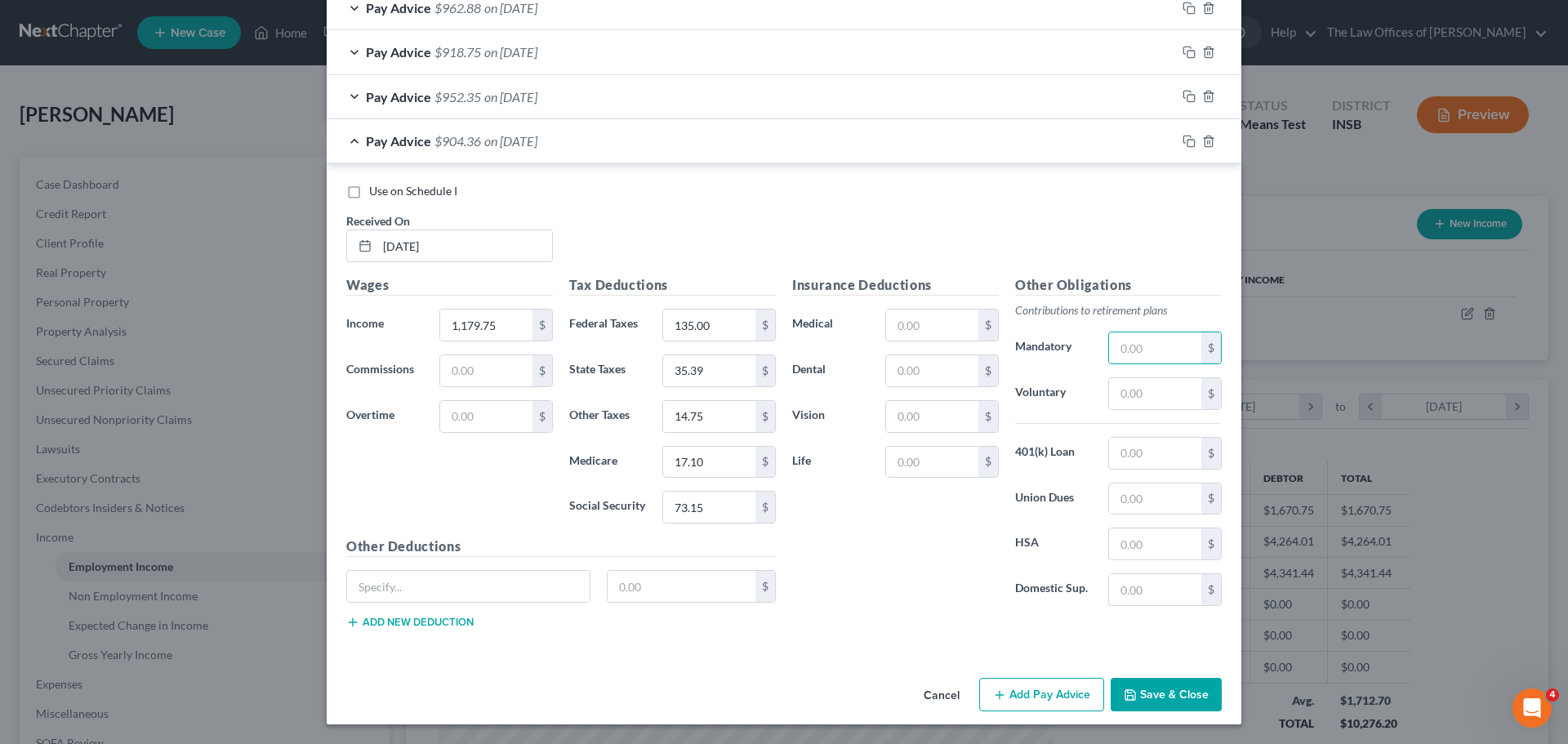
click at [1176, 693] on button "Save & Close" at bounding box center [1166, 695] width 111 height 34
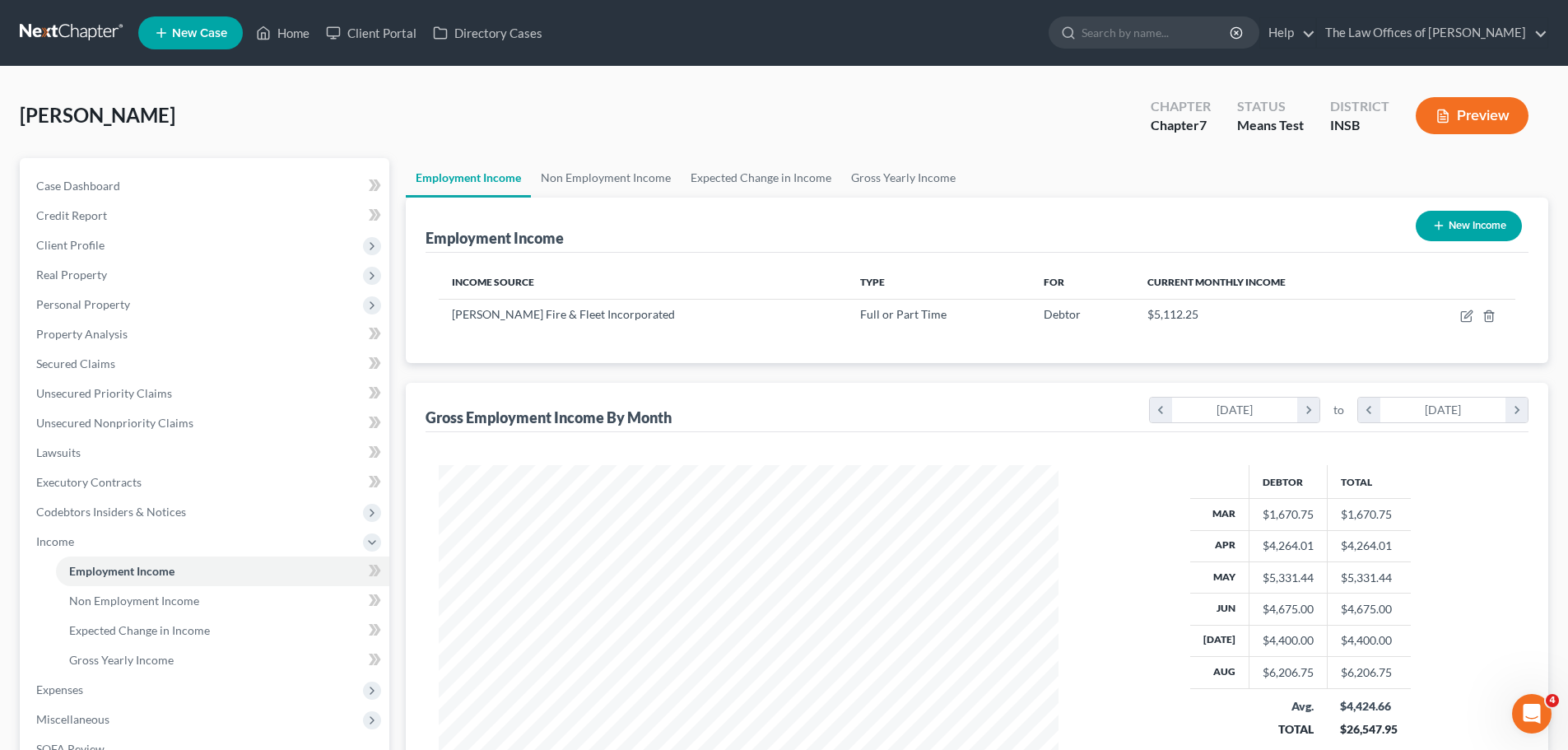
scroll to position [823045, 822519]
click at [372, 572] on icon at bounding box center [373, 571] width 8 height 11
click at [375, 542] on icon at bounding box center [372, 543] width 13 height 13
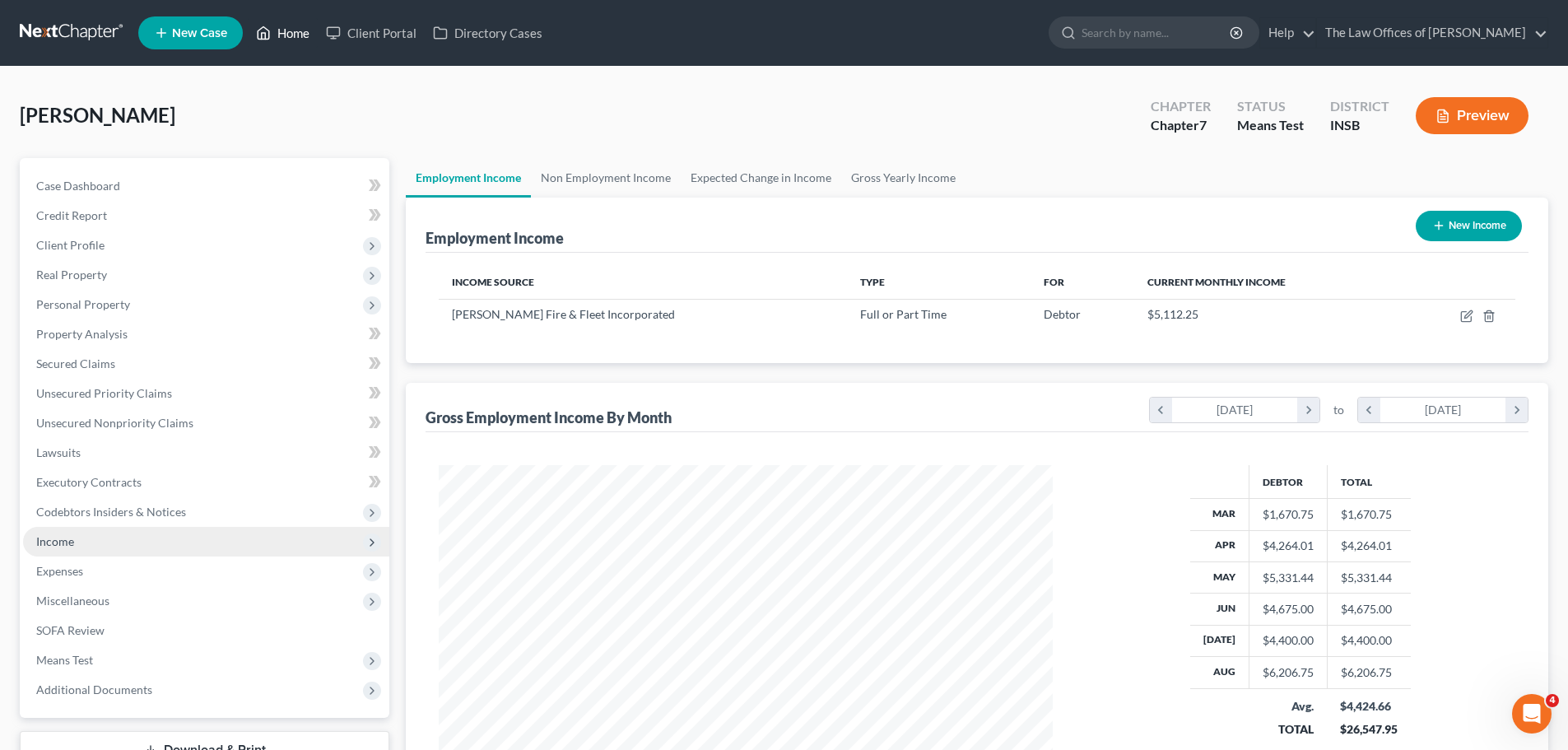
click at [279, 25] on link "Home" at bounding box center [283, 32] width 70 height 29
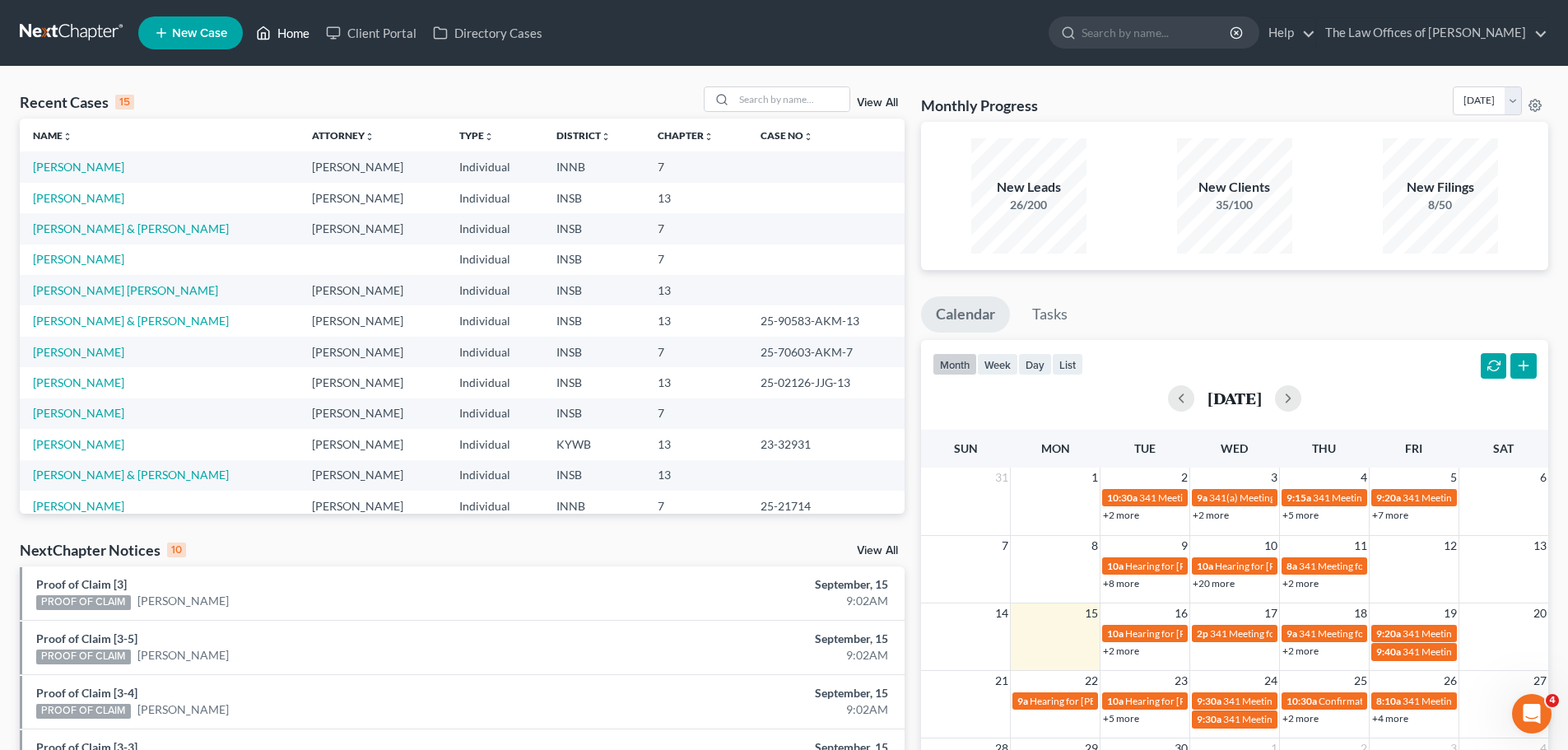
click at [298, 29] on link "Home" at bounding box center [283, 32] width 70 height 29
click at [774, 98] on input "search" at bounding box center [792, 99] width 115 height 24
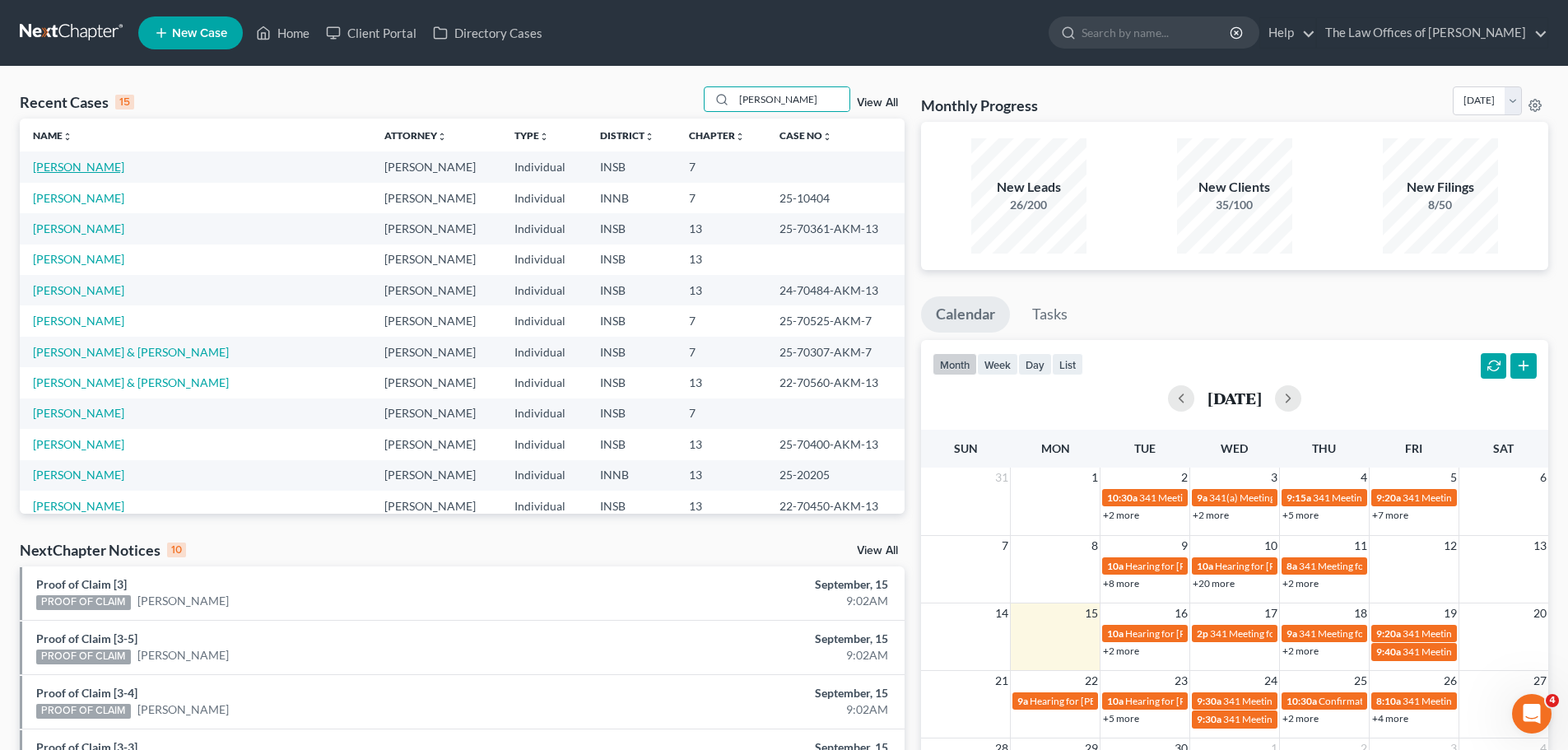
click at [109, 171] on link "[PERSON_NAME]" at bounding box center [79, 166] width 91 height 14
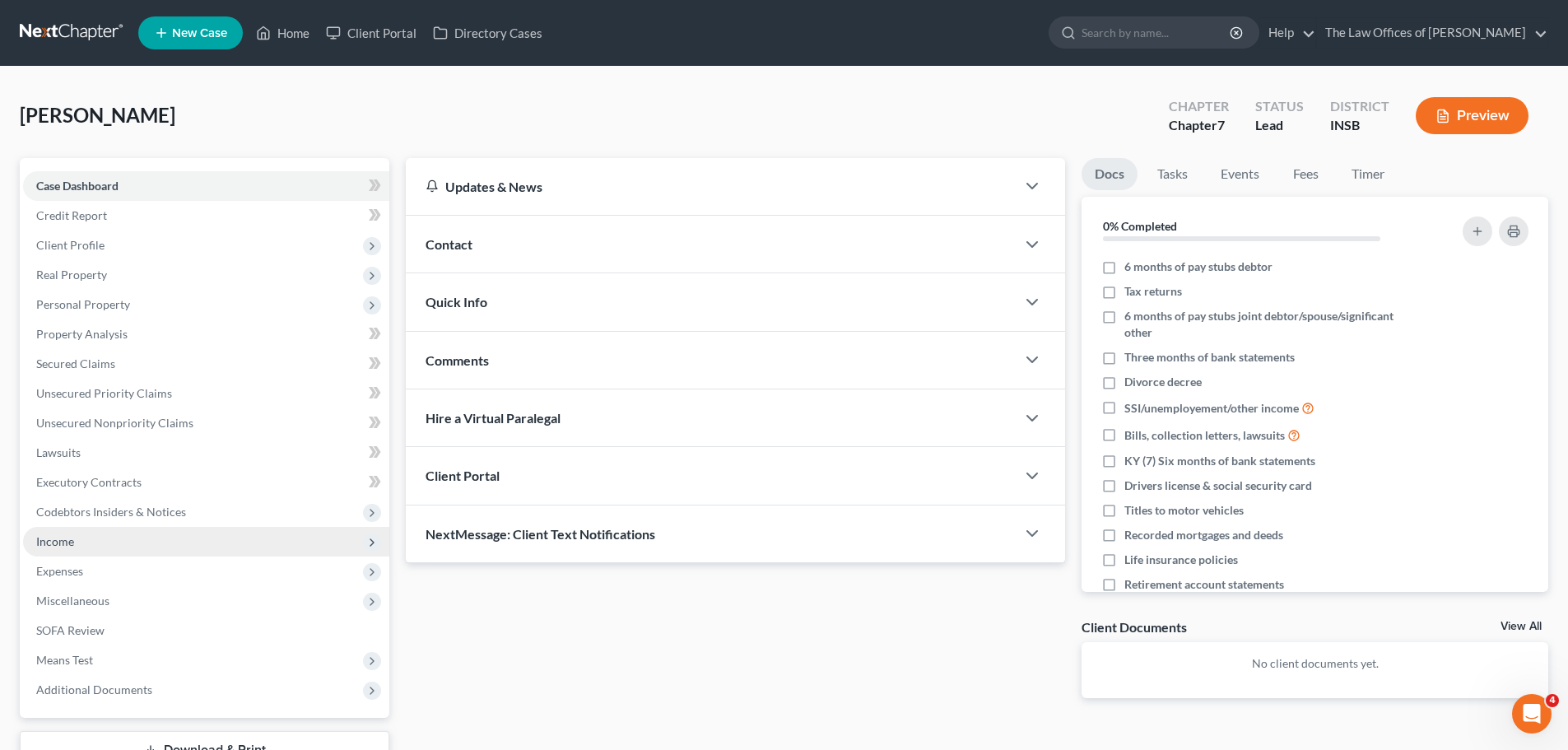
click at [131, 536] on span "Income" at bounding box center [206, 541] width 366 height 29
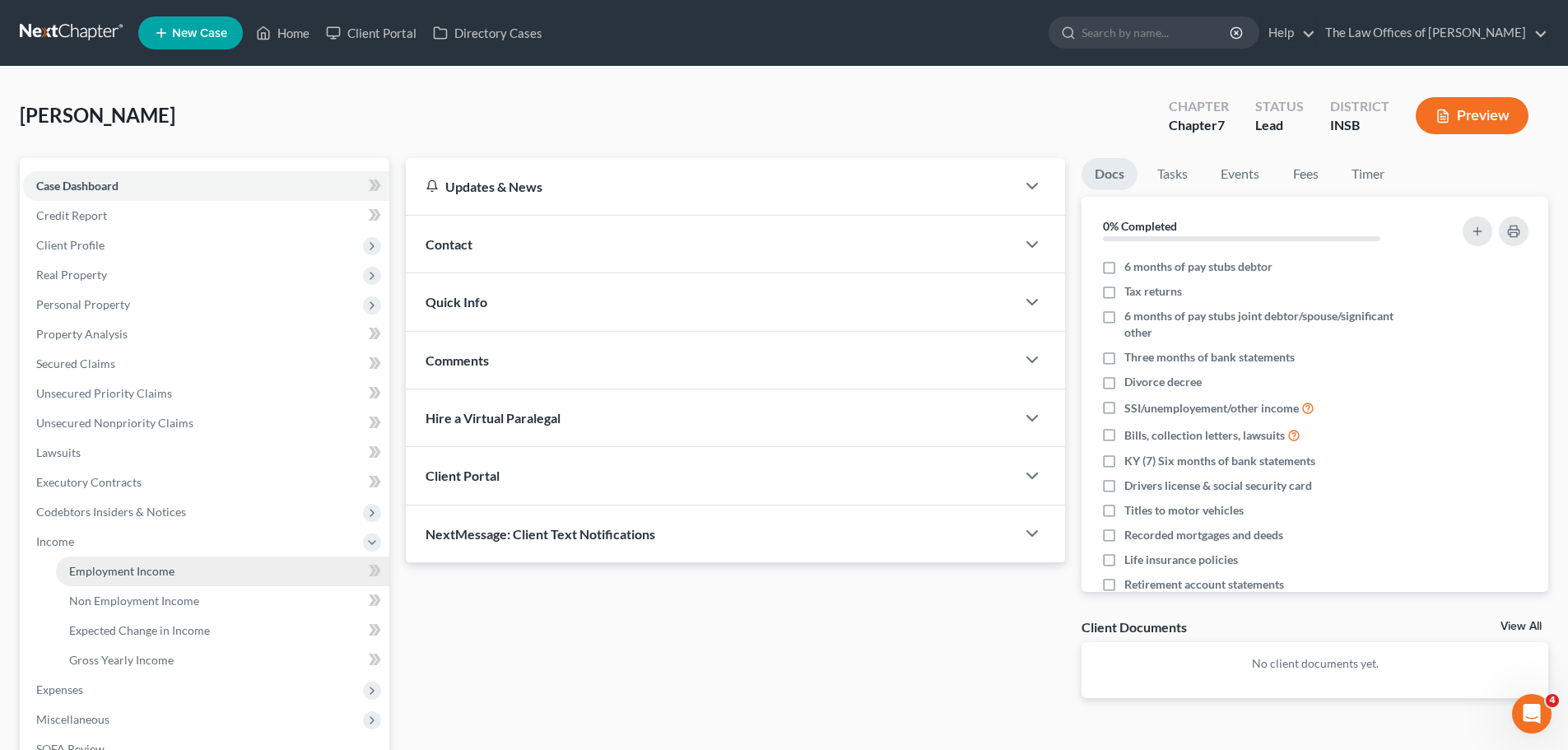
click at [159, 571] on span "Employment Income" at bounding box center [121, 571] width 105 height 14
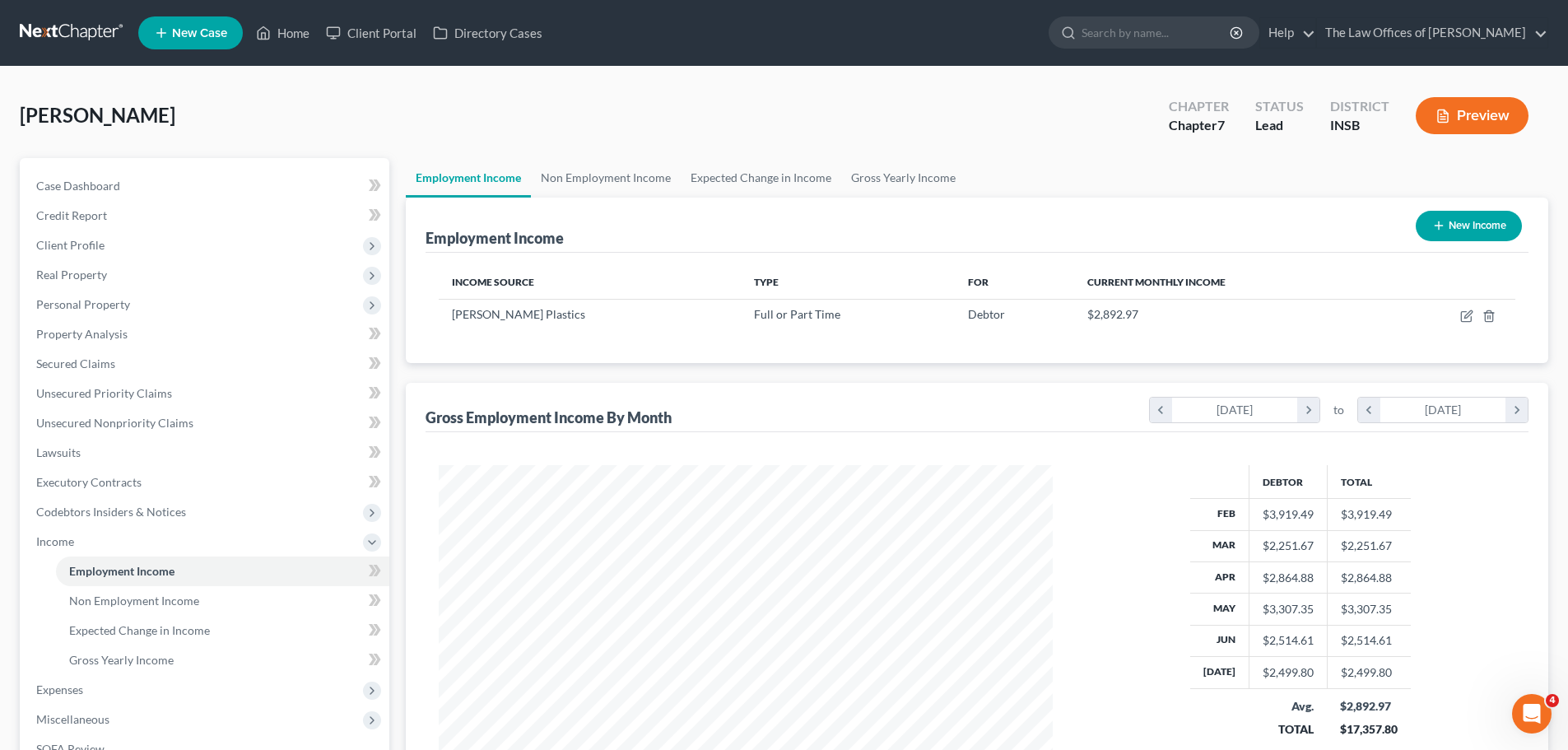
scroll to position [307, 647]
click at [283, 34] on link "Home" at bounding box center [283, 32] width 70 height 29
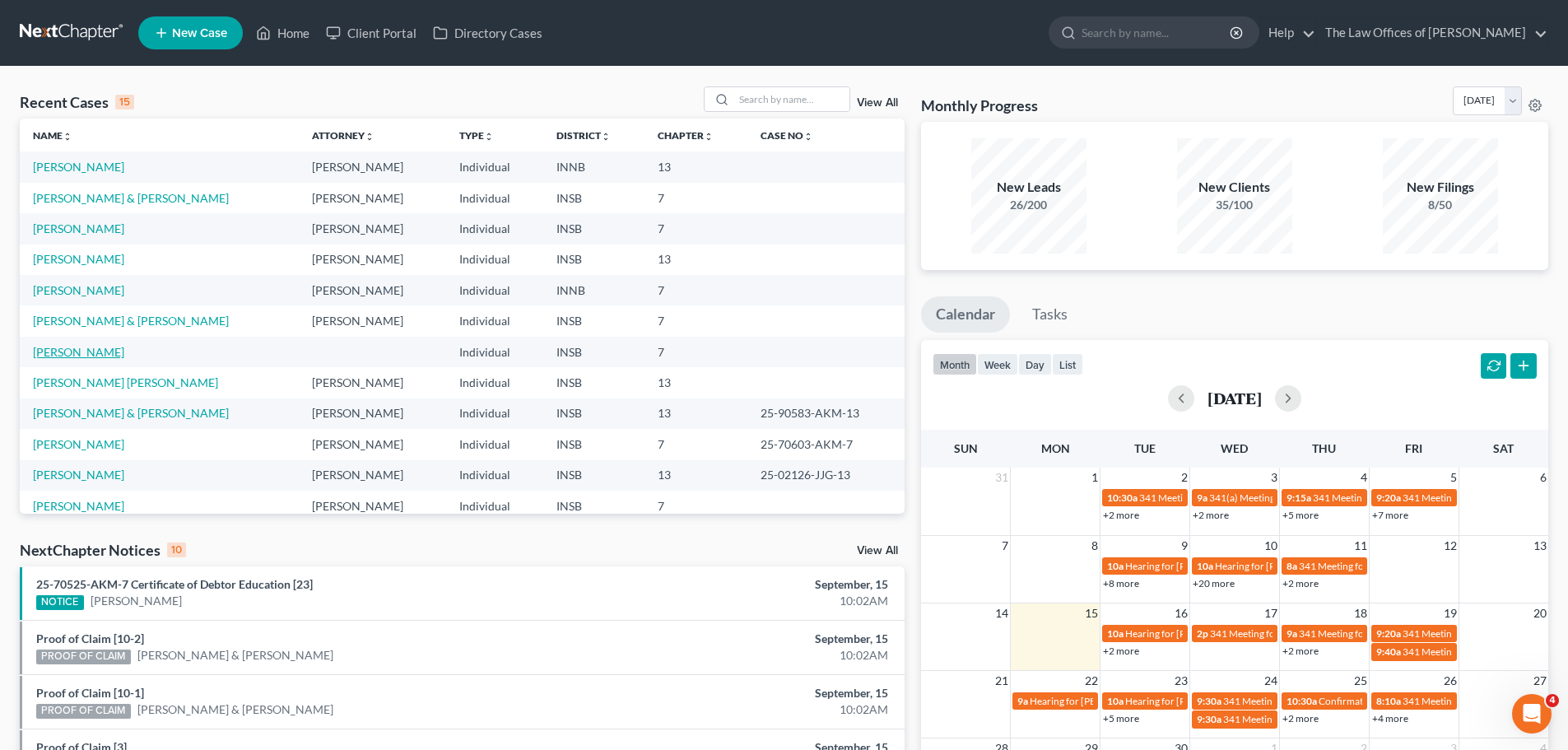
click at [70, 350] on link "[PERSON_NAME]" at bounding box center [79, 351] width 91 height 14
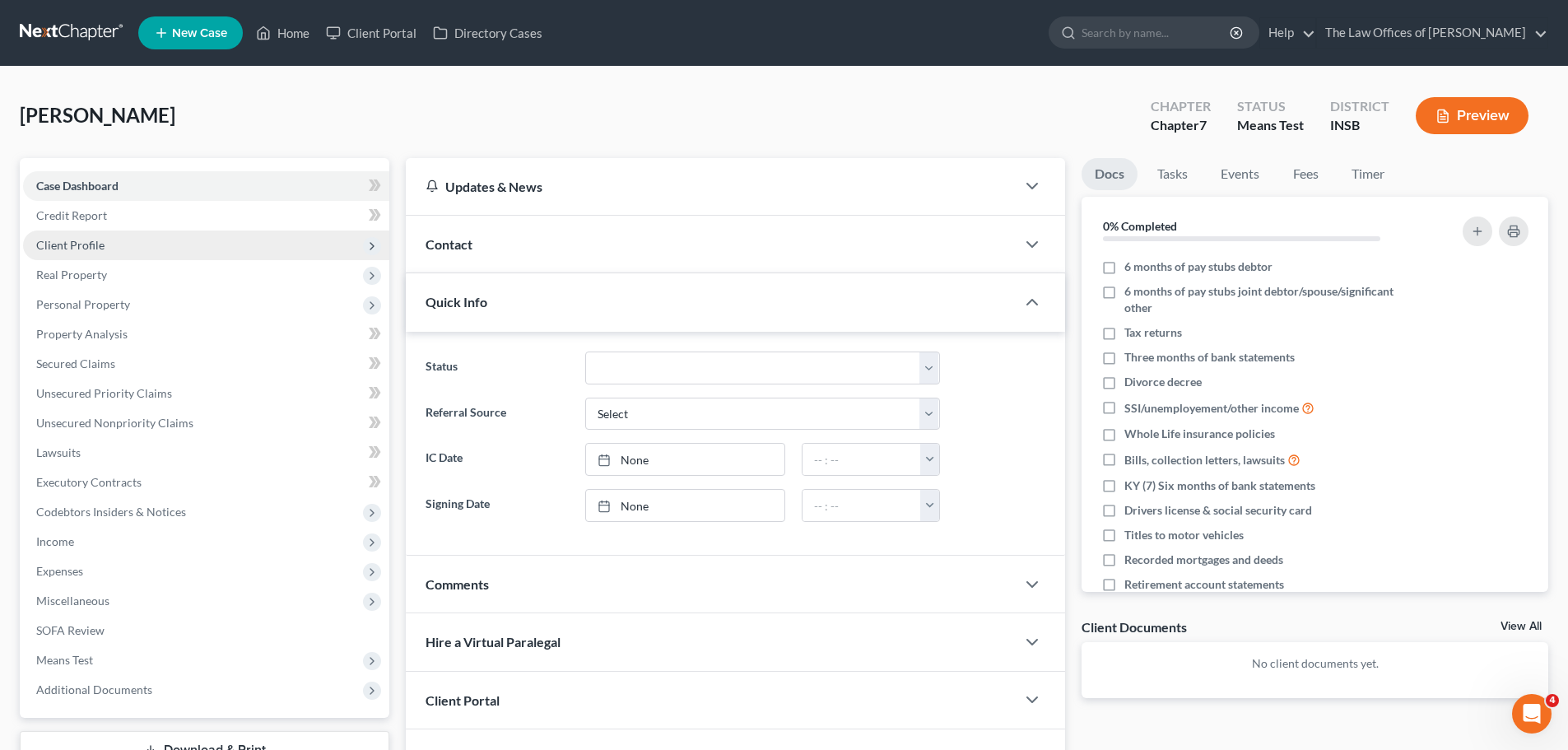
click at [172, 241] on span "Client Profile" at bounding box center [206, 245] width 366 height 29
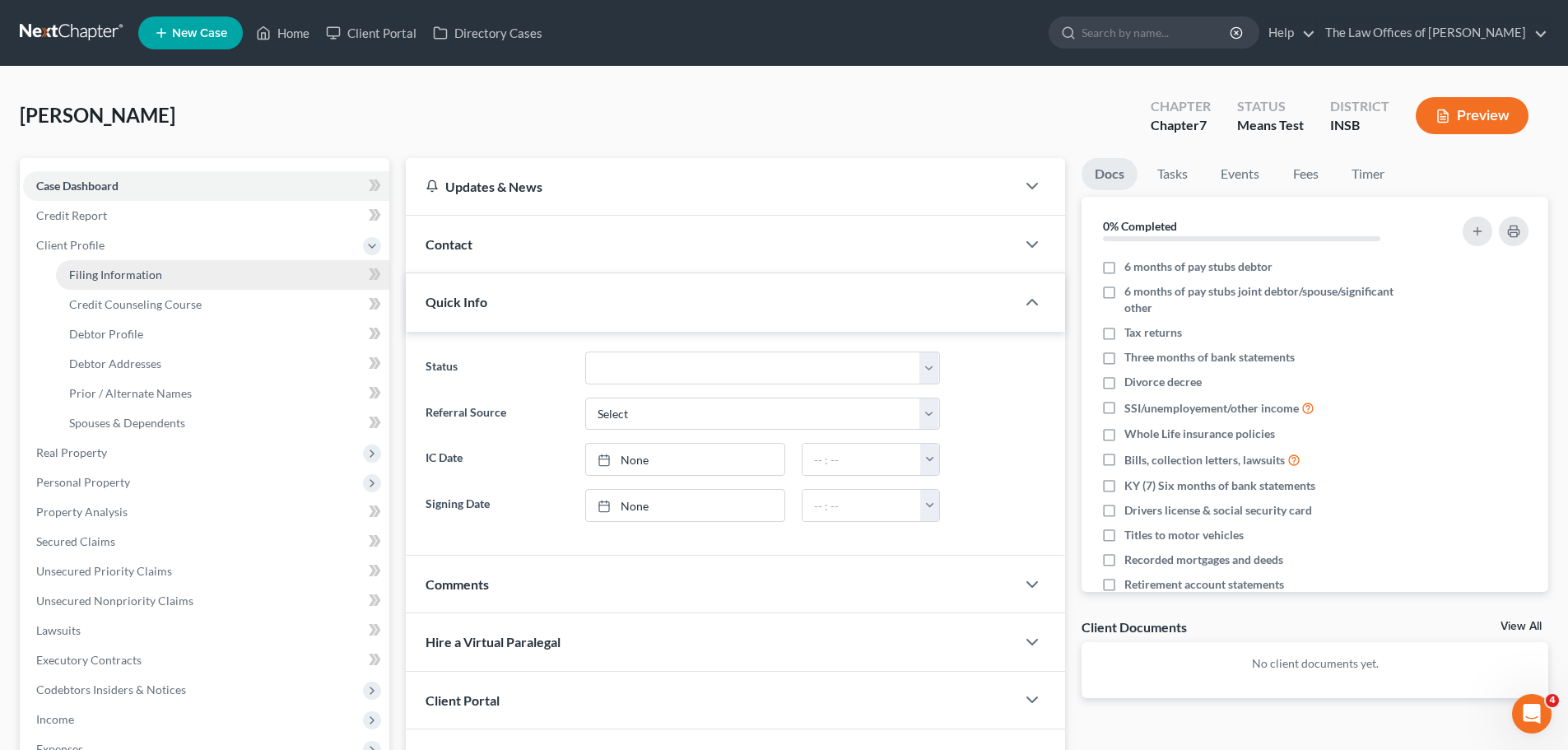
click at [165, 276] on link "Filing Information" at bounding box center [222, 274] width 333 height 29
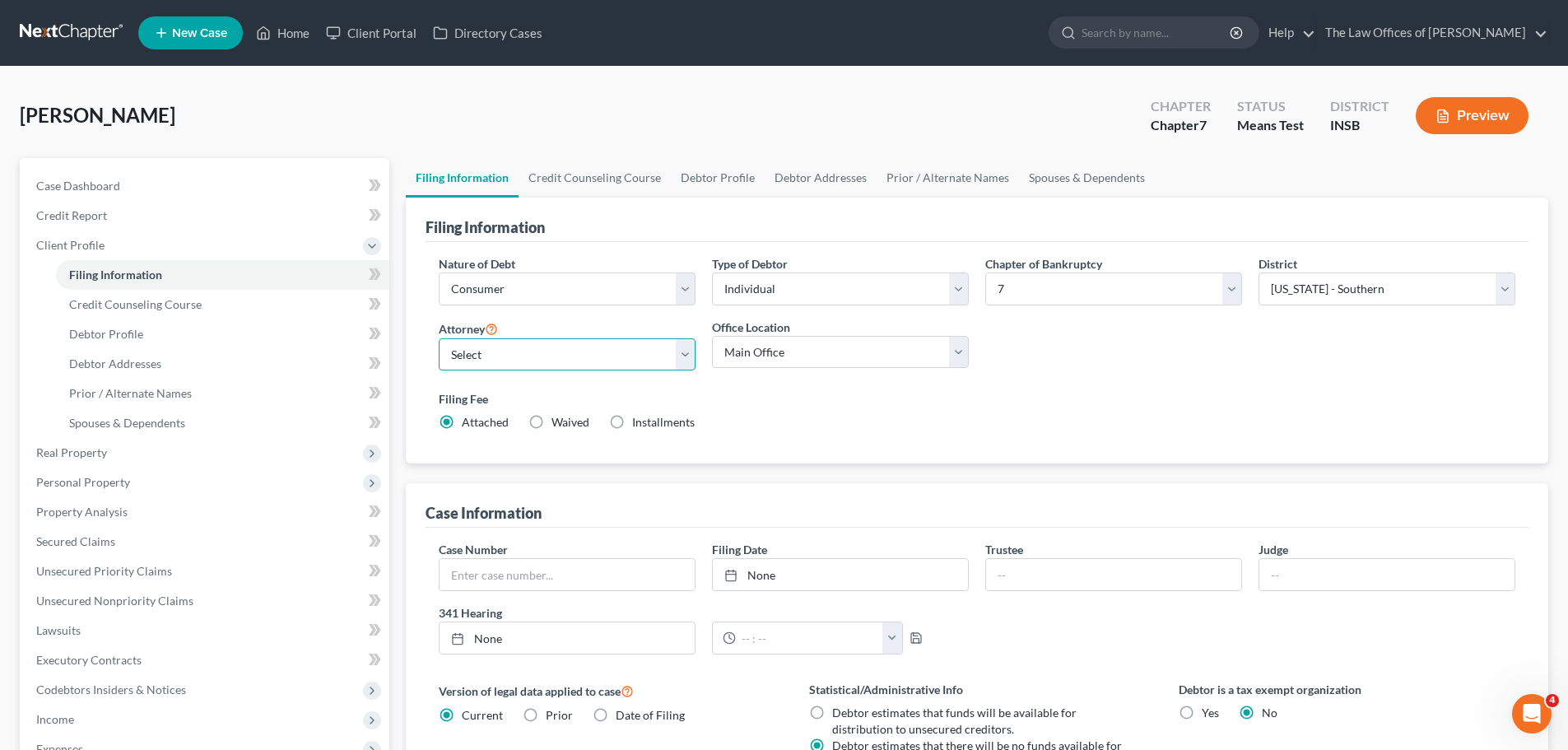
click at [575, 357] on select "Select [PERSON_NAME] - INSB [PERSON_NAME] - INSB [PERSON_NAME] [PERSON_NAME] - …" at bounding box center [567, 354] width 257 height 33
click at [439, 338] on select "Select [PERSON_NAME] - INSB [PERSON_NAME] - INSB [PERSON_NAME] [PERSON_NAME] - …" at bounding box center [567, 354] width 257 height 33
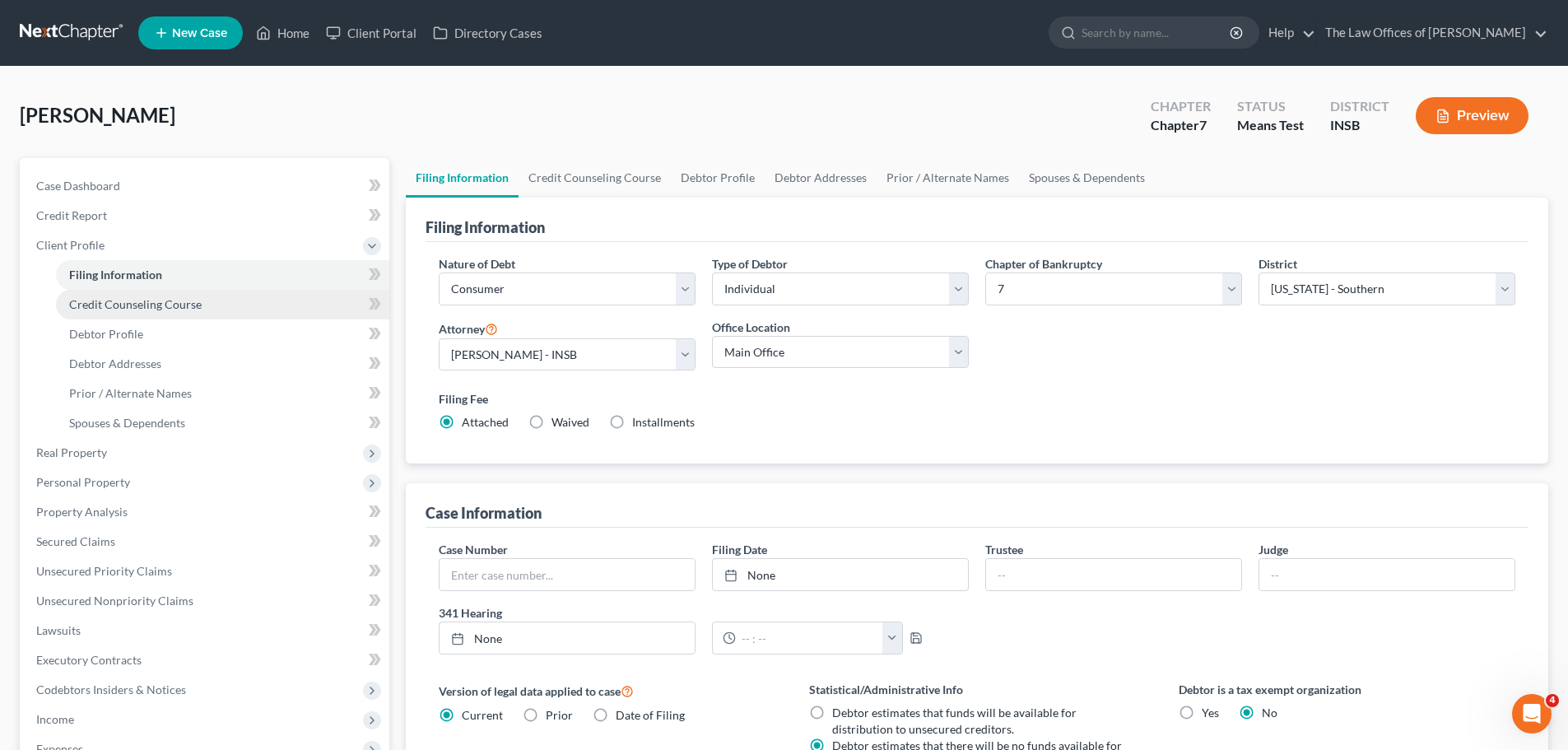
click at [138, 302] on span "Credit Counseling Course" at bounding box center [136, 304] width 133 height 14
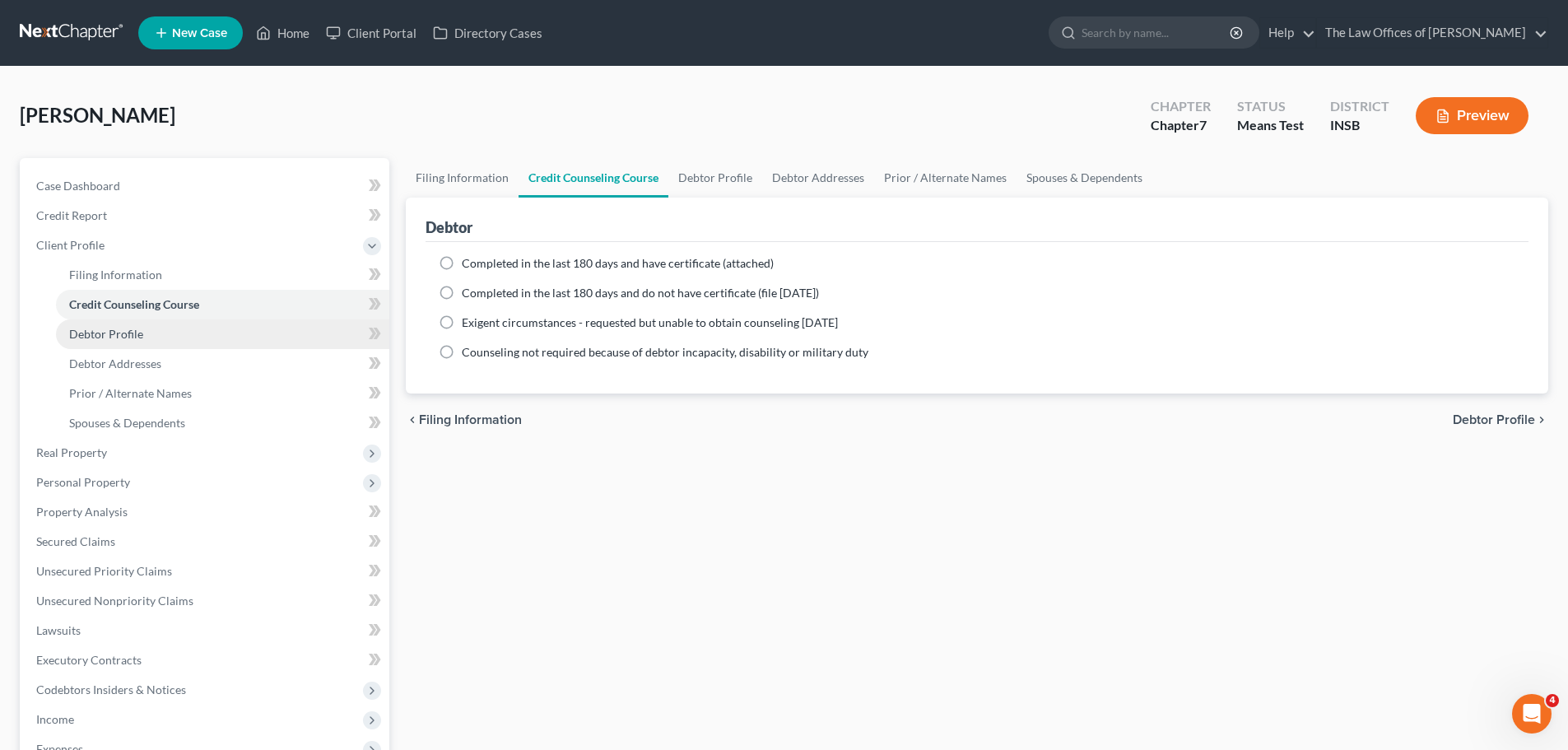
click at [131, 331] on span "Debtor Profile" at bounding box center [106, 333] width 74 height 14
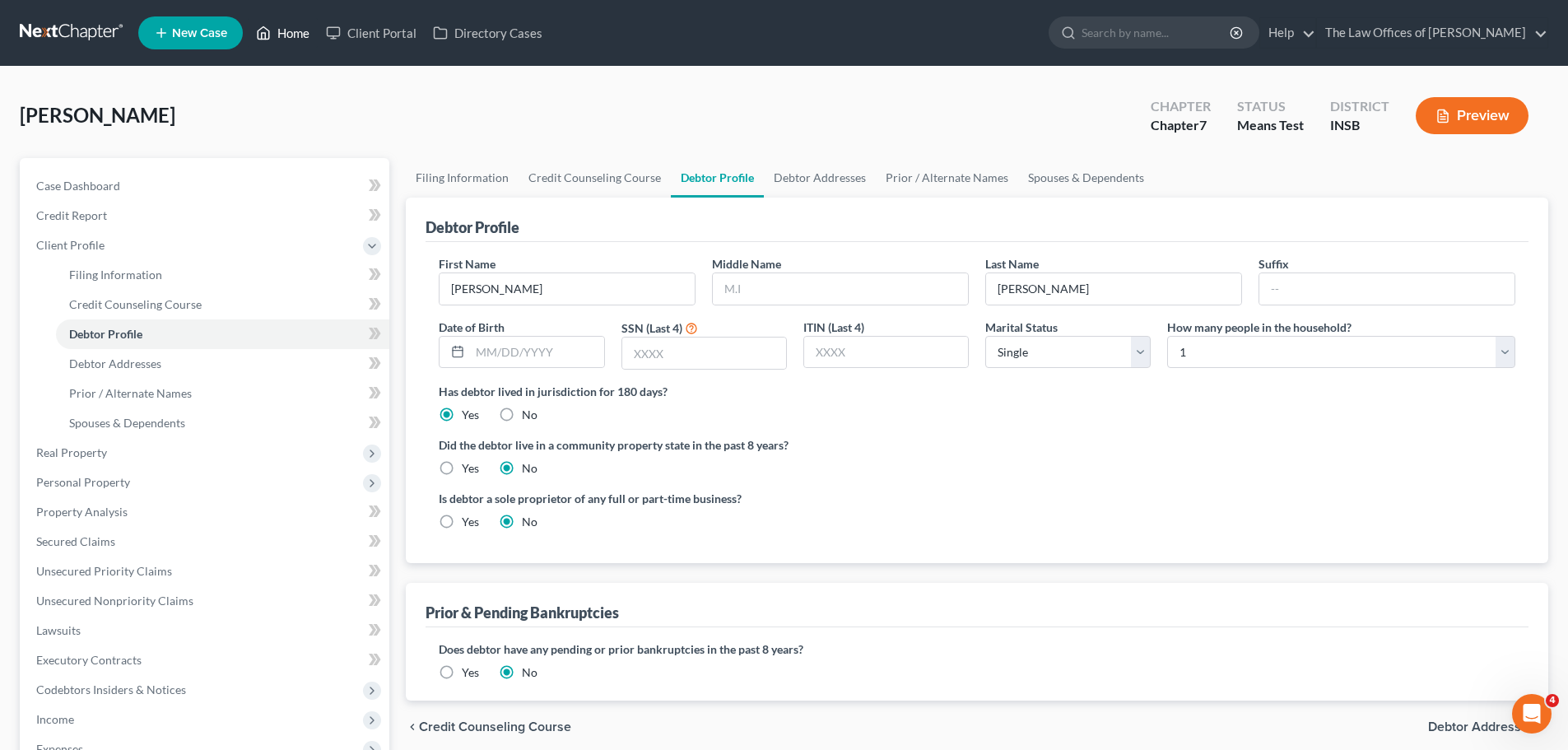
click at [289, 31] on link "Home" at bounding box center [283, 32] width 70 height 29
